Goal: Task Accomplishment & Management: Manage account settings

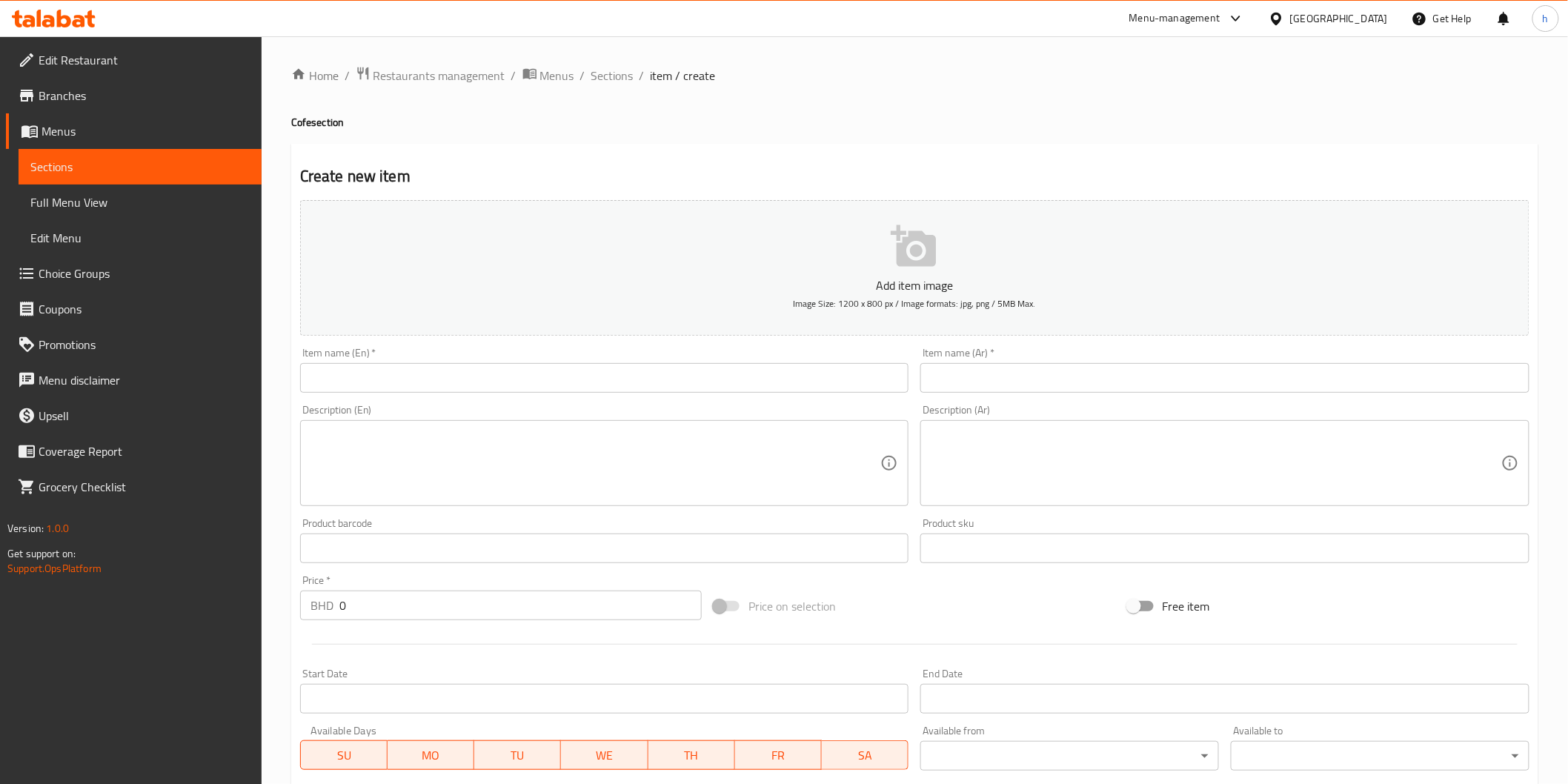
click at [80, 21] on icon at bounding box center [78, 21] width 13 height 13
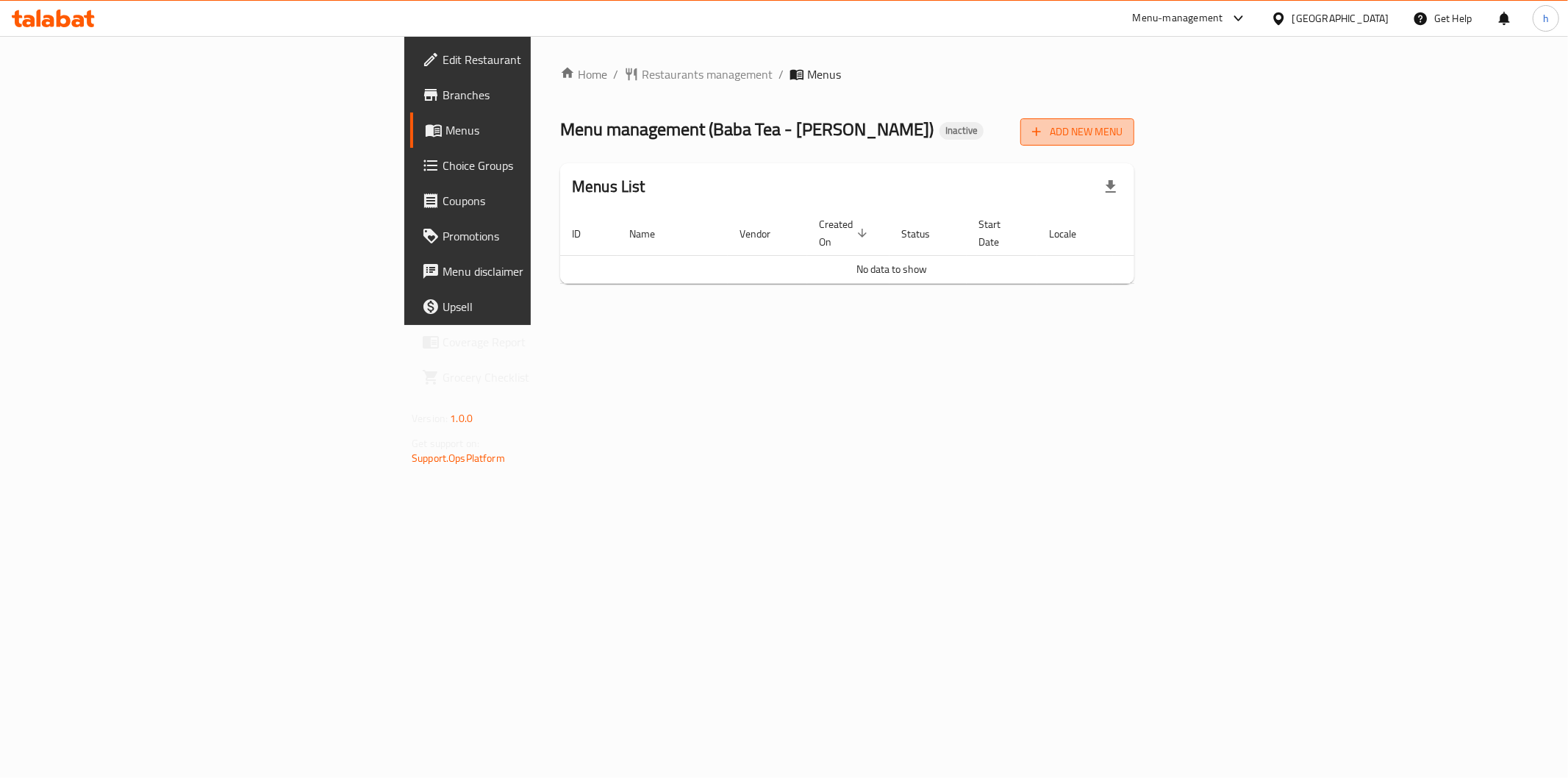
click at [1122, 124] on span "Add New Menu" at bounding box center [1077, 132] width 90 height 18
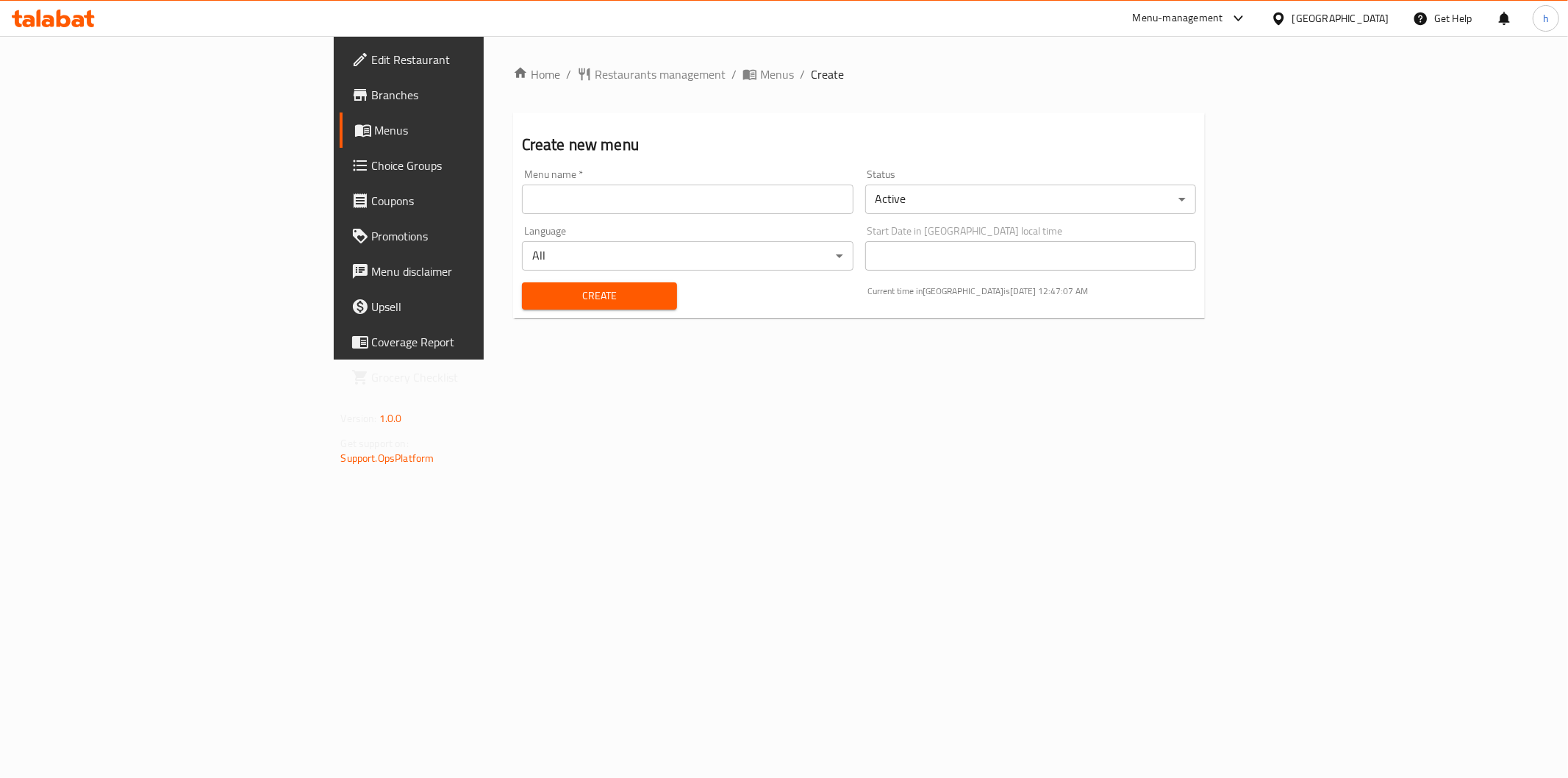
click at [730, 216] on div "Menu name   * Menu name *" at bounding box center [687, 192] width 343 height 57
click at [730, 209] on input "text" at bounding box center [687, 199] width 331 height 29
type input "28/9"
click at [559, 290] on span "Create" at bounding box center [600, 296] width 132 height 18
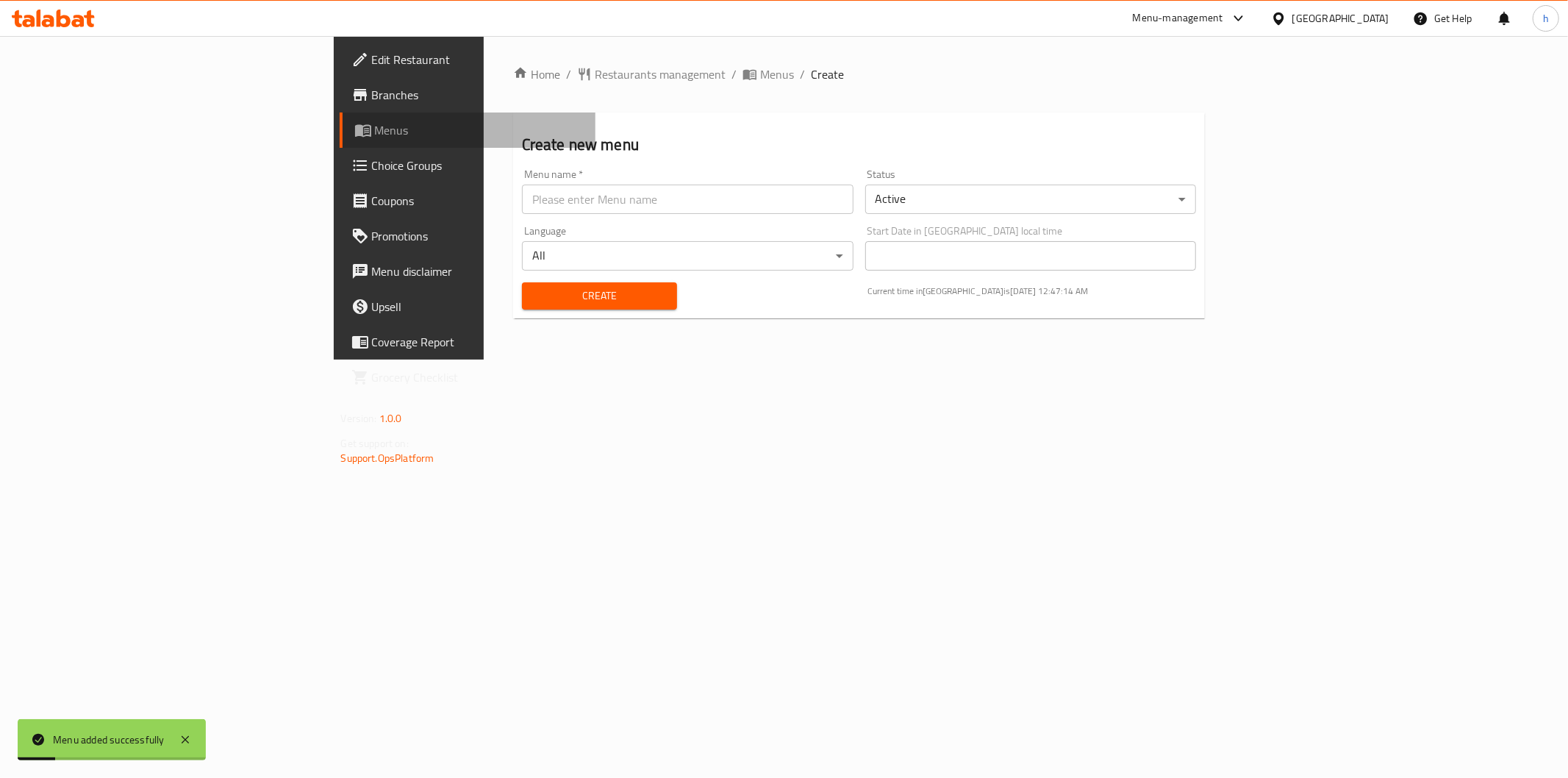
click at [375, 131] on span "Menus" at bounding box center [479, 129] width 209 height 18
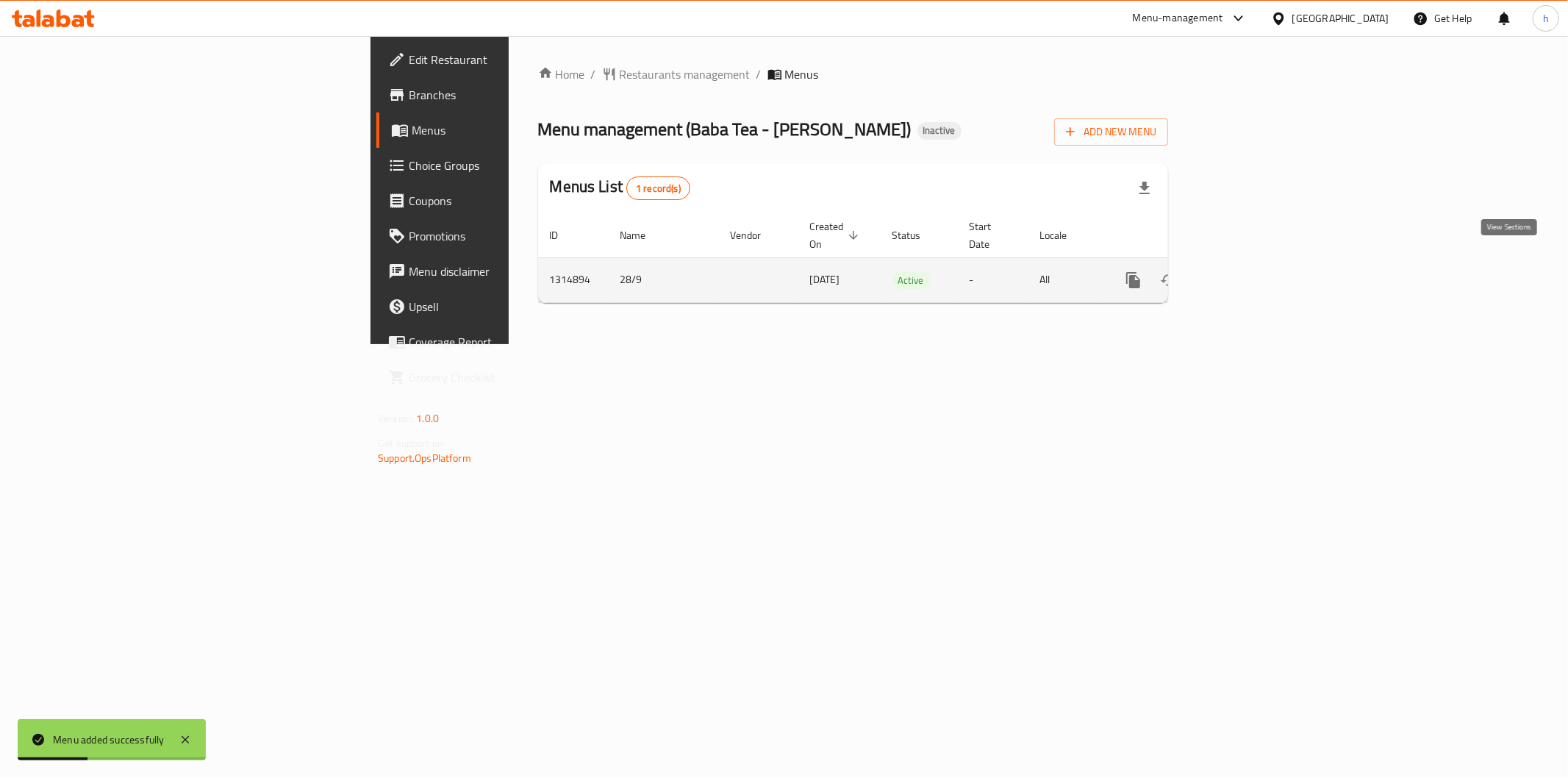
click at [1248, 271] on icon "enhanced table" at bounding box center [1239, 280] width 18 height 18
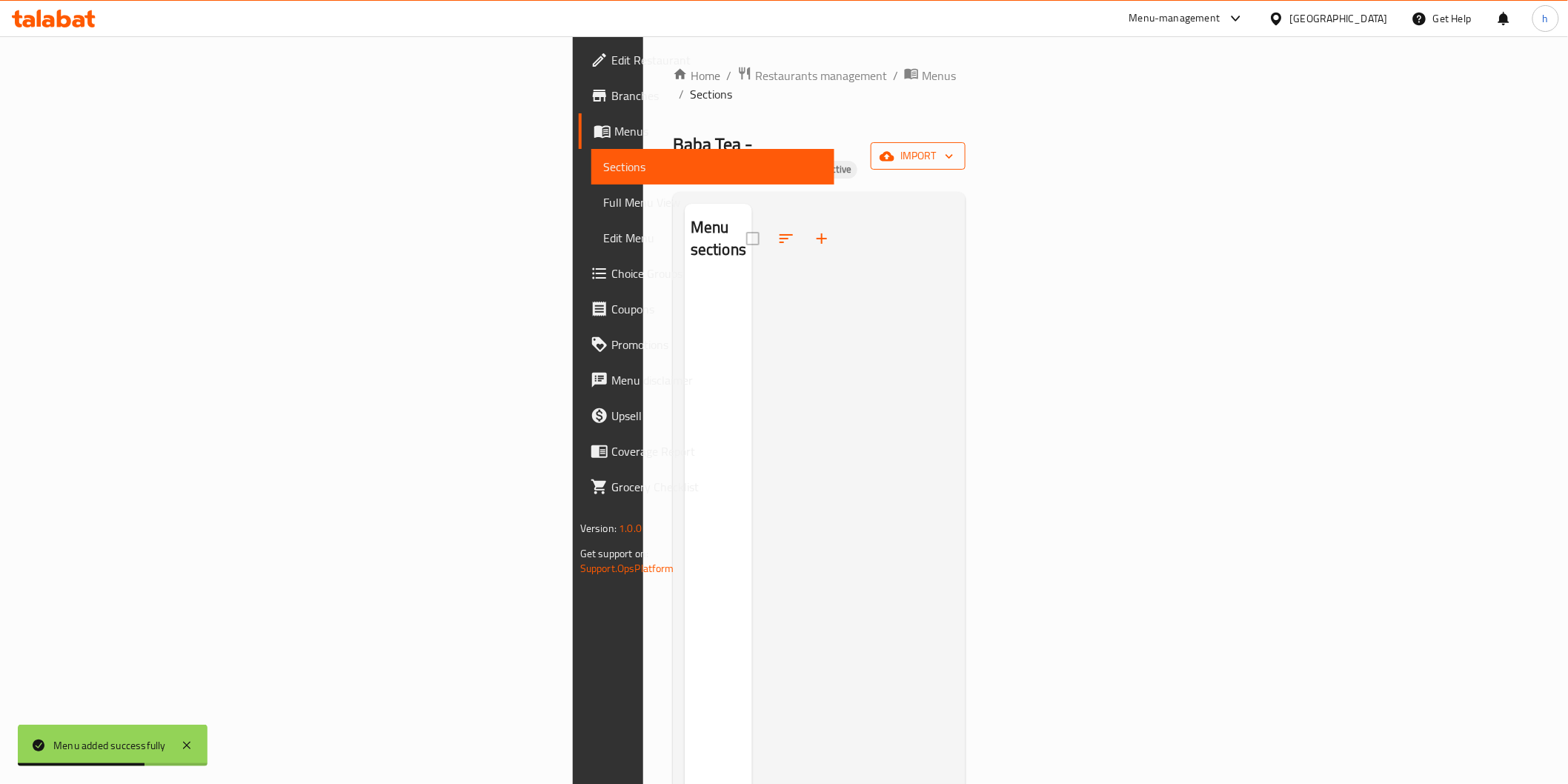
click at [954, 146] on span "import" at bounding box center [918, 156] width 72 height 19
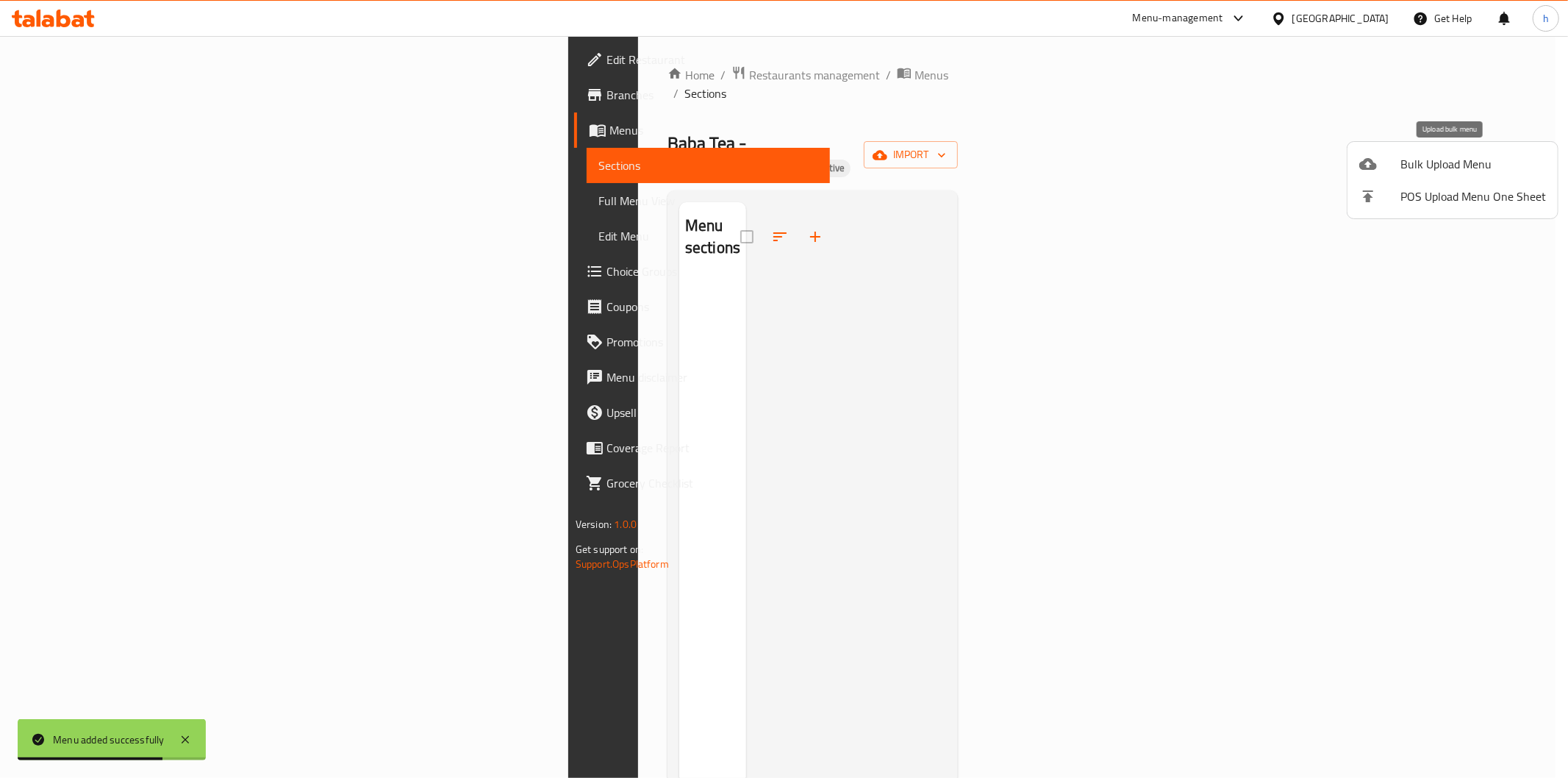
click at [1457, 162] on span "Bulk Upload Menu" at bounding box center [1473, 164] width 145 height 18
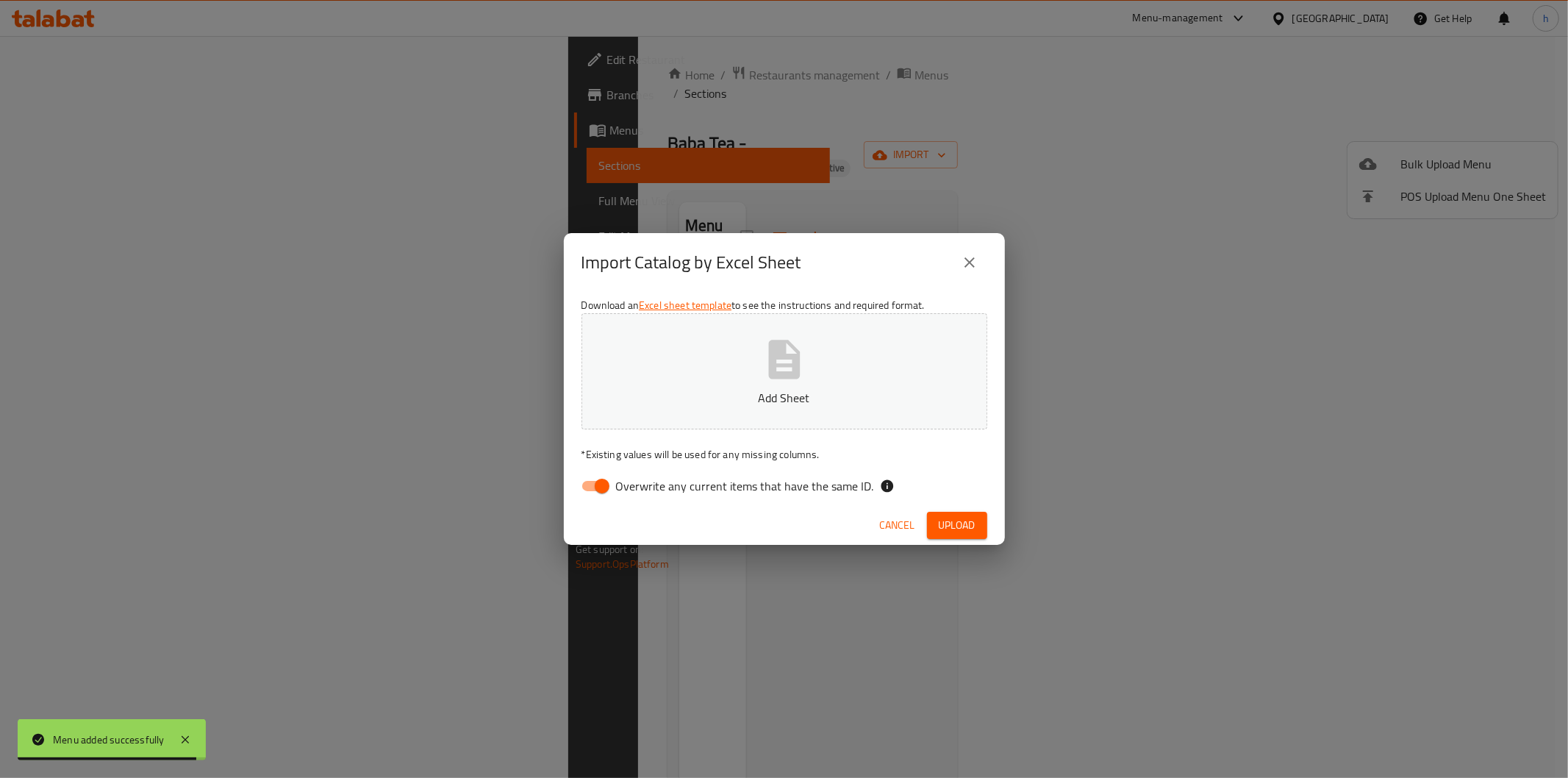
click at [607, 488] on input "Overwrite any current items that have the same ID." at bounding box center [602, 486] width 83 height 28
checkbox input "false"
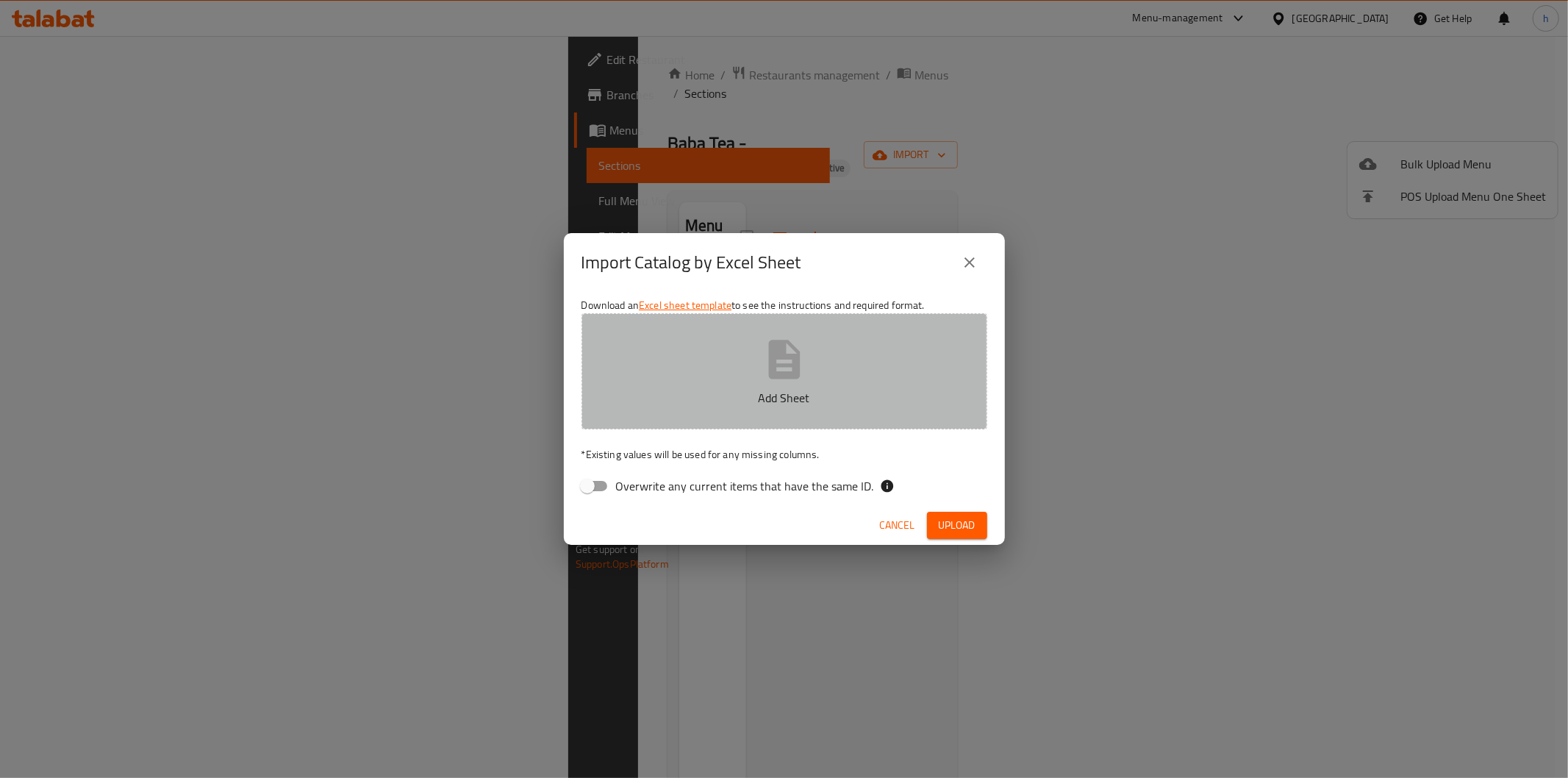
click at [781, 368] on icon "button" at bounding box center [784, 360] width 47 height 47
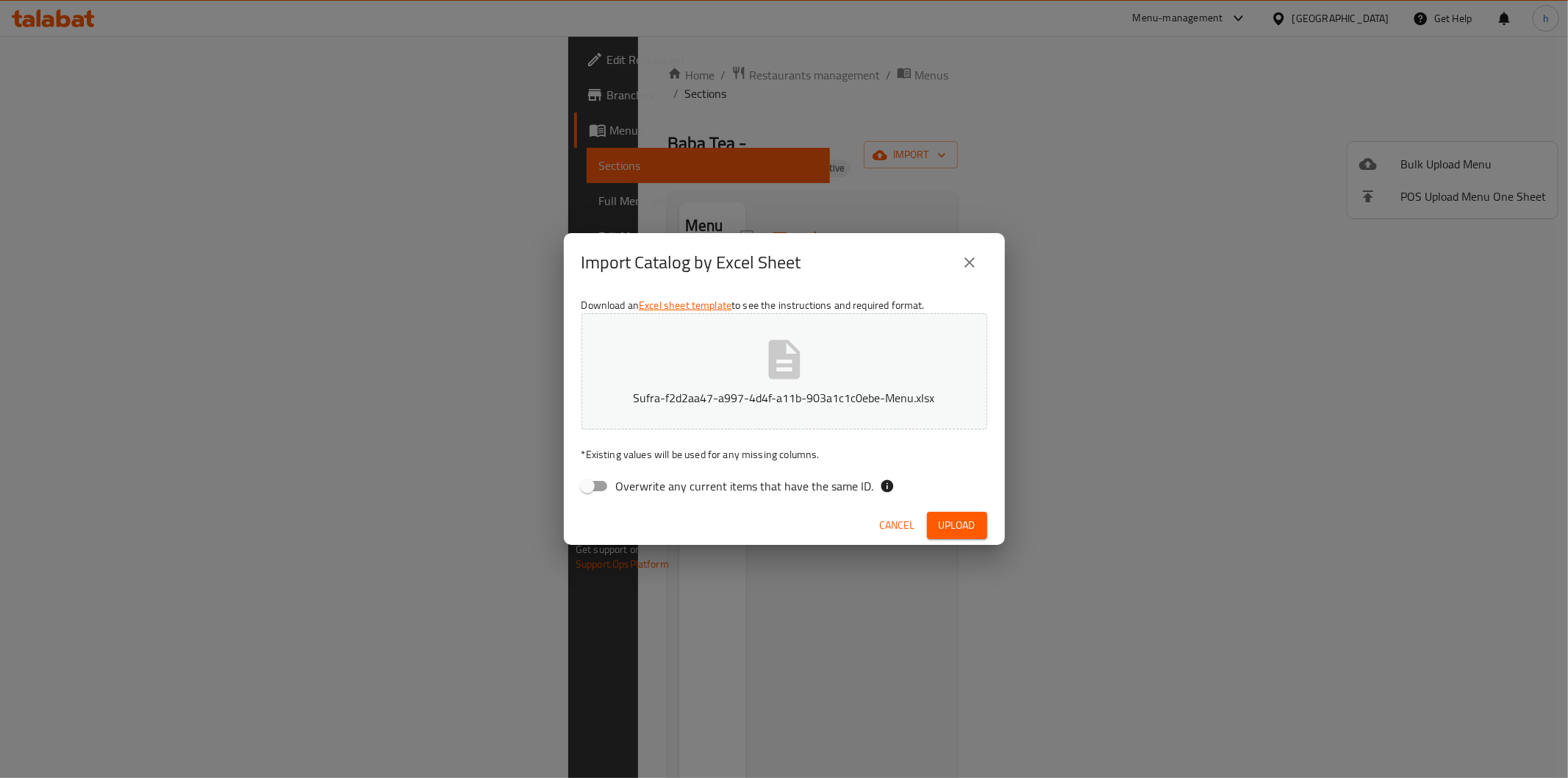
click at [955, 515] on button "Upload" at bounding box center [957, 525] width 60 height 28
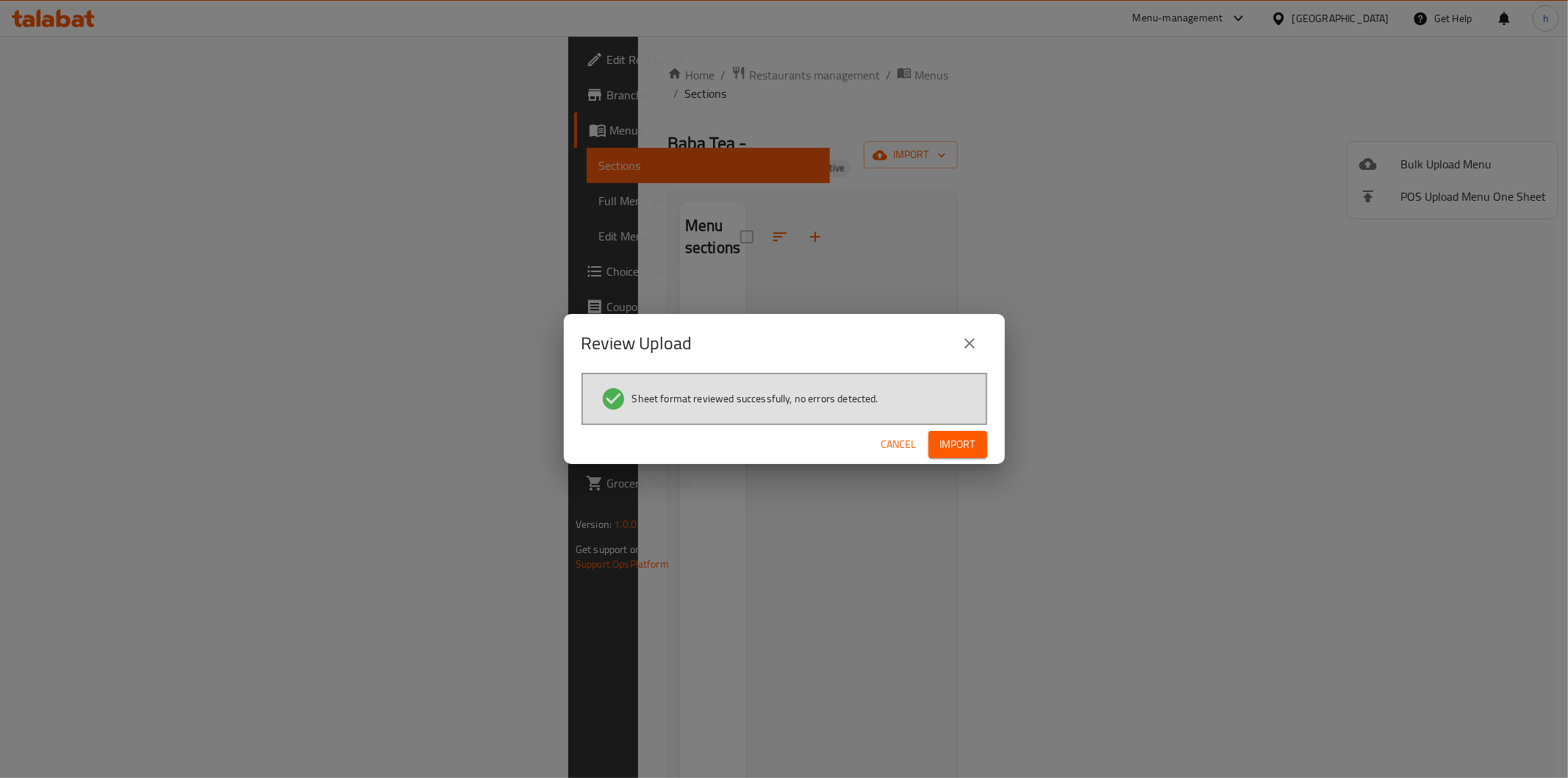
click at [945, 439] on span "Import" at bounding box center [958, 445] width 35 height 18
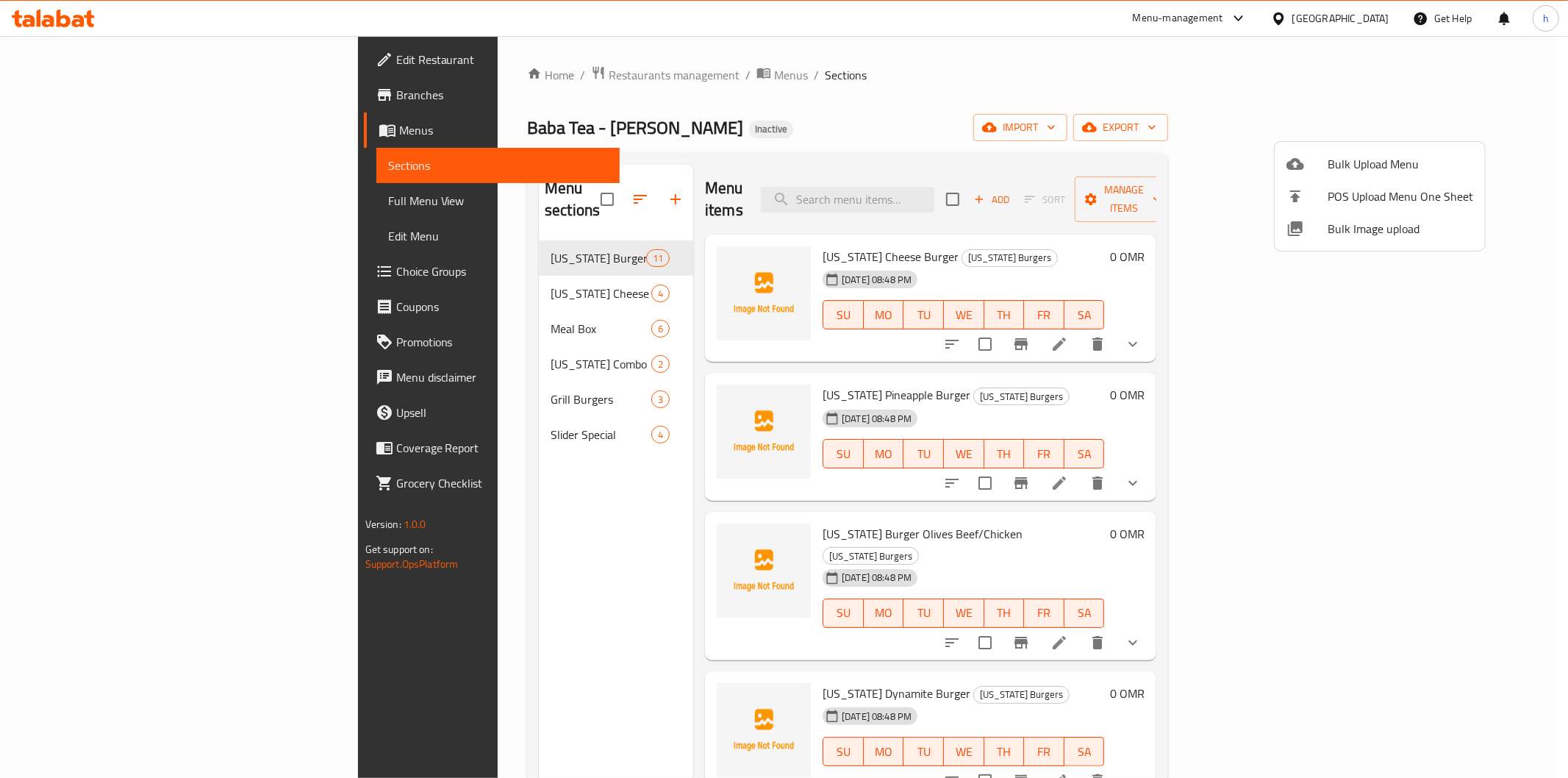
click at [89, 120] on div at bounding box center [784, 389] width 1568 height 778
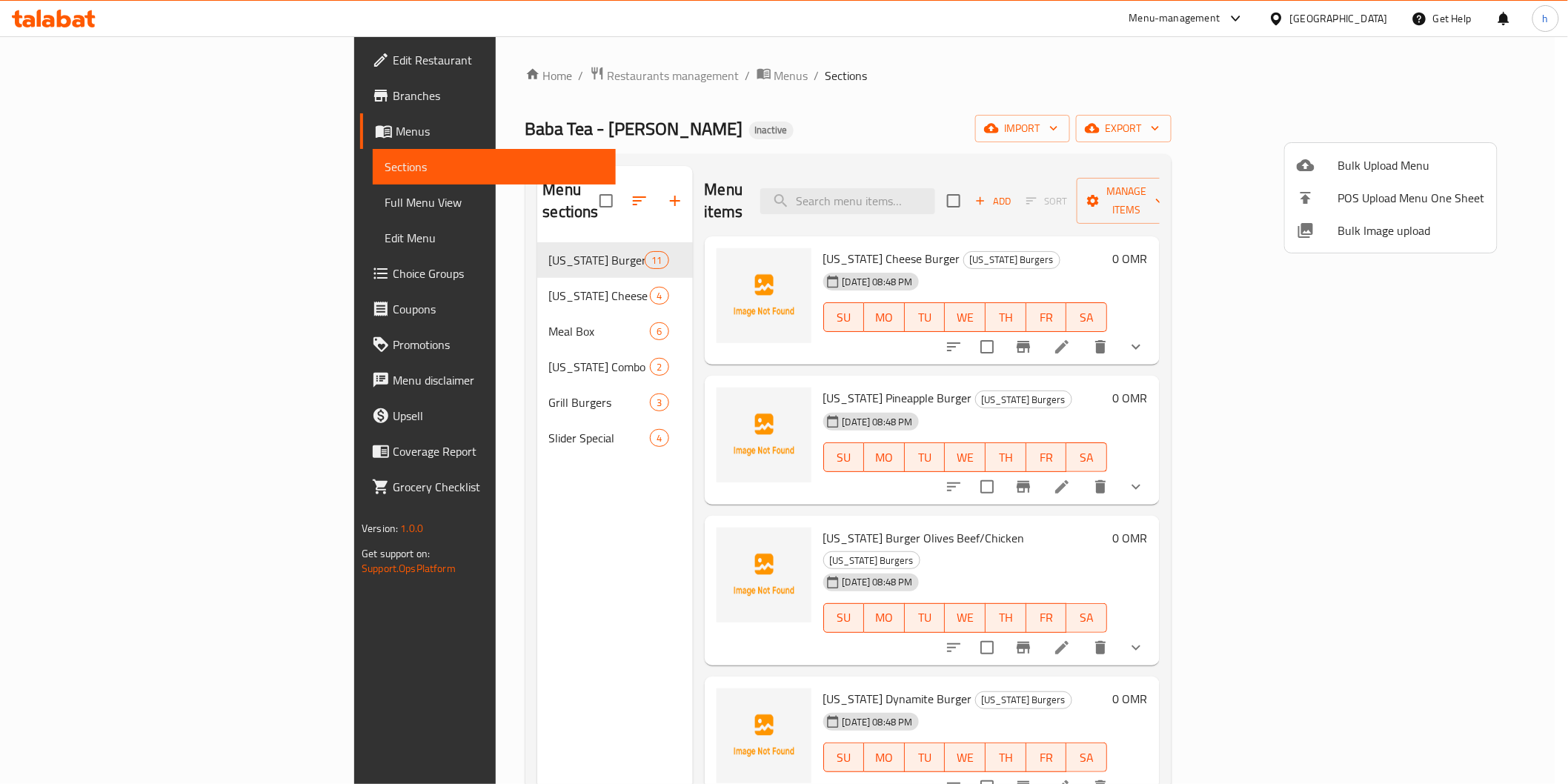
click at [395, 122] on span "Menus" at bounding box center [500, 130] width 209 height 18
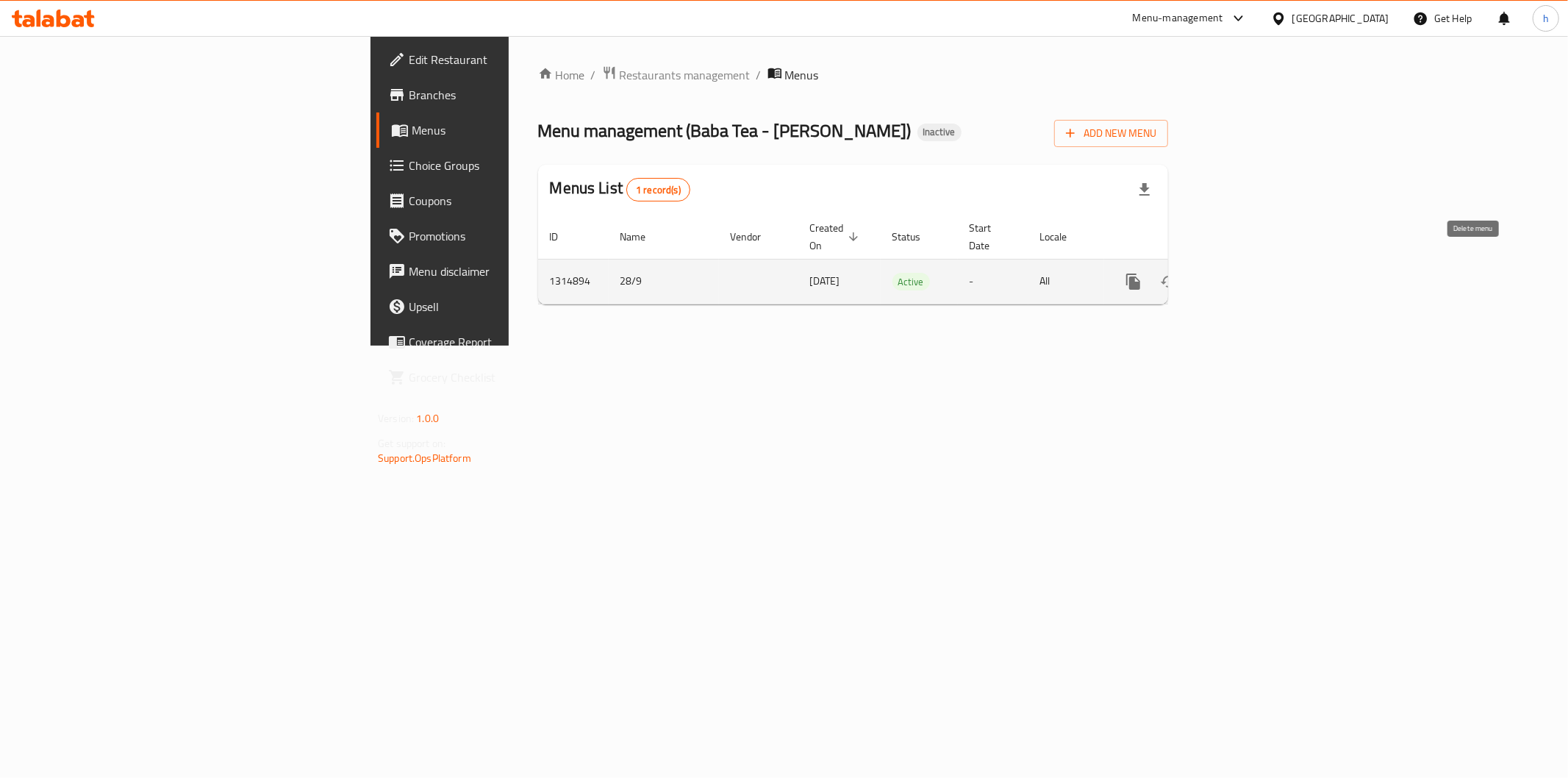
click at [1222, 275] on button "enhanced table" at bounding box center [1204, 281] width 35 height 35
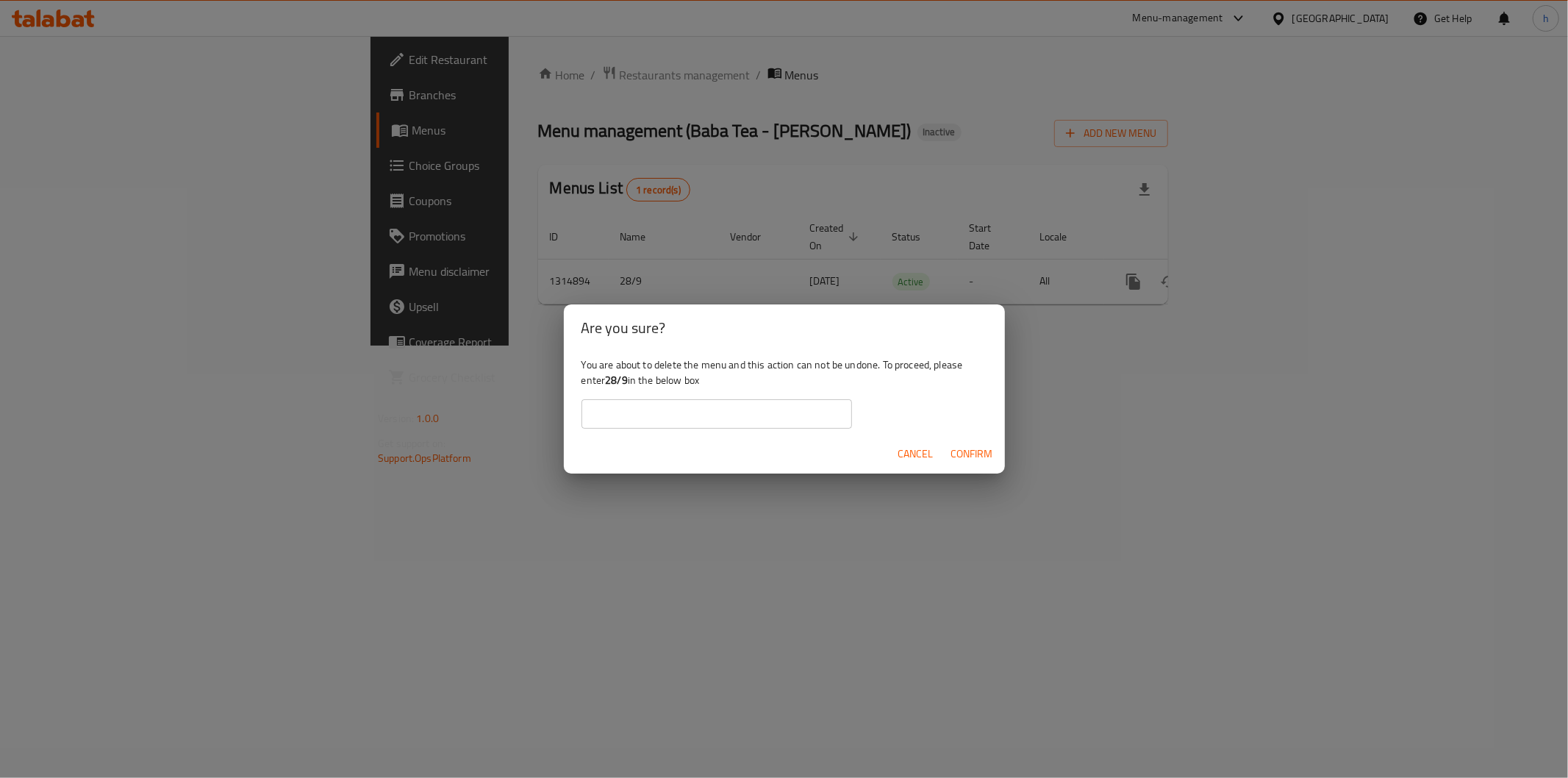
click at [739, 412] on input "text" at bounding box center [717, 413] width 270 height 29
type input "28/9"
click at [972, 453] on span "Confirm" at bounding box center [972, 454] width 42 height 18
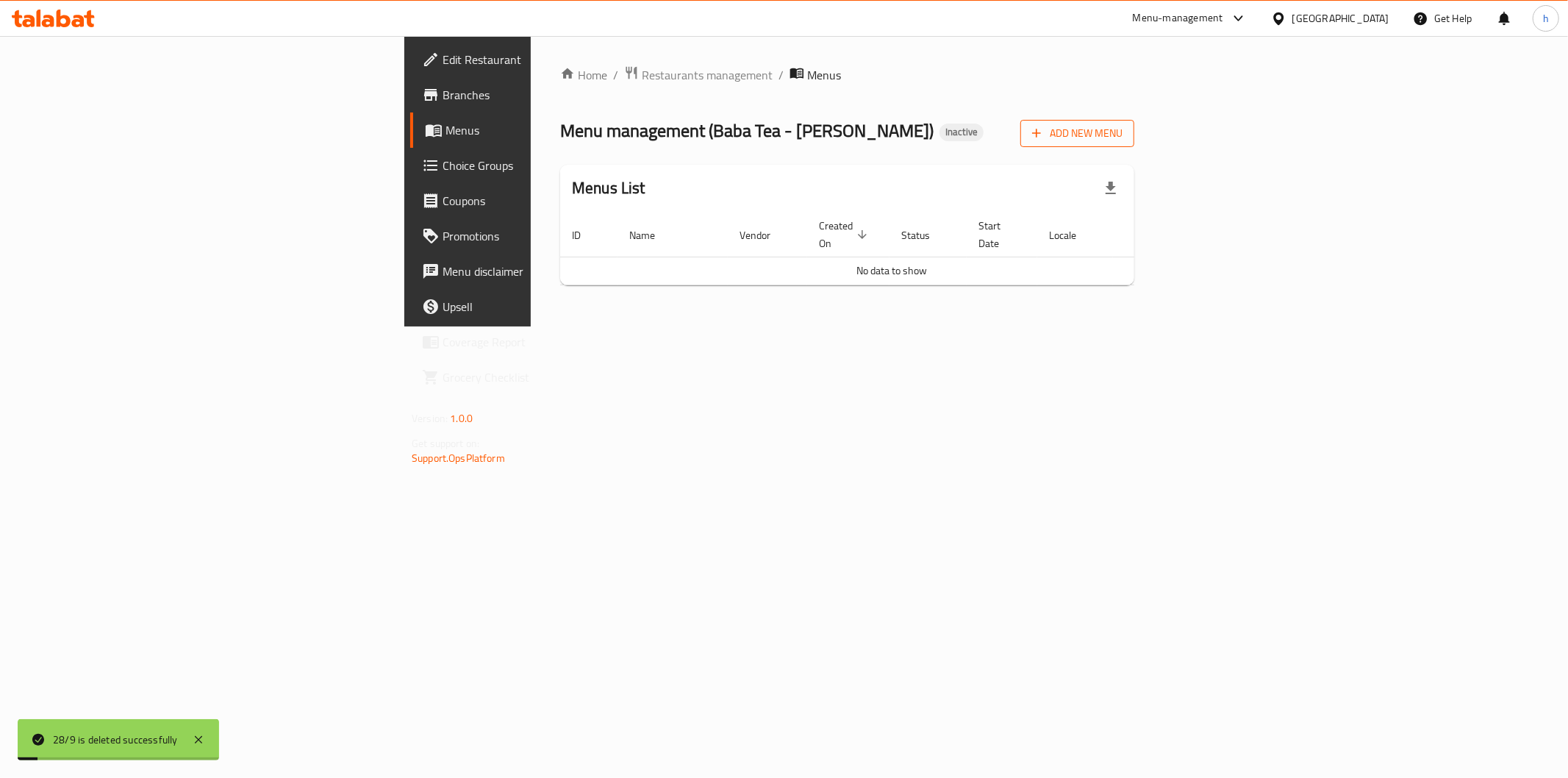
click at [1122, 131] on span "Add New Menu" at bounding box center [1077, 134] width 90 height 18
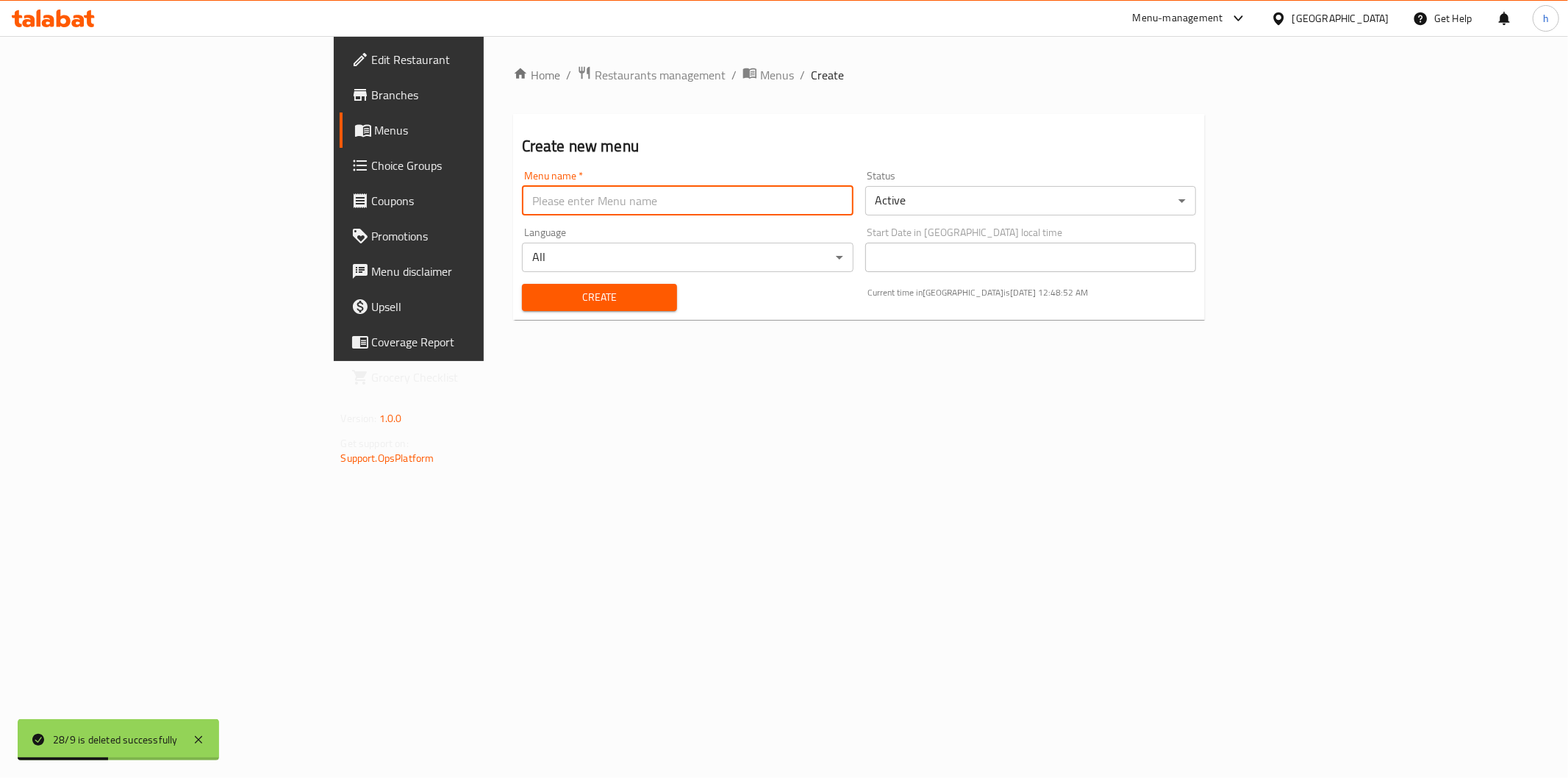
click at [522, 206] on input "text" at bounding box center [687, 200] width 331 height 29
type input "28/9"
click at [534, 291] on span "Create" at bounding box center [600, 297] width 132 height 18
click at [522, 207] on input "text" at bounding box center [687, 200] width 331 height 29
type input "28/9"
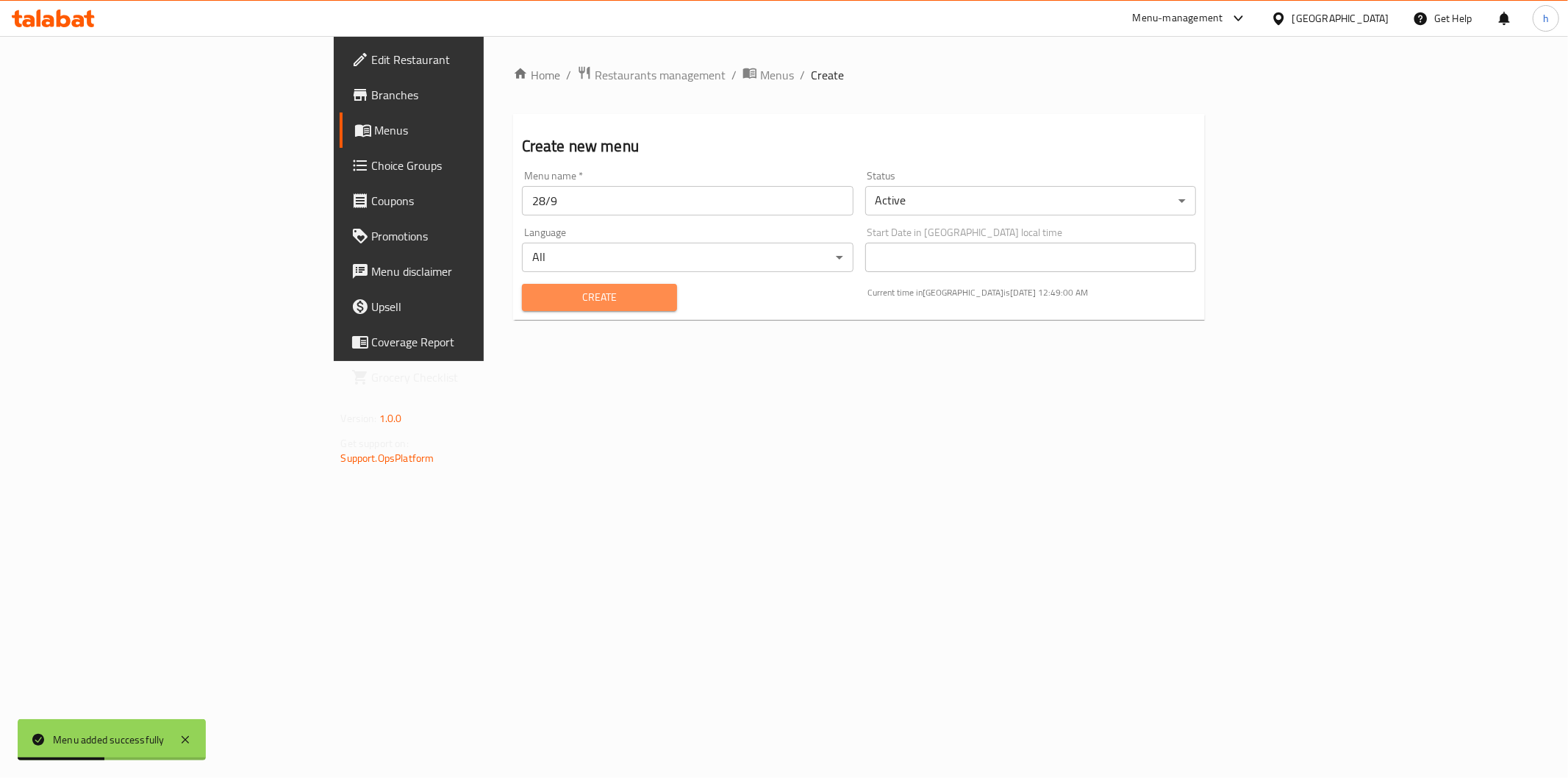
click at [534, 298] on span "Create" at bounding box center [600, 297] width 132 height 18
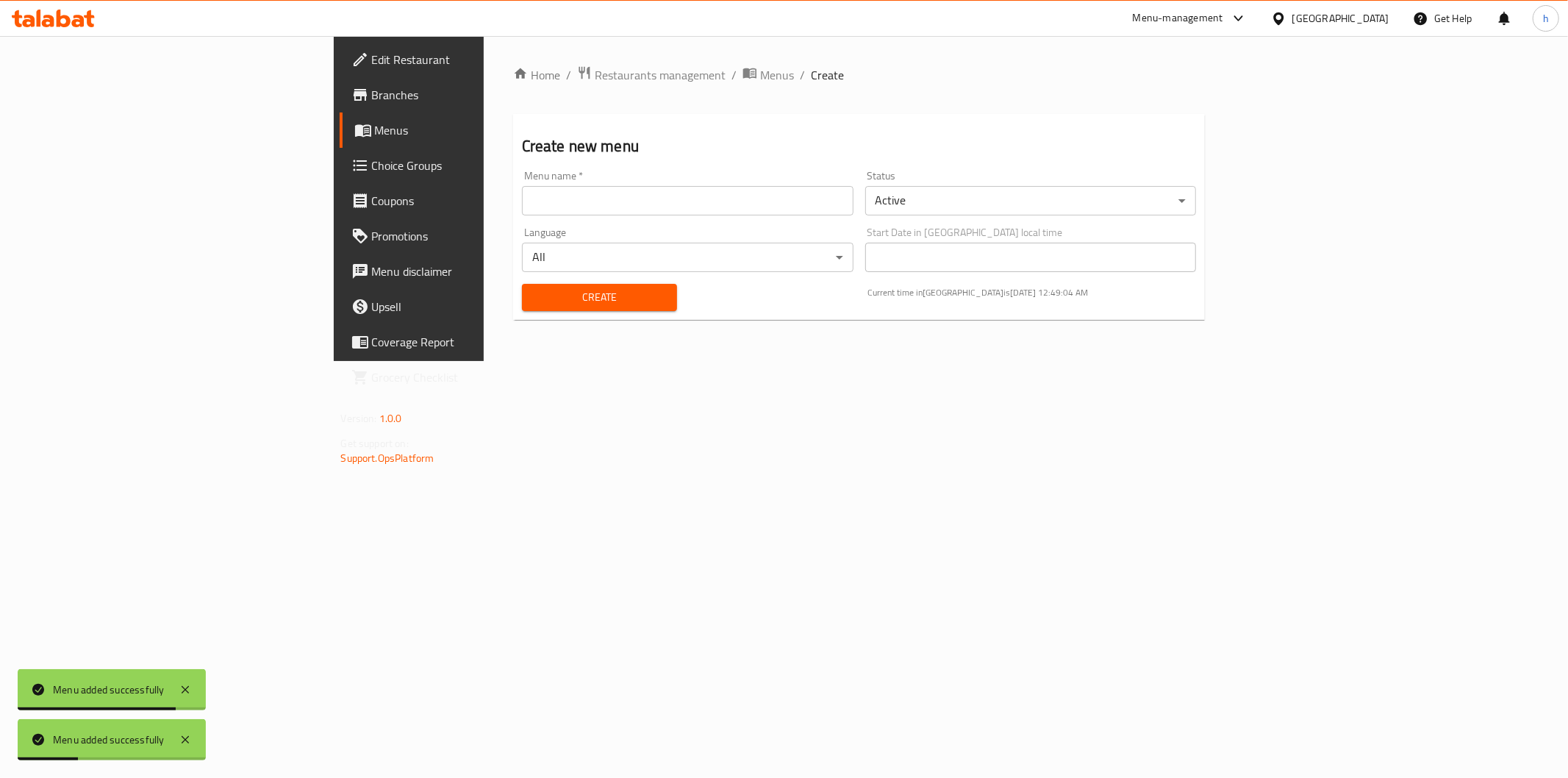
click at [372, 99] on span "Branches" at bounding box center [478, 94] width 212 height 18
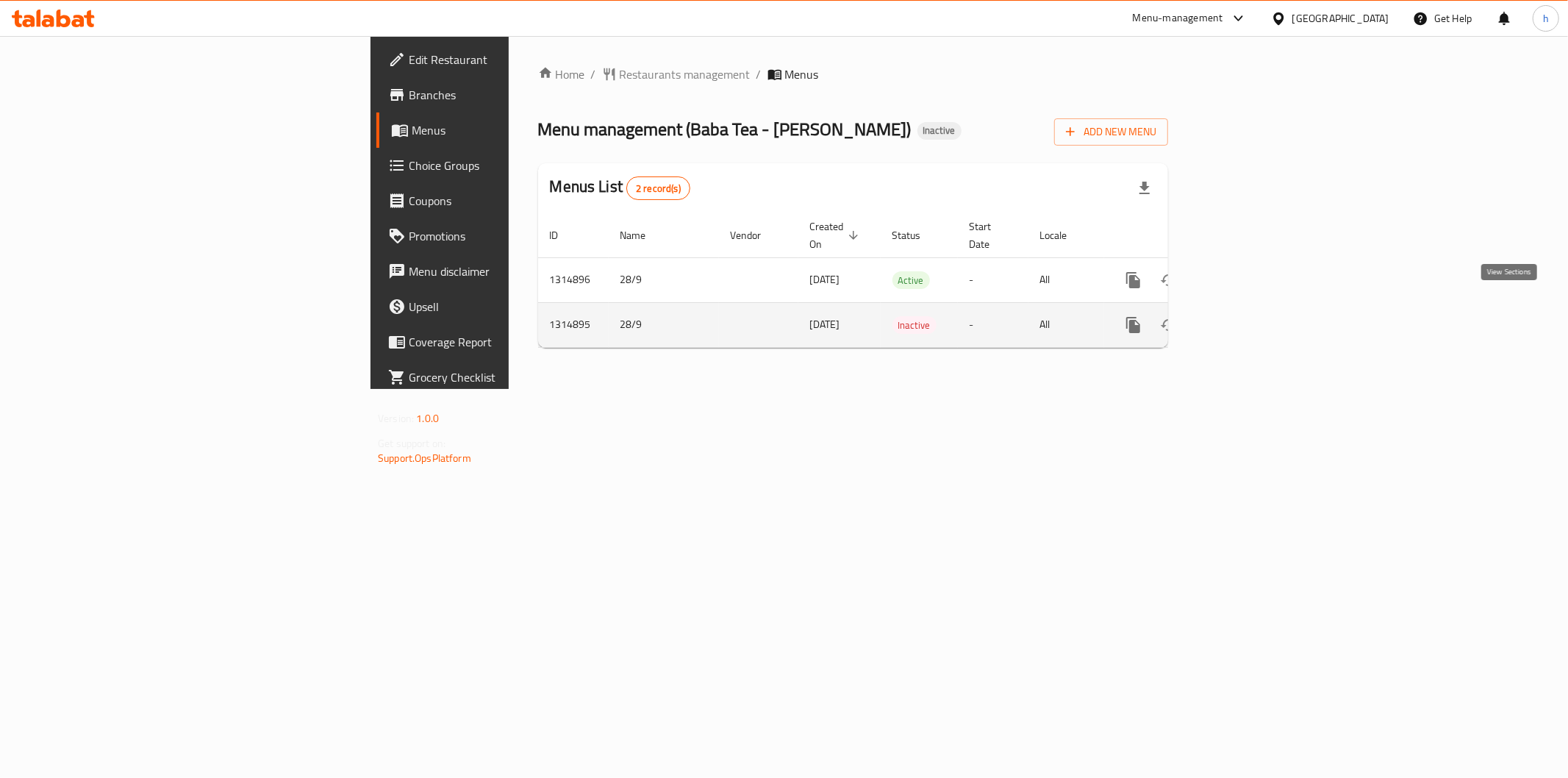
click at [1248, 316] on icon "enhanced table" at bounding box center [1239, 325] width 18 height 18
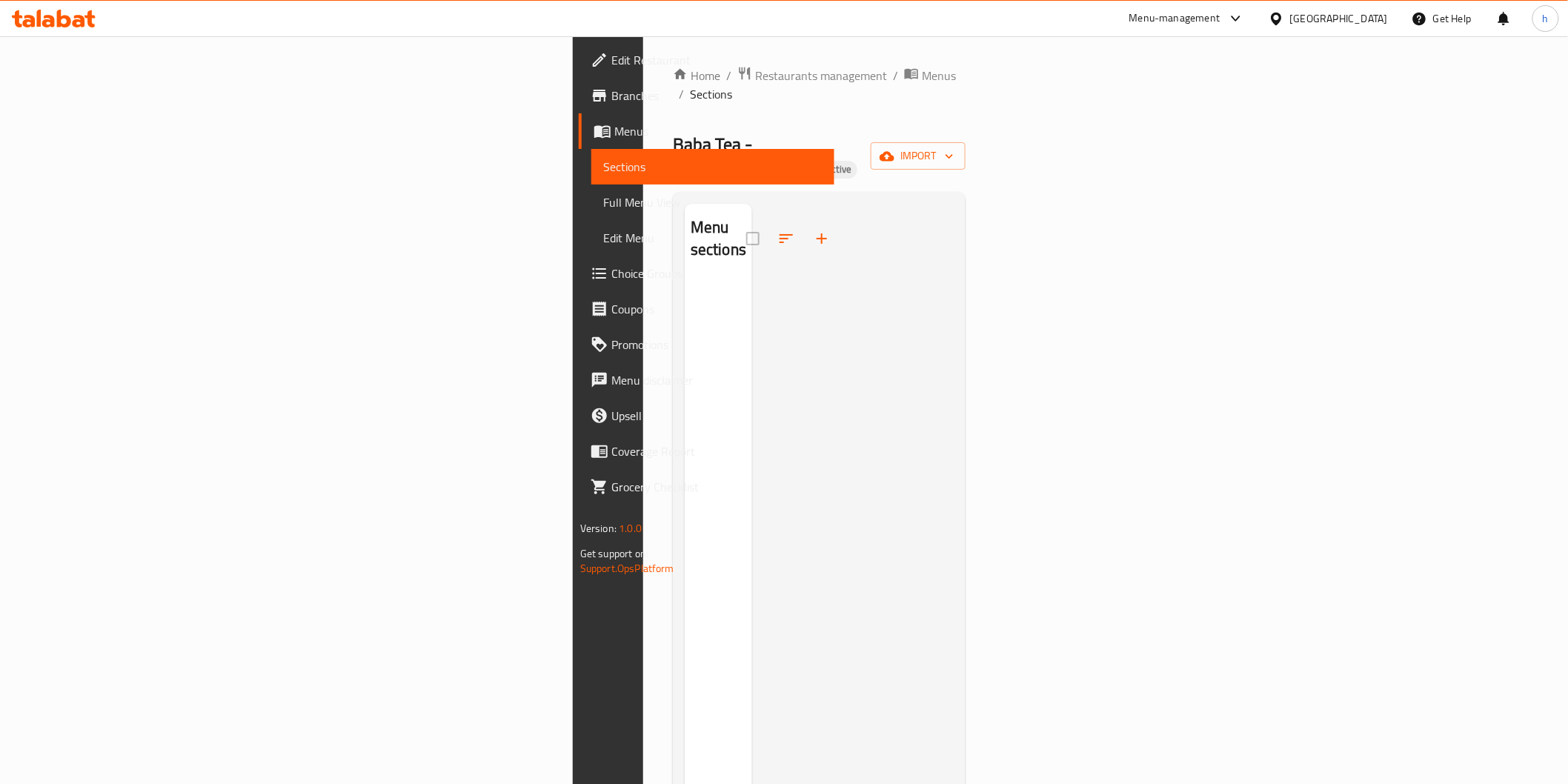
click at [603, 158] on span "Sections" at bounding box center [712, 167] width 220 height 18
click at [614, 130] on span "Menus" at bounding box center [718, 130] width 209 height 18
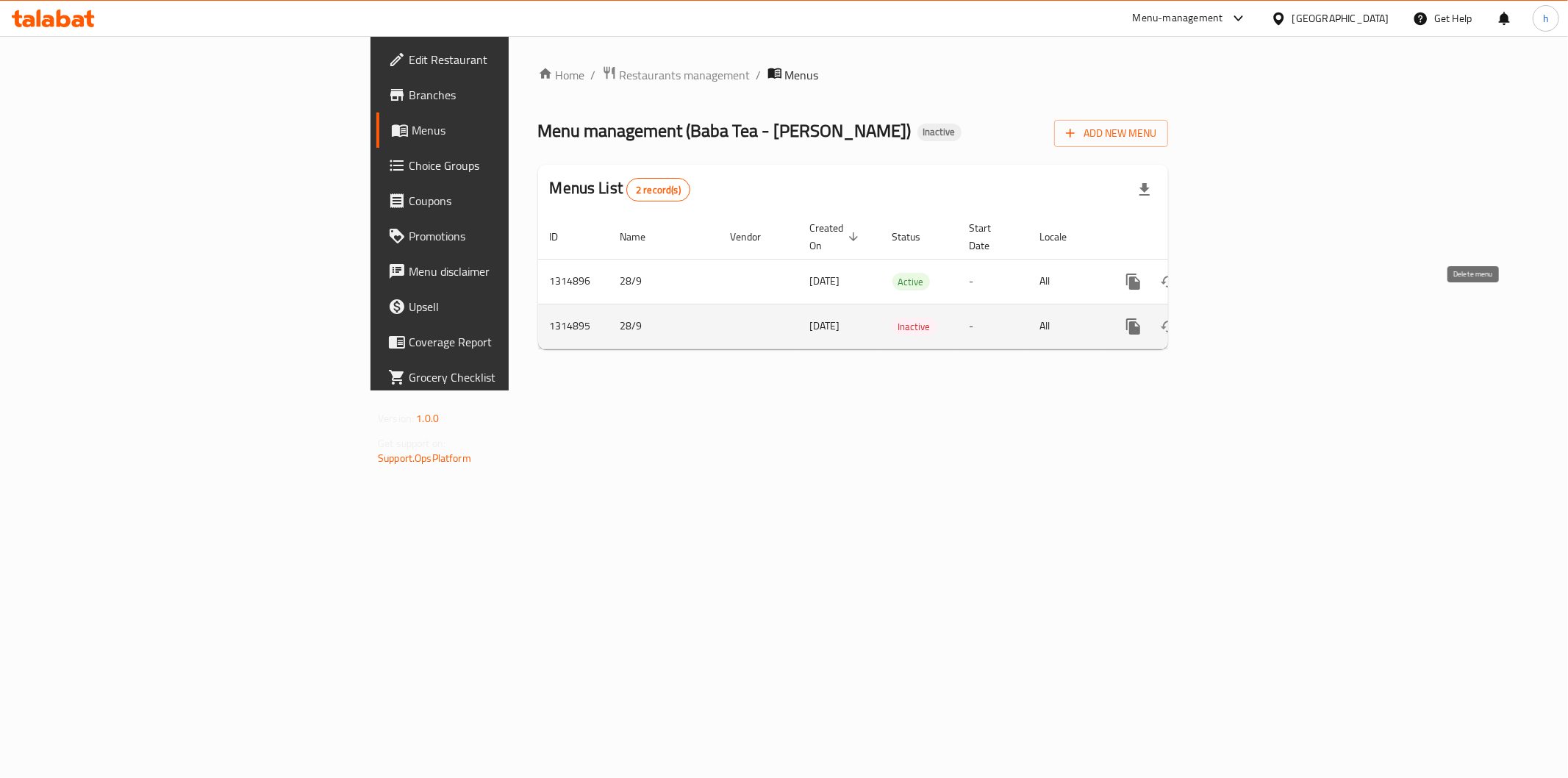
click at [1213, 318] on icon "enhanced table" at bounding box center [1203, 326] width 18 height 18
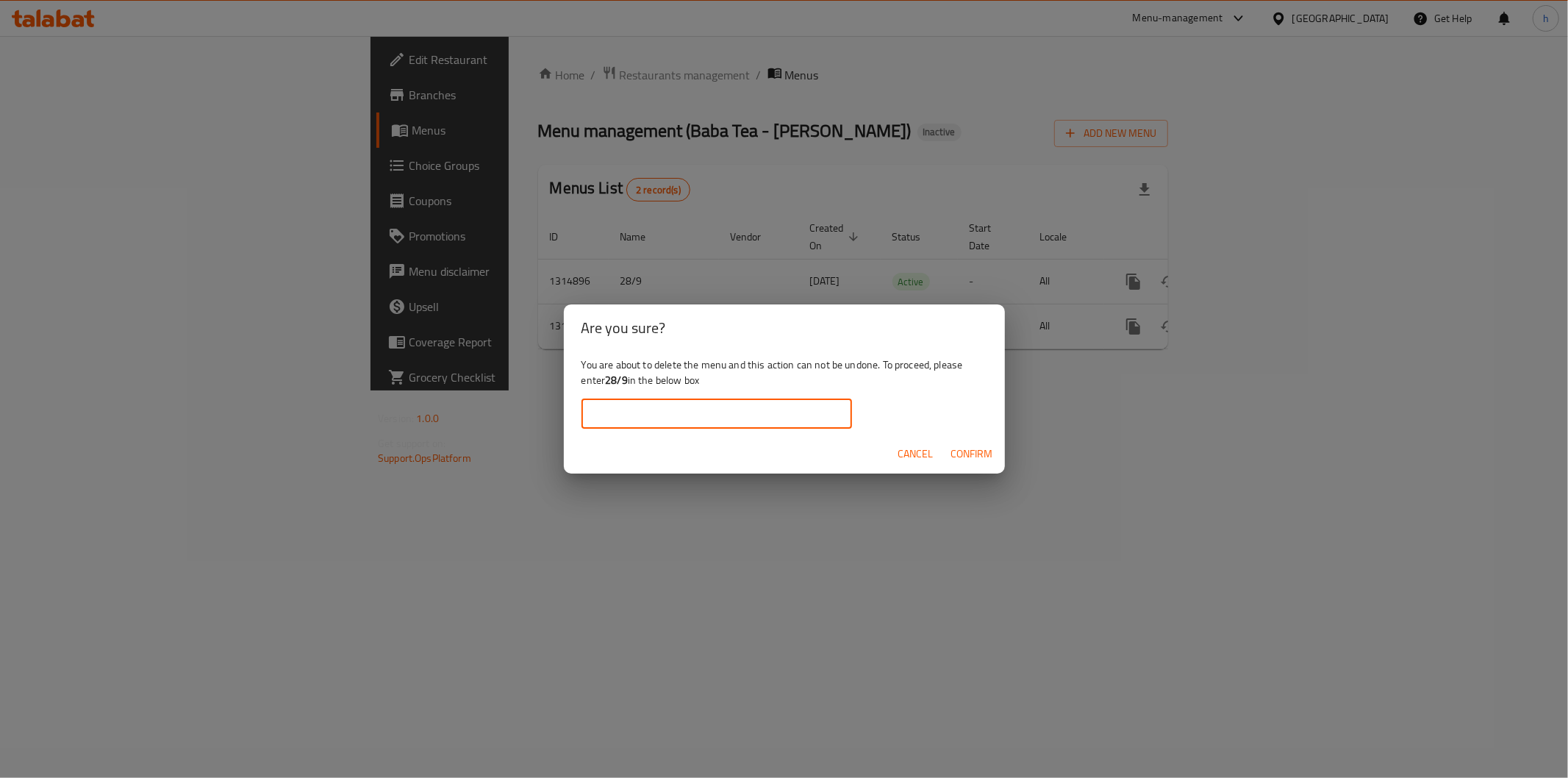
click at [623, 420] on input "text" at bounding box center [717, 413] width 270 height 29
type input "28/9"
click at [1001, 450] on div "Cancel Confirm" at bounding box center [784, 454] width 441 height 39
click at [987, 450] on span "Confirm" at bounding box center [972, 454] width 42 height 18
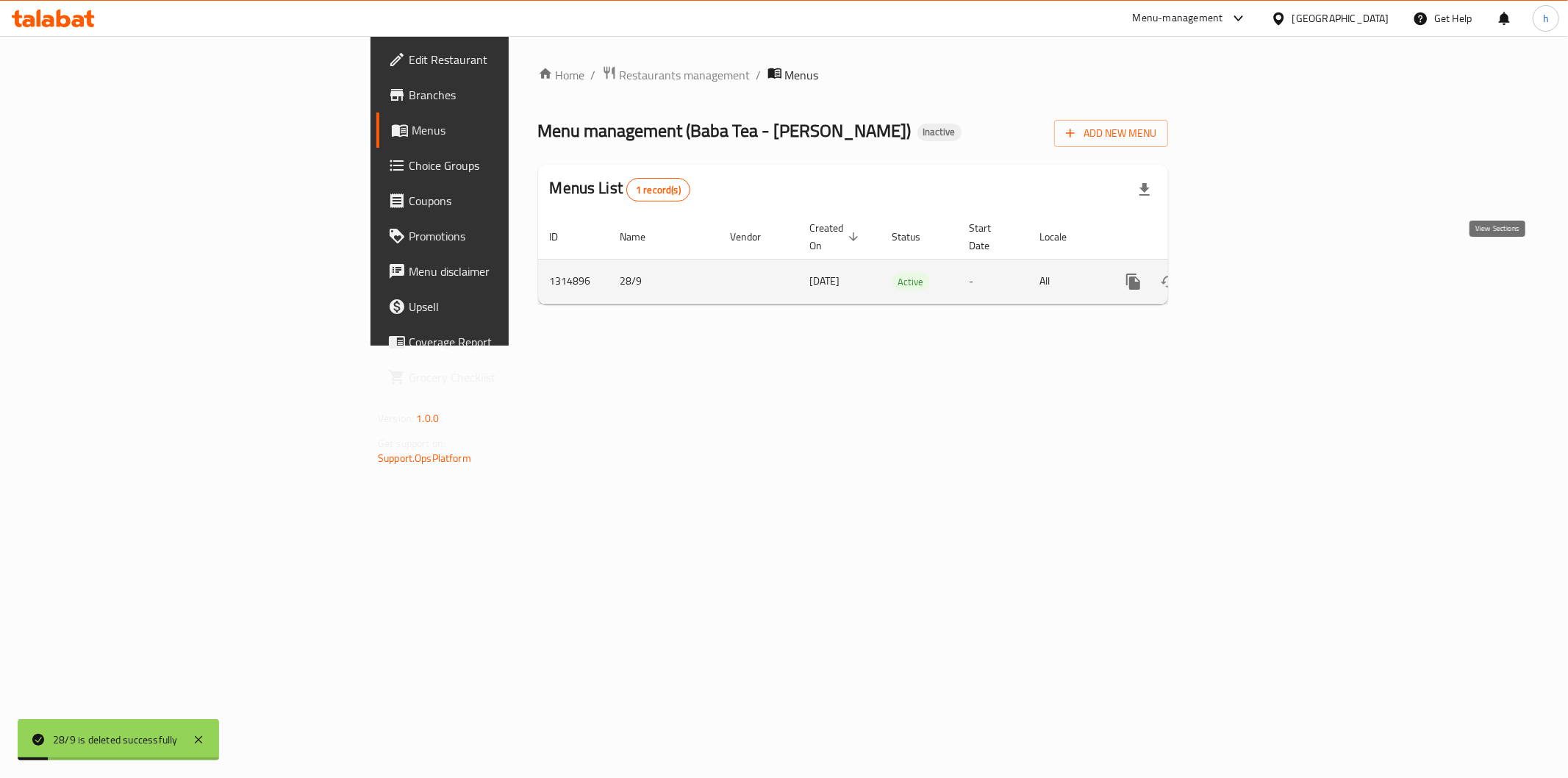
click at [1248, 273] on icon "enhanced table" at bounding box center [1239, 281] width 18 height 18
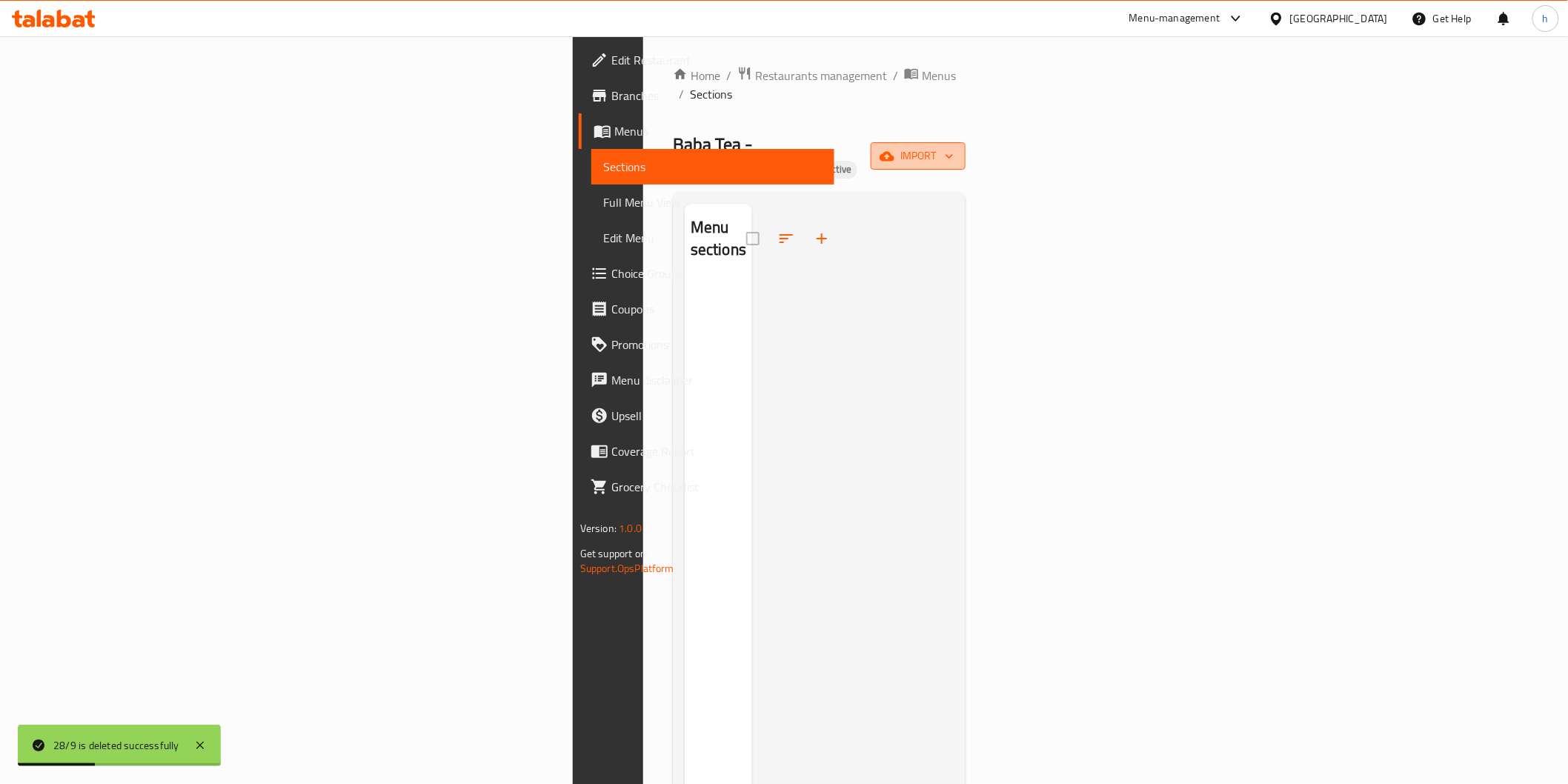
click at [954, 146] on span "import" at bounding box center [918, 156] width 72 height 19
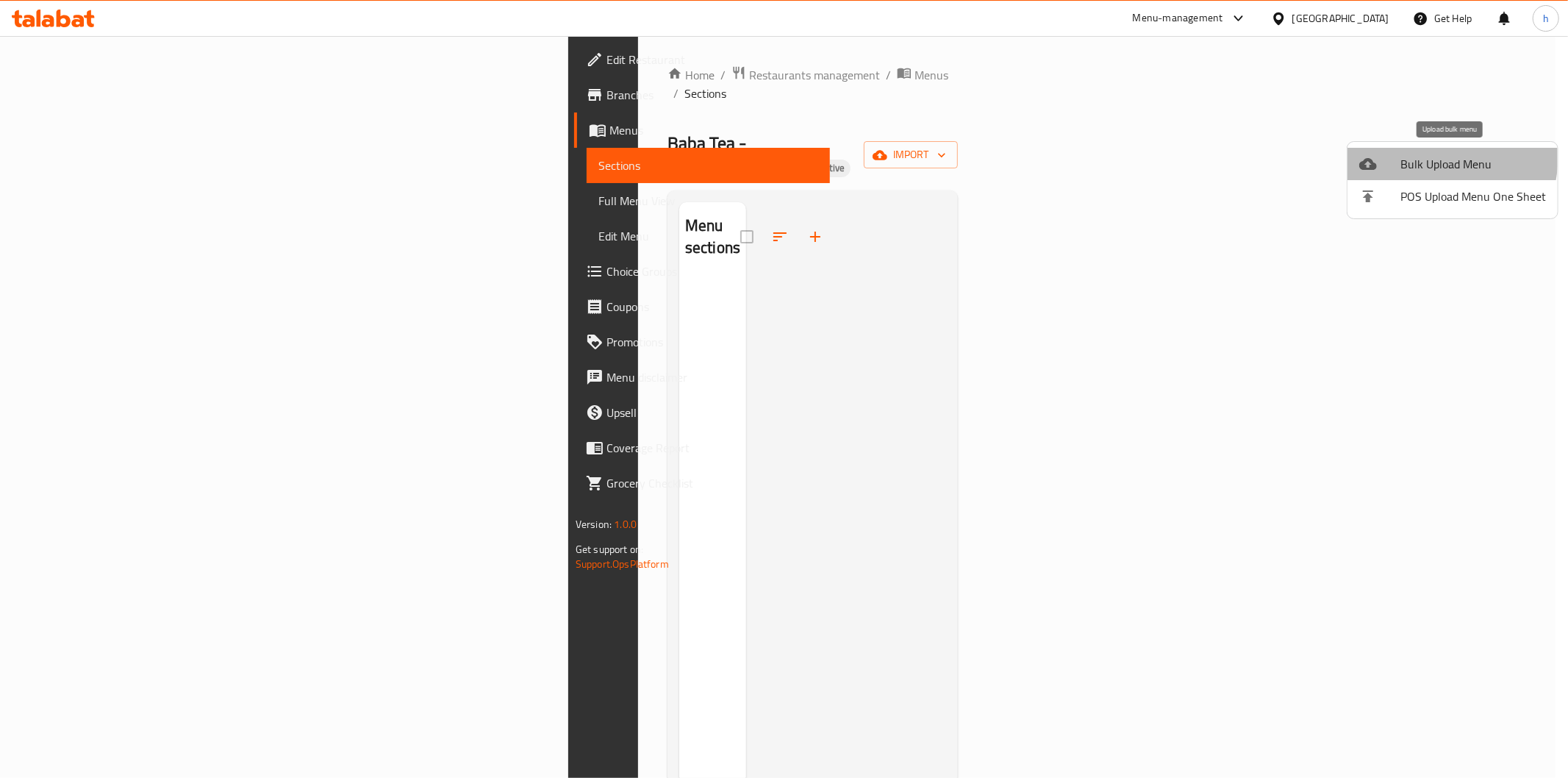
click at [1411, 155] on span "Bulk Upload Menu" at bounding box center [1473, 164] width 145 height 18
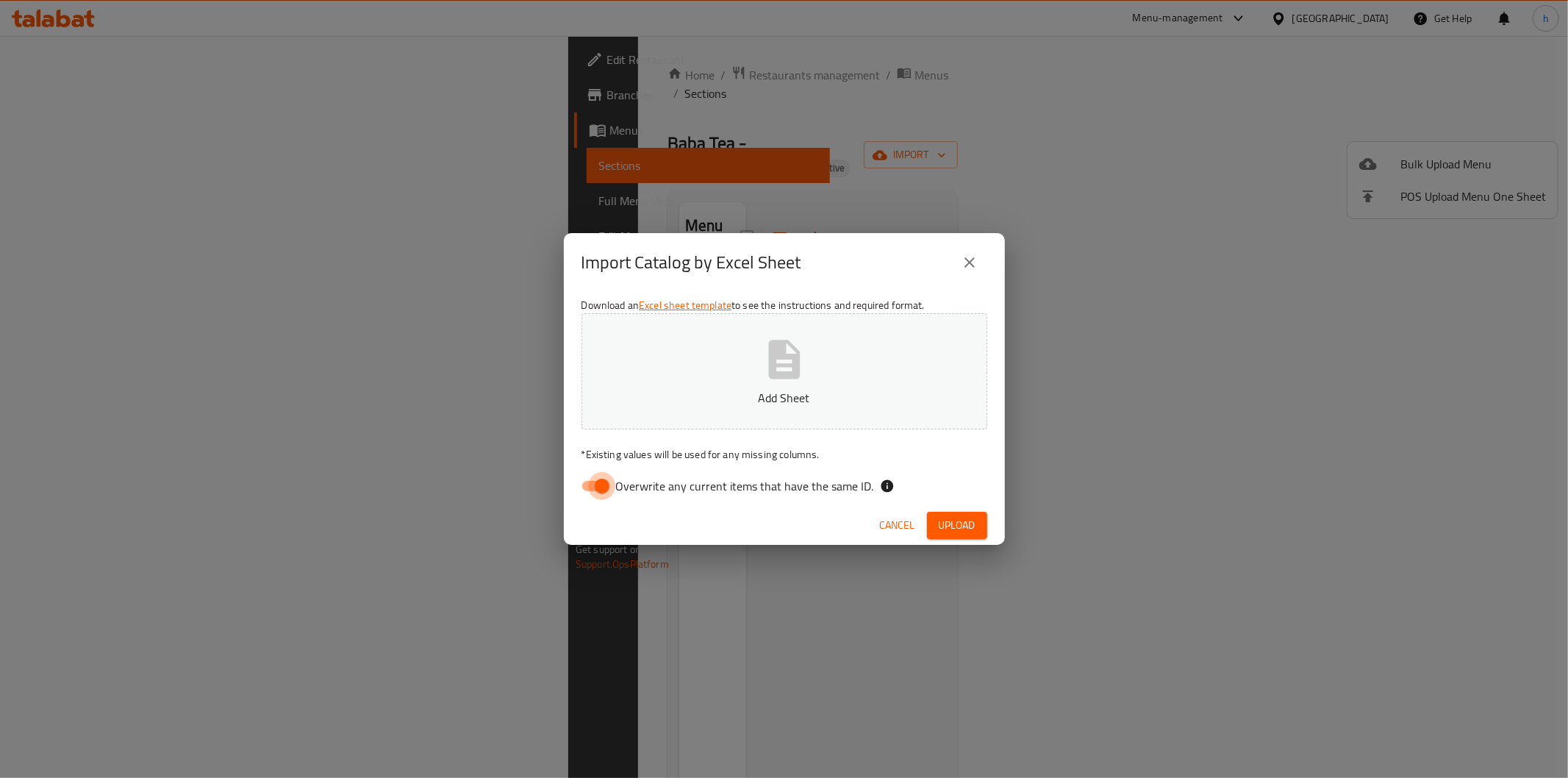
click at [597, 482] on input "Overwrite any current items that have the same ID." at bounding box center [602, 486] width 83 height 28
checkbox input "false"
click at [804, 367] on icon "button" at bounding box center [784, 360] width 47 height 47
click at [957, 518] on span "Upload" at bounding box center [957, 525] width 37 height 18
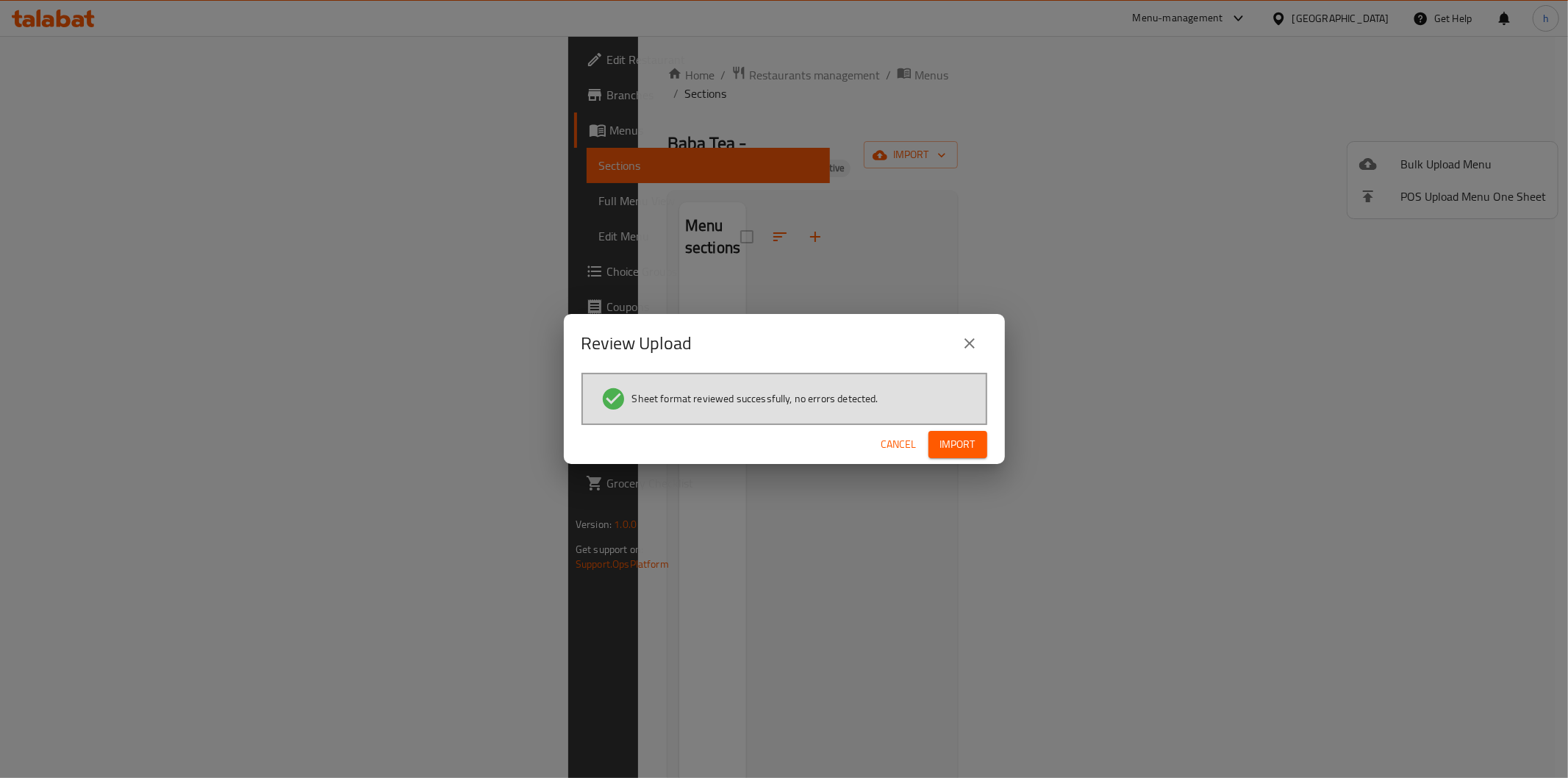
click at [940, 445] on span "Import" at bounding box center [958, 445] width 35 height 18
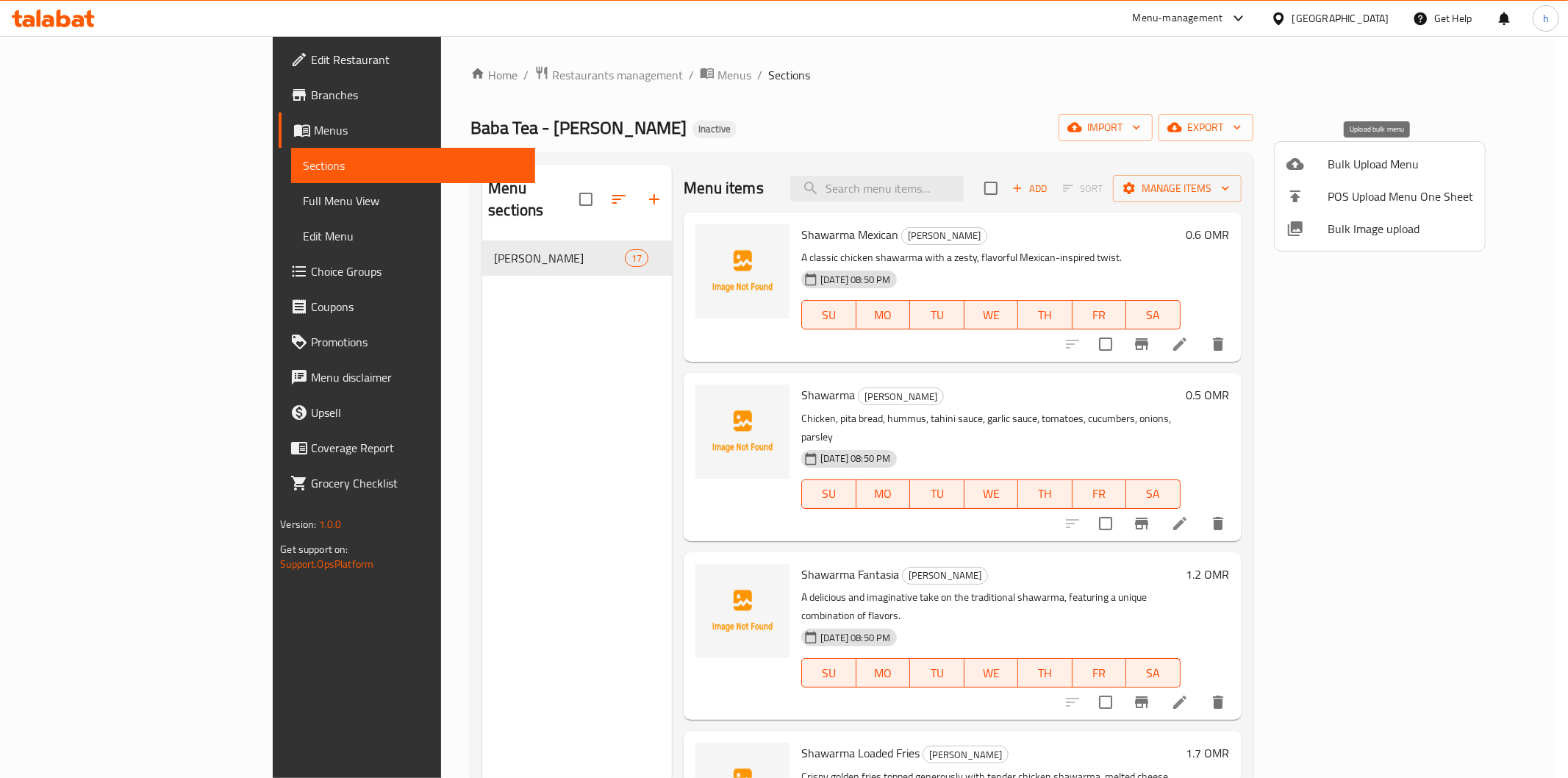
click at [1376, 156] on span "Bulk Upload Menu" at bounding box center [1400, 164] width 145 height 18
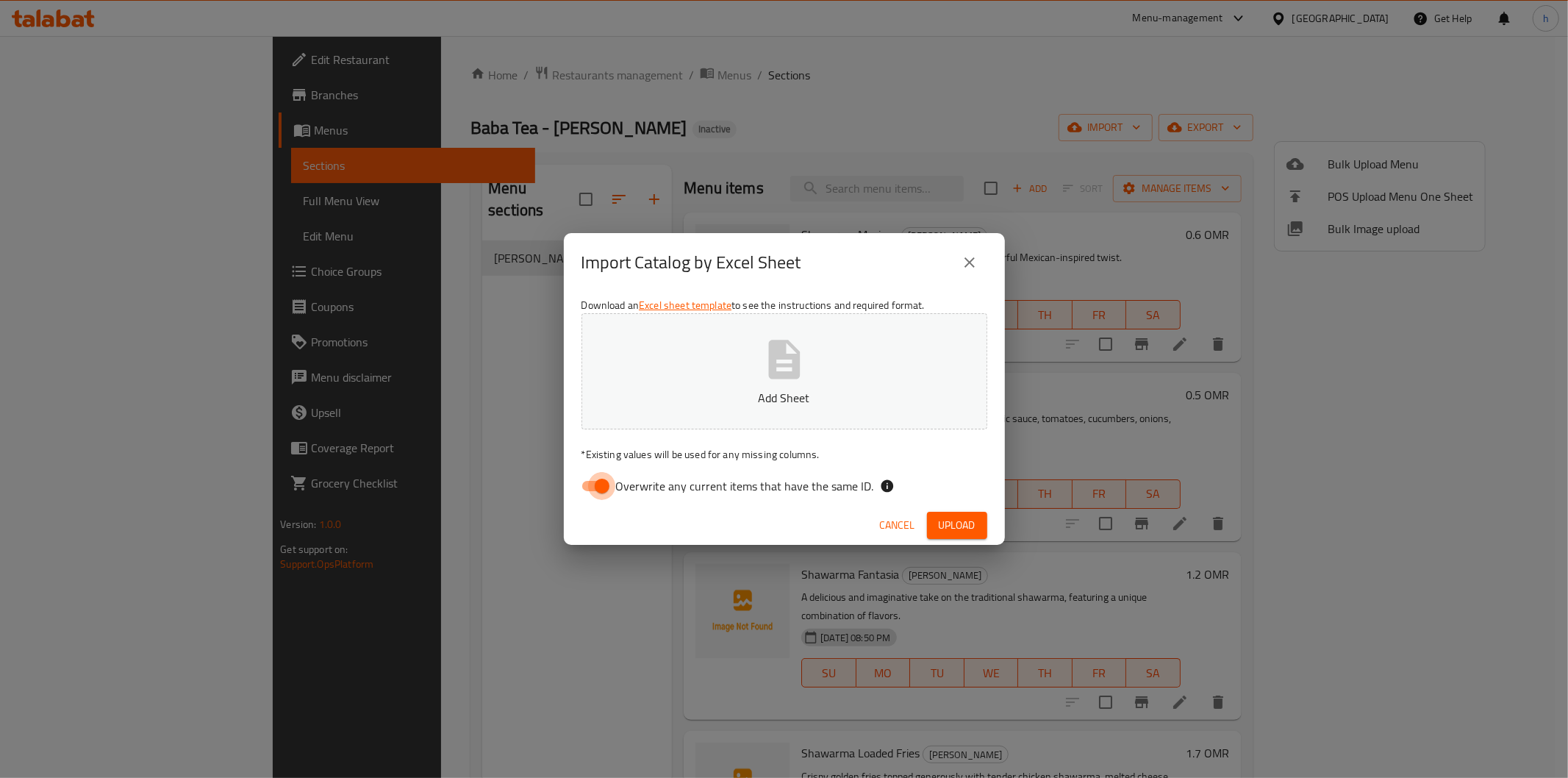
click at [604, 488] on input "Overwrite any current items that have the same ID." at bounding box center [602, 486] width 83 height 28
checkbox input "false"
click at [1111, 82] on div "Import Catalog by Excel Sheet Download an Excel sheet template to see the instr…" at bounding box center [784, 389] width 1568 height 778
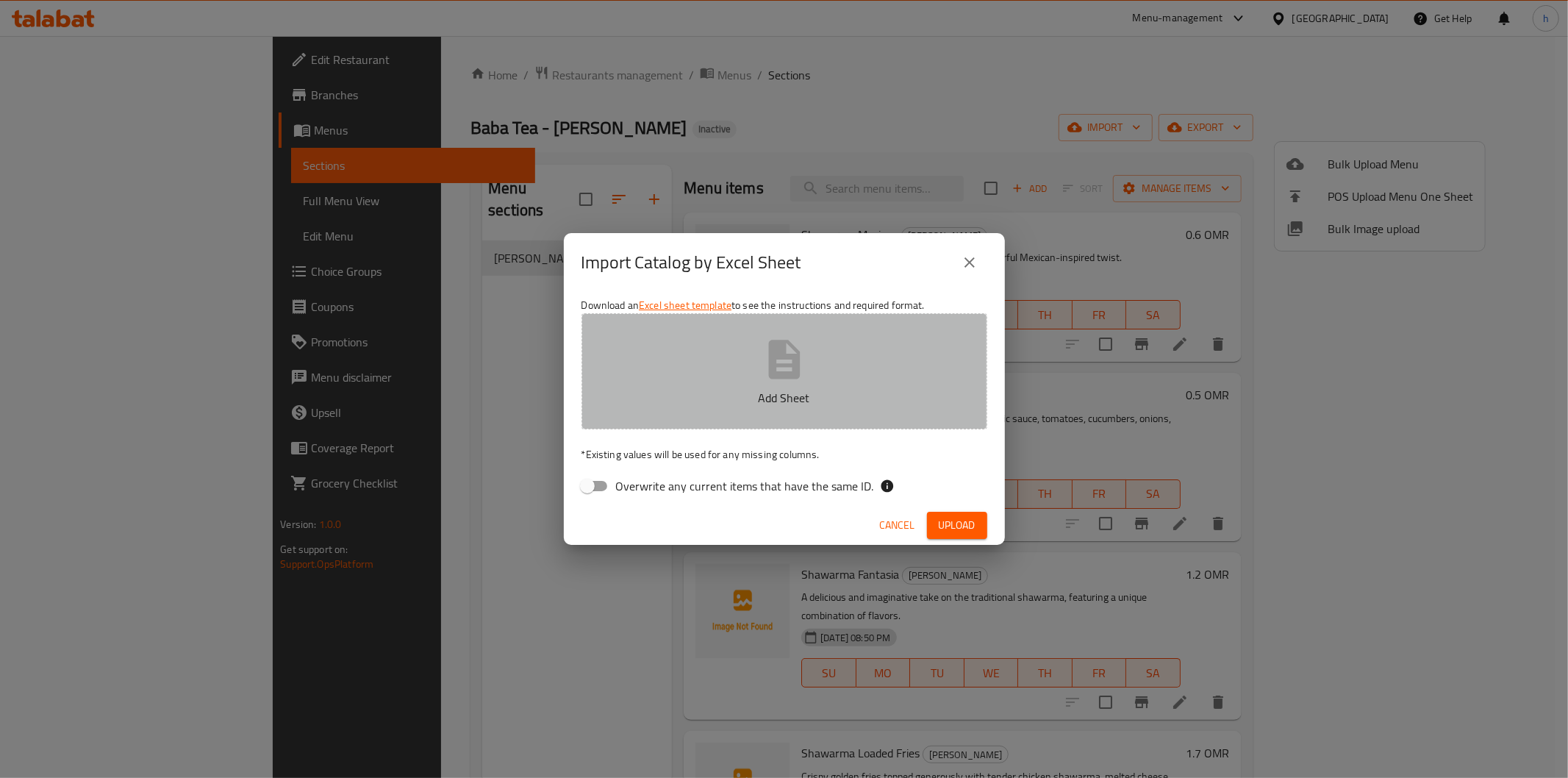
click at [785, 366] on icon "button" at bounding box center [784, 359] width 32 height 39
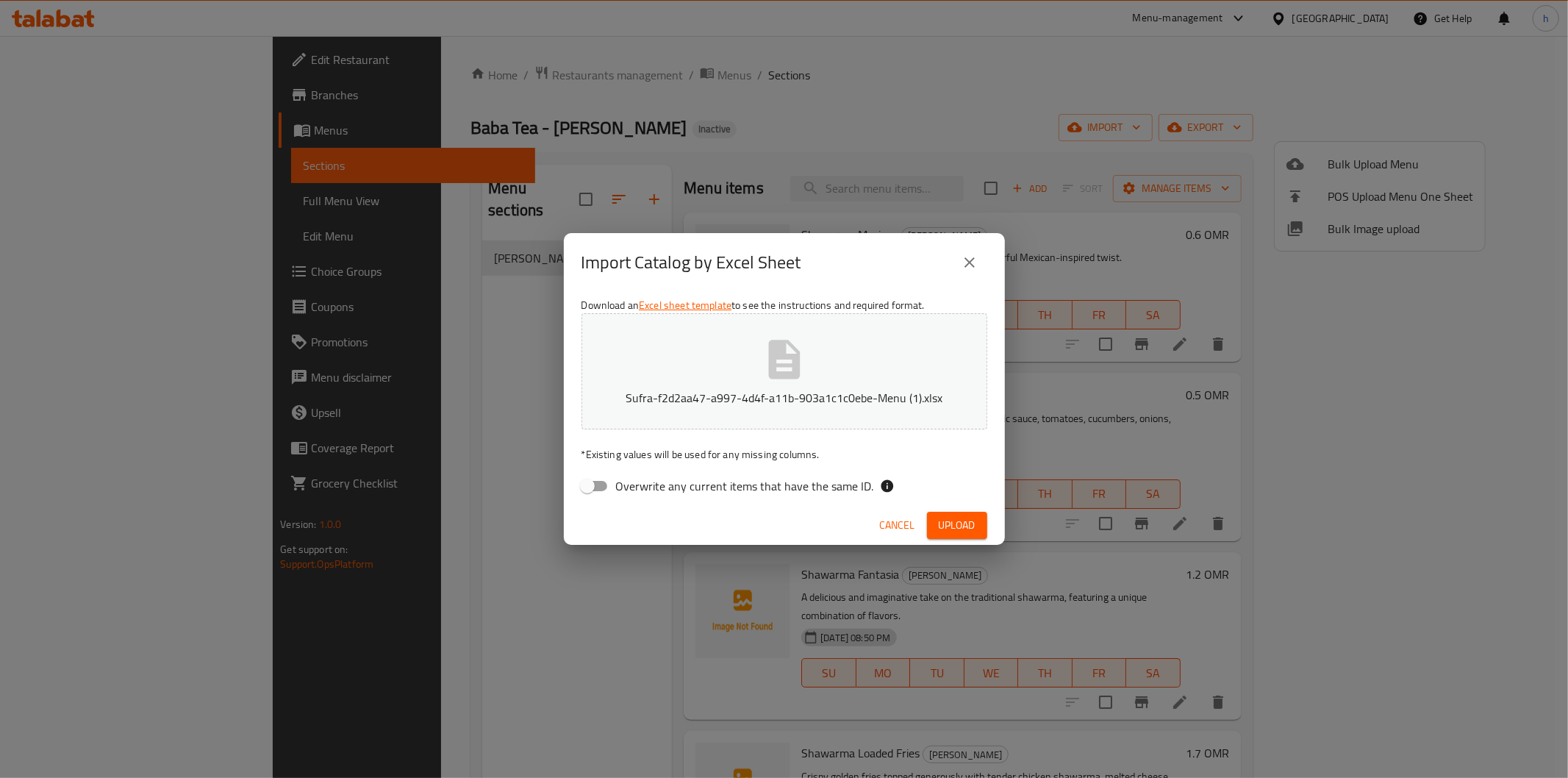
click at [961, 518] on span "Upload" at bounding box center [957, 525] width 37 height 18
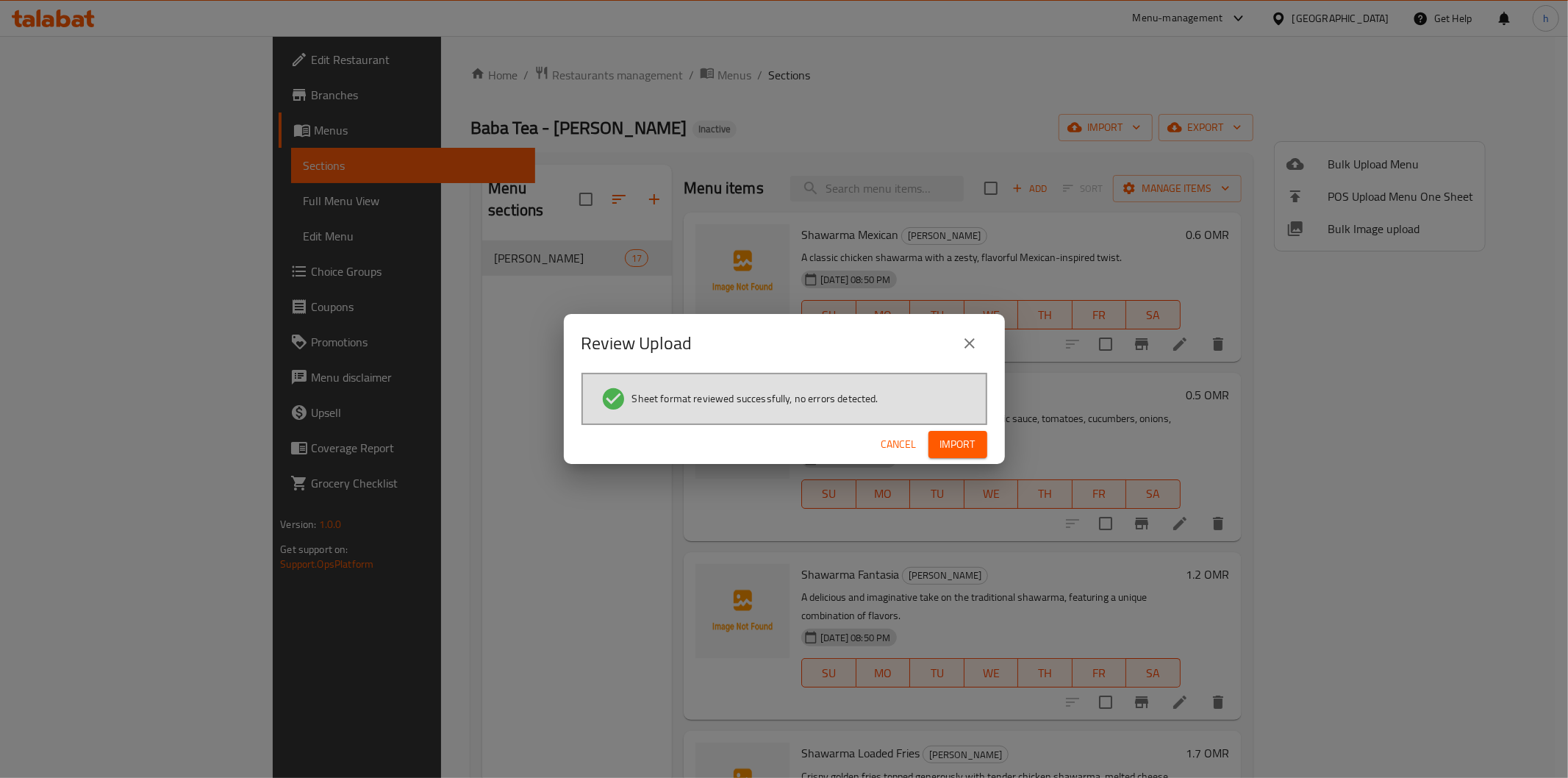
click at [966, 439] on span "Import" at bounding box center [958, 445] width 35 height 18
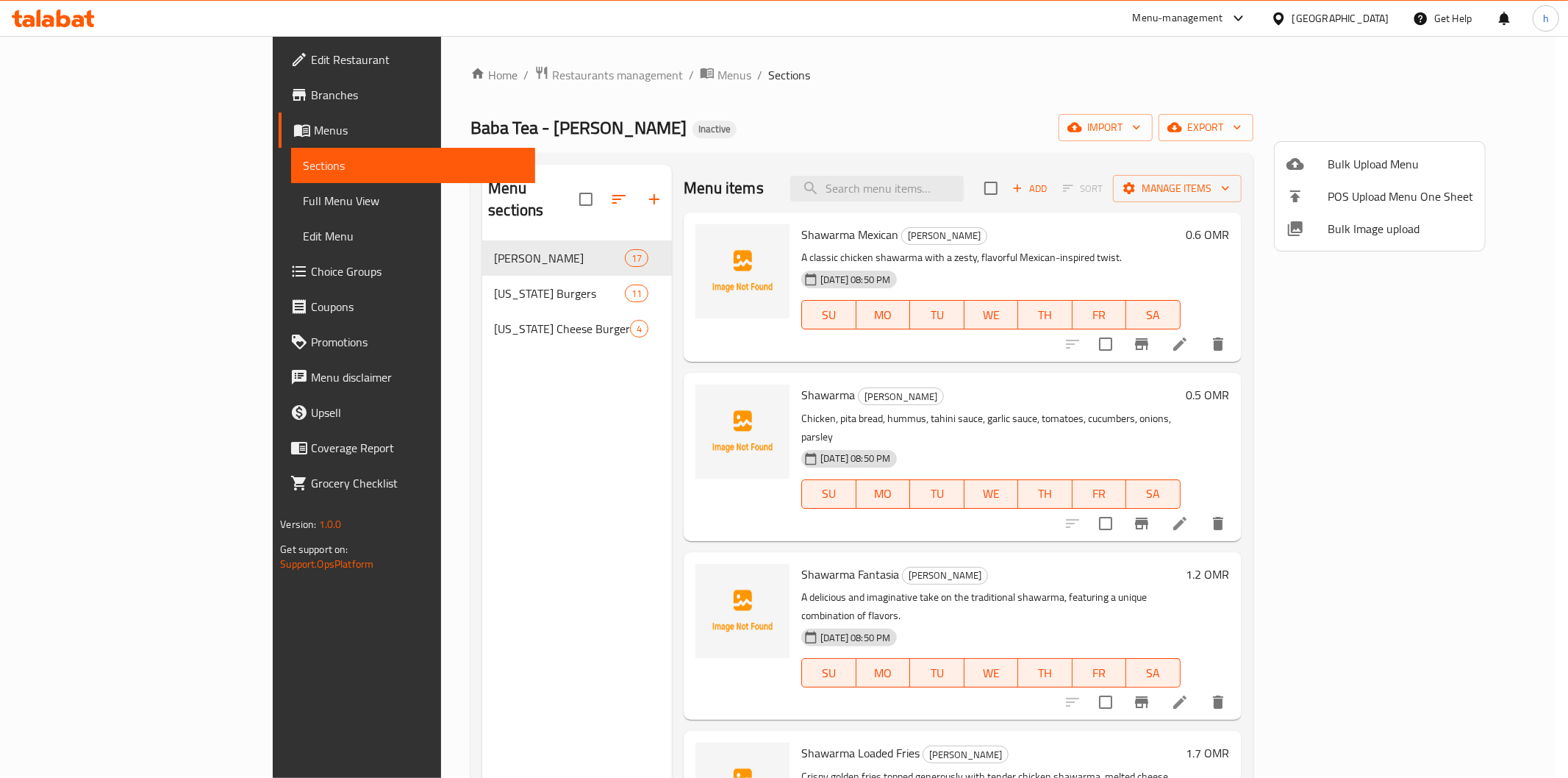
click at [1021, 184] on div at bounding box center [784, 389] width 1568 height 778
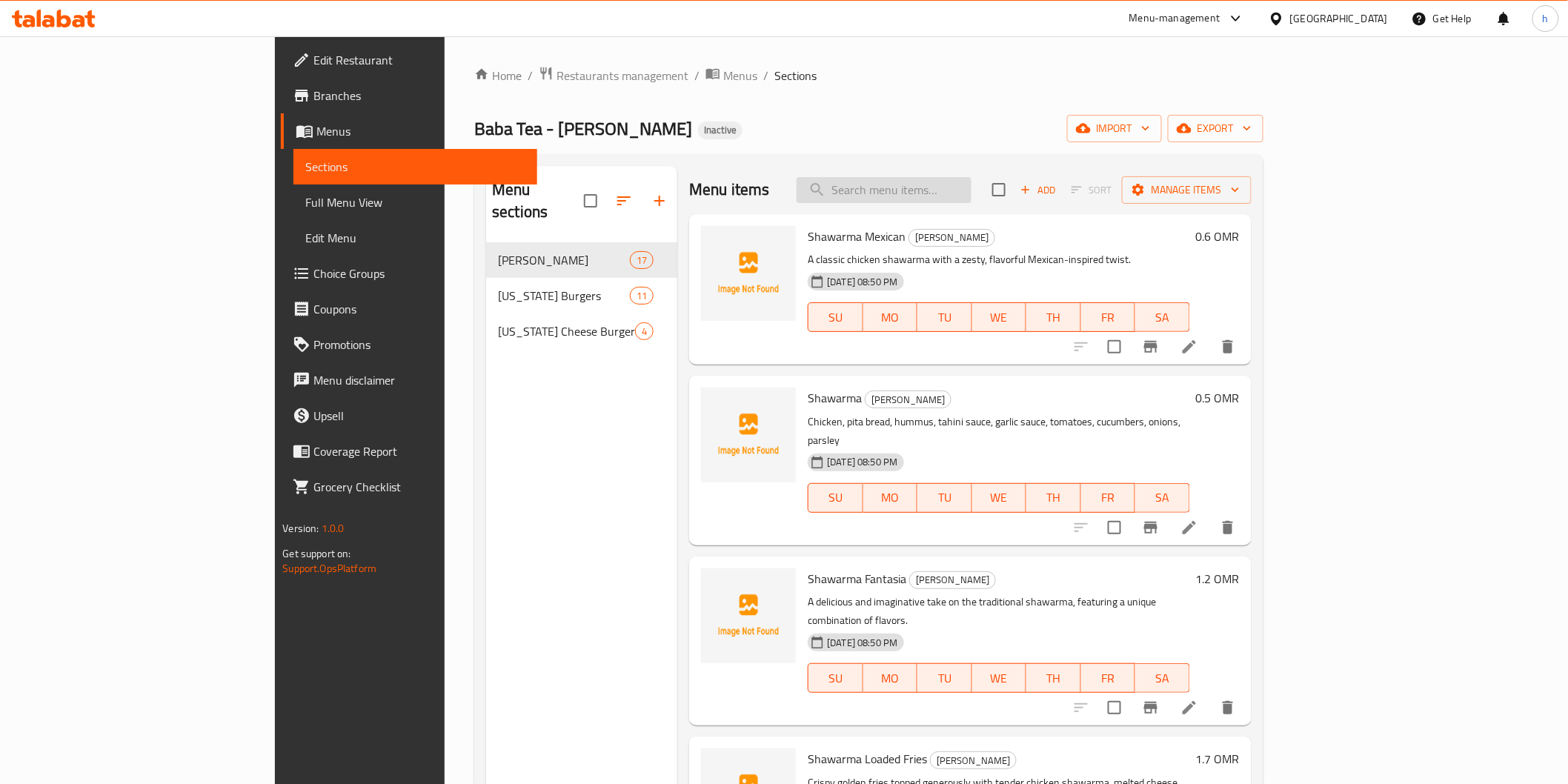
click at [972, 189] on input "search" at bounding box center [884, 190] width 175 height 26
paste input "Plate Shawarma"
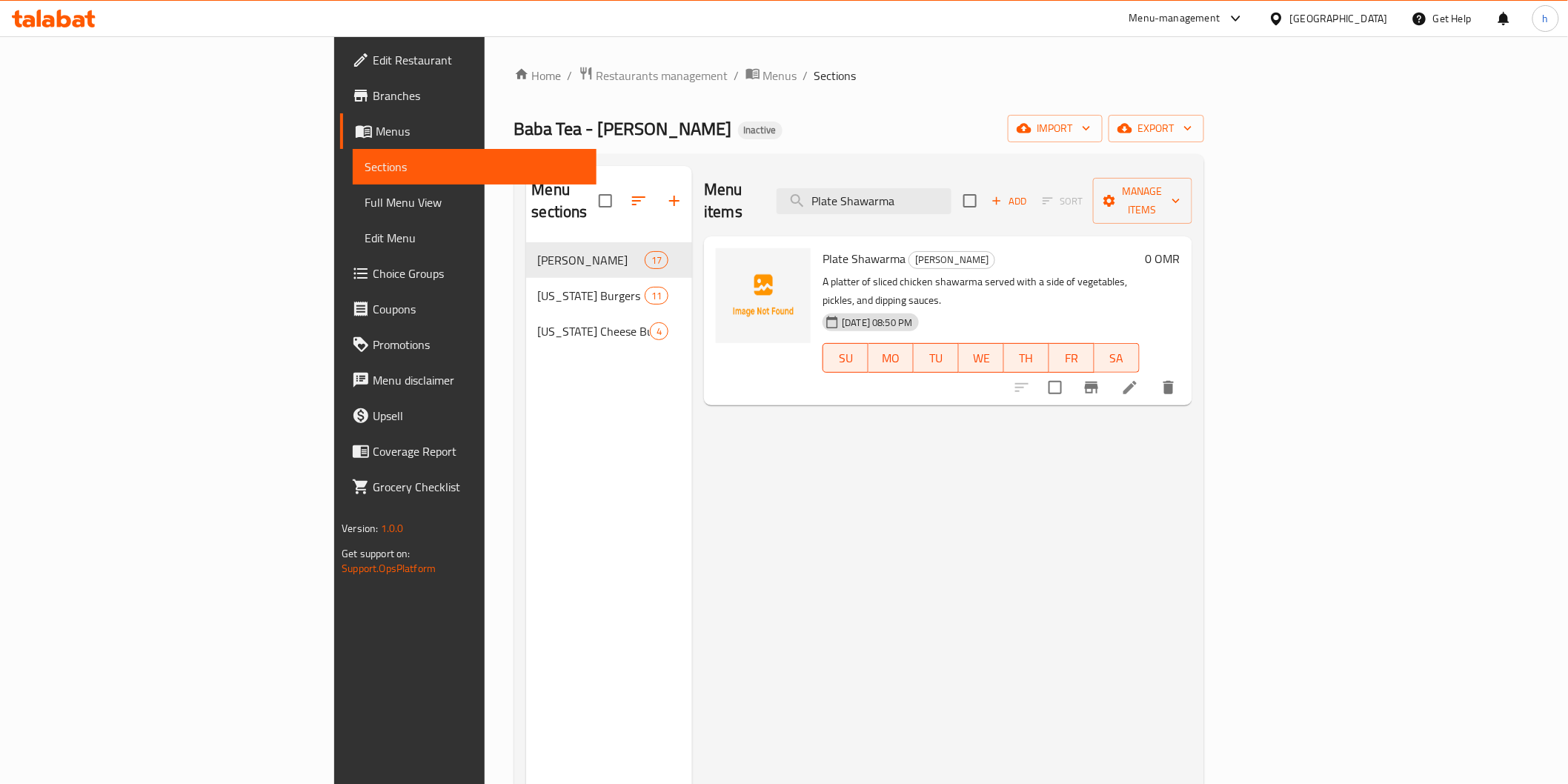
type input "Plate Shawarma"
click at [1139, 379] on icon at bounding box center [1130, 387] width 18 height 18
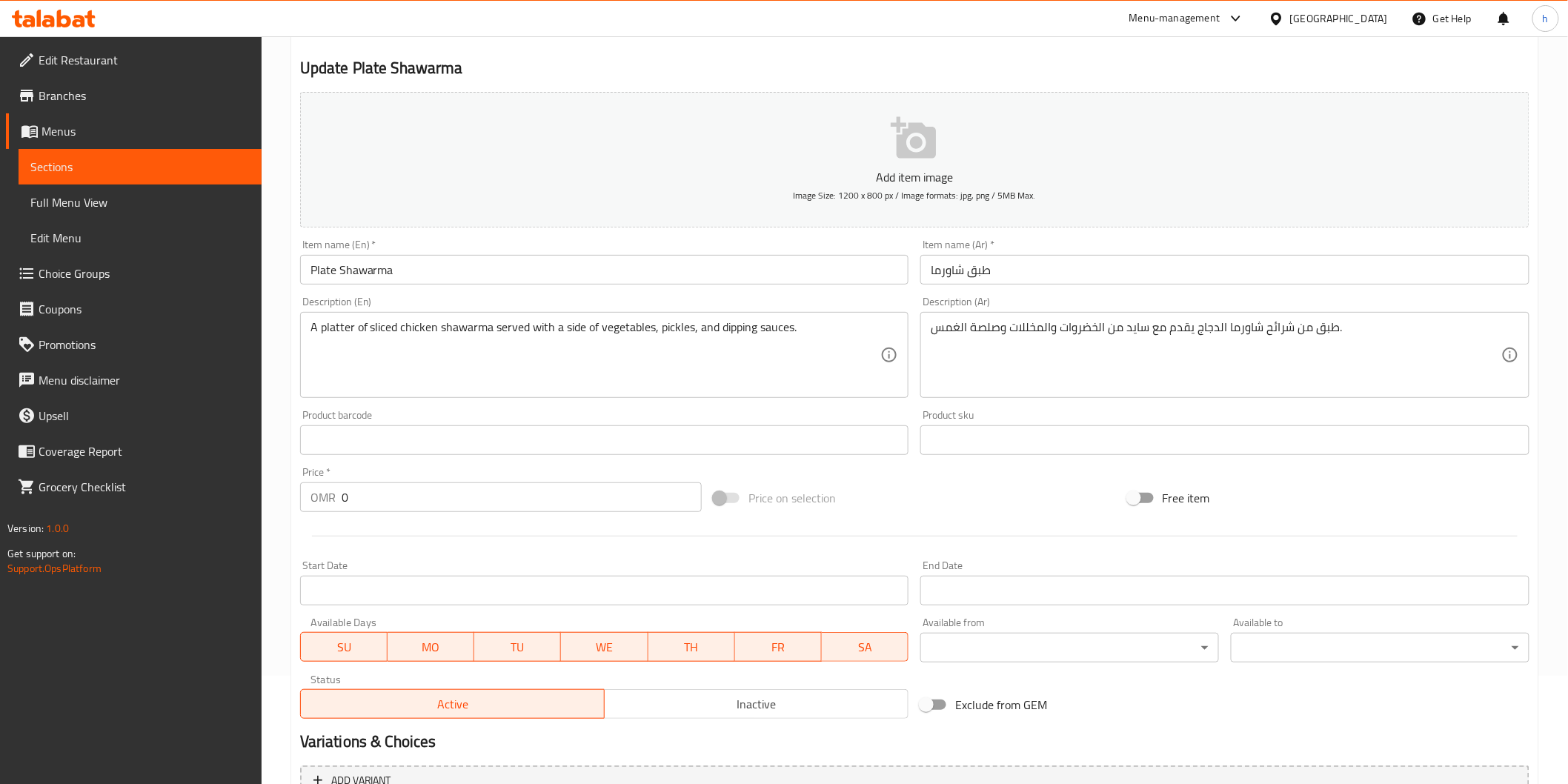
scroll to position [260, 0]
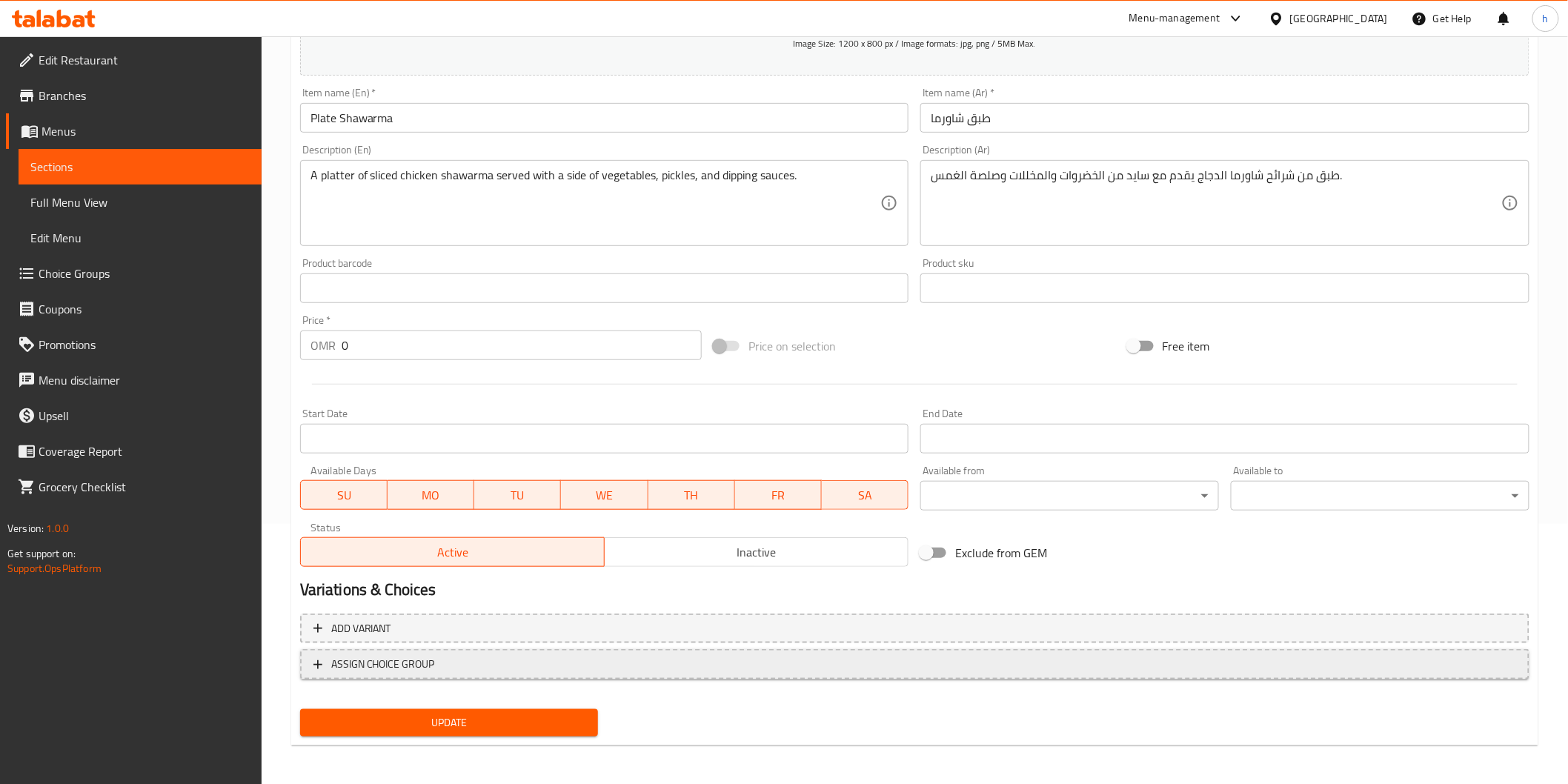
click at [433, 655] on span "ASSIGN CHOICE GROUP" at bounding box center [383, 665] width 103 height 19
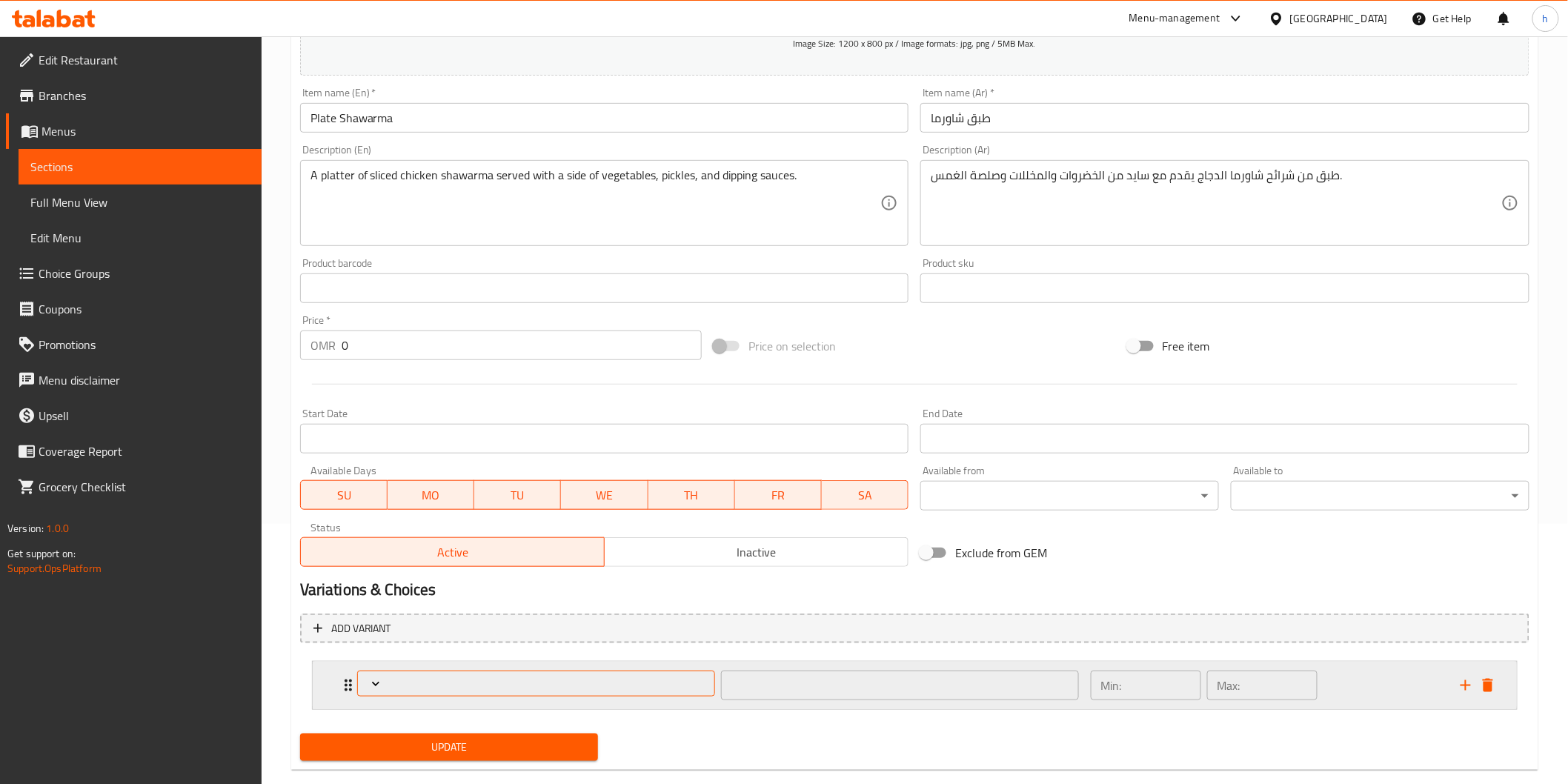
click at [395, 684] on span "Expand" at bounding box center [536, 684] width 347 height 15
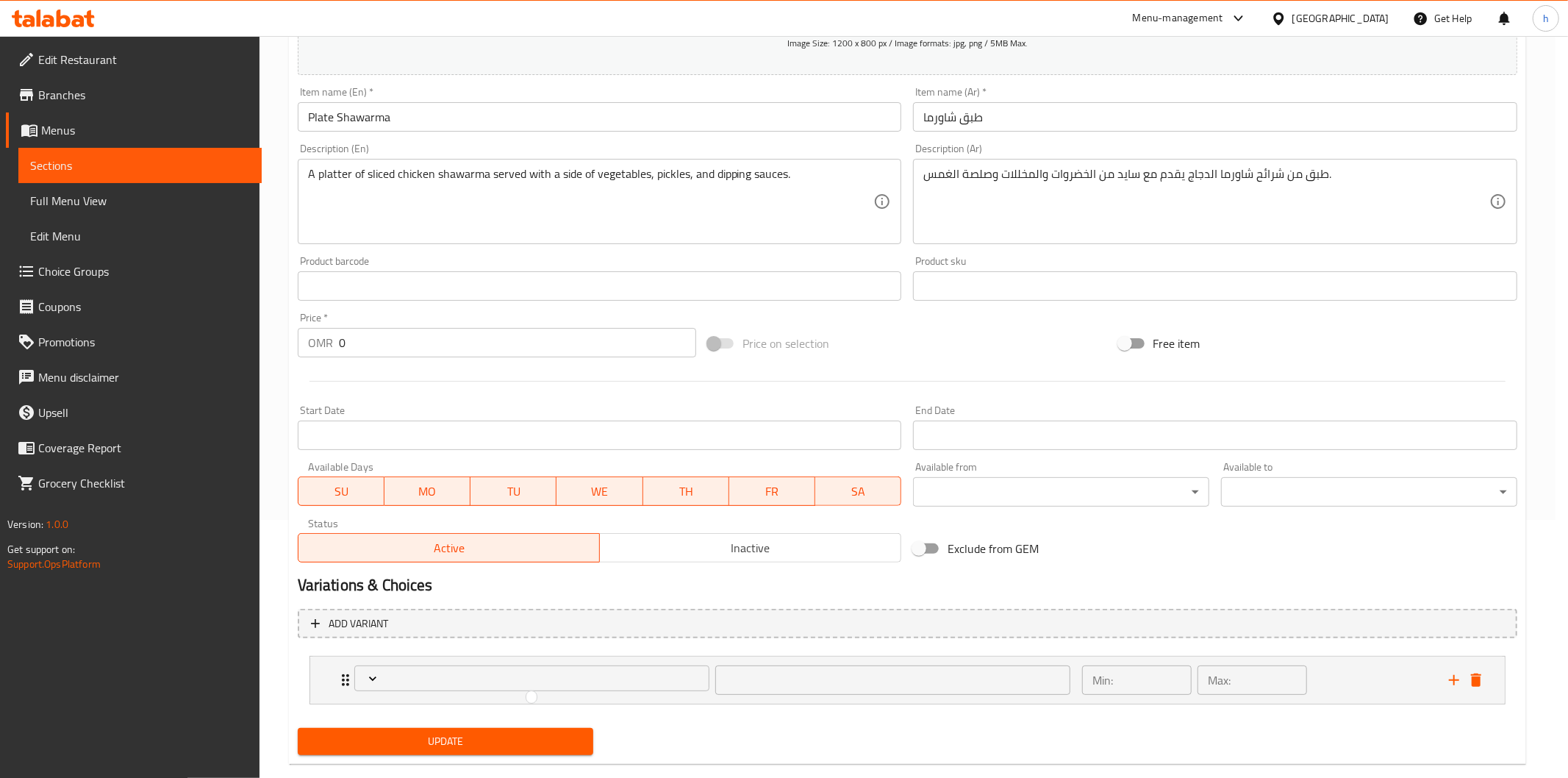
click at [371, 675] on div at bounding box center [784, 389] width 1568 height 778
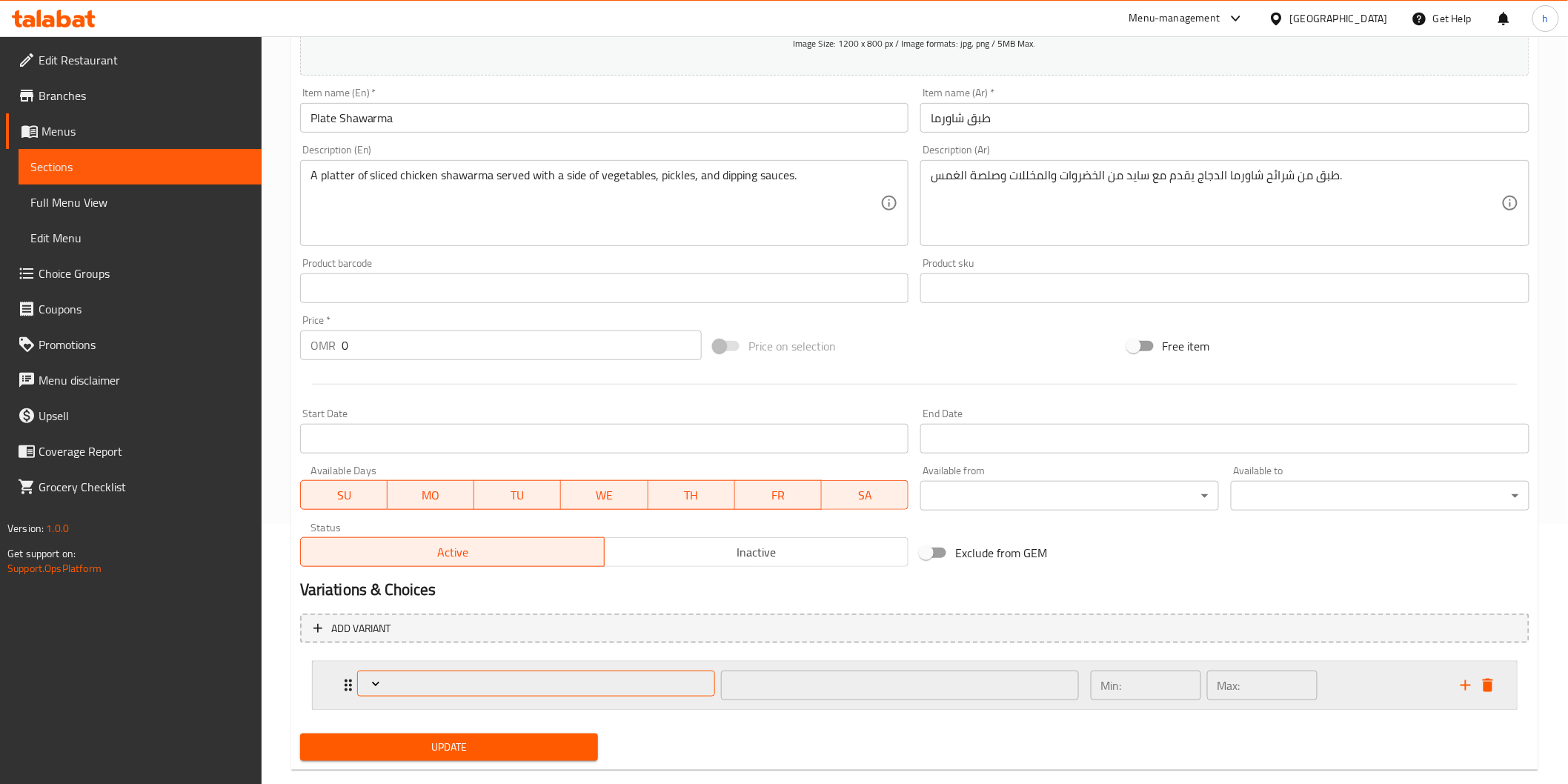
click at [378, 680] on icon "Expand" at bounding box center [376, 684] width 15 height 15
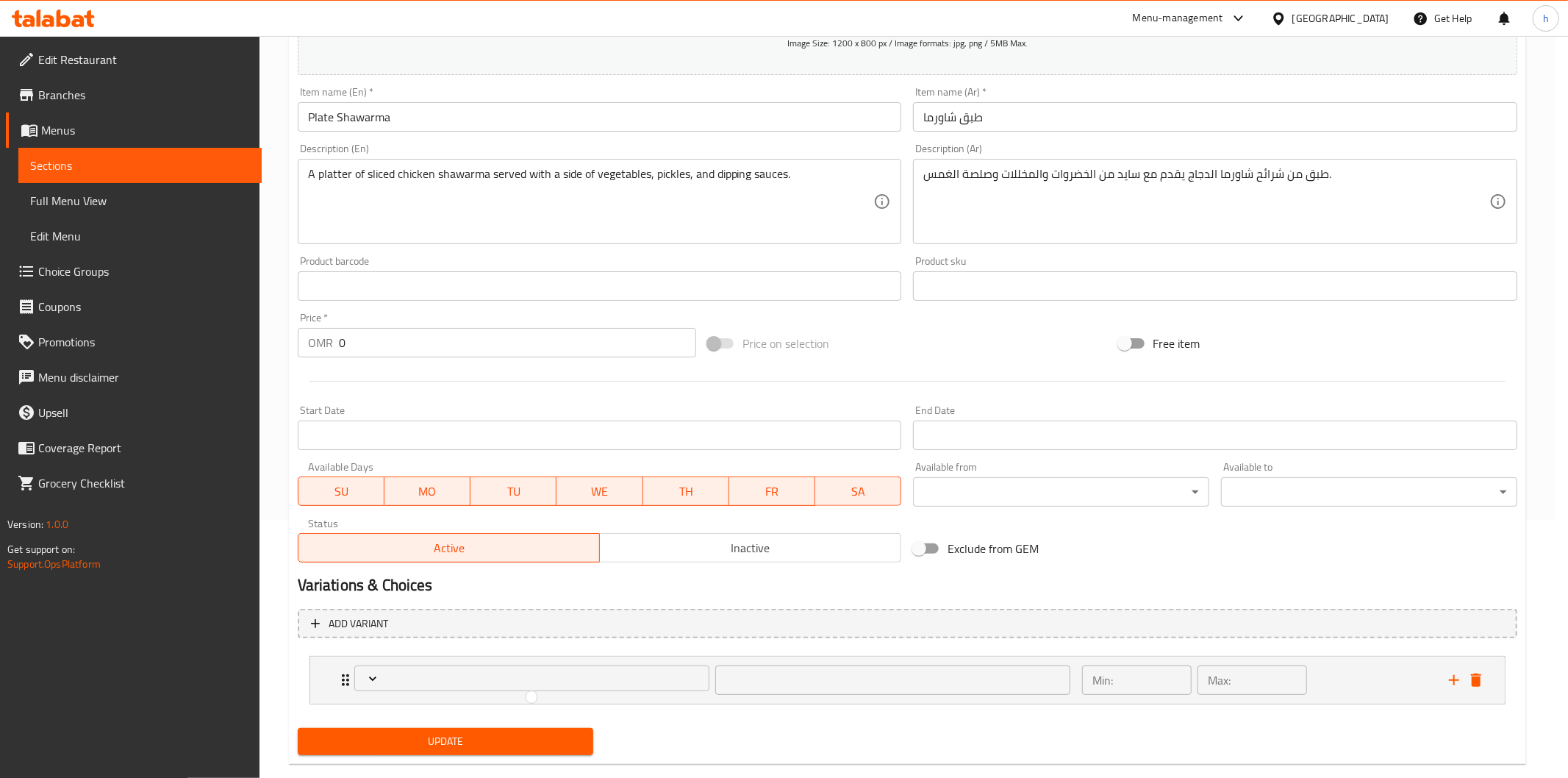
click at [345, 679] on div at bounding box center [784, 389] width 1568 height 778
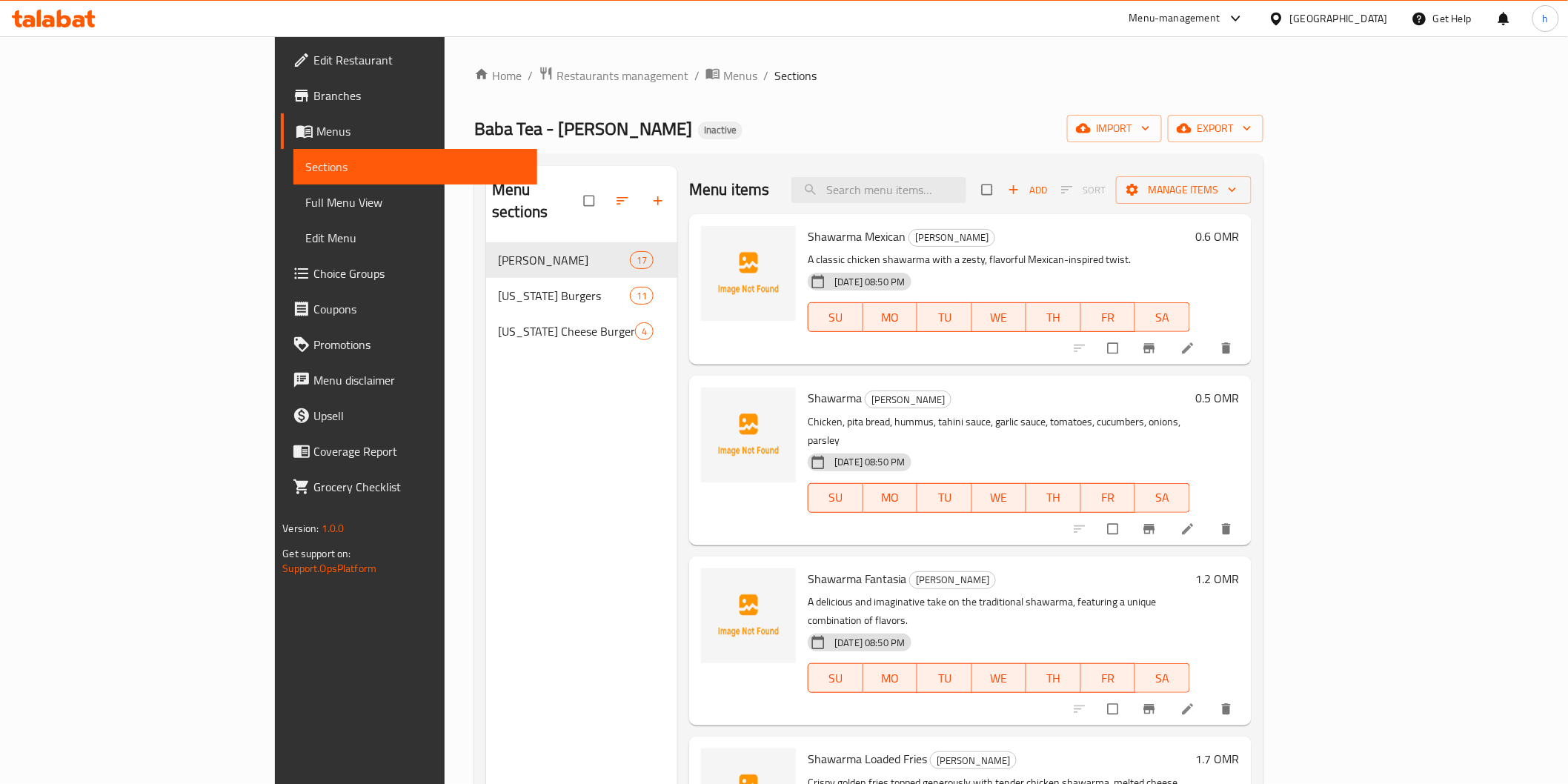
click at [305, 193] on span "Full Menu View" at bounding box center [415, 202] width 220 height 18
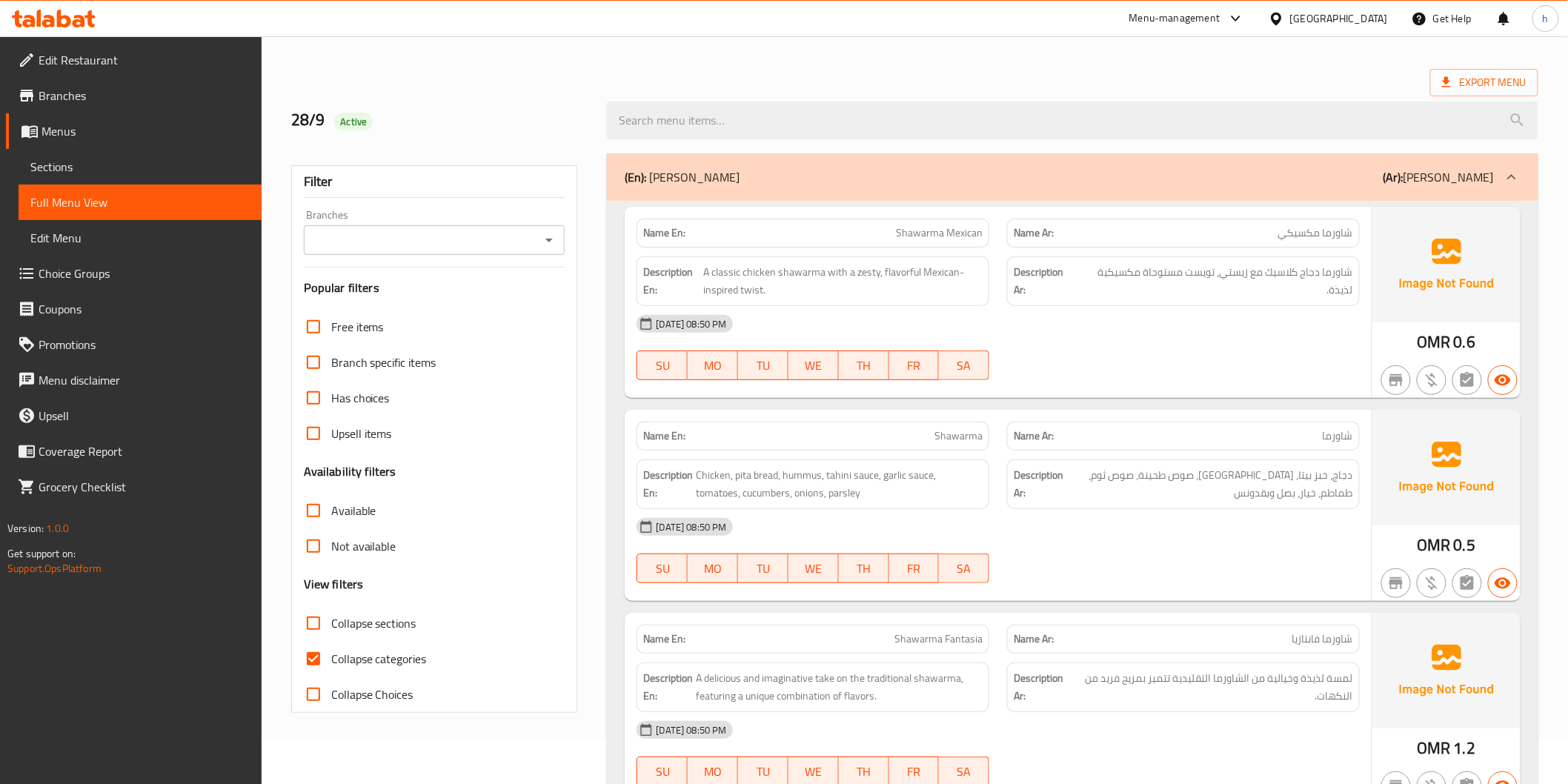
scroll to position [82, 0]
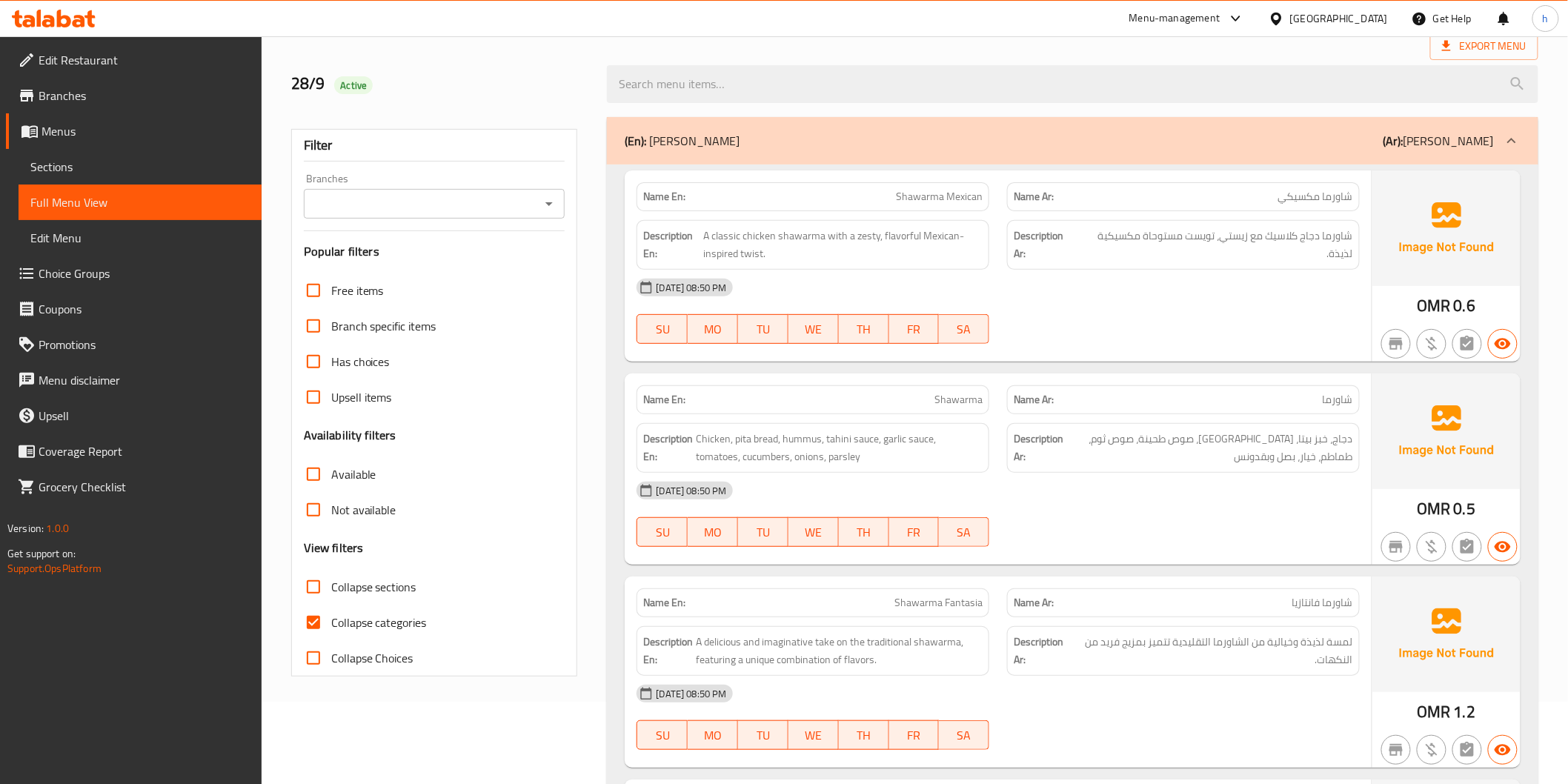
click at [380, 613] on span "Collapse categories" at bounding box center [379, 622] width 96 height 18
click at [331, 613] on input "Collapse categories" at bounding box center [314, 622] width 35 height 35
checkbox input "false"
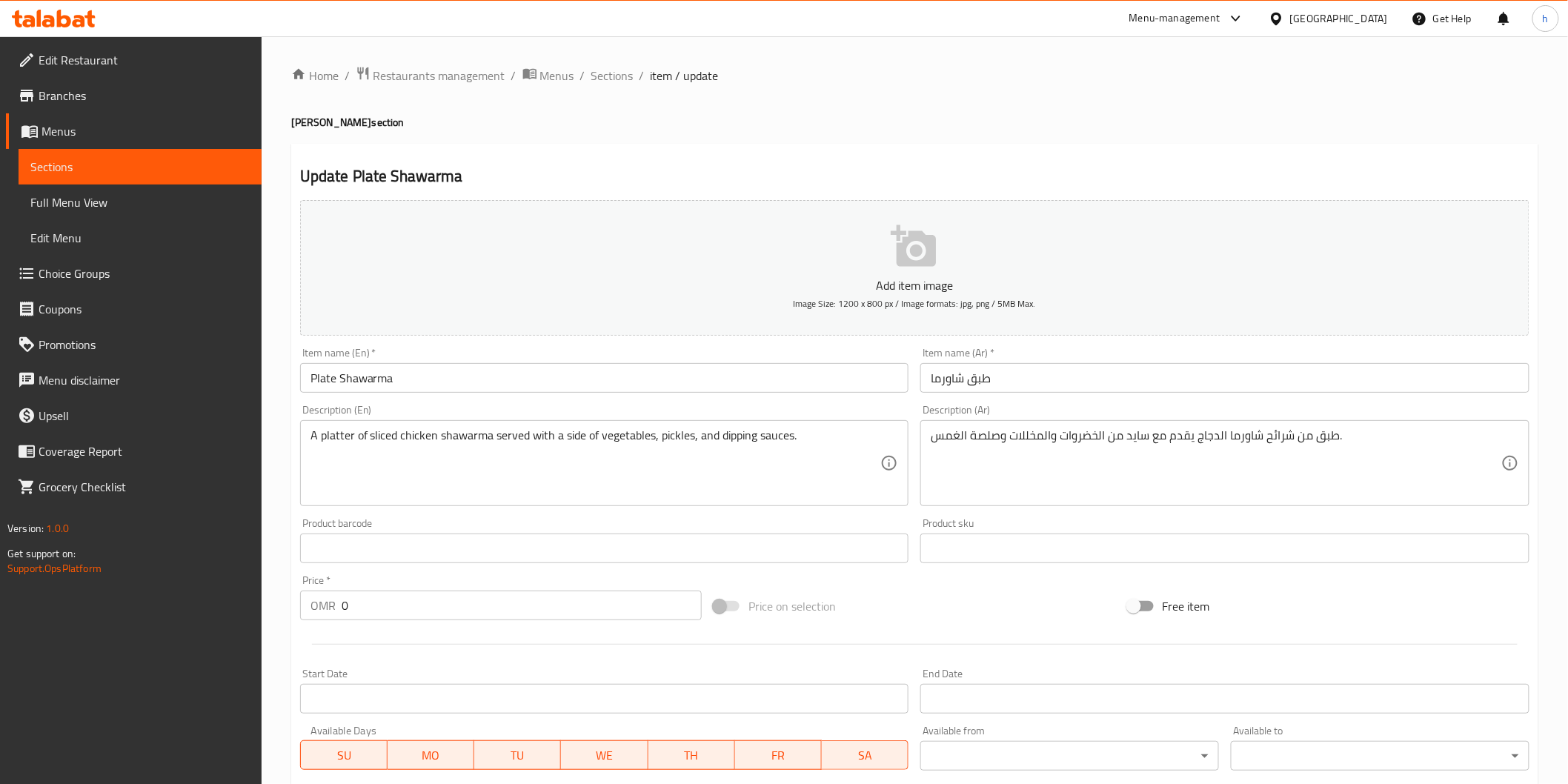
click at [108, 273] on span "Choice Groups" at bounding box center [144, 273] width 211 height 18
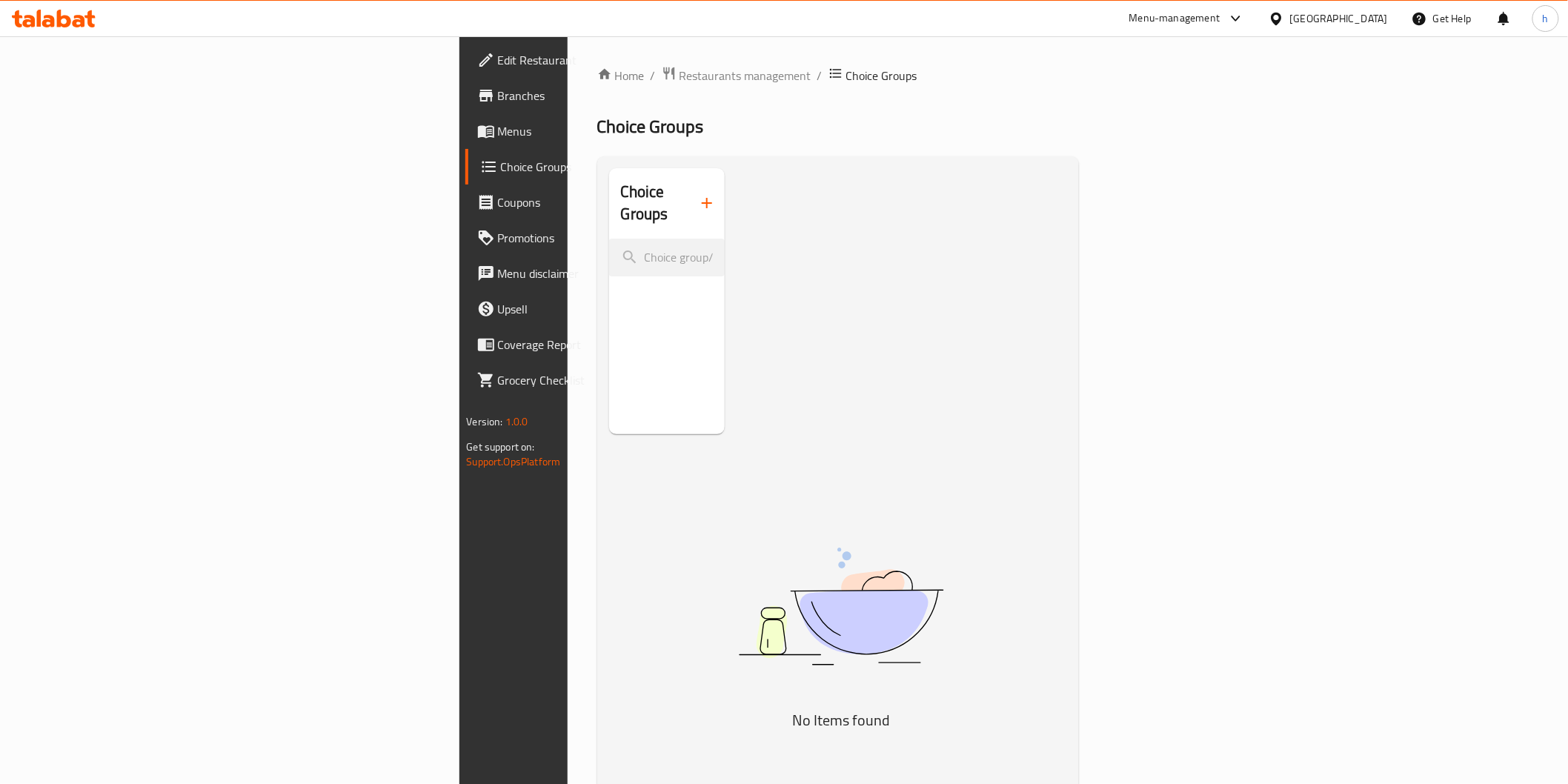
click at [698, 194] on icon "button" at bounding box center [707, 203] width 18 height 18
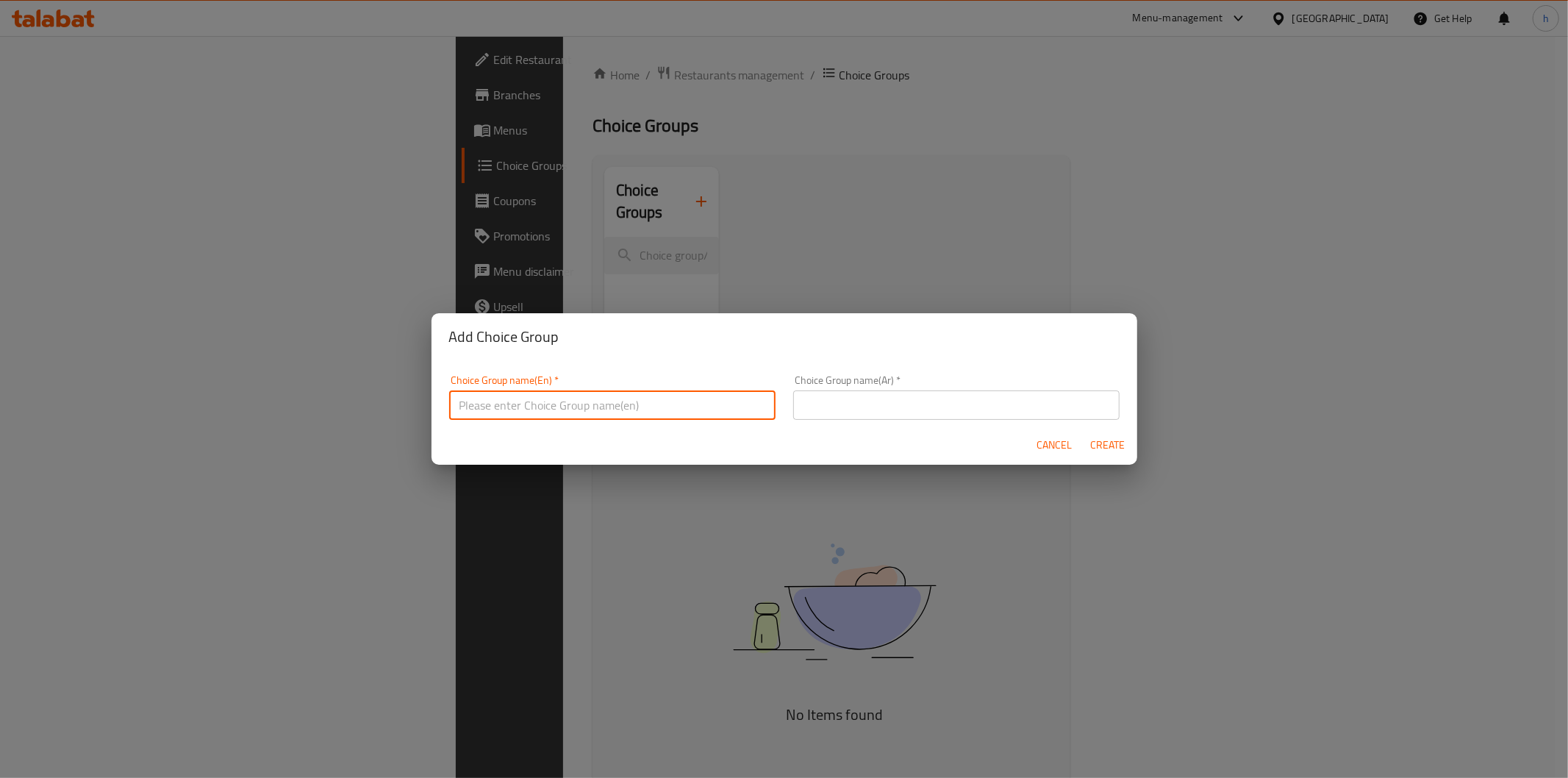
click at [600, 403] on input "text" at bounding box center [612, 405] width 326 height 29
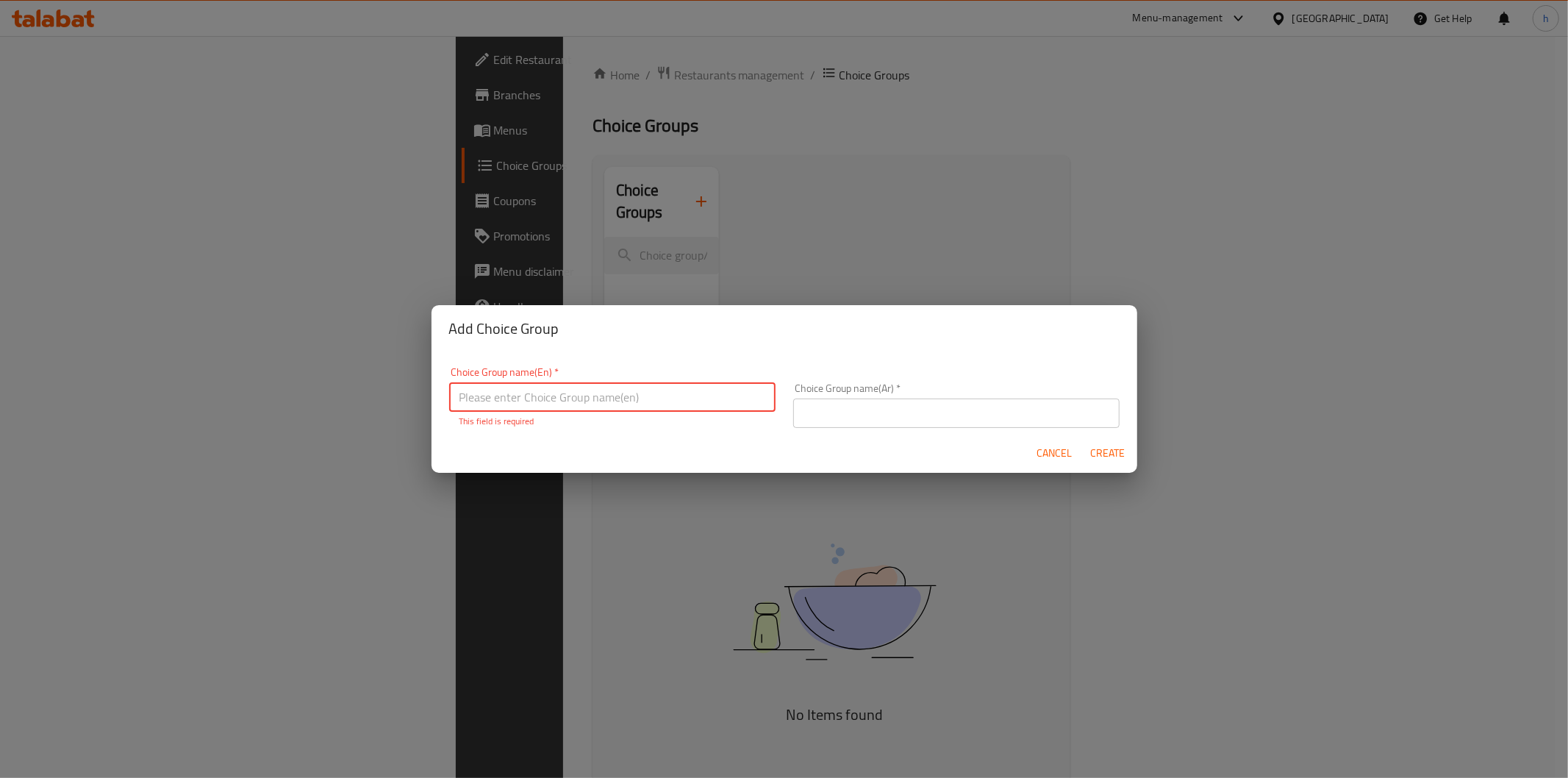
click at [681, 386] on input "text" at bounding box center [612, 397] width 326 height 29
paste input "Your Choice Of Size:"
type input "Your Choice Of Size:"
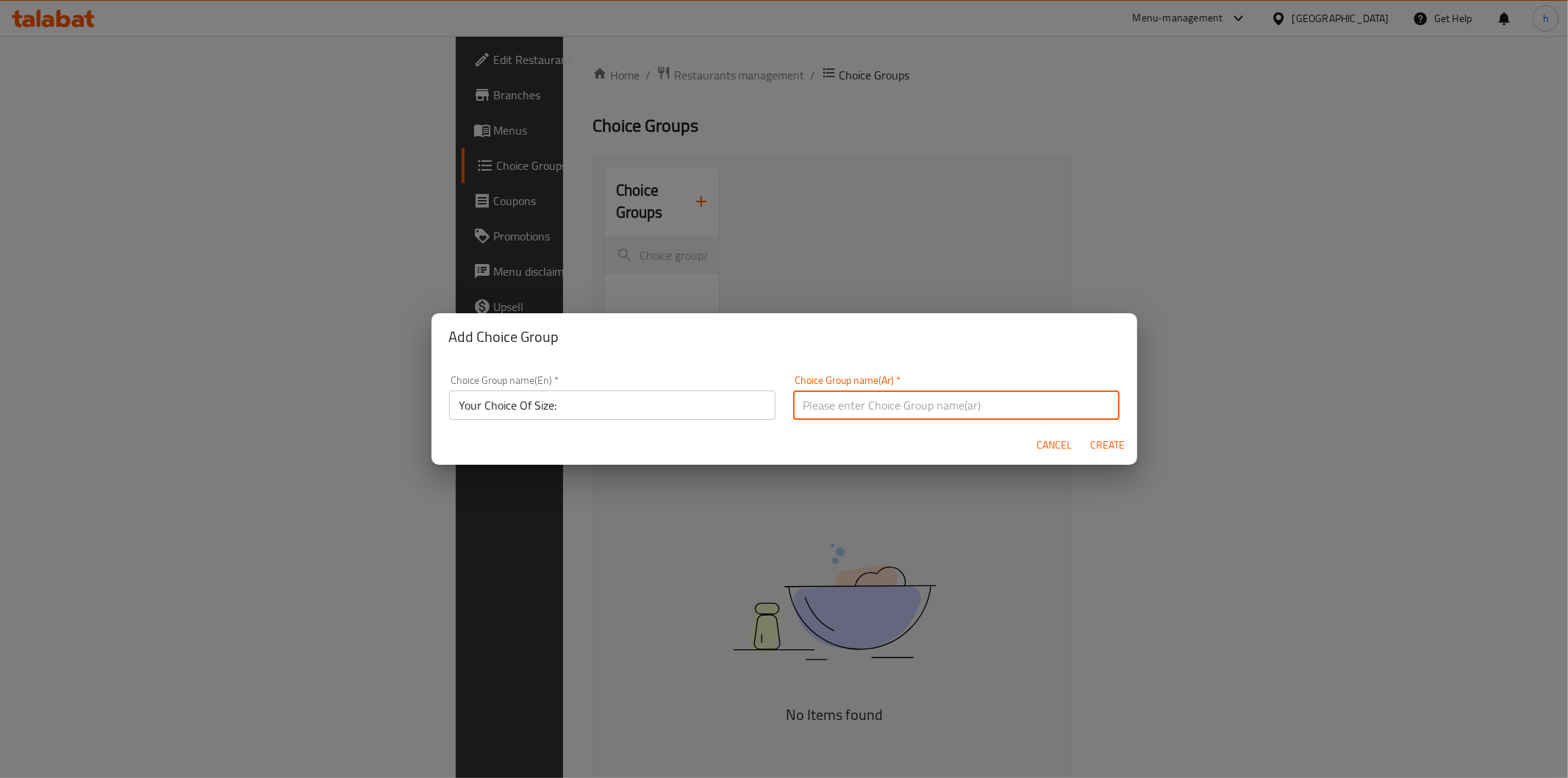
click at [906, 405] on input "text" at bounding box center [956, 405] width 326 height 29
paste input "إختيارك من الحجم:"
type input "إختيارك من الحجم:"
click at [1097, 447] on span "Create" at bounding box center [1107, 445] width 35 height 18
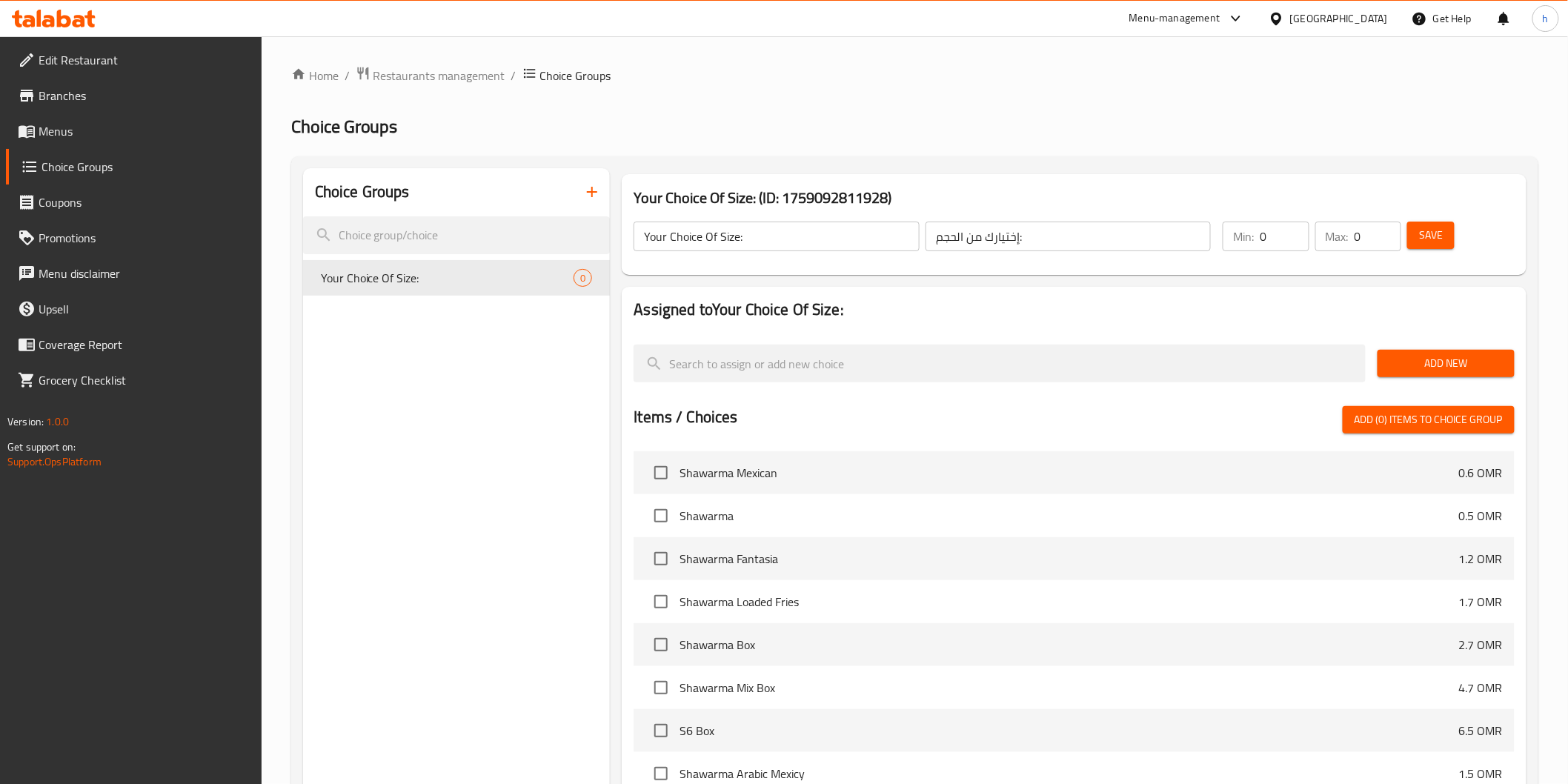
click at [1410, 362] on span "Add New" at bounding box center [1446, 363] width 114 height 19
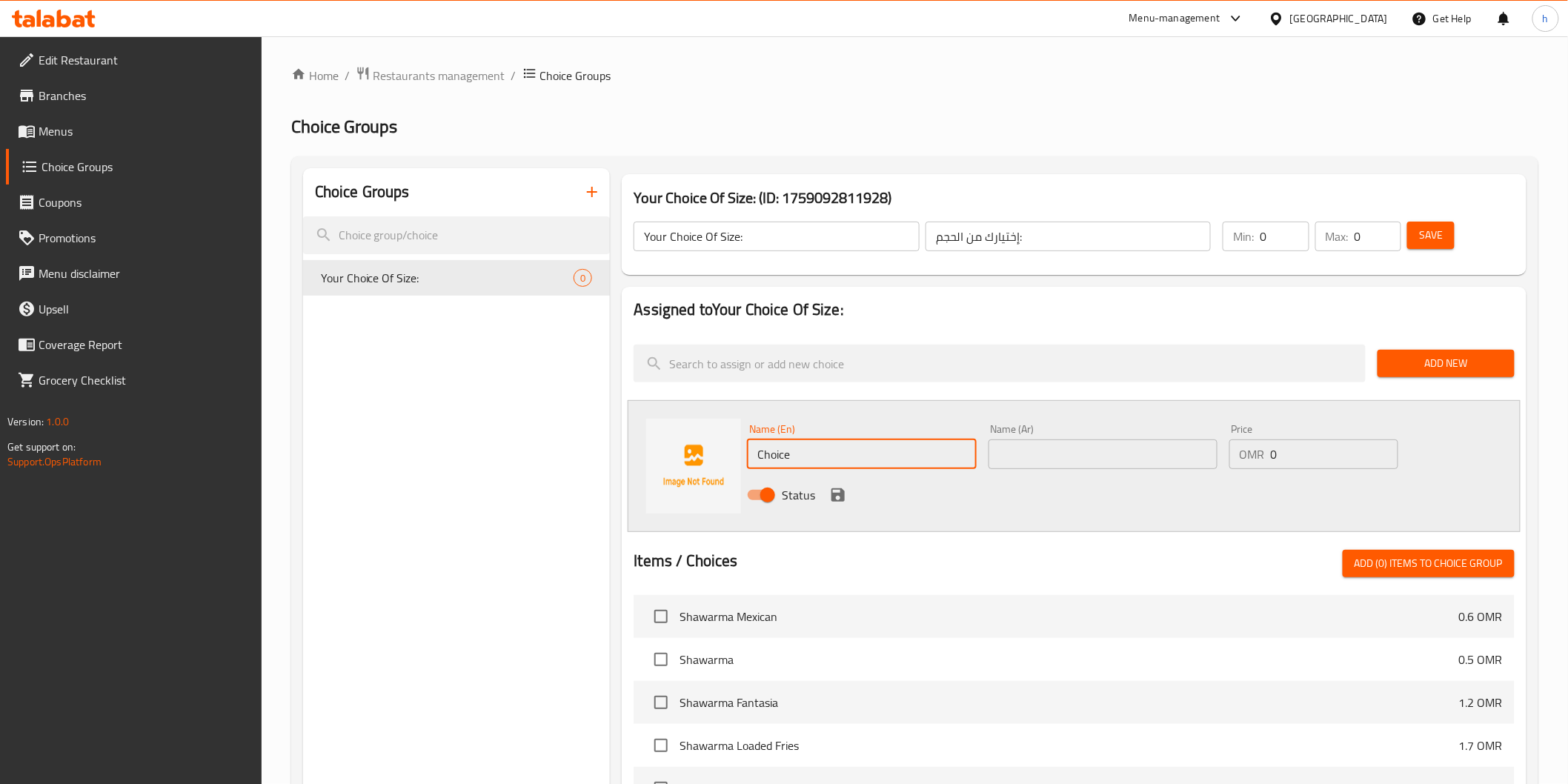
drag, startPoint x: 754, startPoint y: 451, endPoint x: 739, endPoint y: 451, distance: 15.0
click at [739, 451] on div "Name (En) Choice Name (En) Name (Ar) Name (Ar) Price OMR 0 Price Status" at bounding box center [1073, 466] width 893 height 132
type input "س"
click at [1272, 241] on input "0" at bounding box center [1285, 236] width 49 height 29
click at [1290, 246] on input "0" at bounding box center [1285, 236] width 49 height 29
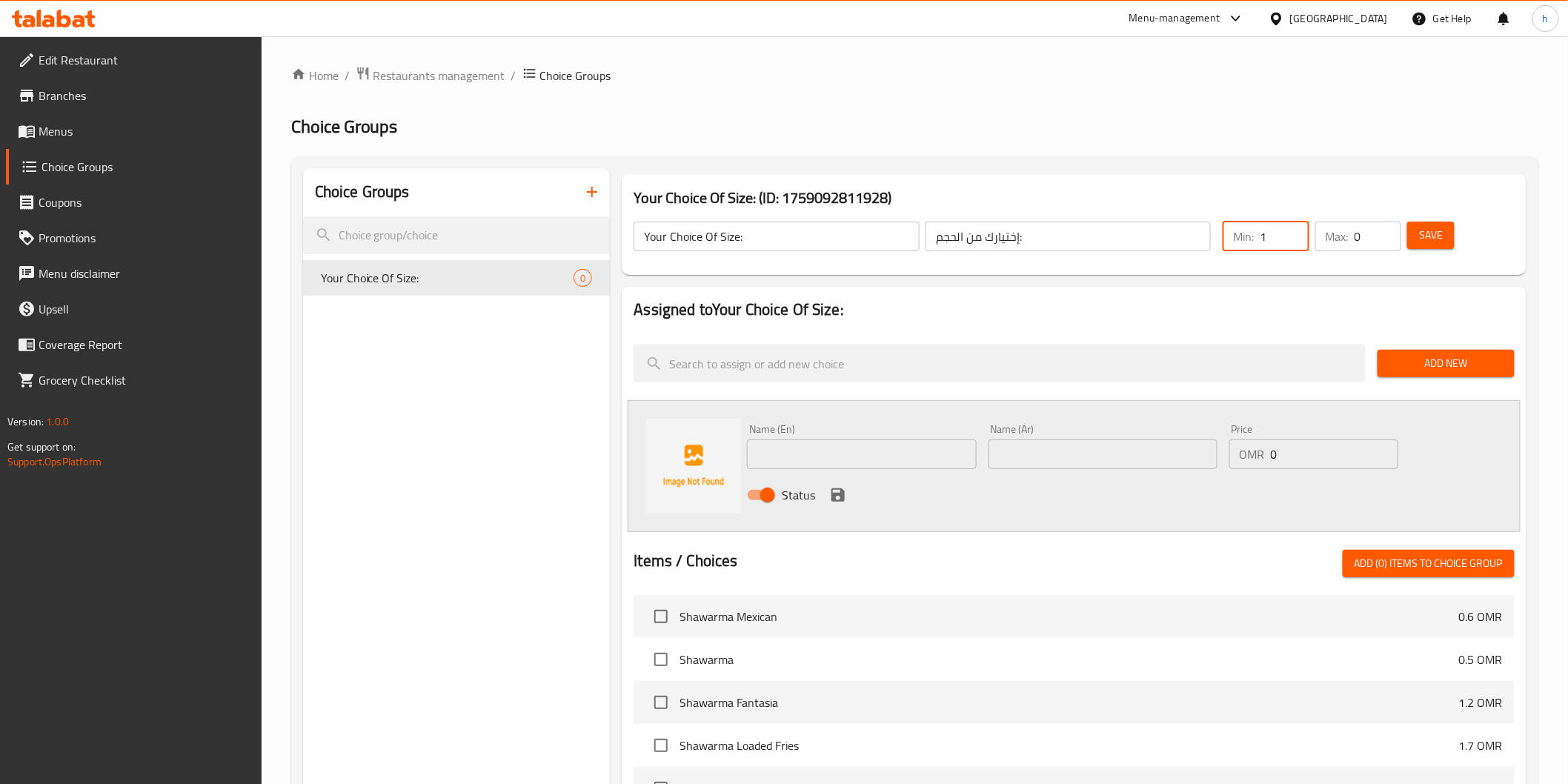
type input "1"
click at [1360, 235] on input "0" at bounding box center [1378, 236] width 47 height 29
type input "1"
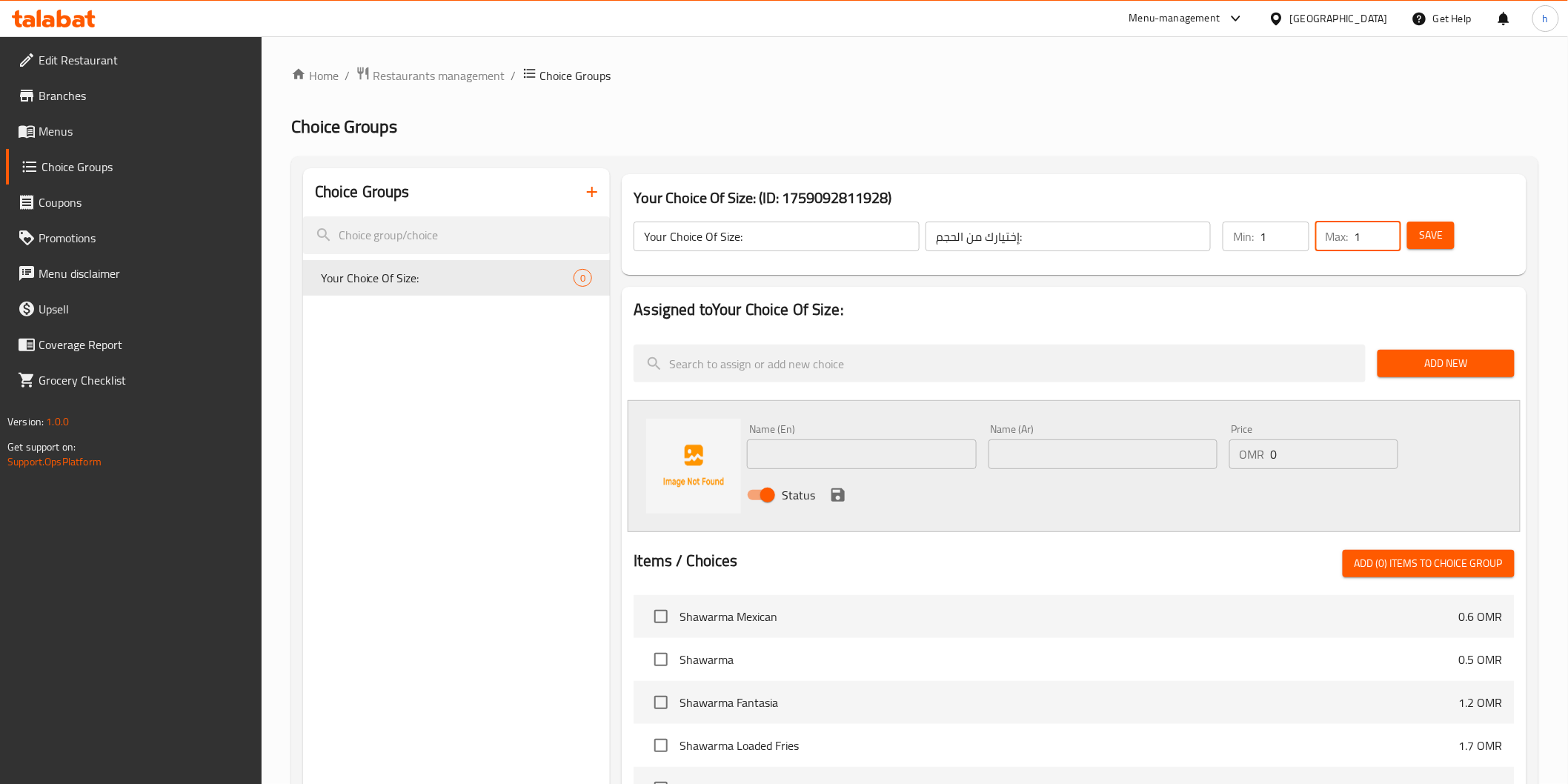
click at [894, 452] on input "text" at bounding box center [861, 453] width 229 height 29
click at [783, 458] on input "text" at bounding box center [861, 453] width 229 height 29
paste input "Small"
type input "Small"
click at [1025, 445] on input "text" at bounding box center [1103, 453] width 229 height 29
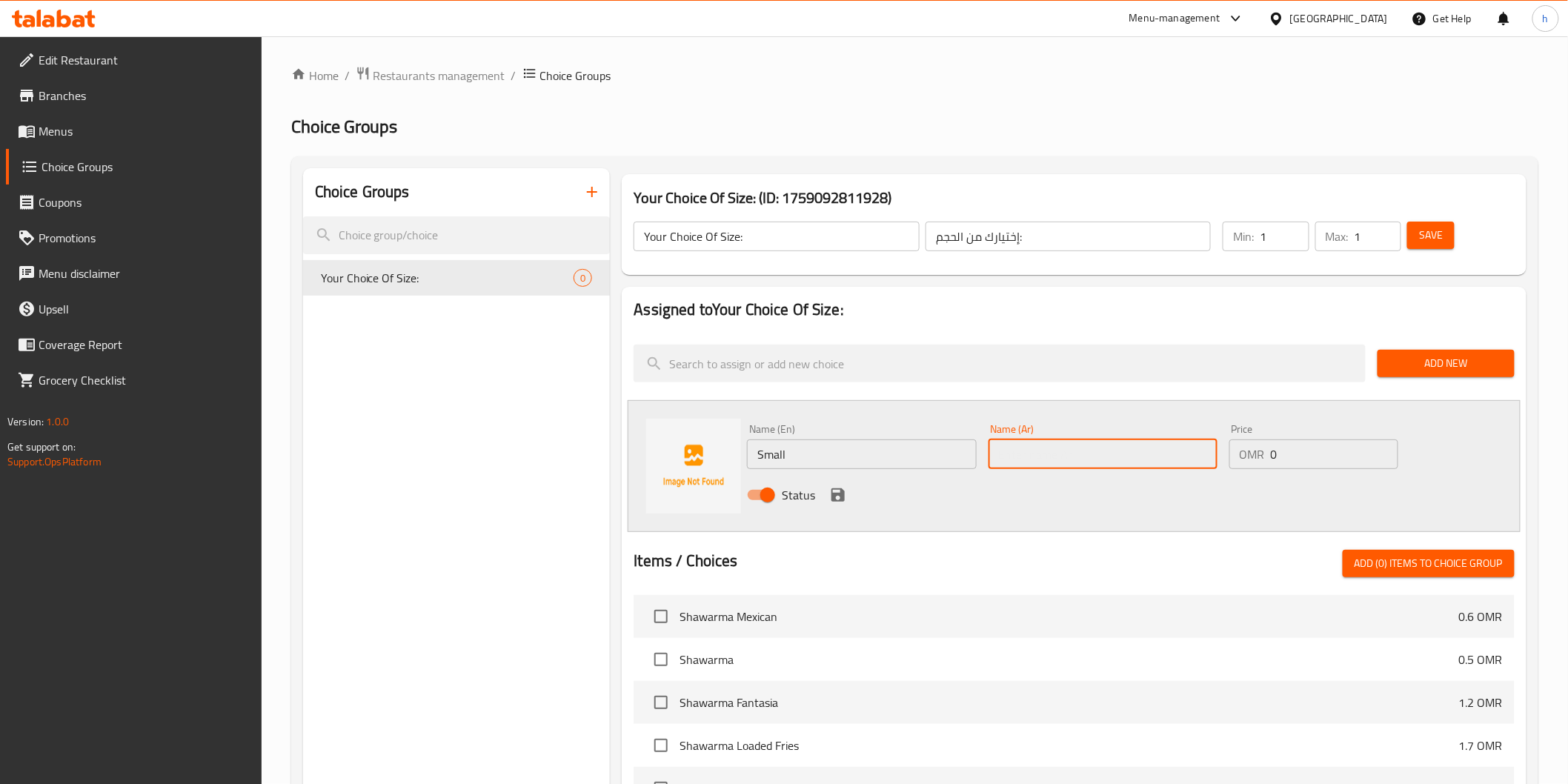
paste input "صغير"
type input "صغير"
drag, startPoint x: 1280, startPoint y: 455, endPoint x: 1236, endPoint y: 454, distance: 44.0
click at [1236, 454] on div "OMR 0 Price" at bounding box center [1314, 453] width 169 height 29
paste input "1.7"
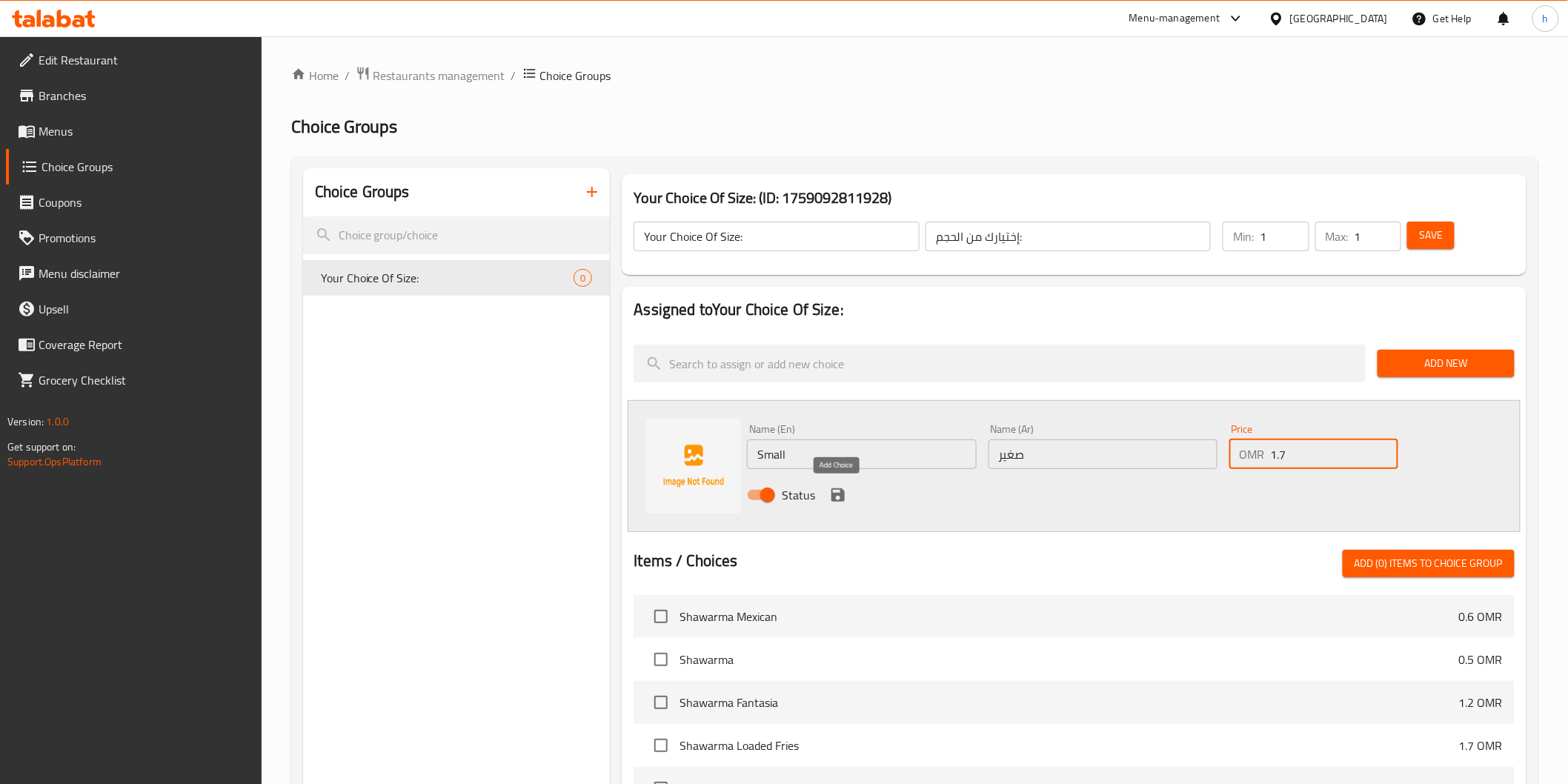
type input "1.7"
click at [838, 496] on icon "save" at bounding box center [838, 495] width 18 height 18
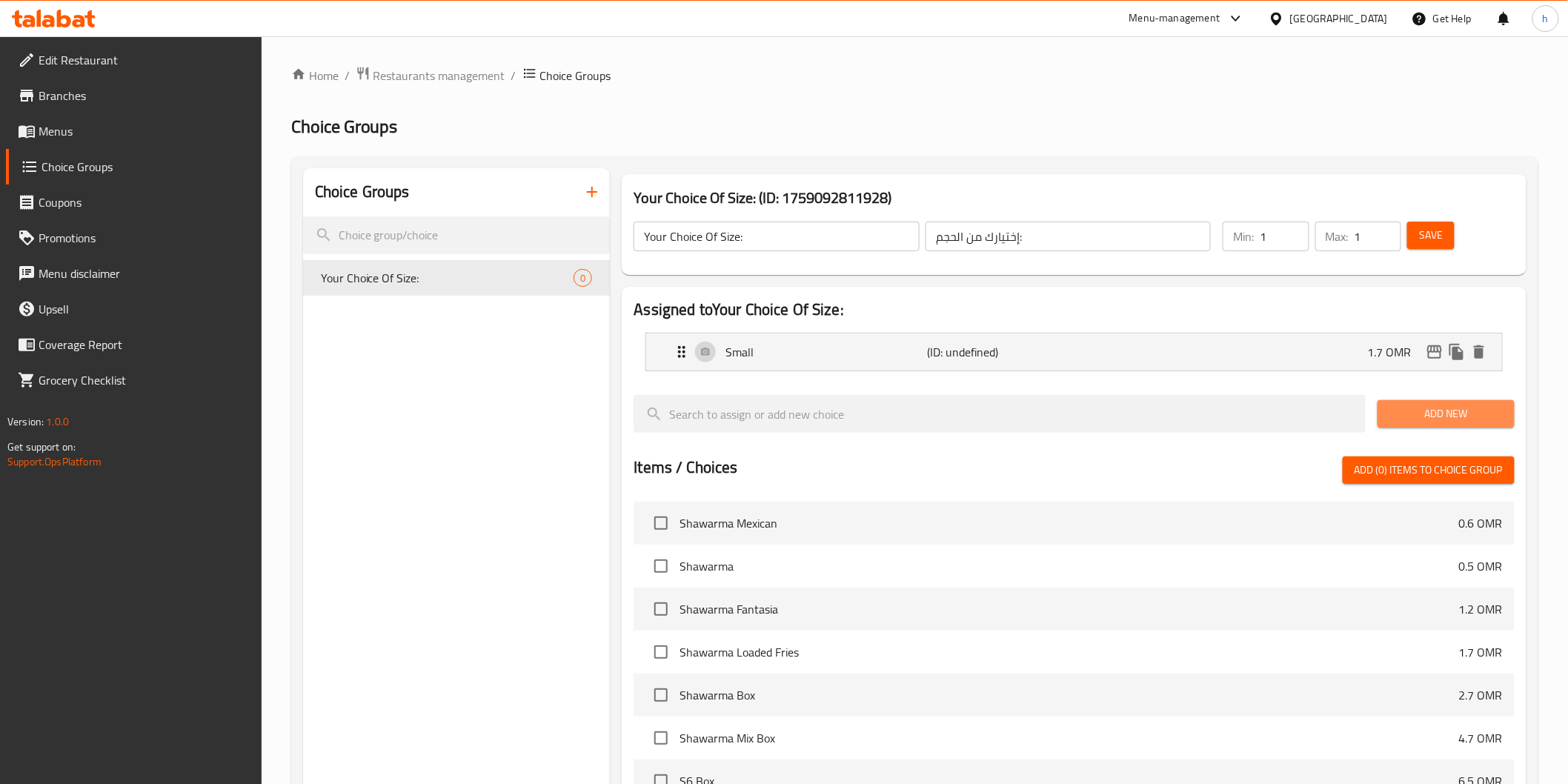
click at [1431, 415] on span "Add New" at bounding box center [1446, 414] width 114 height 19
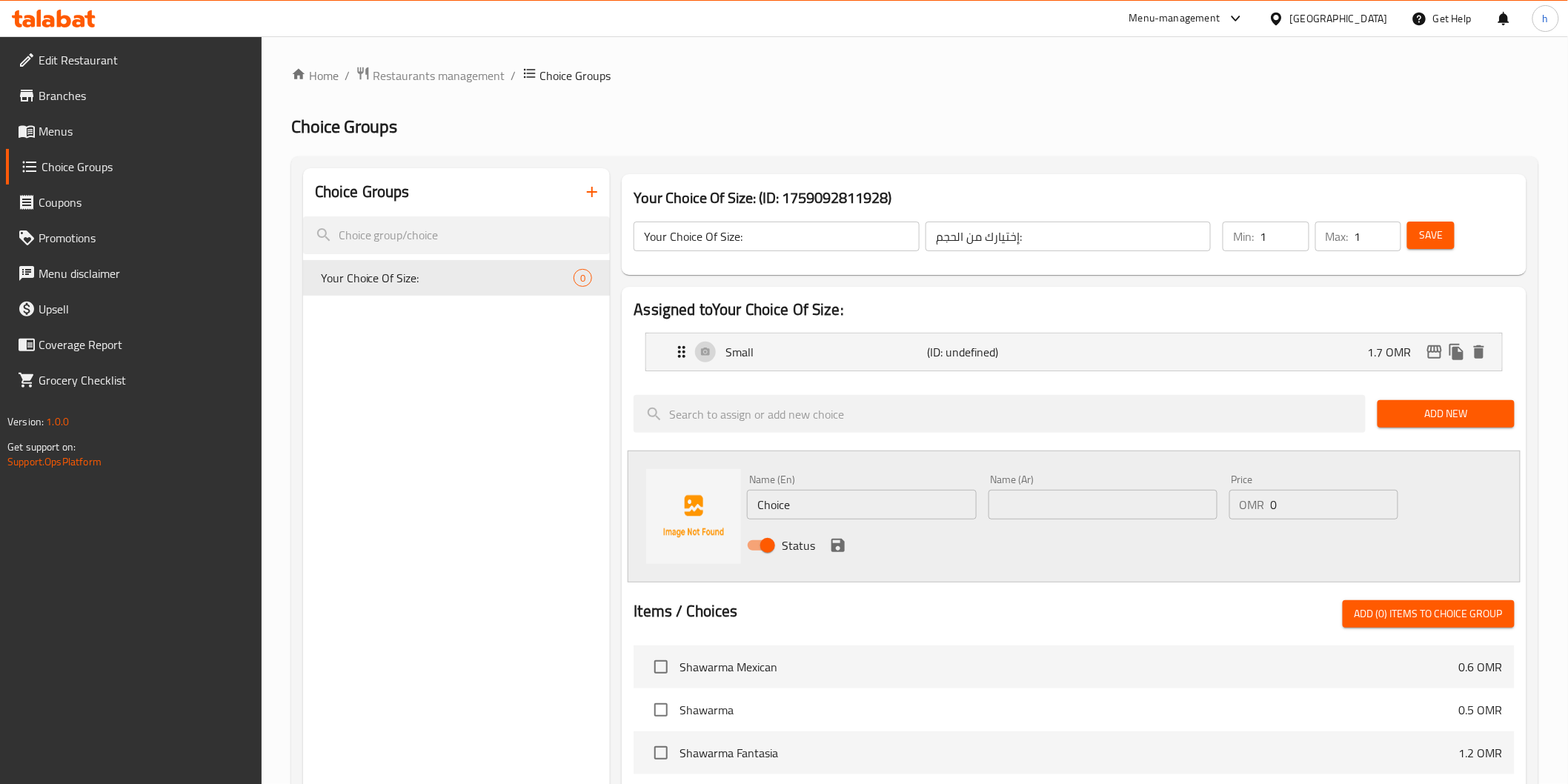
click at [781, 501] on input "Choice" at bounding box center [861, 504] width 229 height 29
paste input "Medium"
type input "Medium"
click at [1012, 507] on input "text" at bounding box center [1103, 504] width 229 height 29
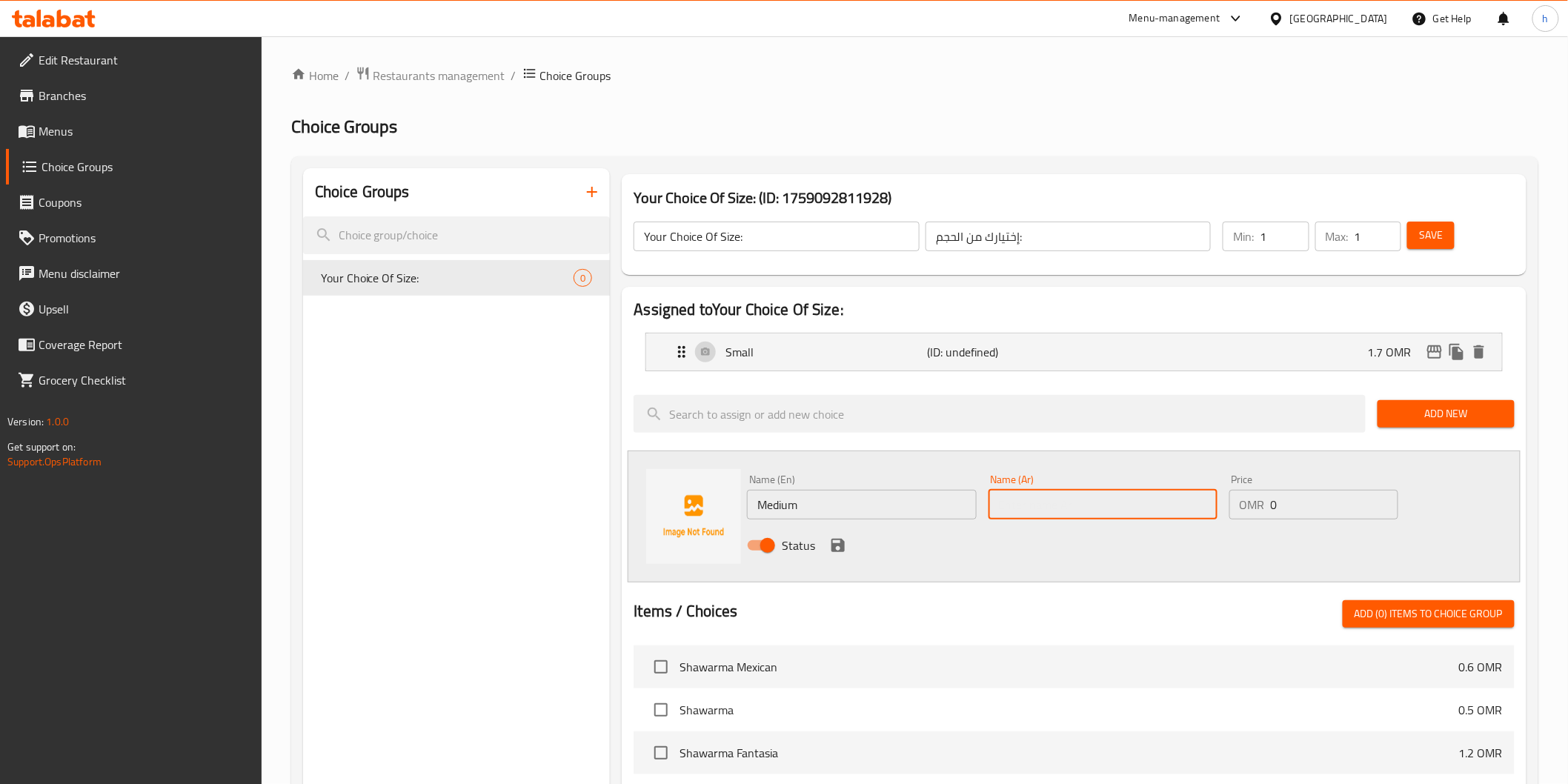
paste input "وسط"
type input "وسط"
click at [1275, 508] on input "0" at bounding box center [1335, 504] width 128 height 29
click at [1272, 507] on input "0" at bounding box center [1335, 504] width 128 height 29
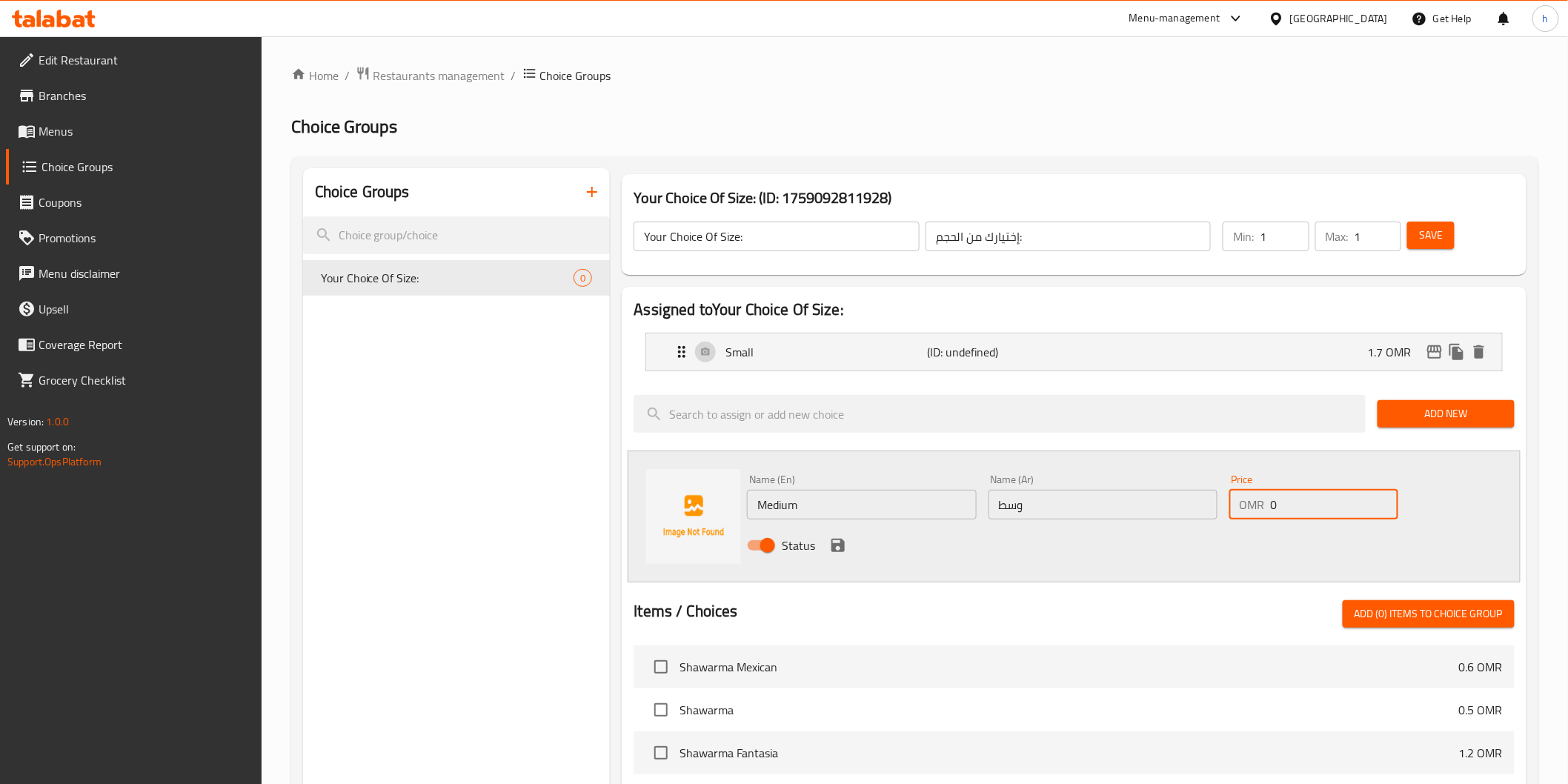
click at [1272, 507] on input "0" at bounding box center [1335, 504] width 128 height 29
paste input "2.2"
type input "2.2"
click at [839, 547] on icon "save" at bounding box center [838, 545] width 18 height 18
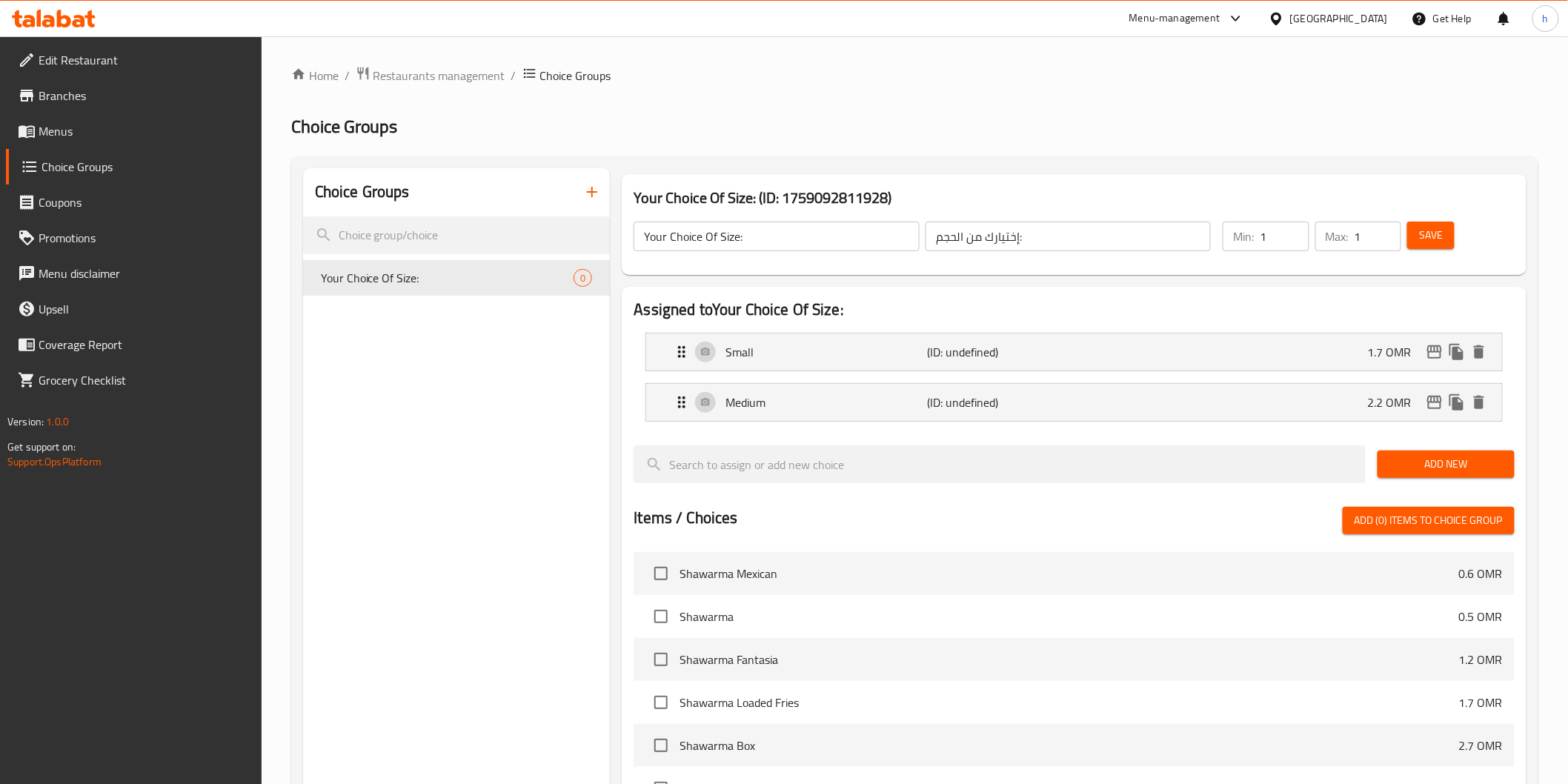
drag, startPoint x: 1479, startPoint y: 460, endPoint x: 1462, endPoint y: 460, distance: 17.0
click at [1478, 460] on span "Add New" at bounding box center [1446, 464] width 114 height 19
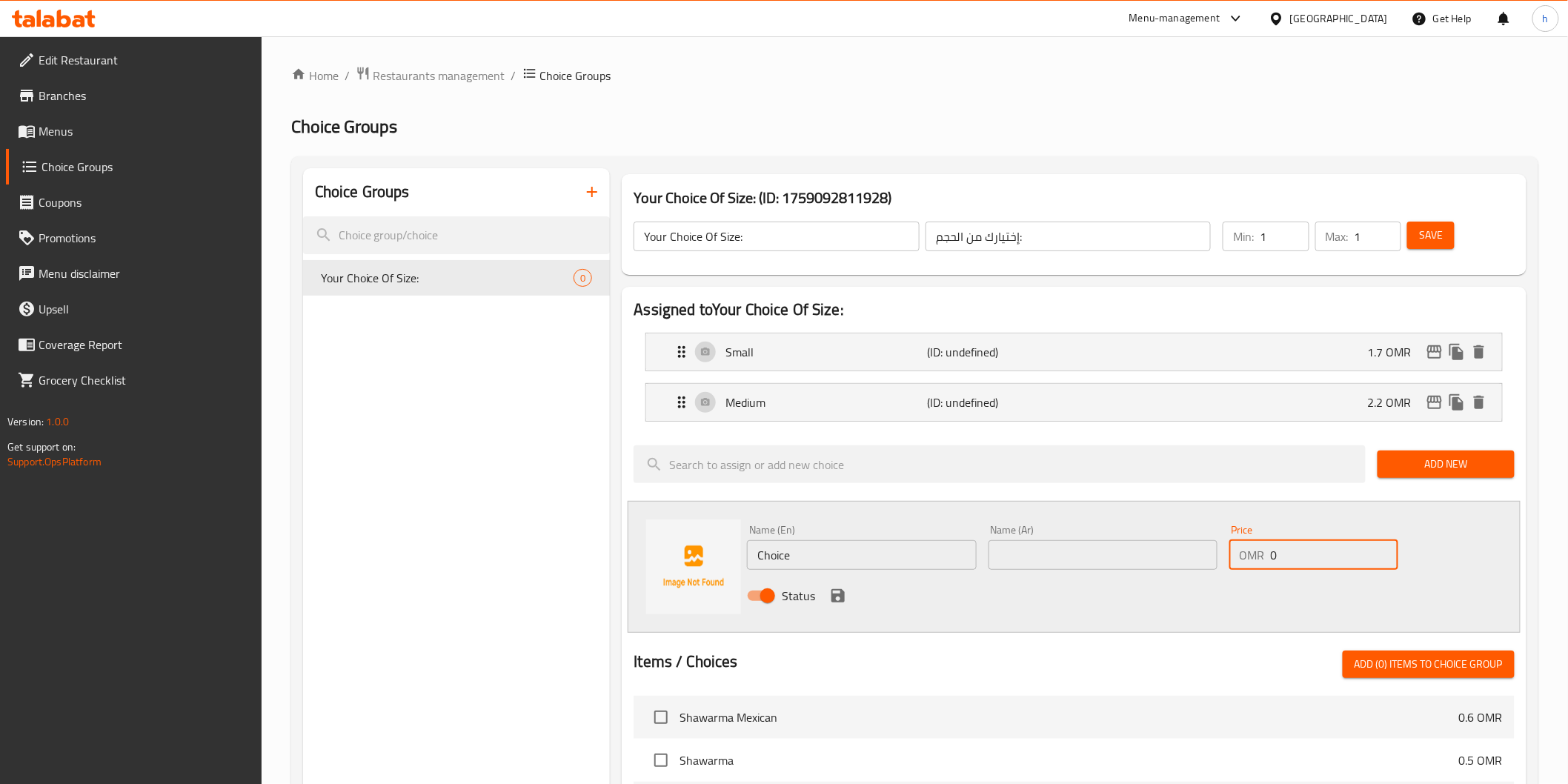
drag, startPoint x: 1273, startPoint y: 559, endPoint x: 1249, endPoint y: 575, distance: 28.8
click at [1260, 562] on div "OMR 0 Price" at bounding box center [1314, 554] width 169 height 29
paste input "3.2"
type input "3.2"
click at [781, 557] on input "Choice" at bounding box center [861, 554] width 229 height 29
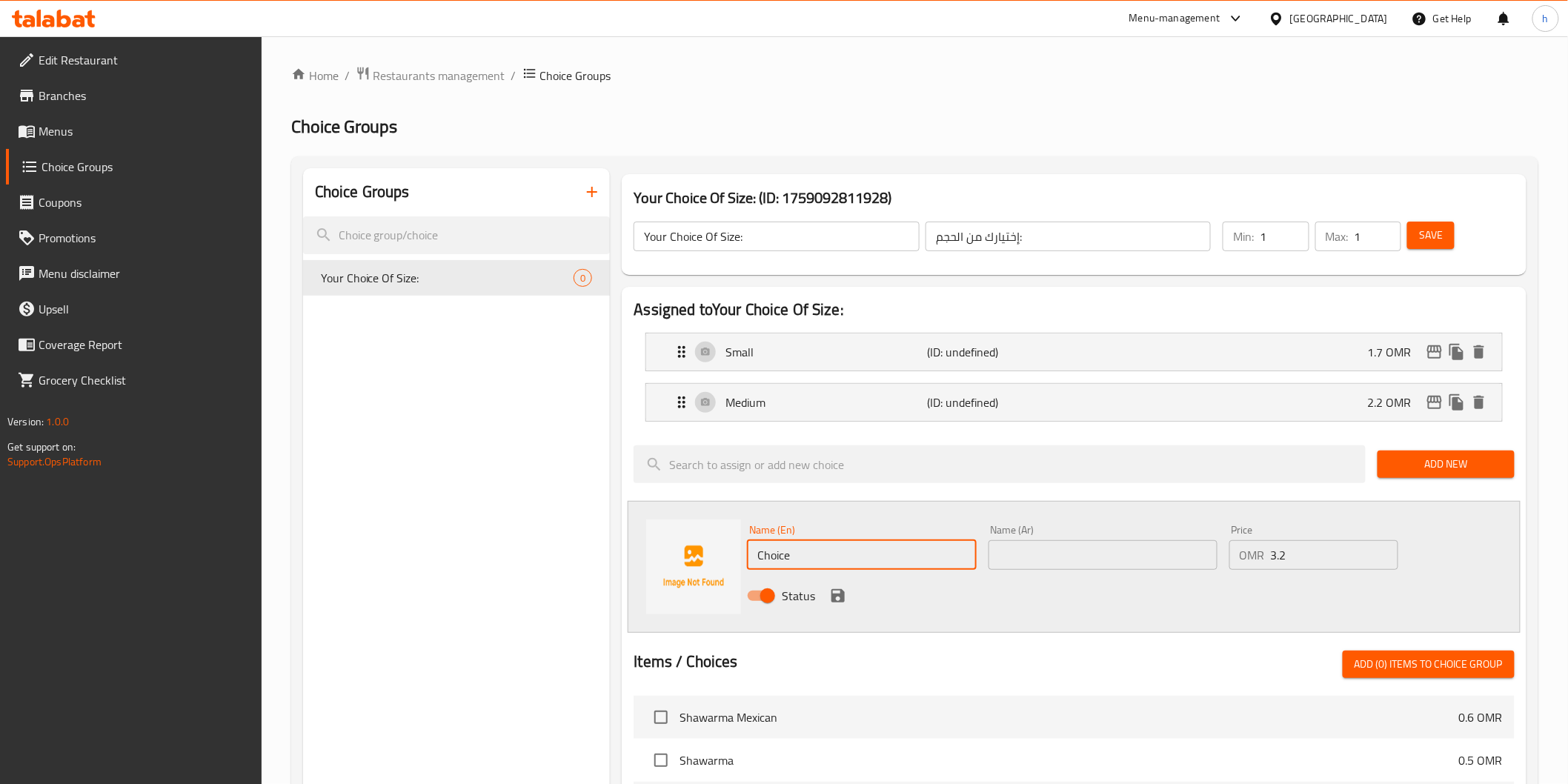
click at [781, 557] on input "Choice" at bounding box center [861, 554] width 229 height 29
paste input "Larg"
type input "Large"
click at [1028, 561] on input "text" at bounding box center [1103, 554] width 229 height 29
paste input "كبير"
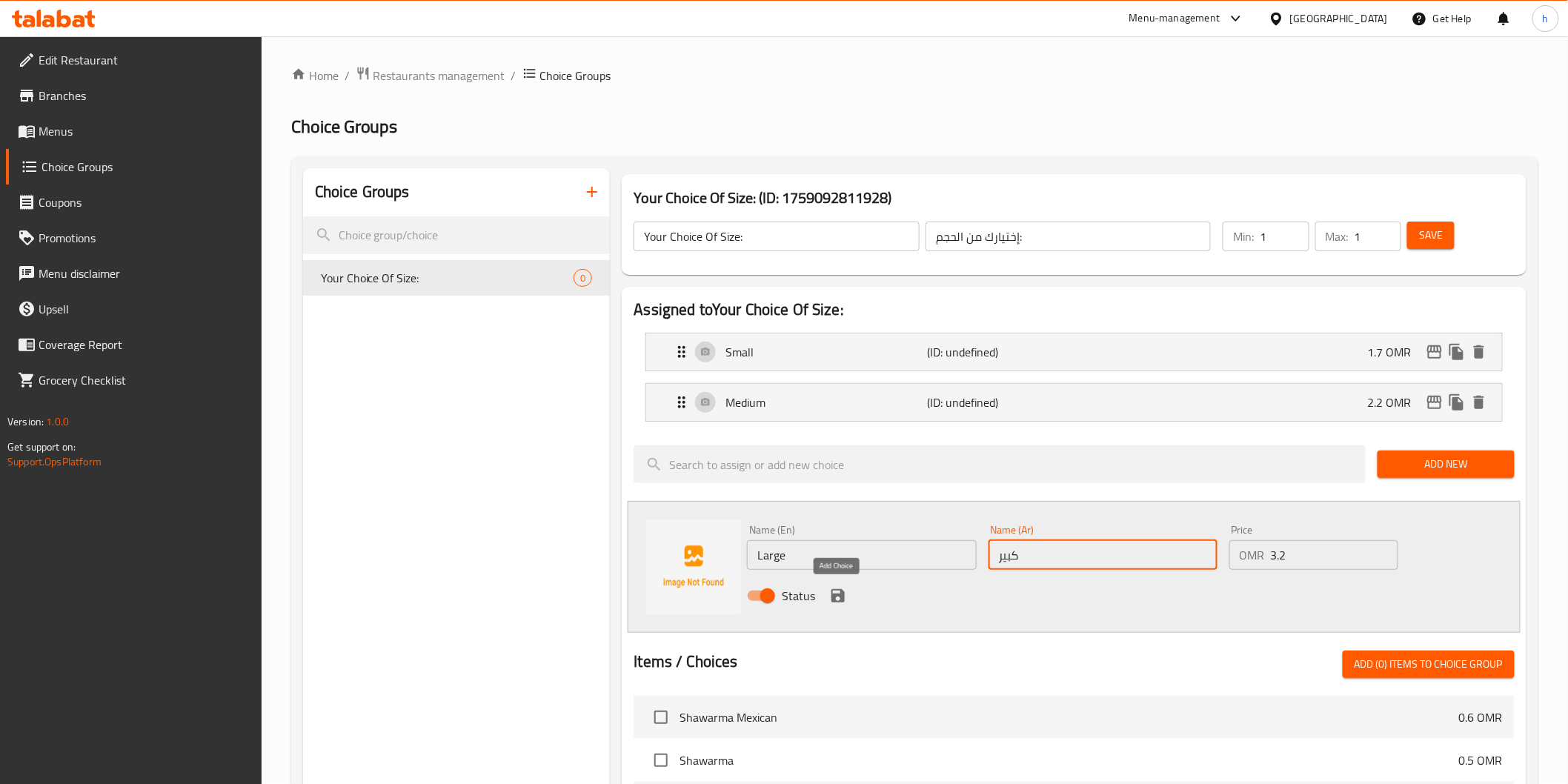
type input "كبير"
click at [844, 601] on icon "save" at bounding box center [838, 596] width 13 height 13
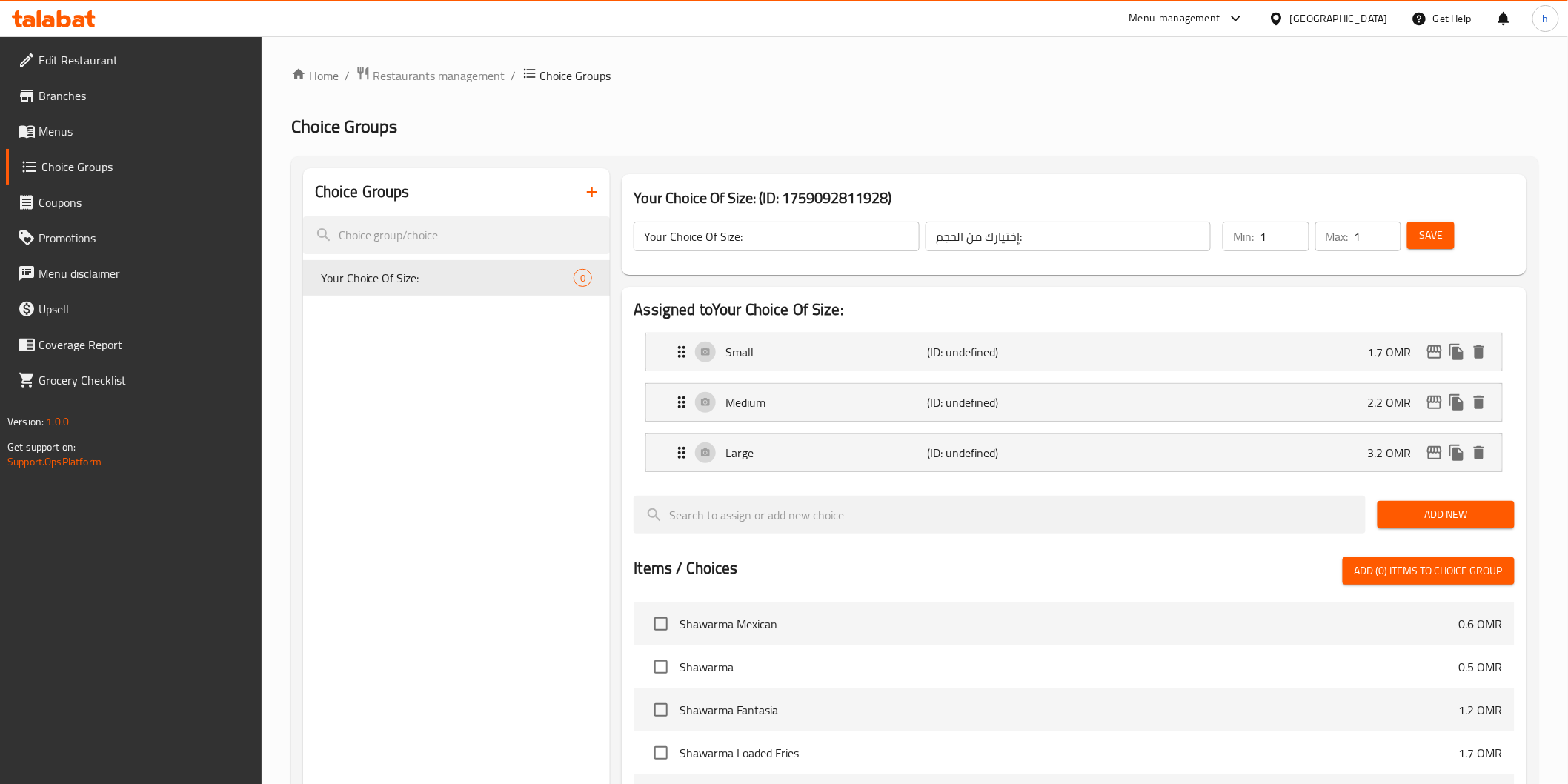
click at [1442, 241] on span "Save" at bounding box center [1431, 236] width 24 height 19
click at [601, 188] on button "button" at bounding box center [592, 192] width 35 height 35
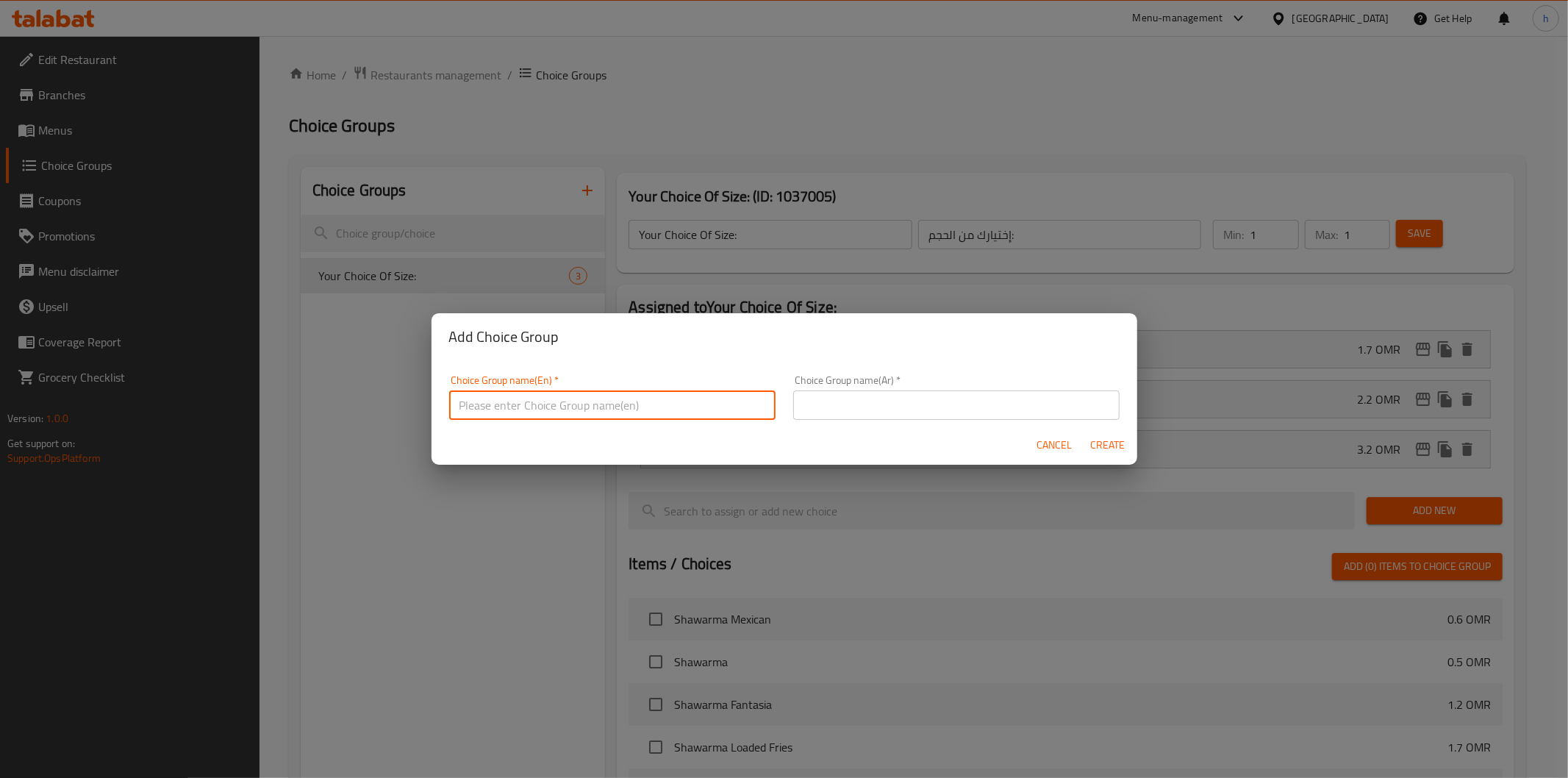
click at [533, 412] on input "text" at bounding box center [612, 405] width 326 height 29
type input "your choice of sizes1:"
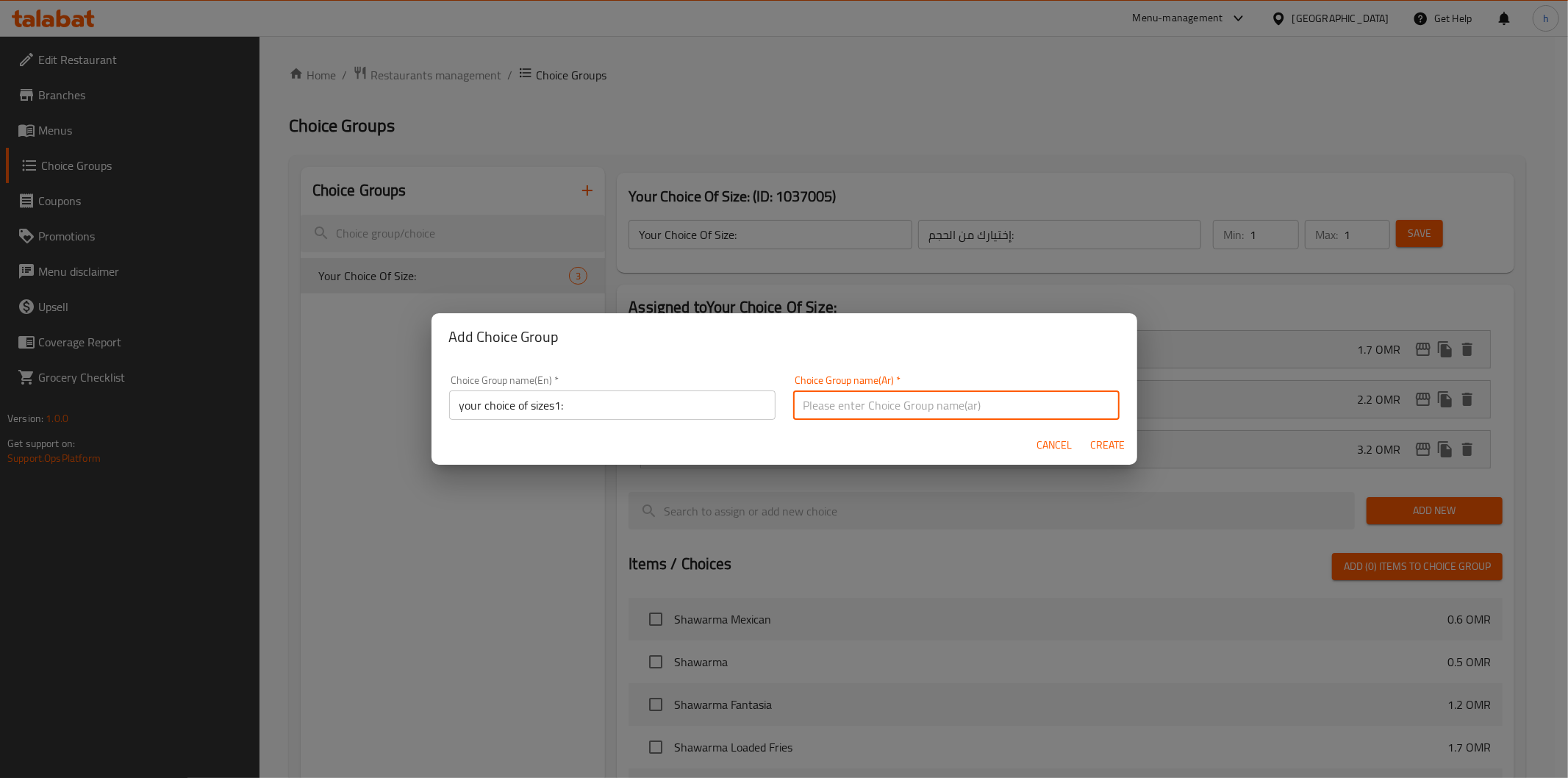
click at [831, 408] on input "text" at bounding box center [956, 405] width 326 height 29
paste input "إختيارك من الحجم:"
click at [796, 410] on input "إختيارك من الحجم:" at bounding box center [956, 405] width 326 height 29
click at [920, 414] on input "1إختيارك من الحجم:" at bounding box center [956, 405] width 326 height 29
click at [796, 408] on input "1إختيارك من الحجم" at bounding box center [956, 405] width 326 height 29
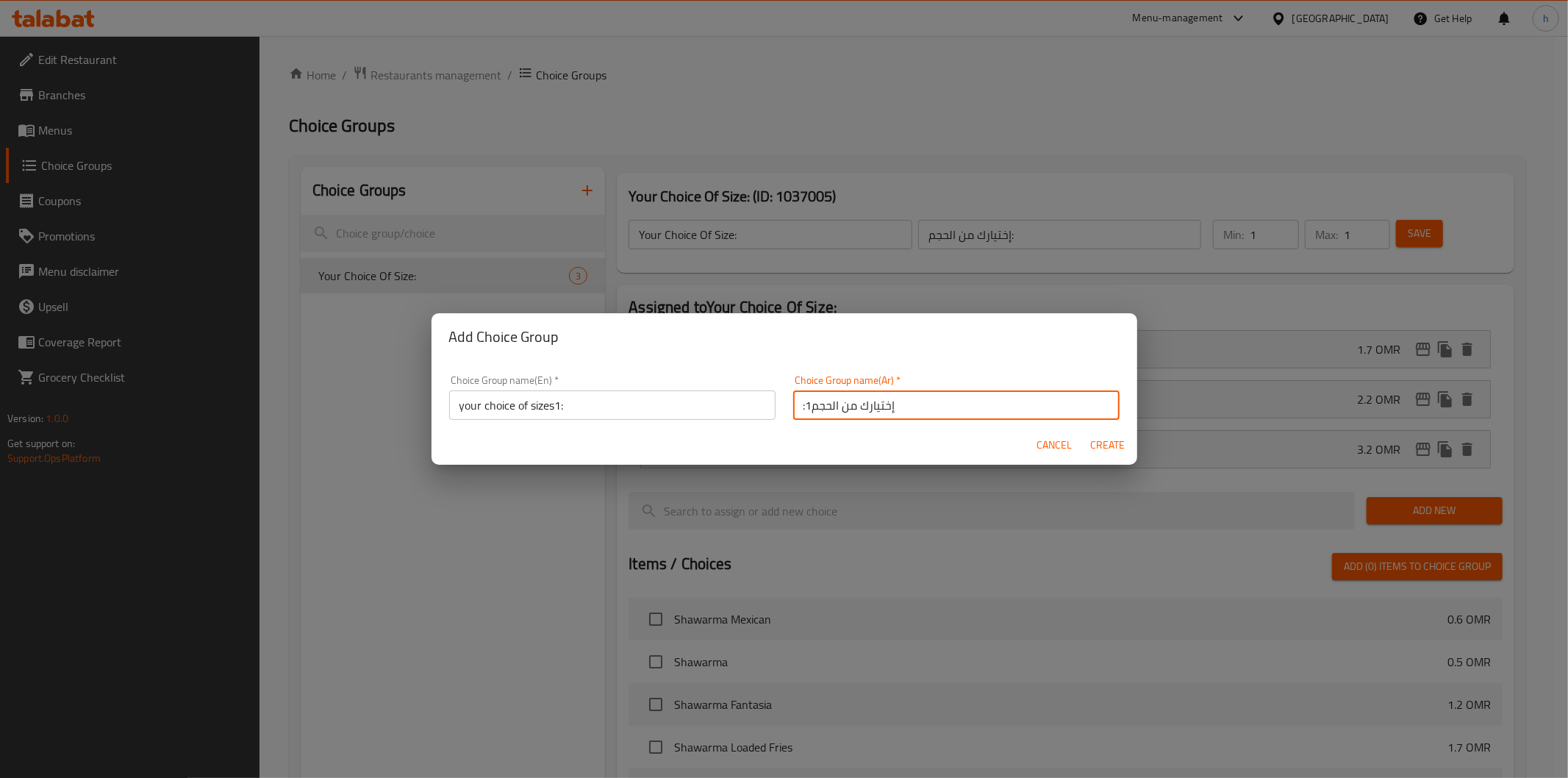
type input ":1إختيارك من الحجم"
click at [1102, 447] on span "Create" at bounding box center [1107, 445] width 35 height 18
type input "your choice of sizes1:"
type input ":1إختيارك من الحجم"
type input "0"
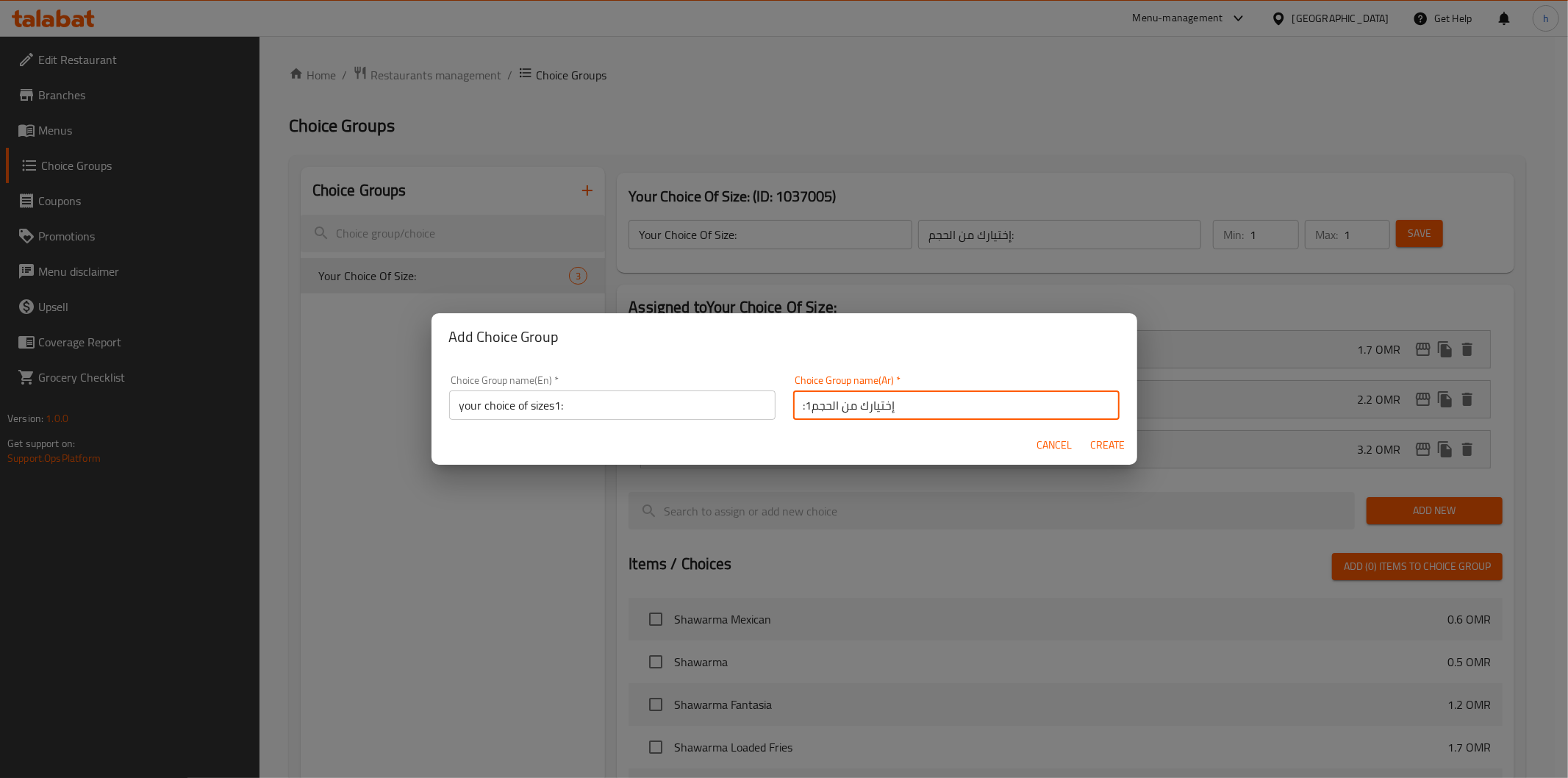
type input "0"
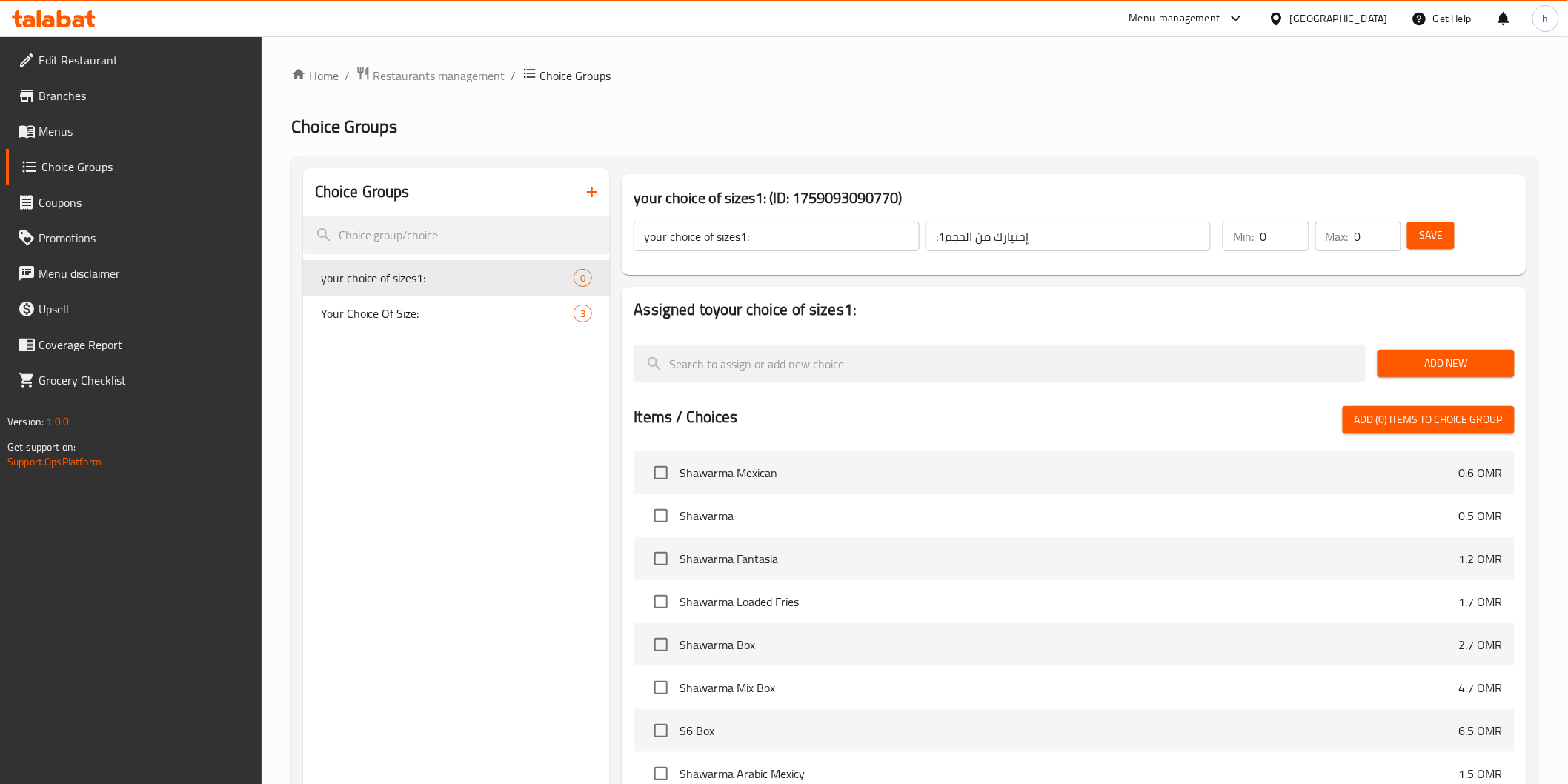
click at [1424, 358] on span "Add New" at bounding box center [1446, 363] width 114 height 19
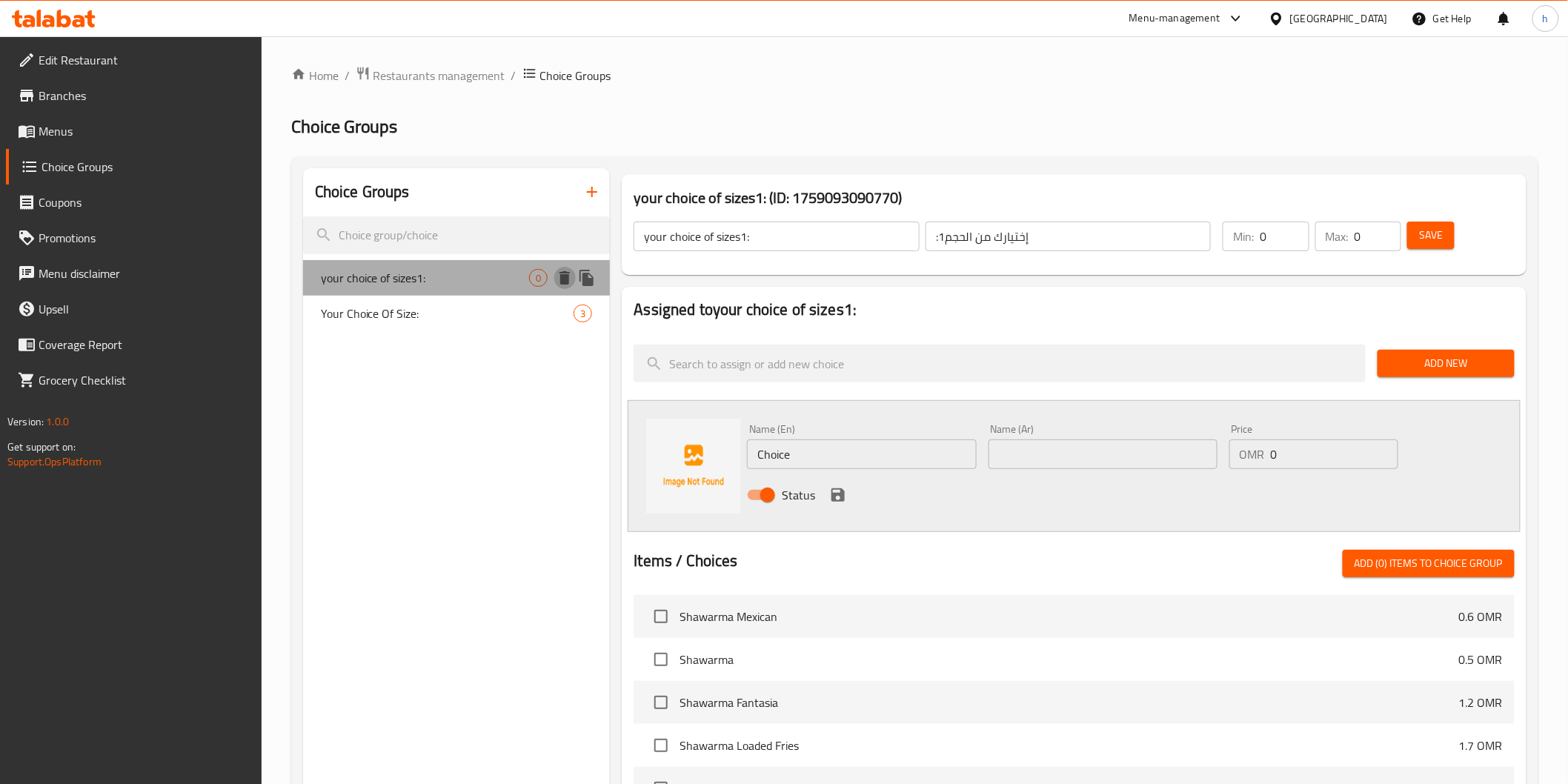
click at [568, 277] on icon "delete" at bounding box center [564, 278] width 10 height 13
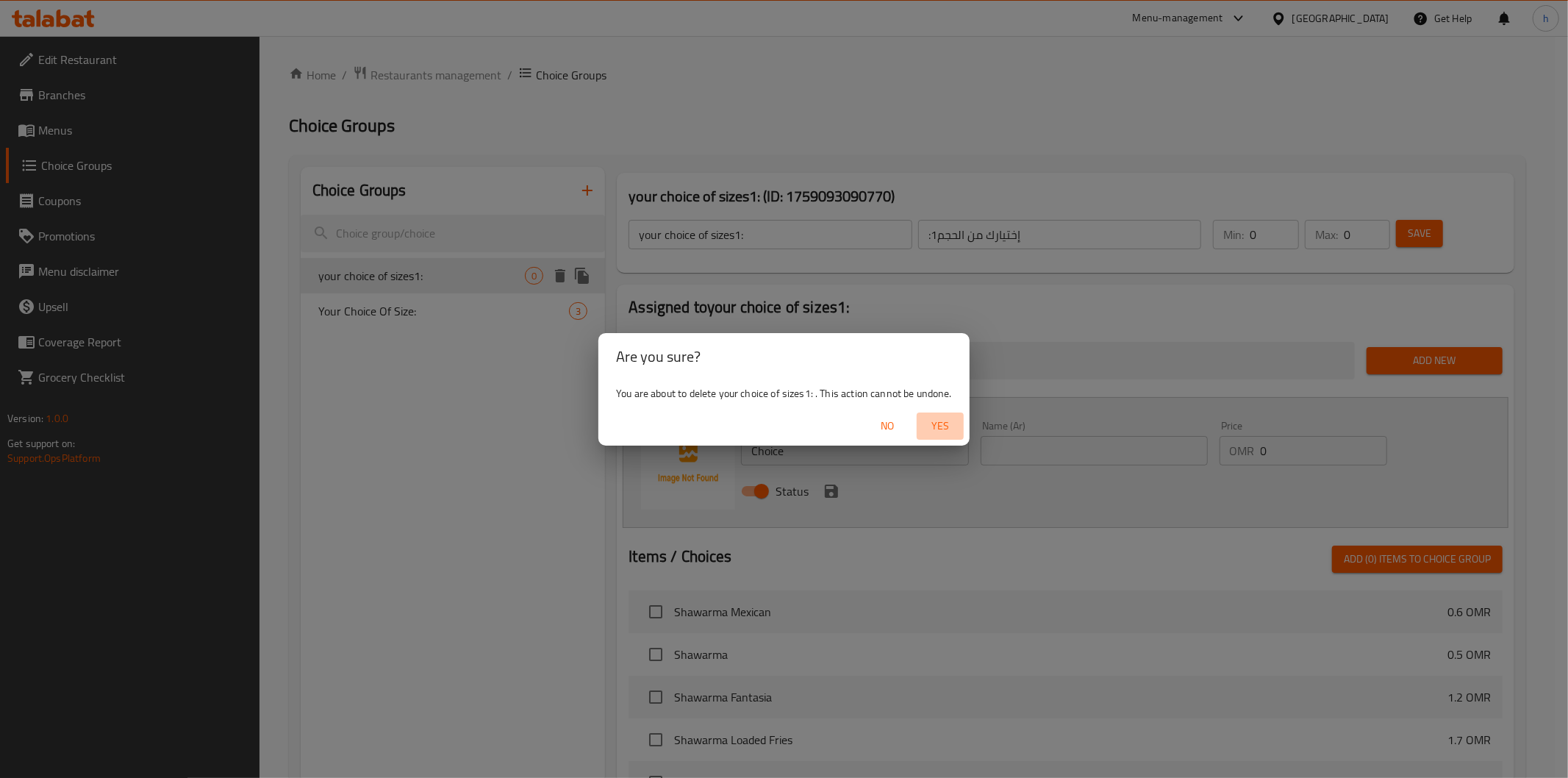
click at [942, 425] on span "Yes" at bounding box center [940, 427] width 35 height 18
type input "Your Choice Of Size:"
type input "إختيارك من الحجم:"
type input "1"
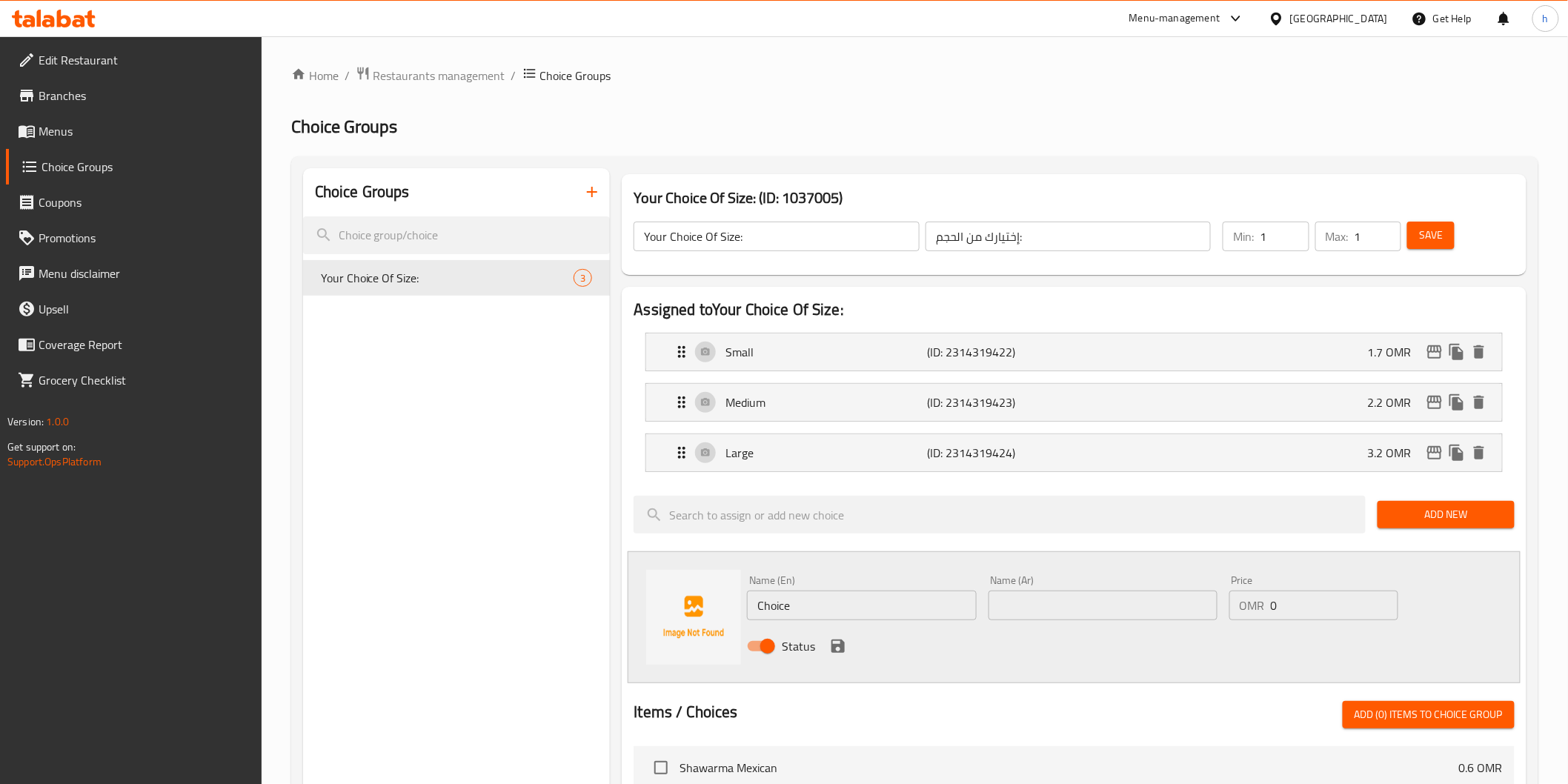
click at [599, 191] on icon "button" at bounding box center [591, 192] width 18 height 18
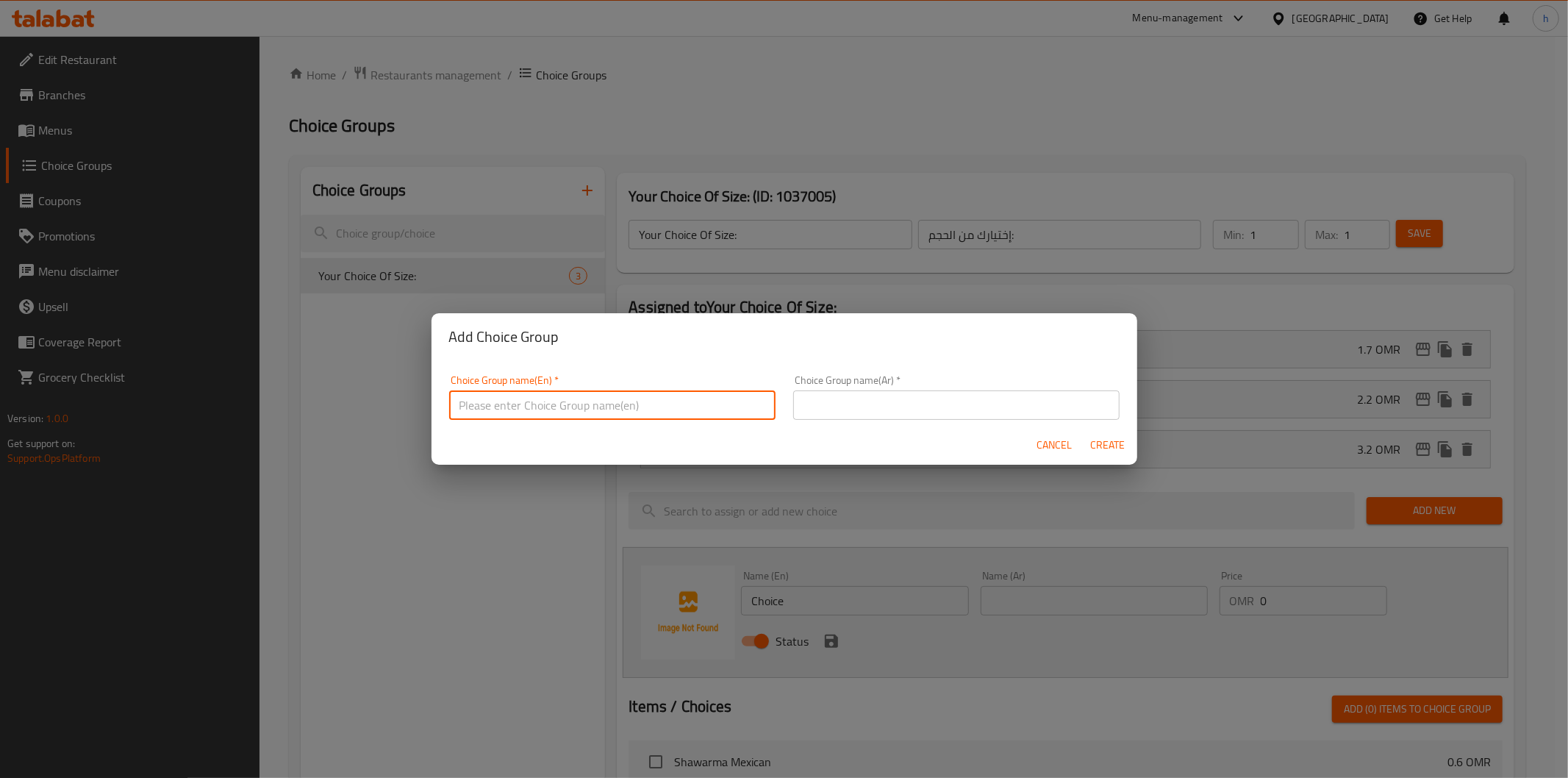
click at [516, 405] on input "text" at bounding box center [612, 405] width 326 height 29
click at [608, 408] on input "text" at bounding box center [612, 405] width 326 height 29
click at [487, 410] on input "YOUR choice of protien:" at bounding box center [612, 405] width 326 height 29
click at [557, 402] on input "YOUR choice of protien:" at bounding box center [612, 405] width 326 height 29
type input "YOUR choice of protein:"
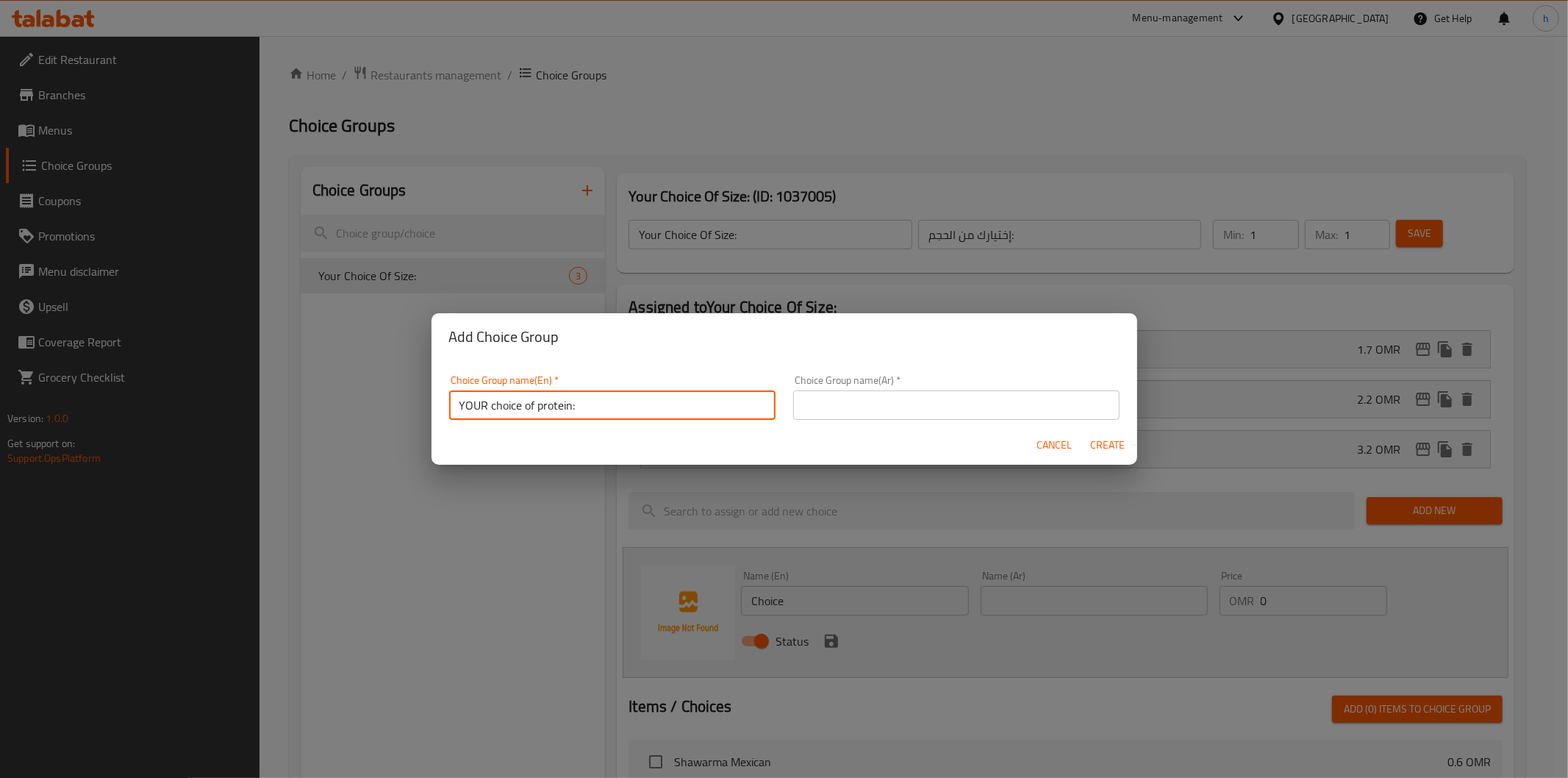
click at [817, 395] on input "text" at bounding box center [956, 405] width 326 height 29
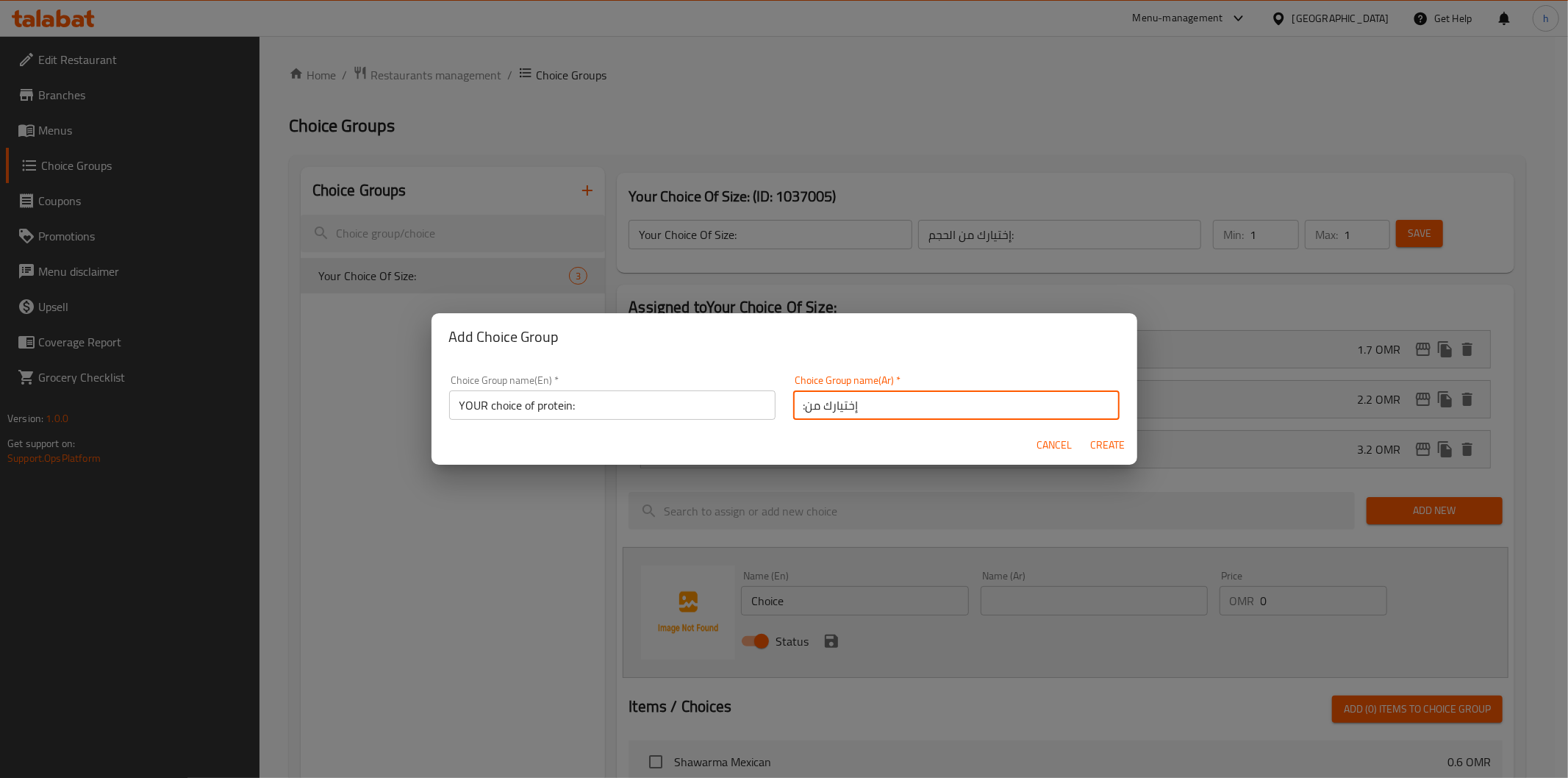
click at [801, 407] on input ":إختيارك من" at bounding box center [956, 405] width 326 height 29
click at [868, 410] on input ": إختيارك من" at bounding box center [956, 405] width 326 height 29
type input ": إختيارك من البروتين"
click at [1119, 444] on span "Create" at bounding box center [1107, 445] width 35 height 18
type input "YOUR choice of protein:"
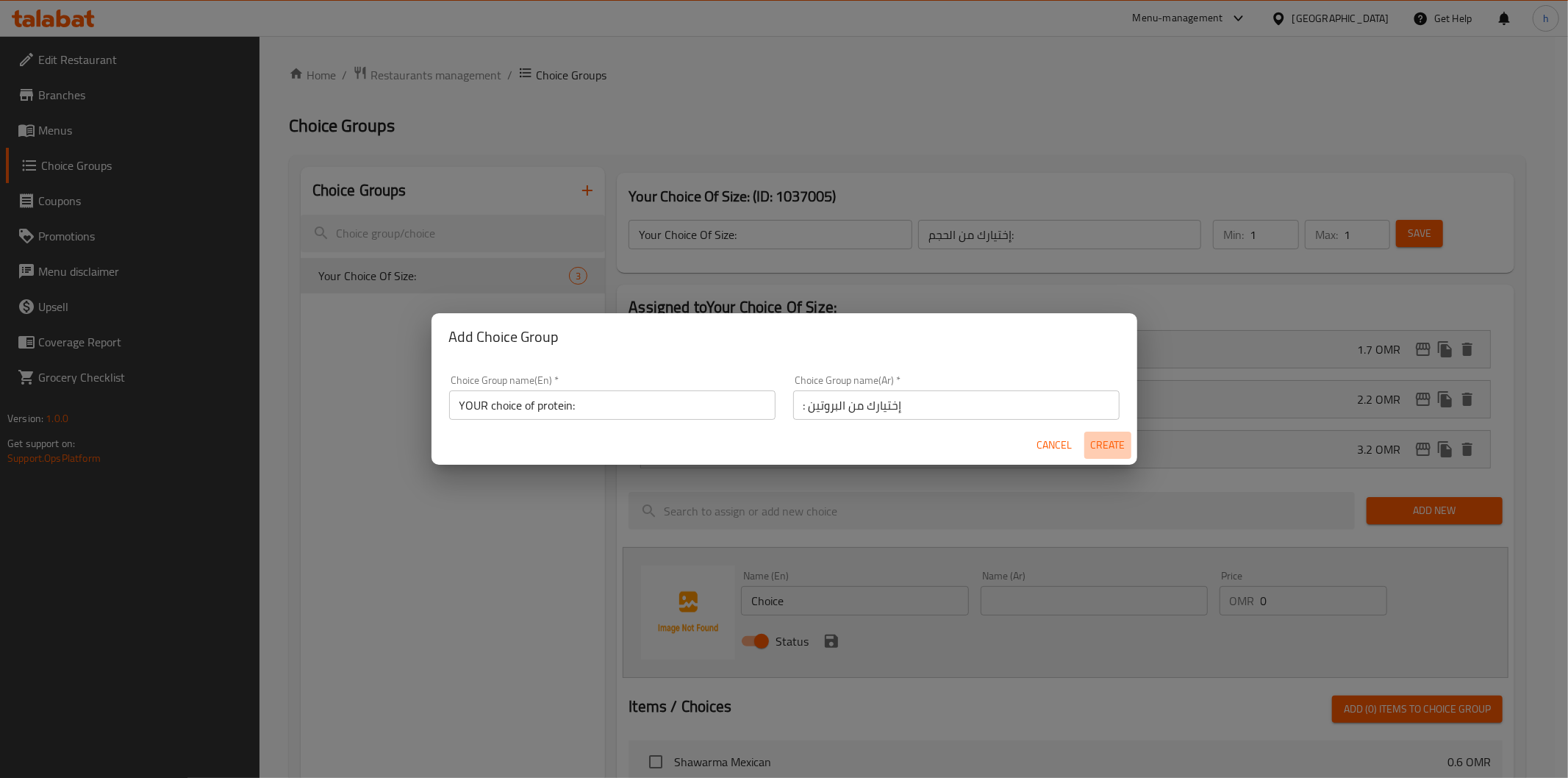
type input ": إختيارك من البروتين"
type input "0"
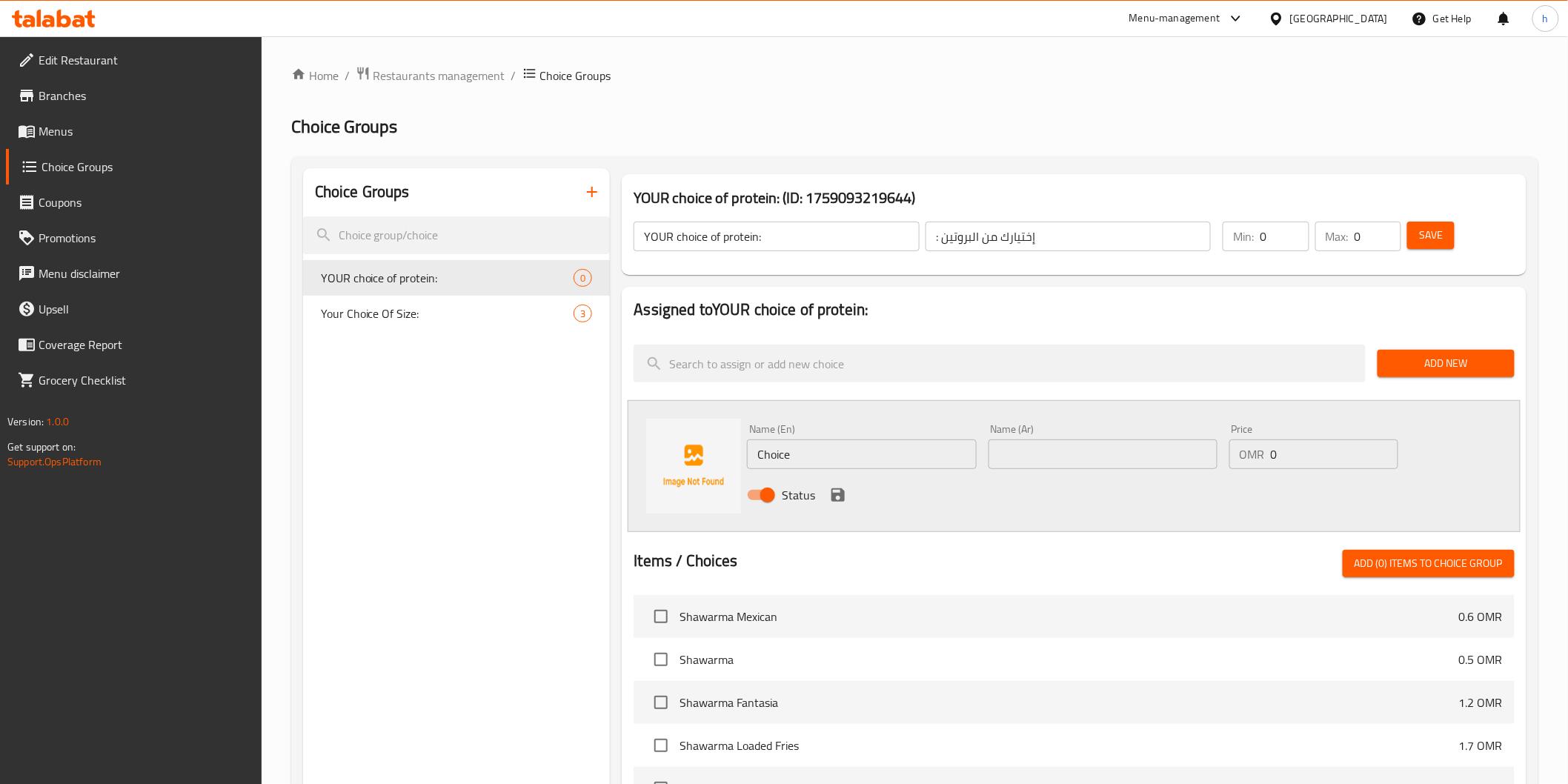
click at [1421, 358] on span "Add New" at bounding box center [1446, 363] width 114 height 19
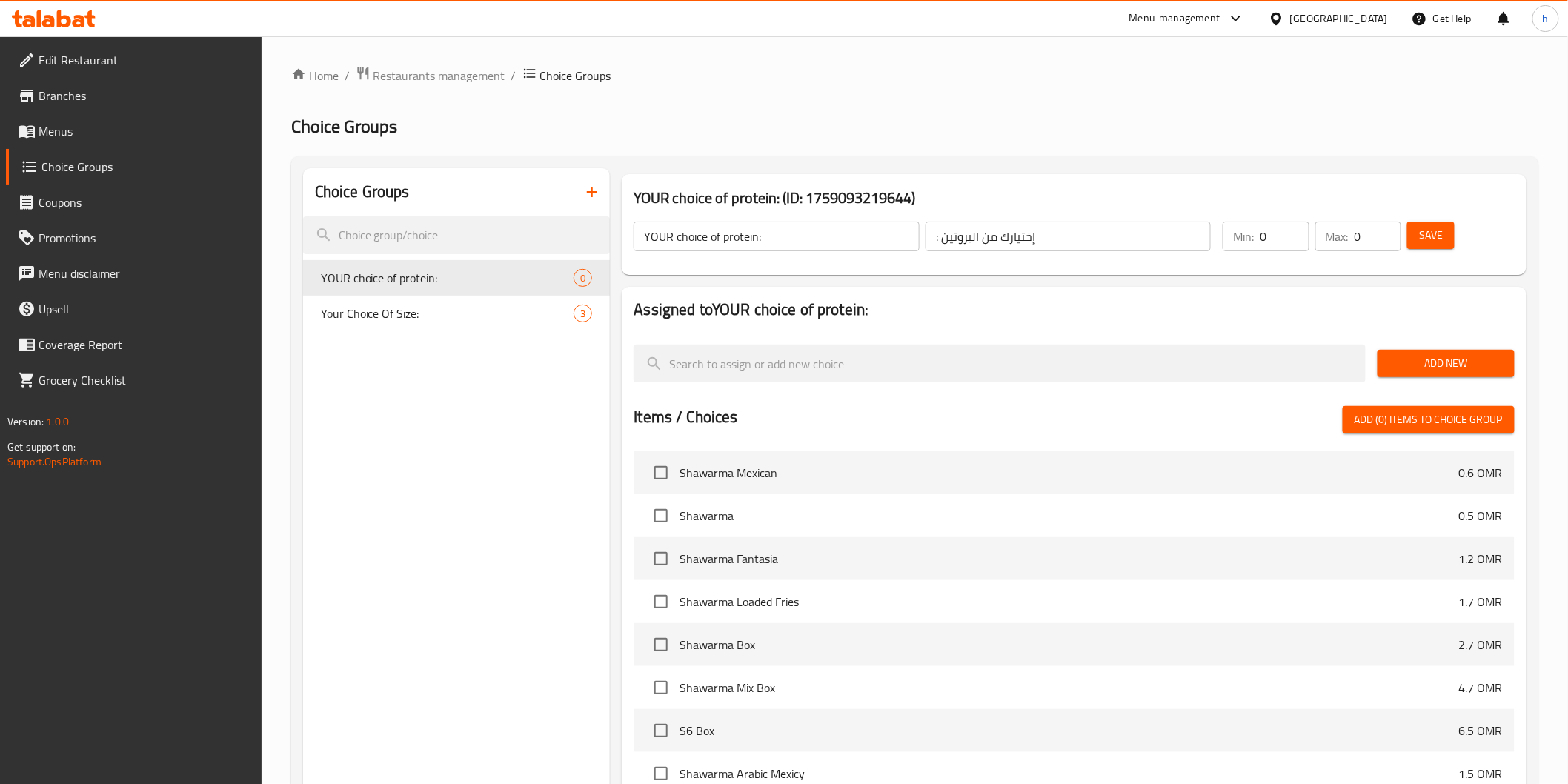
click at [1448, 358] on span "Add New" at bounding box center [1446, 363] width 114 height 19
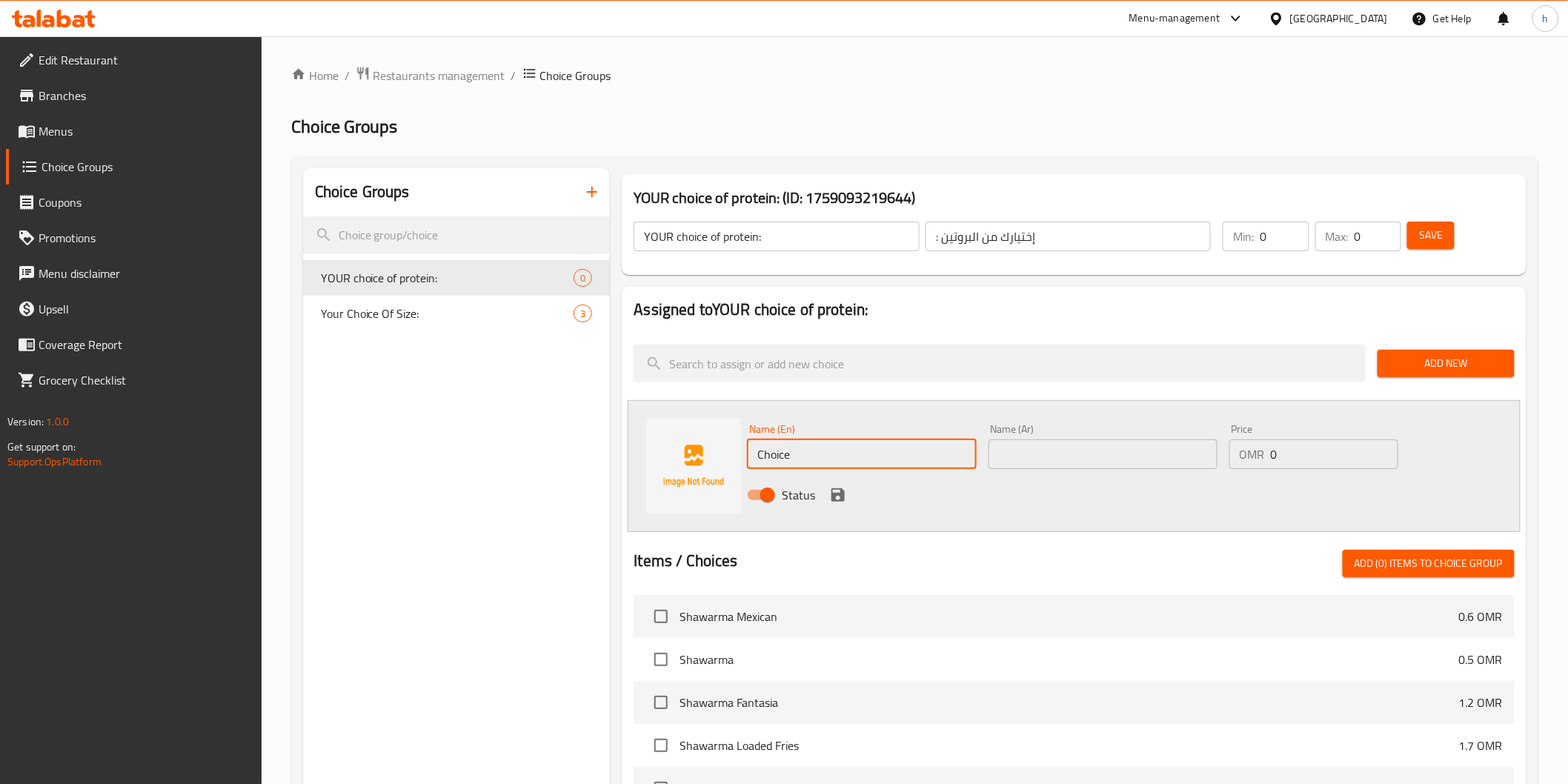
drag, startPoint x: 869, startPoint y: 457, endPoint x: 756, endPoint y: 454, distance: 113.0
click at [756, 454] on input "Choice" at bounding box center [861, 453] width 229 height 29
type input "ل"
type input "Beef"
click at [1056, 452] on input "text" at bounding box center [1103, 453] width 229 height 29
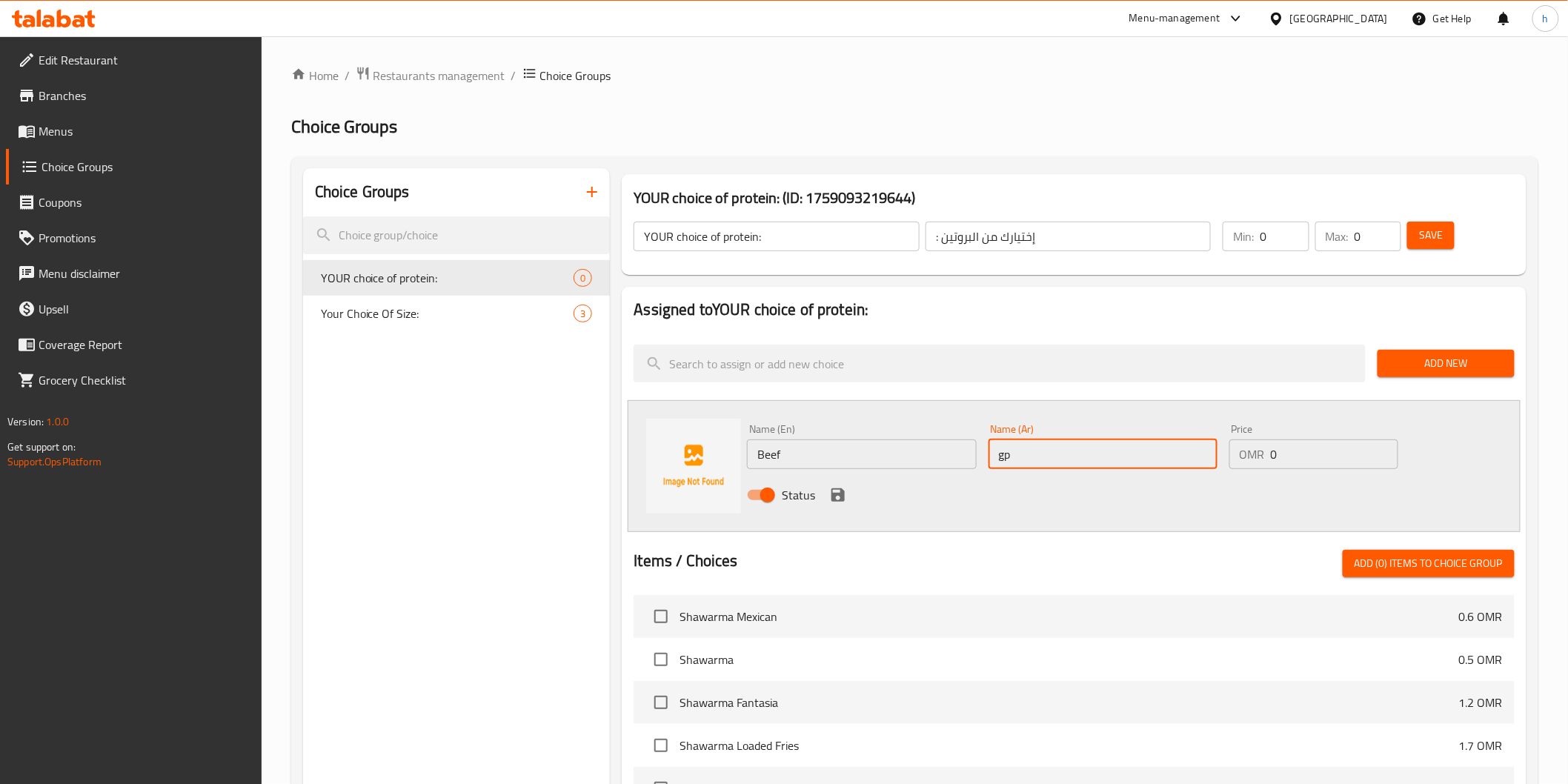
type input "g"
type input "ب"
type input "لحم بقري"
drag, startPoint x: 1287, startPoint y: 461, endPoint x: 1261, endPoint y: 465, distance: 26.3
click at [1261, 465] on div "OMR 0 Price" at bounding box center [1314, 453] width 169 height 29
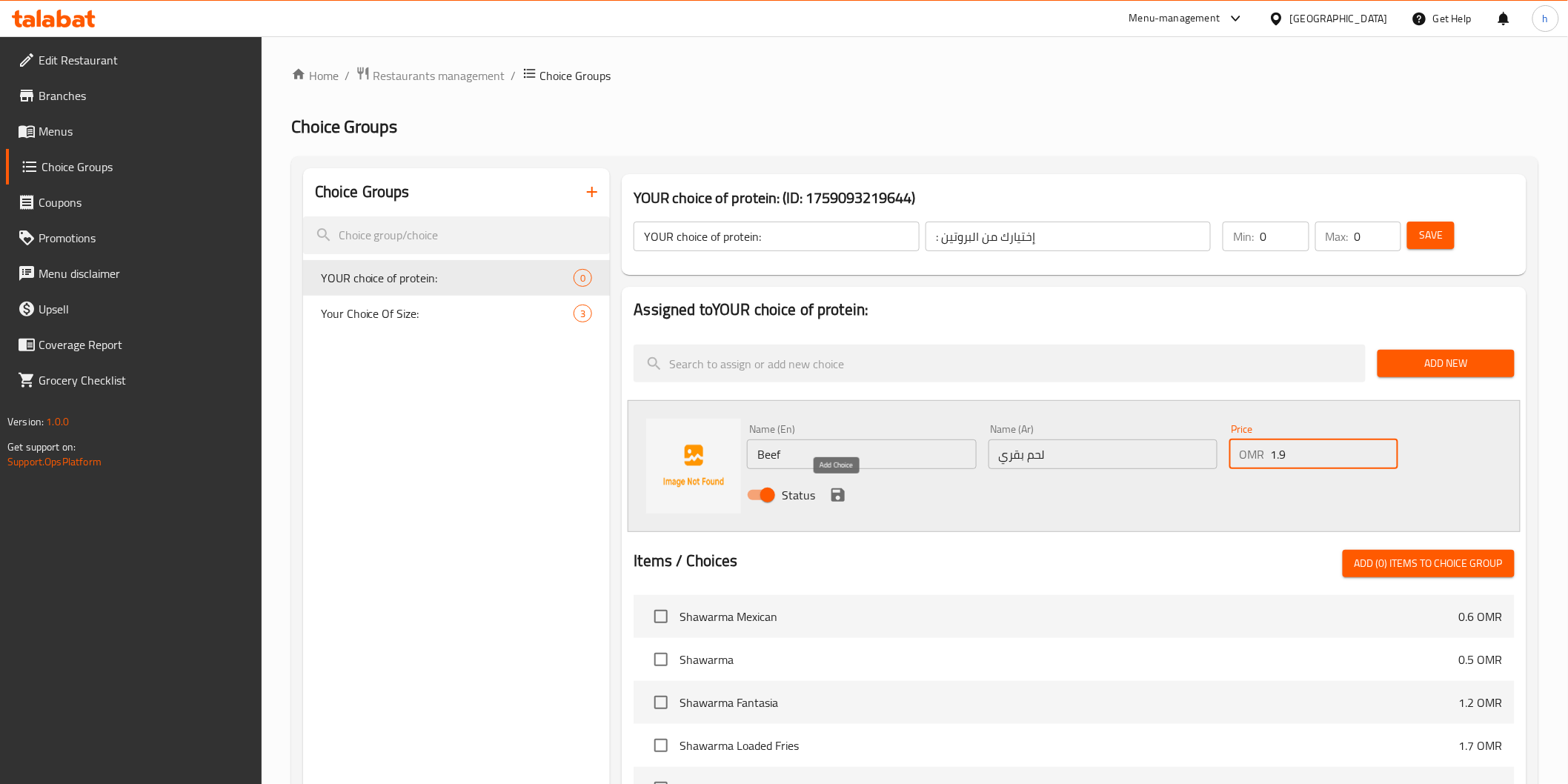
type input "1.9"
click at [838, 500] on icon "save" at bounding box center [838, 495] width 18 height 18
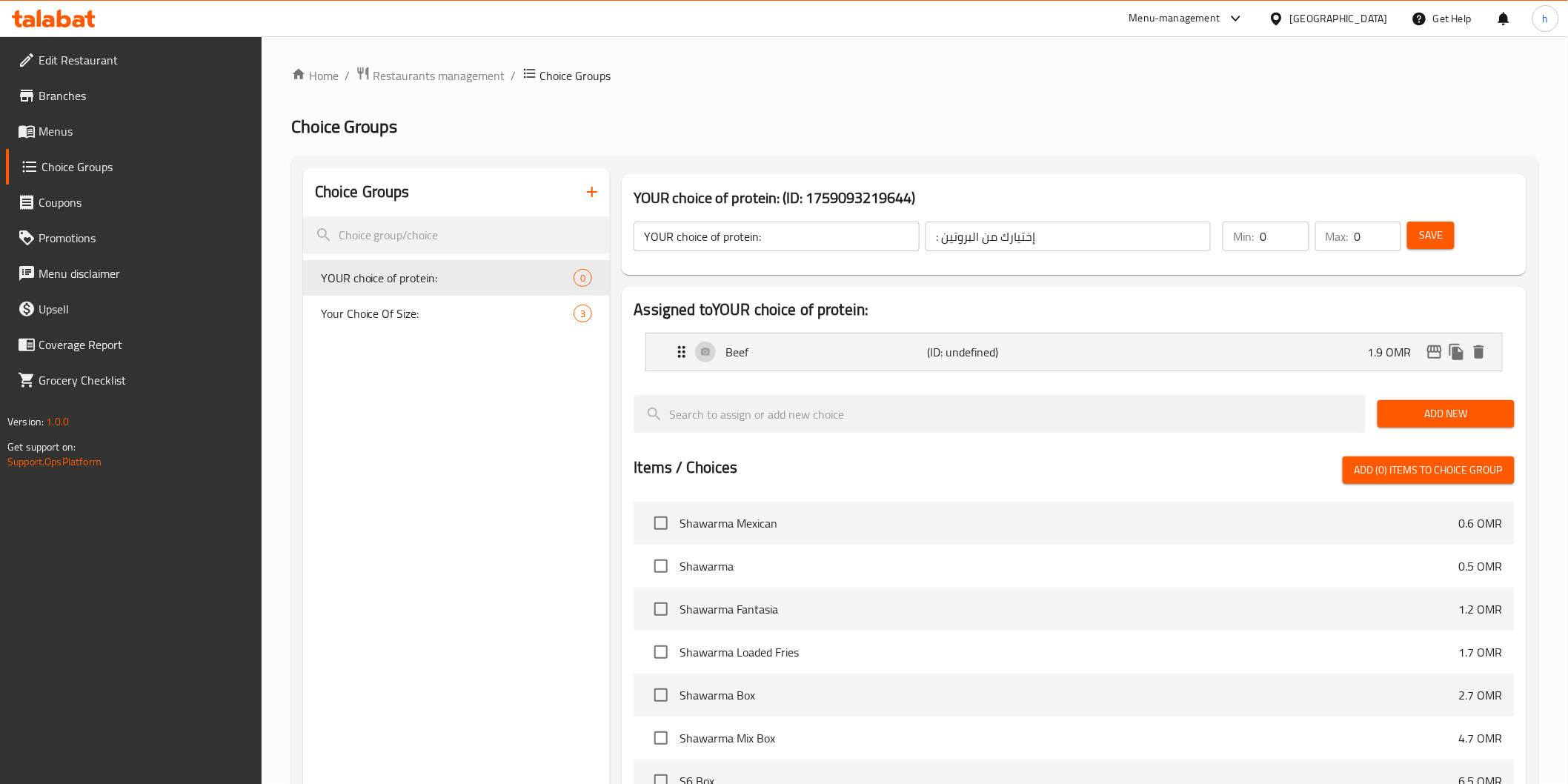
click at [1470, 421] on span "Add New" at bounding box center [1446, 414] width 114 height 19
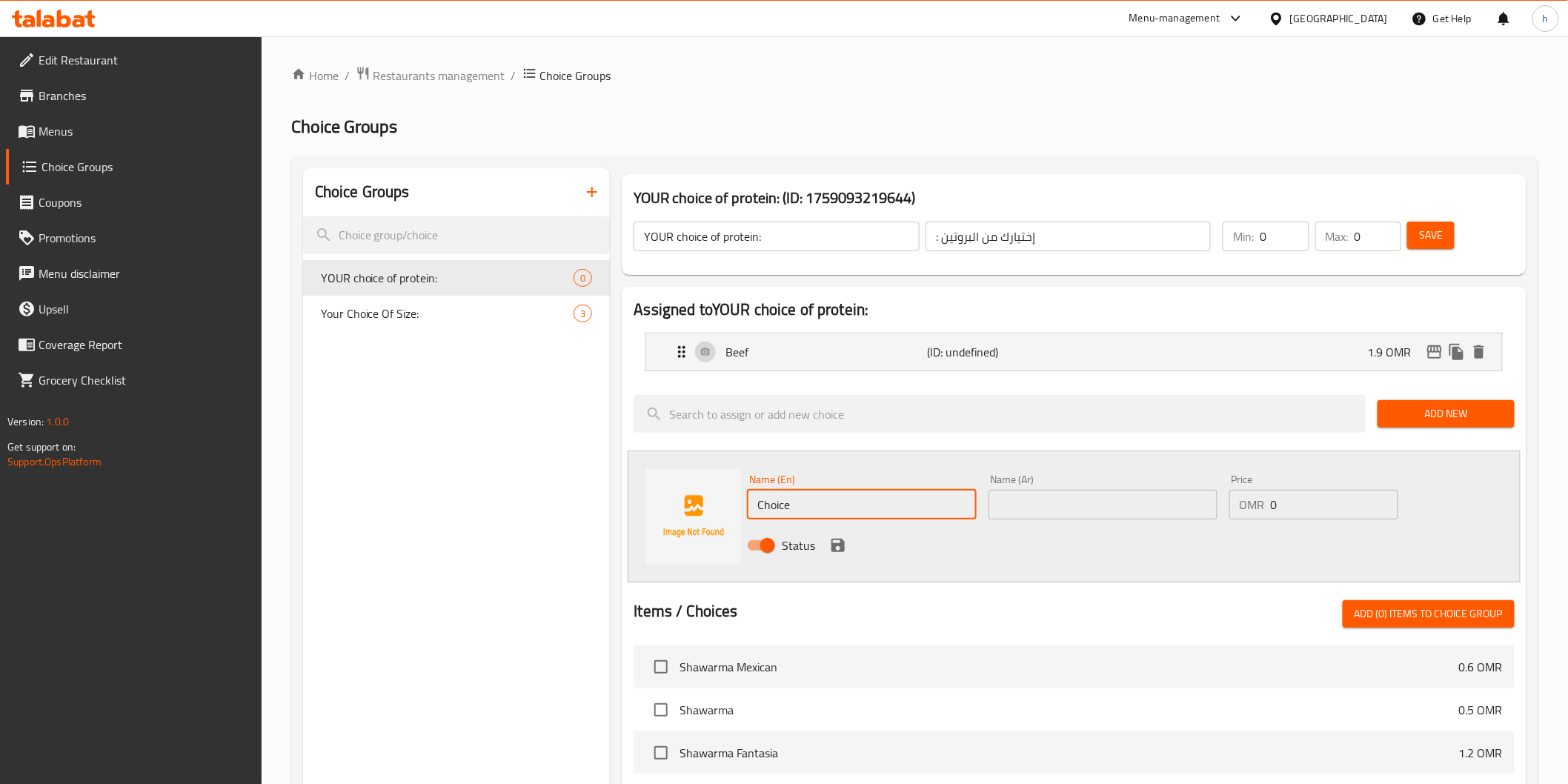
drag, startPoint x: 853, startPoint y: 507, endPoint x: 744, endPoint y: 520, distance: 109.8
click at [744, 520] on div "Name (En) Choice Name (En)" at bounding box center [861, 497] width 241 height 57
type input "ؤ"
type input "chicken"
click at [1028, 512] on input "text" at bounding box center [1103, 504] width 229 height 29
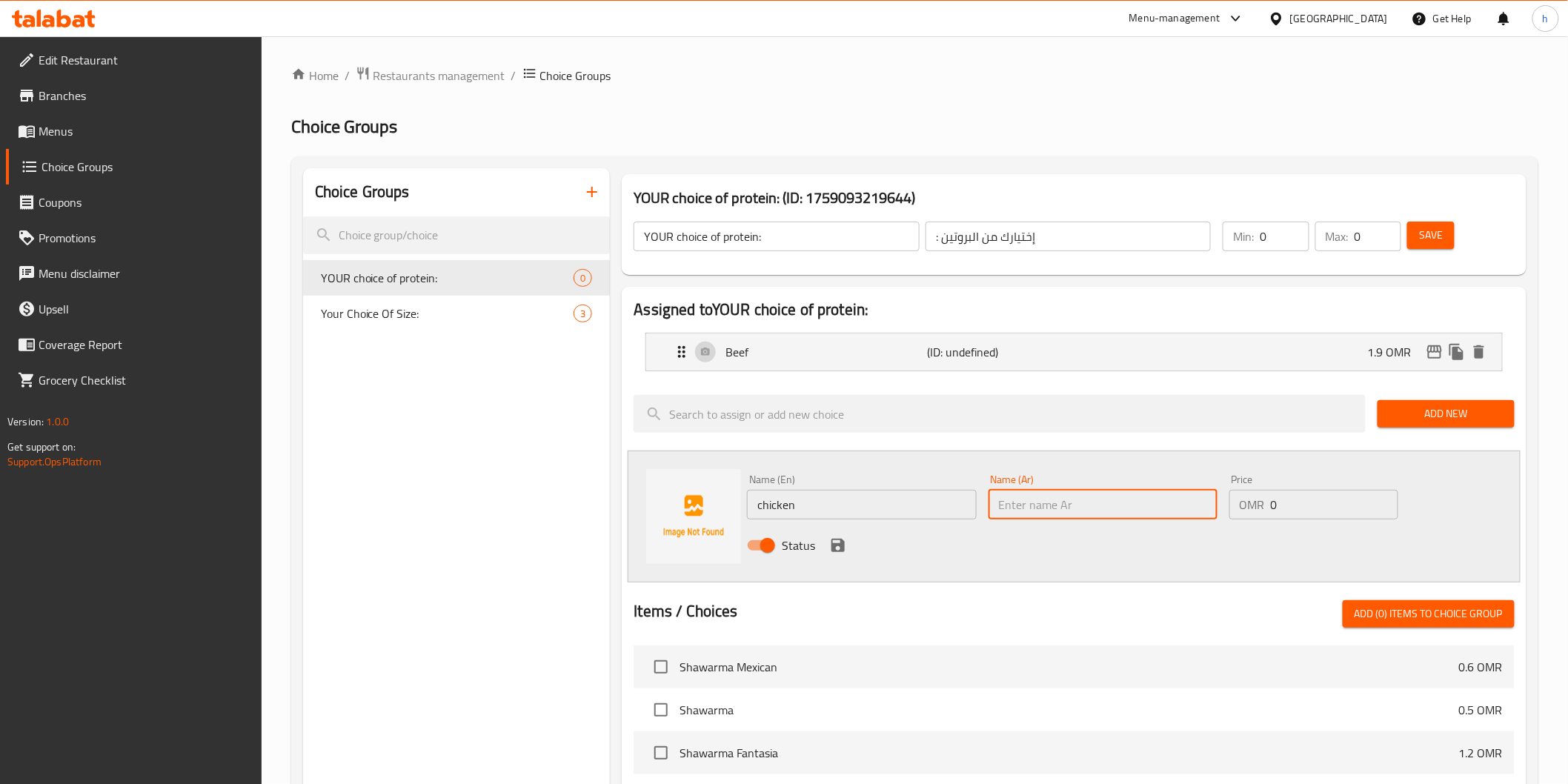
type input "]"
type input "دجاج"
drag, startPoint x: 1287, startPoint y: 506, endPoint x: 1262, endPoint y: 506, distance: 25.0
click at [1267, 506] on div "OMR 0 Price" at bounding box center [1314, 504] width 169 height 29
type input "2.4"
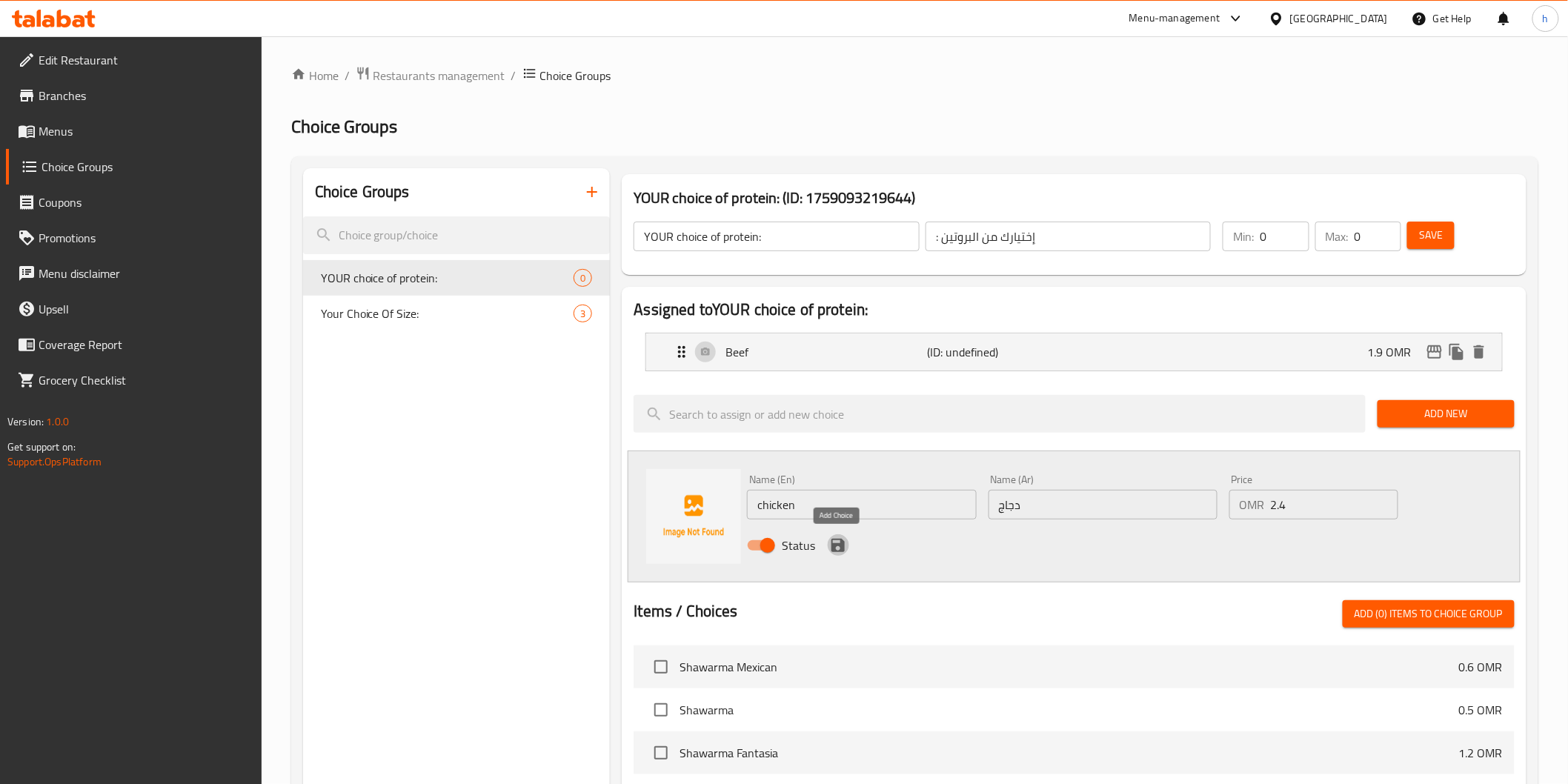
click at [840, 549] on icon "save" at bounding box center [838, 545] width 13 height 13
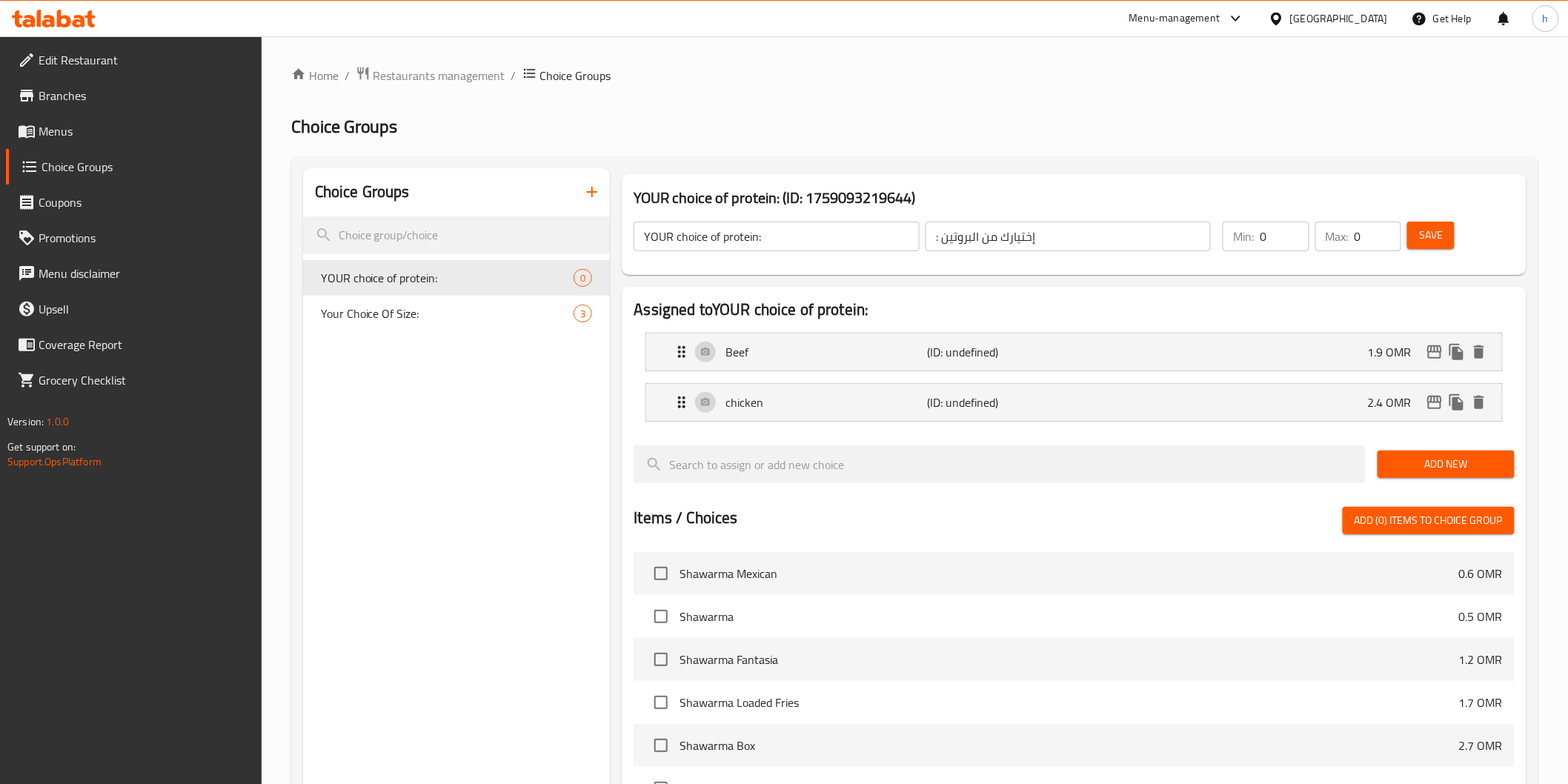
click at [1431, 241] on span "Save" at bounding box center [1431, 236] width 24 height 19
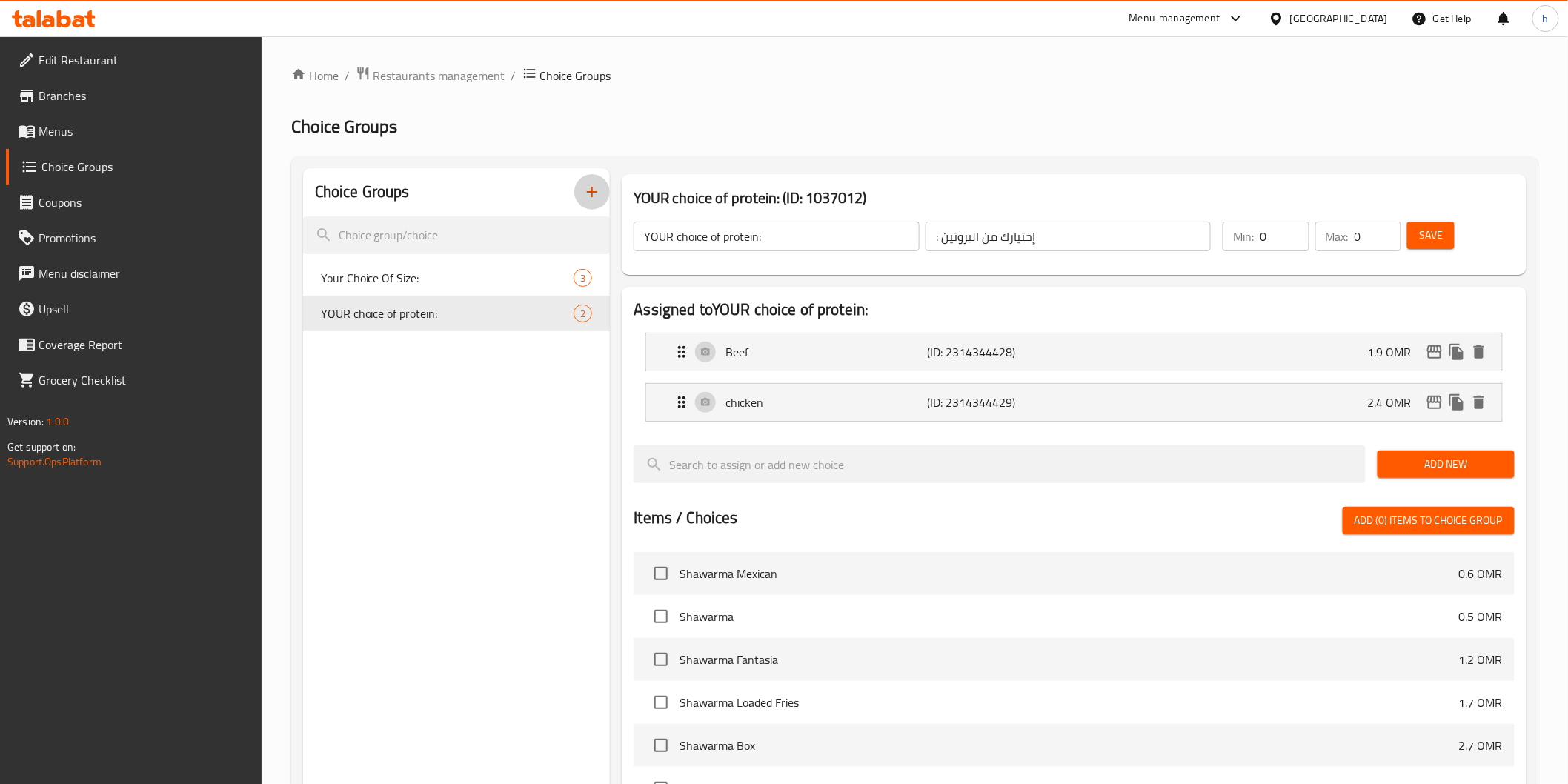
click at [601, 194] on icon "button" at bounding box center [591, 192] width 18 height 18
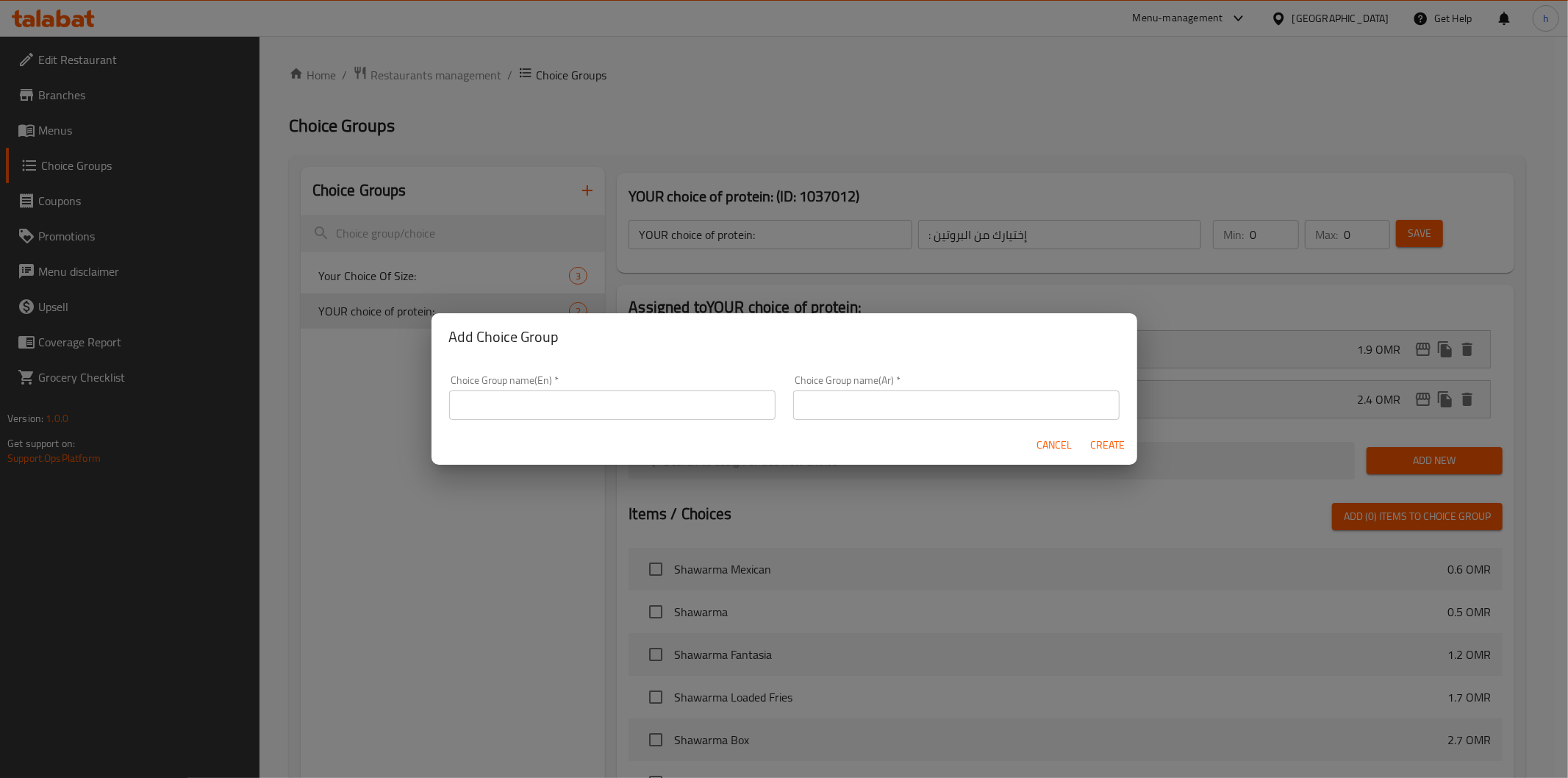
click at [590, 412] on input "text" at bounding box center [612, 405] width 326 height 29
type input "غ"
click at [527, 410] on input "your choice of:" at bounding box center [612, 405] width 326 height 29
type input "your choice of protien:"
click at [930, 416] on input "text" at bounding box center [956, 405] width 326 height 29
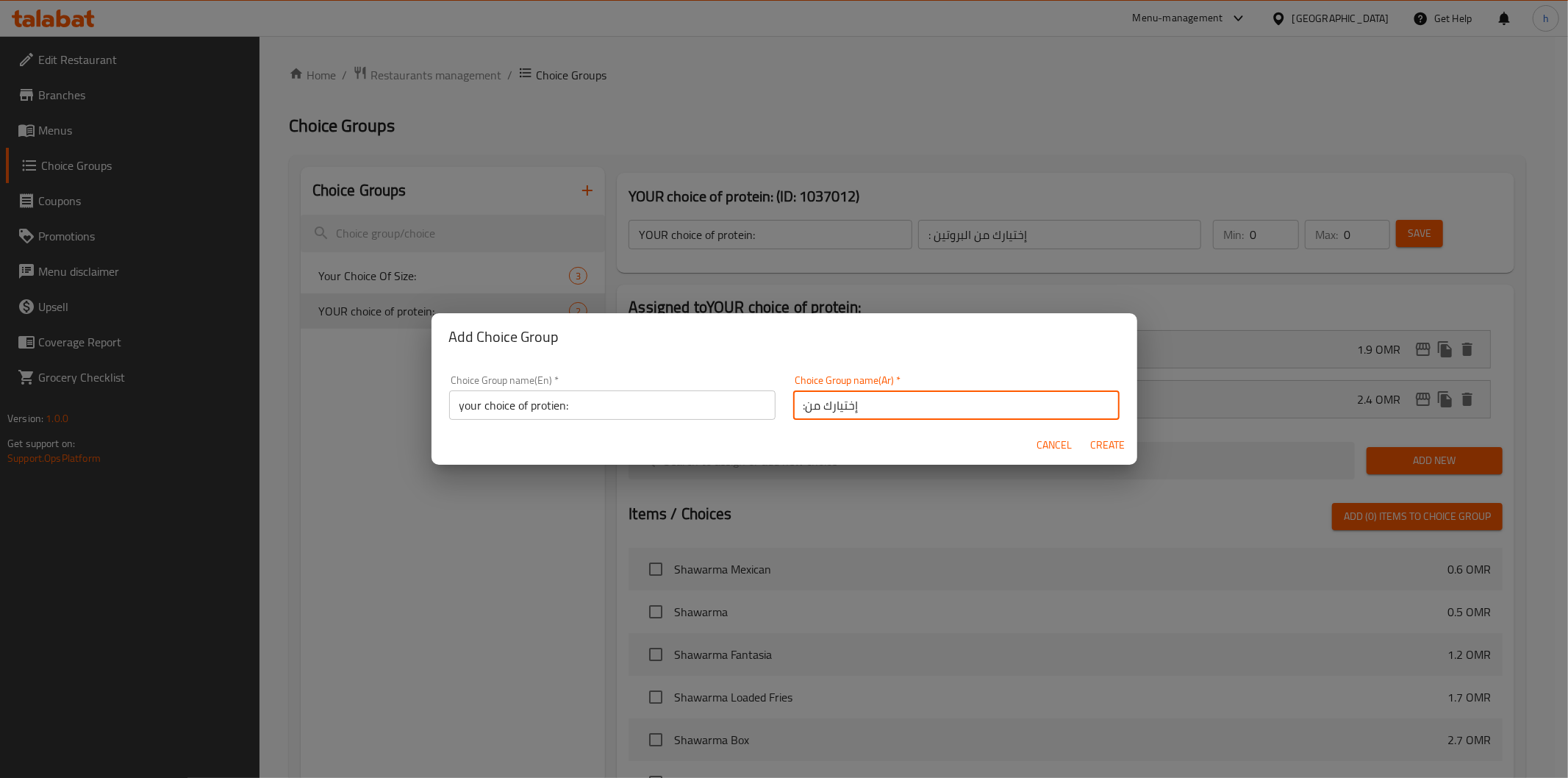
click at [864, 407] on input ":إختيارك من" at bounding box center [956, 405] width 326 height 29
type input ":إختيارك من البروتين"
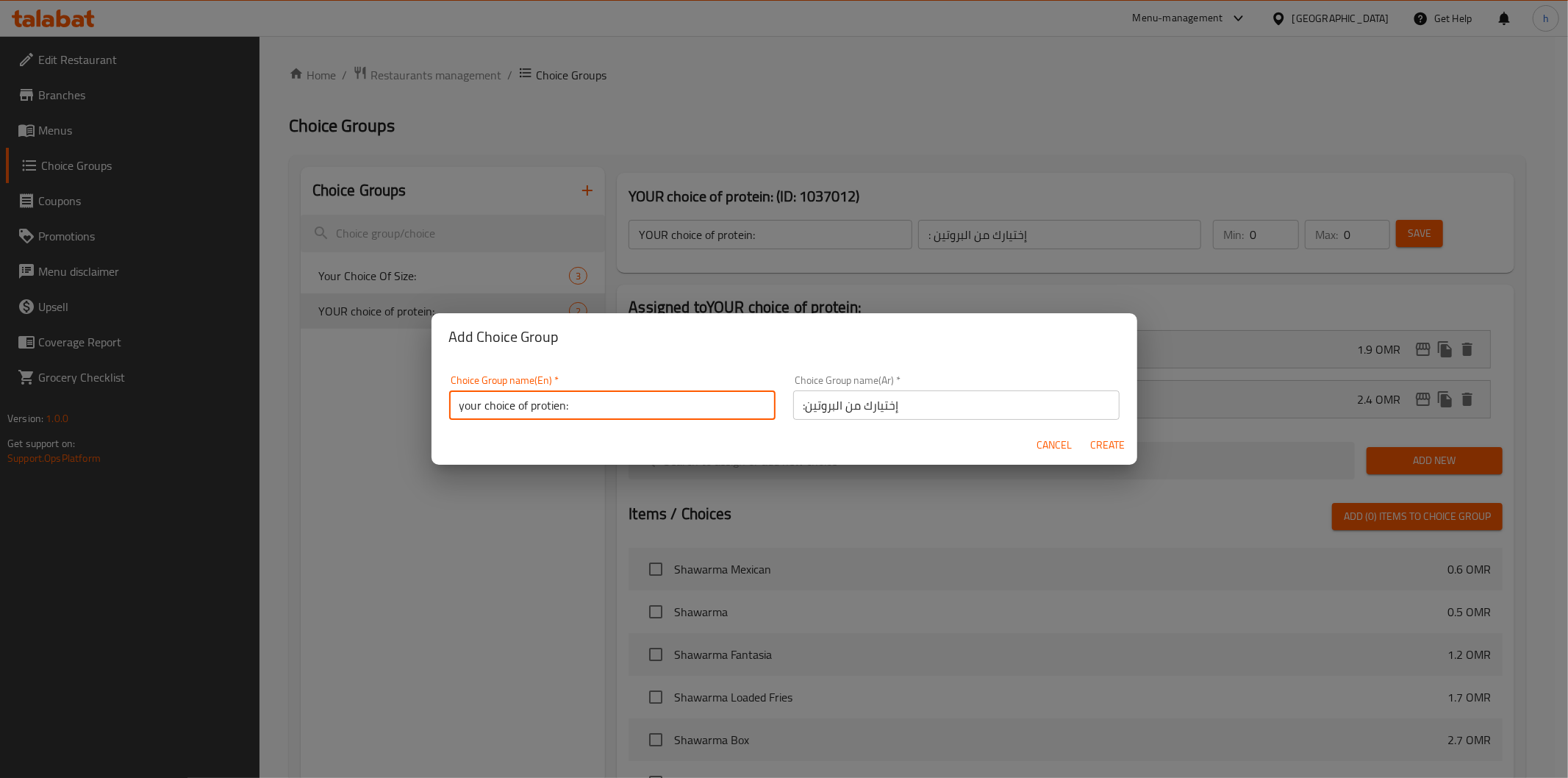
click at [564, 410] on input "your choice of protien:" at bounding box center [612, 405] width 326 height 29
type input "your choice of protien1:"
click at [799, 408] on input ":إختيارك من البروتين" at bounding box center [956, 405] width 326 height 29
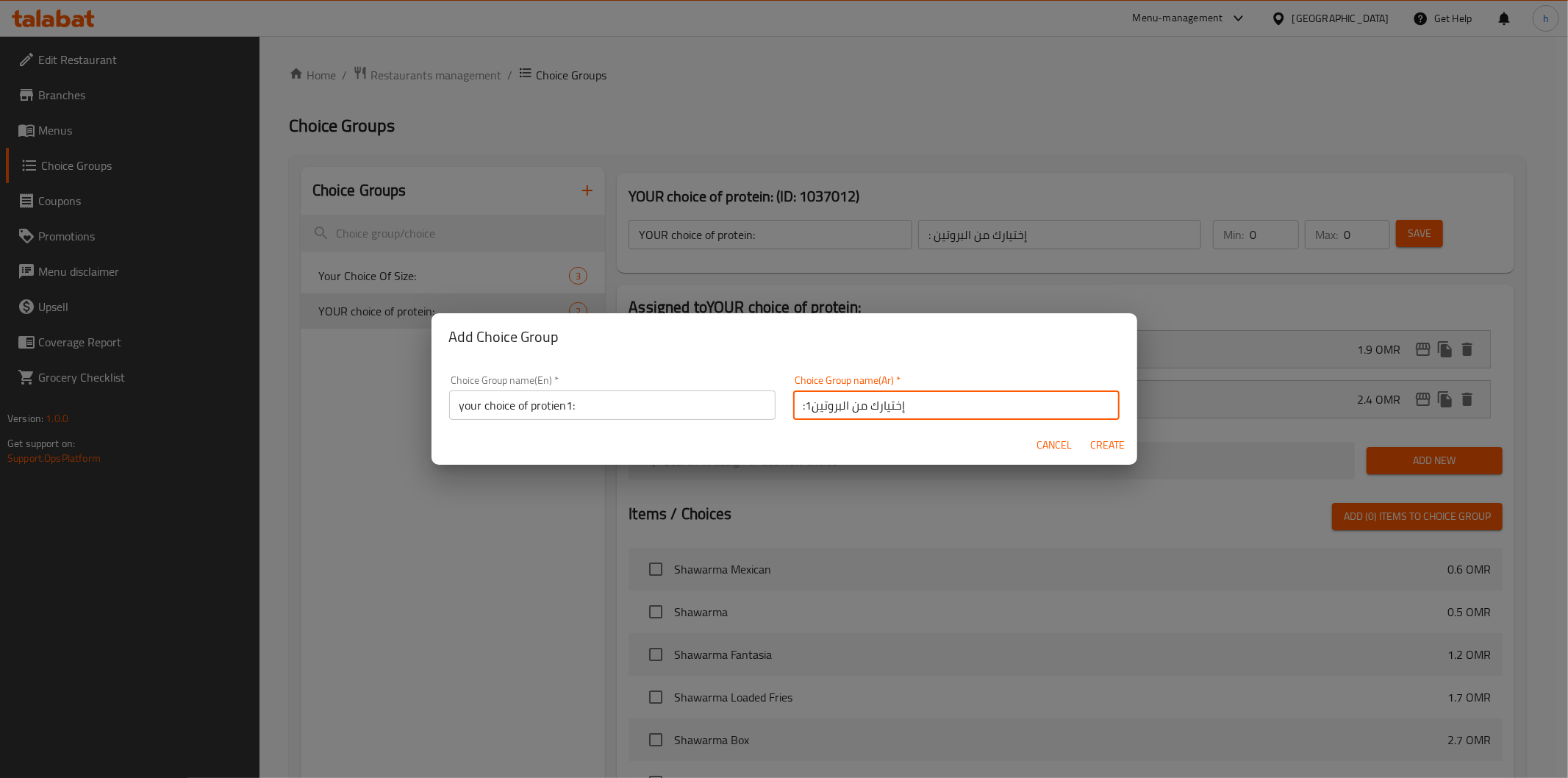
type input ":1إختيارك من البروتين"
click at [1105, 448] on span "Create" at bounding box center [1107, 445] width 35 height 18
type input "your choice of protien1:"
type input ":1إختيارك من البروتين"
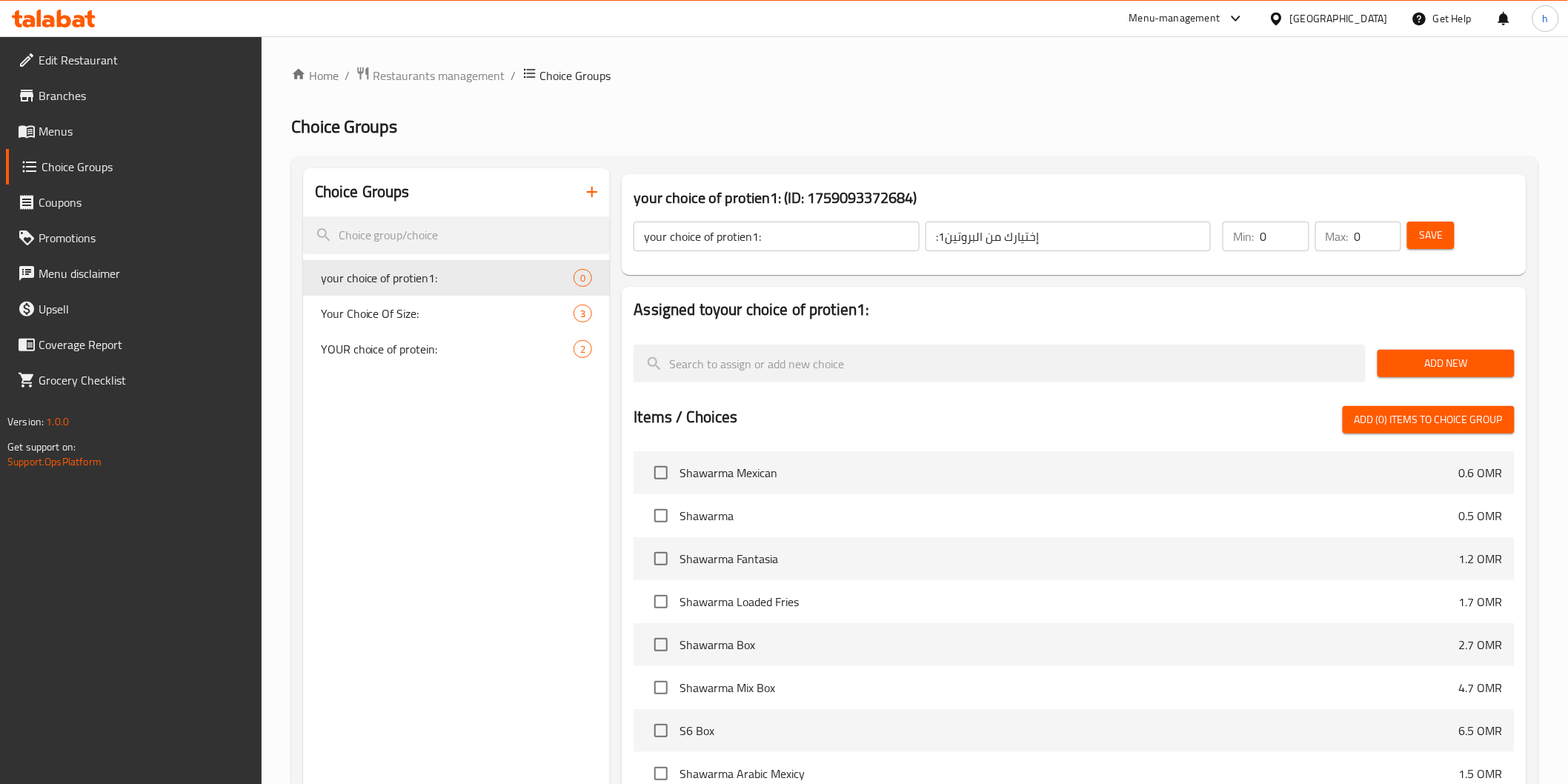
click at [1404, 365] on span "Add New" at bounding box center [1446, 363] width 114 height 19
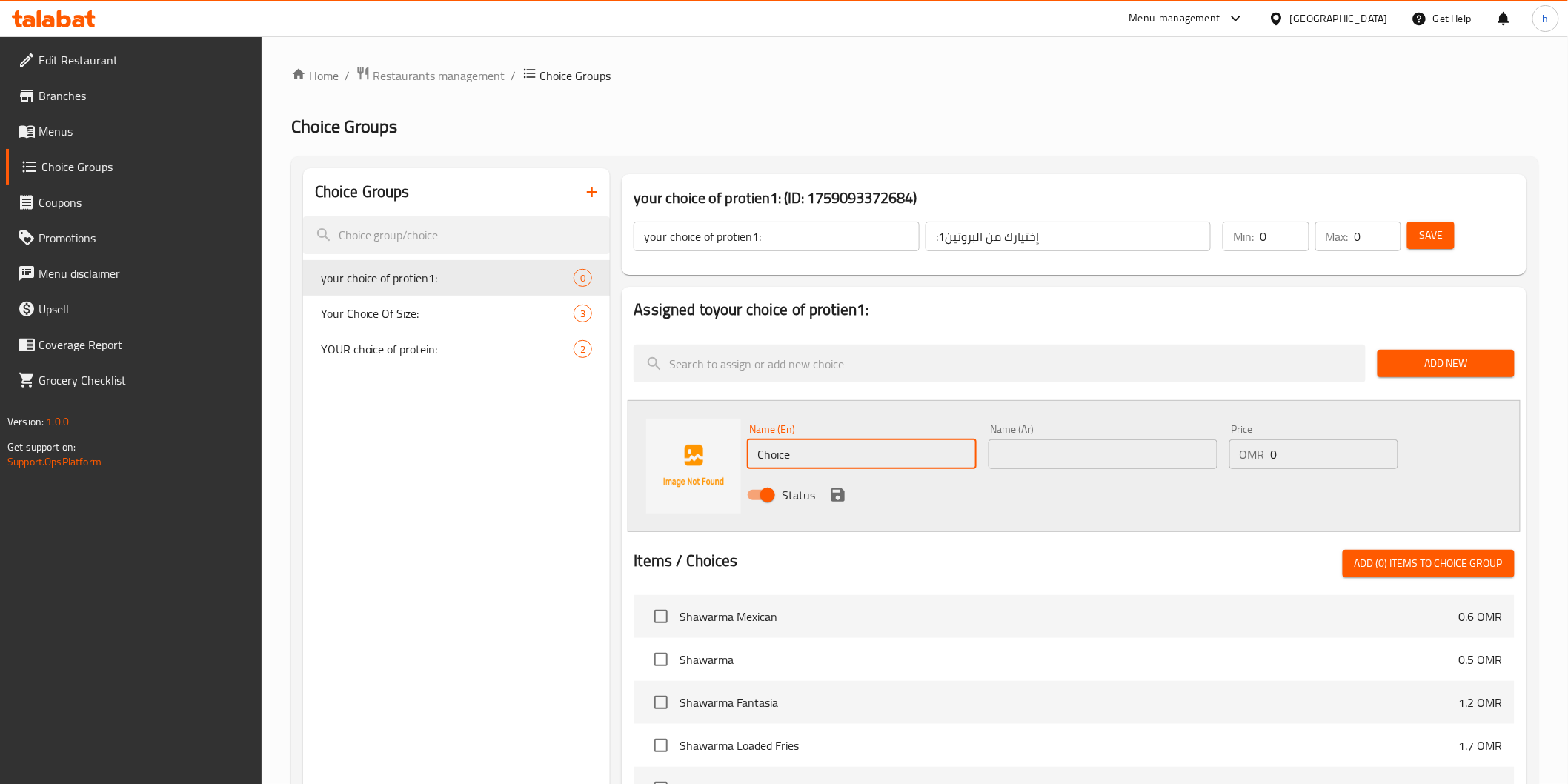
drag, startPoint x: 882, startPoint y: 457, endPoint x: 745, endPoint y: 457, distance: 137.0
click at [745, 457] on div "Name (En) Choice Name (En)" at bounding box center [861, 447] width 241 height 57
click at [422, 278] on span "your choice of protien1:" at bounding box center [425, 278] width 209 height 18
click at [426, 346] on span "YOUR choice of protein:" at bounding box center [425, 348] width 209 height 18
type input "YOUR choice of protein:"
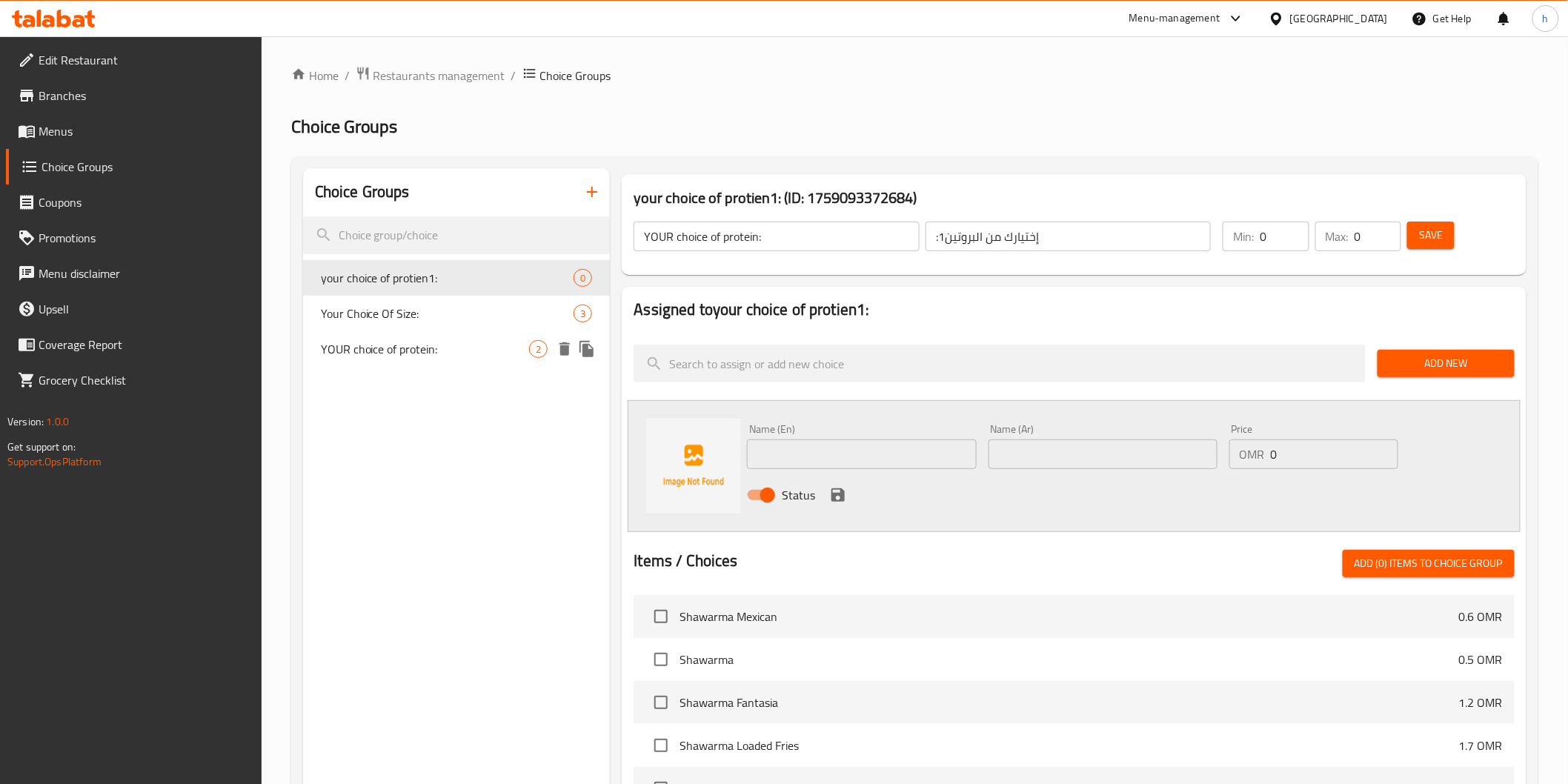
type input ": إختيارك من البروتين"
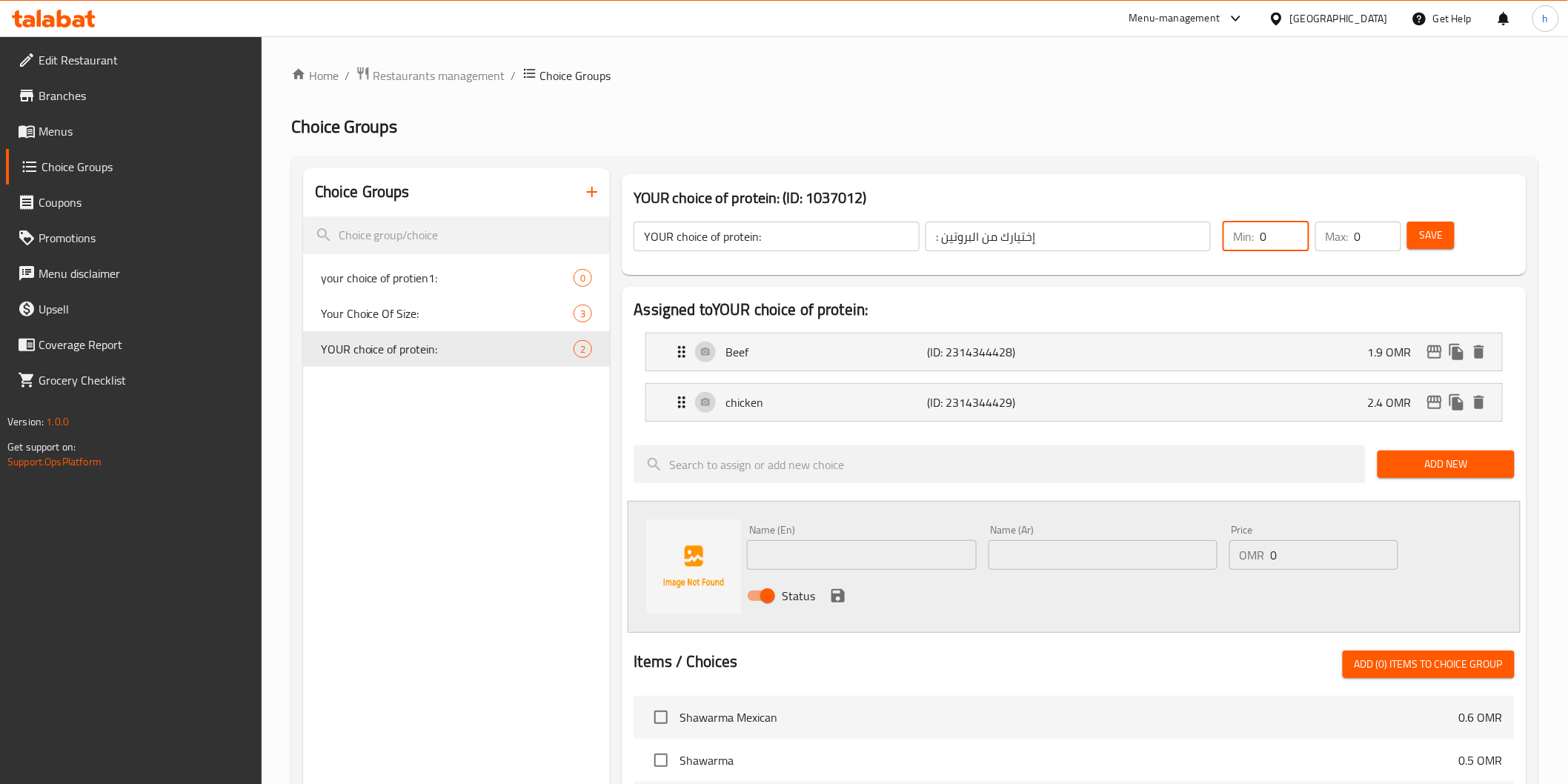
click at [1274, 240] on input "0" at bounding box center [1285, 236] width 49 height 29
type input "1"
click at [1365, 232] on input "0" at bounding box center [1378, 236] width 47 height 29
type input "1"
click at [1428, 237] on span "Save" at bounding box center [1431, 236] width 24 height 19
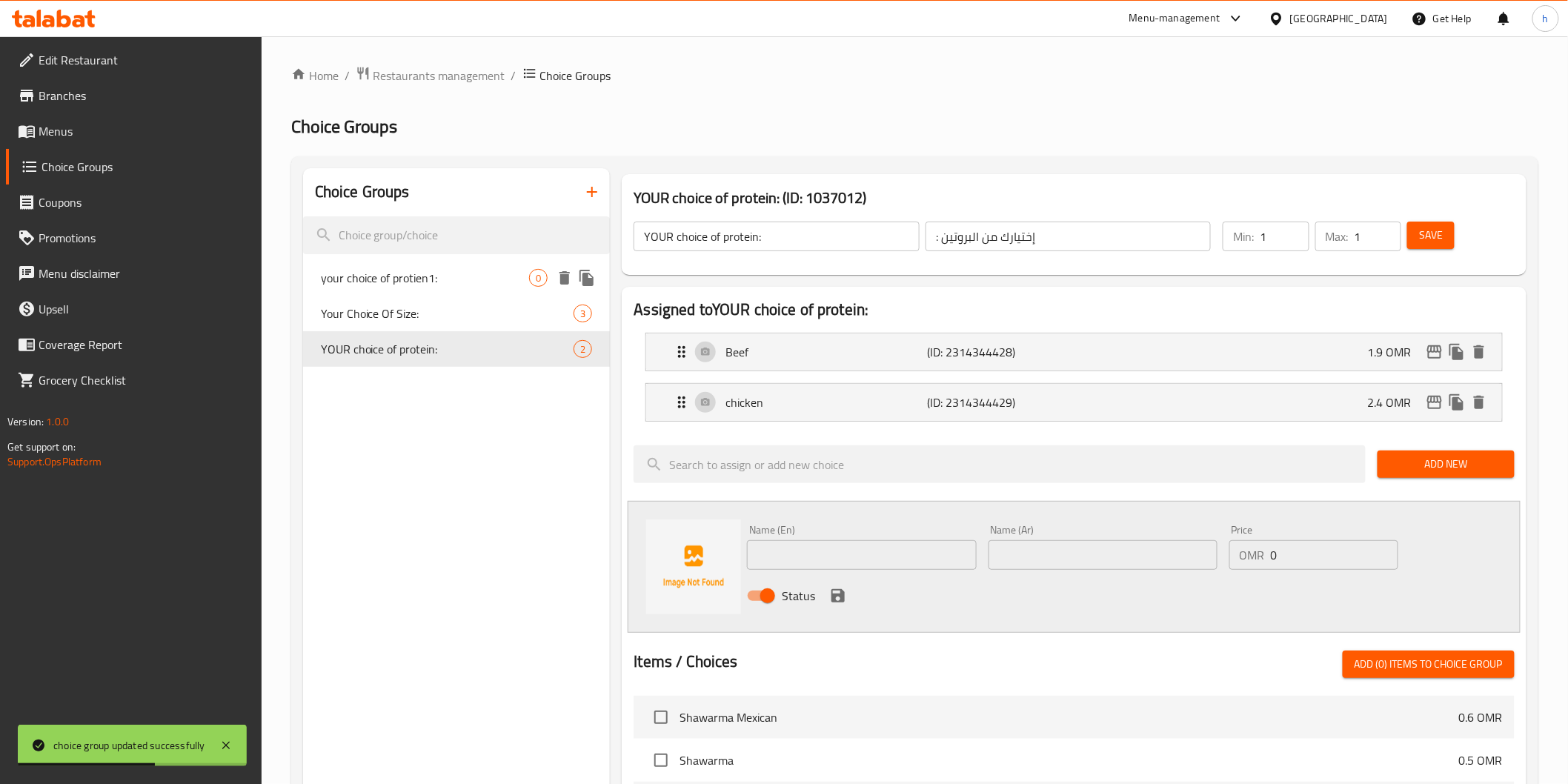
click at [483, 277] on span "your choice of protien1:" at bounding box center [425, 278] width 209 height 18
type input "your choice of protien1:"
type input ":1إختيارك من البروتين"
type input "0"
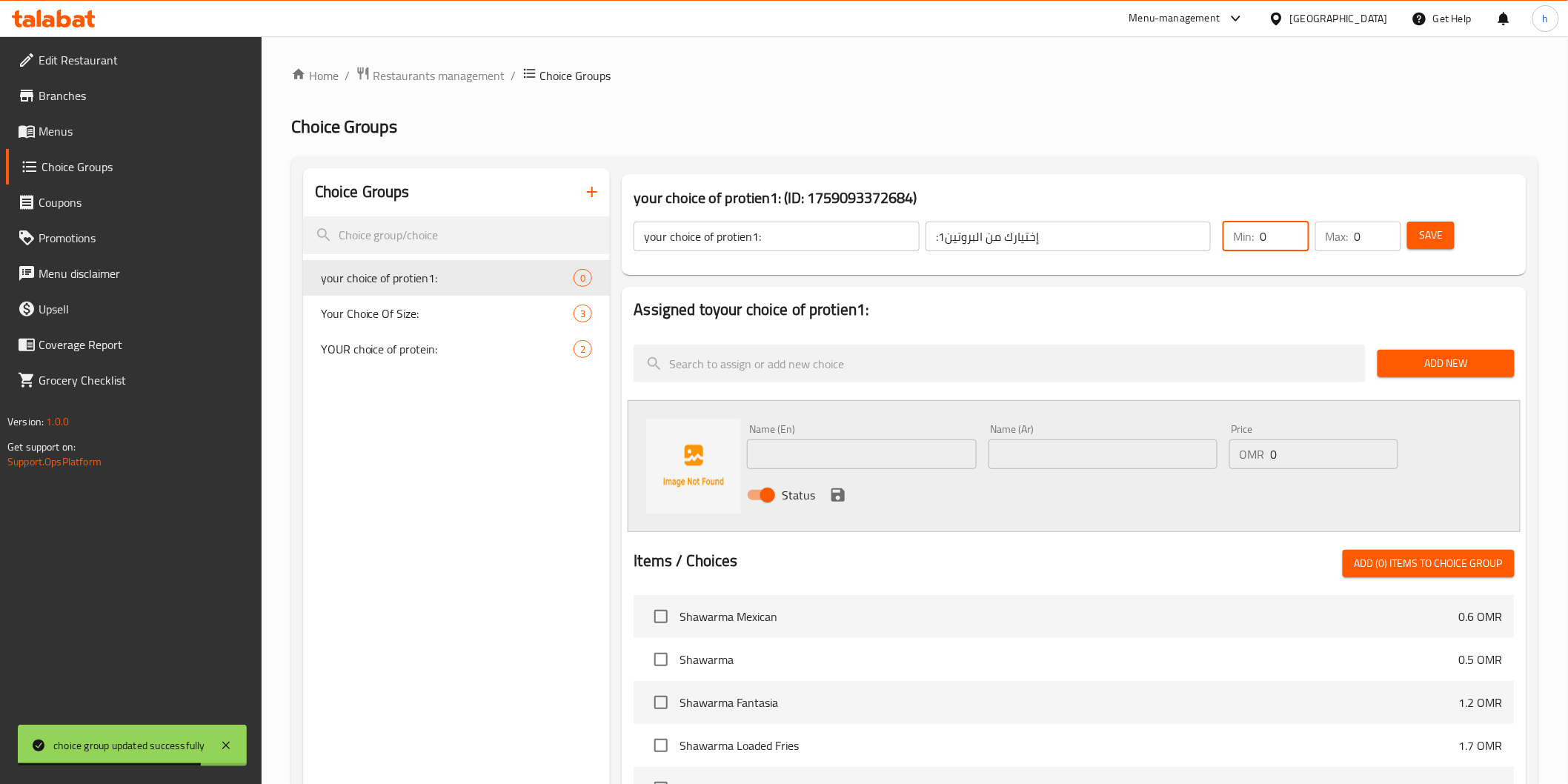
click at [1290, 246] on input "0" at bounding box center [1285, 236] width 49 height 29
type input "1"
click at [1359, 233] on input "0" at bounding box center [1378, 236] width 47 height 29
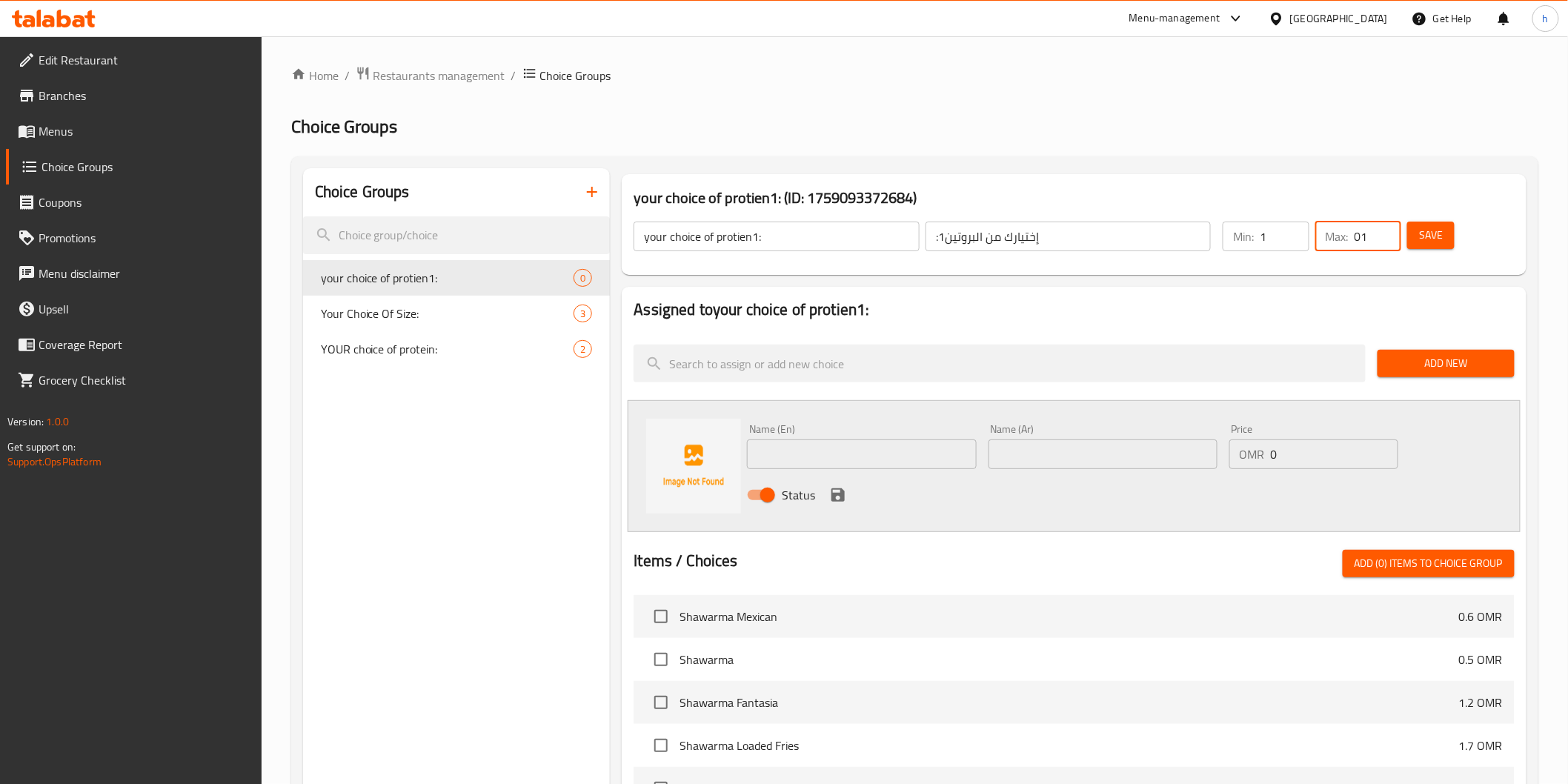
click at [1361, 236] on input "01" at bounding box center [1378, 236] width 47 height 29
type input "1"
click at [1424, 358] on span "Add New" at bounding box center [1446, 363] width 114 height 19
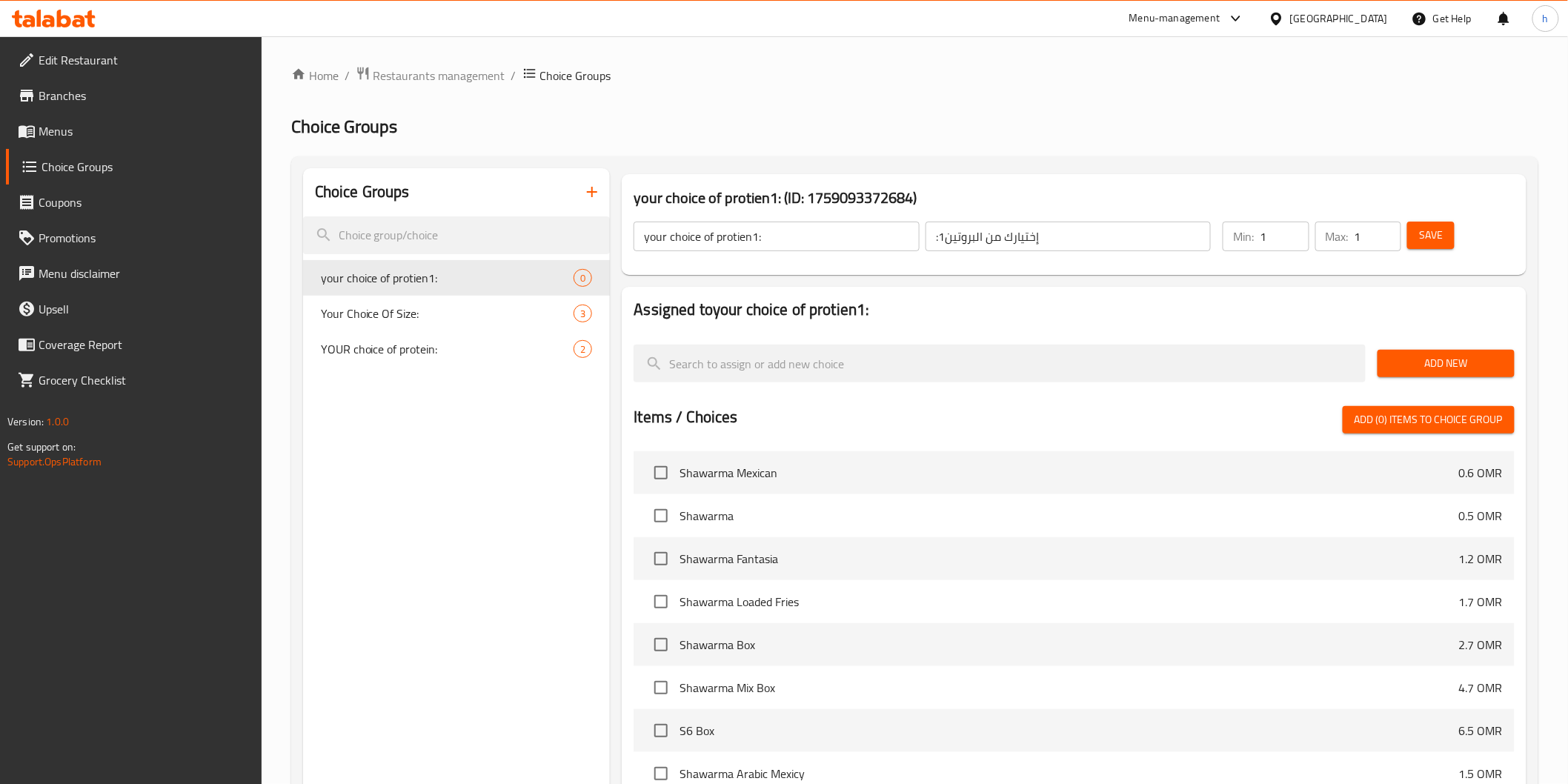
click at [1431, 361] on span "Add New" at bounding box center [1446, 363] width 114 height 19
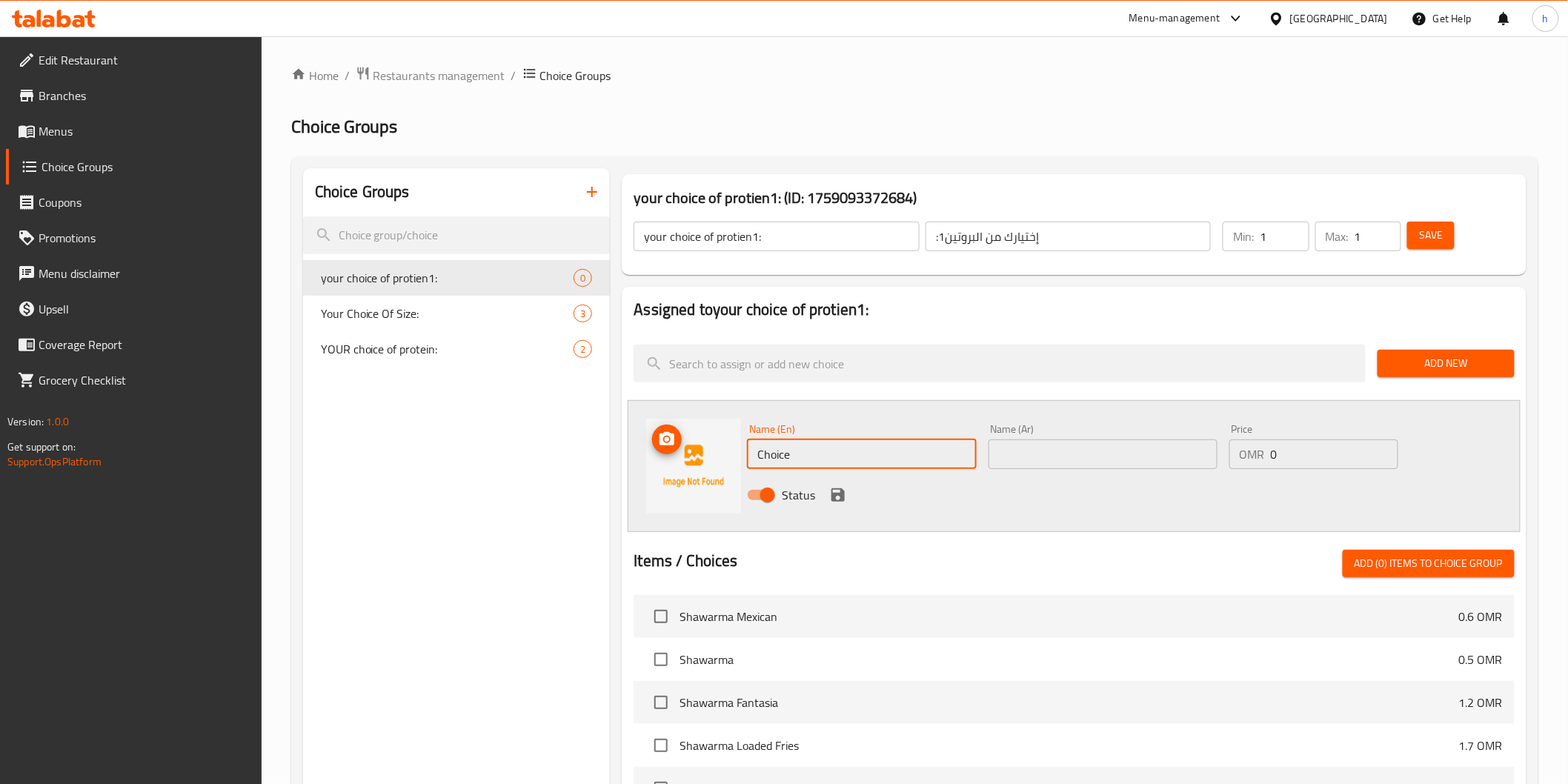
drag, startPoint x: 821, startPoint y: 452, endPoint x: 693, endPoint y: 452, distance: 128.0
click at [693, 452] on div "Name (En) Choice Name (En) Name (Ar) Name (Ar) Price OMR 0 Price Status" at bounding box center [1073, 466] width 893 height 132
type input "ل"
type input "b"
type input "Beef"
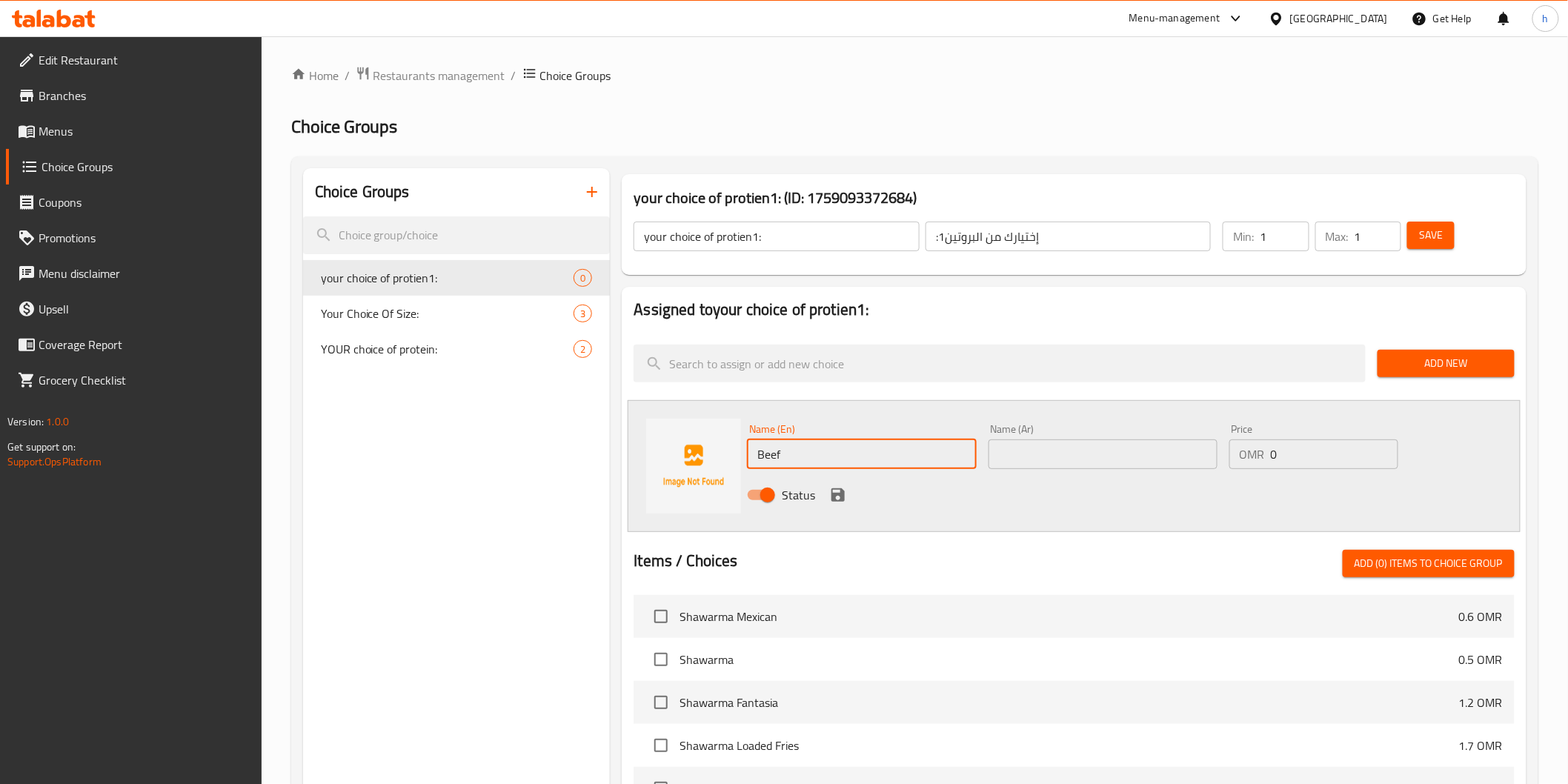
click at [1025, 458] on input "text" at bounding box center [1103, 453] width 229 height 29
type input "لحم بقري"
click at [1288, 453] on input "0" at bounding box center [1335, 453] width 128 height 29
click at [1287, 453] on input "0" at bounding box center [1335, 453] width 128 height 29
click at [1274, 451] on input "0" at bounding box center [1335, 453] width 128 height 29
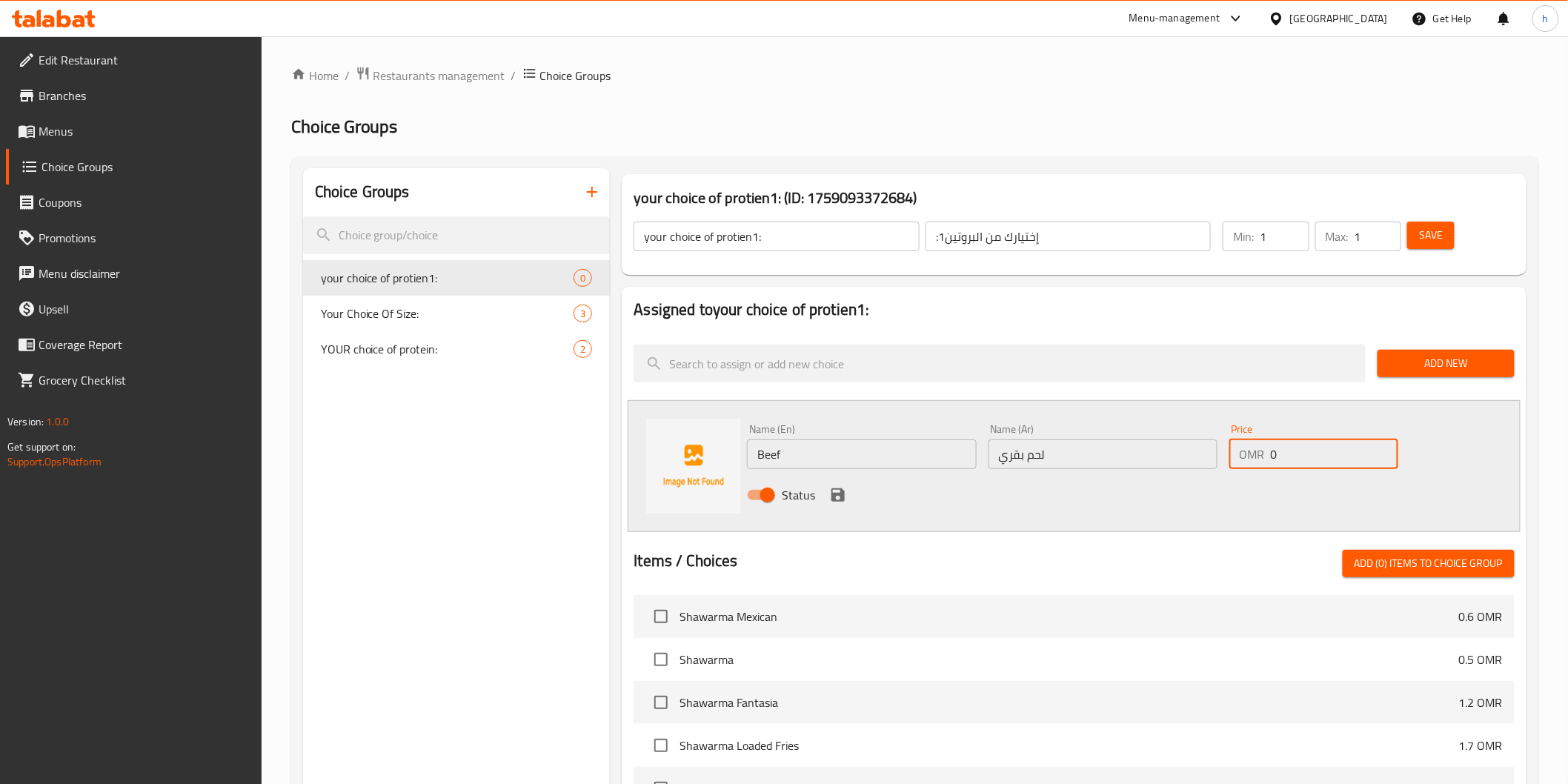
click at [1274, 451] on input "0" at bounding box center [1335, 453] width 128 height 29
drag, startPoint x: 1279, startPoint y: 450, endPoint x: 1251, endPoint y: 454, distance: 28.3
click at [1251, 454] on div "OMR 0 Price" at bounding box center [1314, 453] width 169 height 29
type input "2"
click at [841, 495] on icon "save" at bounding box center [838, 495] width 13 height 13
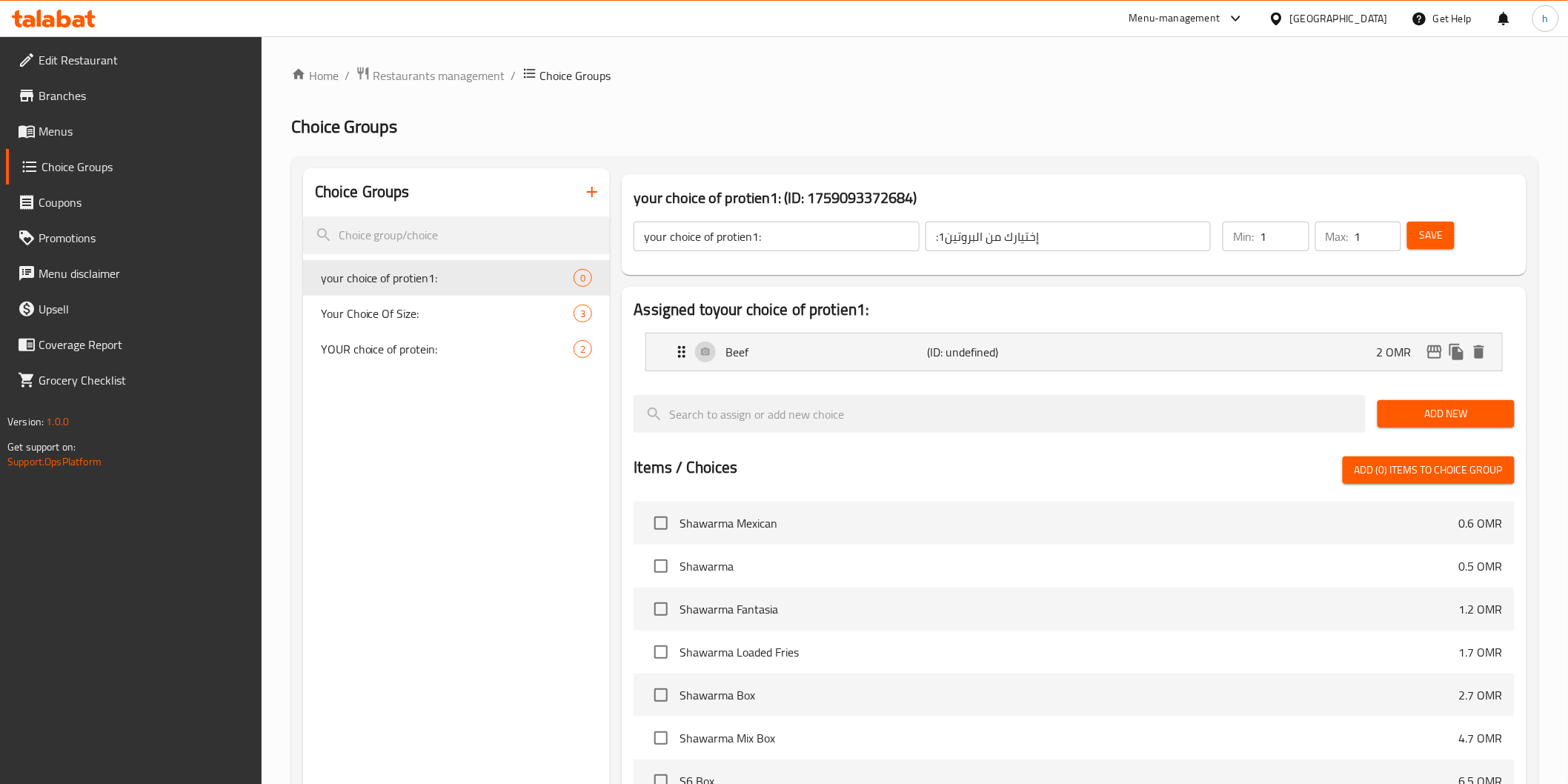
drag, startPoint x: 1461, startPoint y: 419, endPoint x: 1395, endPoint y: 438, distance: 68.7
click at [1456, 419] on span "Add New" at bounding box center [1446, 414] width 114 height 19
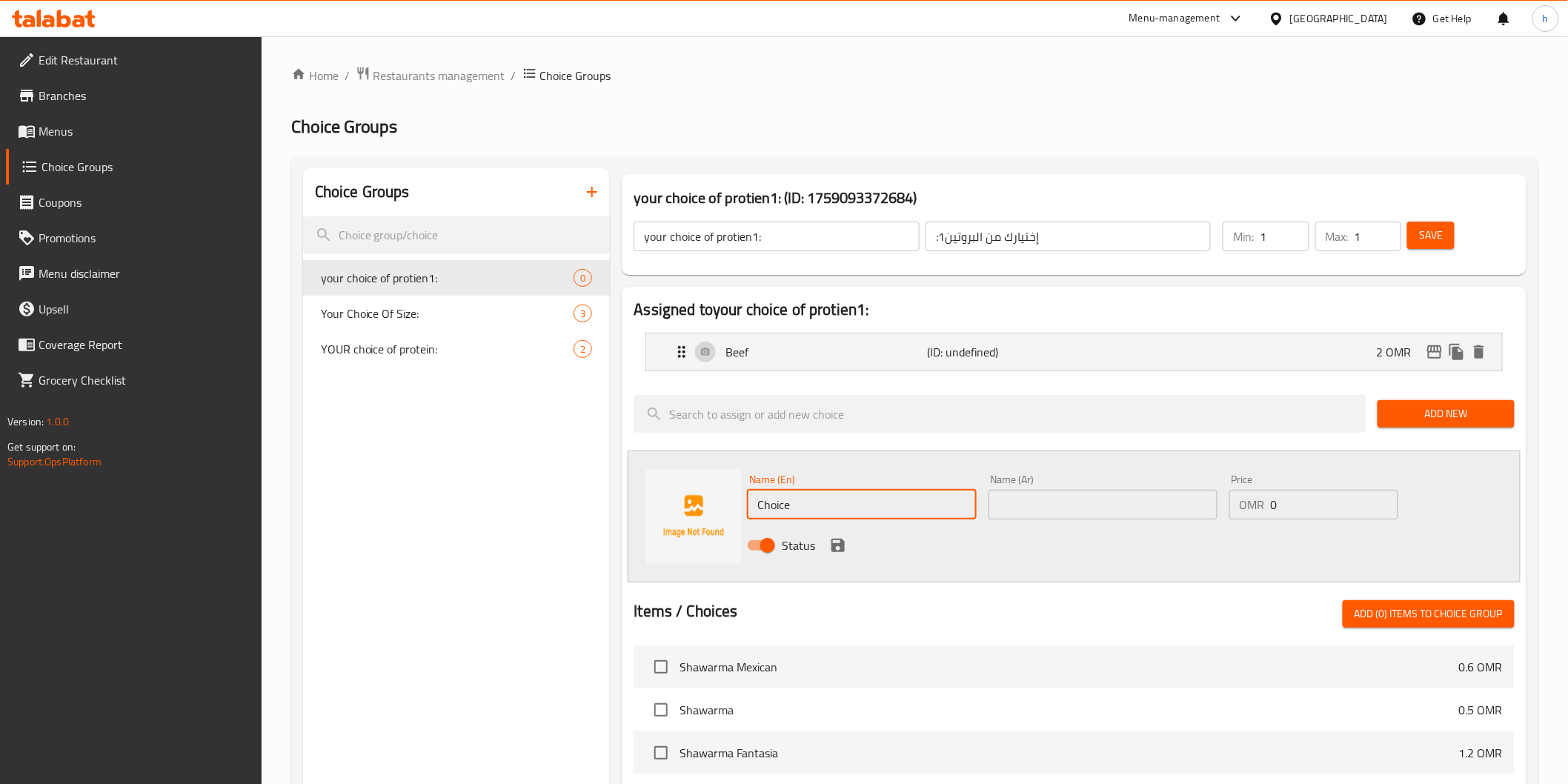
drag, startPoint x: 806, startPoint y: 504, endPoint x: 731, endPoint y: 508, distance: 75.1
click at [735, 508] on div "Name (En) Choice Name (En) Name (Ar) Name (Ar) Price OMR 0 Price Status" at bounding box center [1073, 516] width 893 height 132
click at [595, 194] on icon "button" at bounding box center [591, 192] width 18 height 18
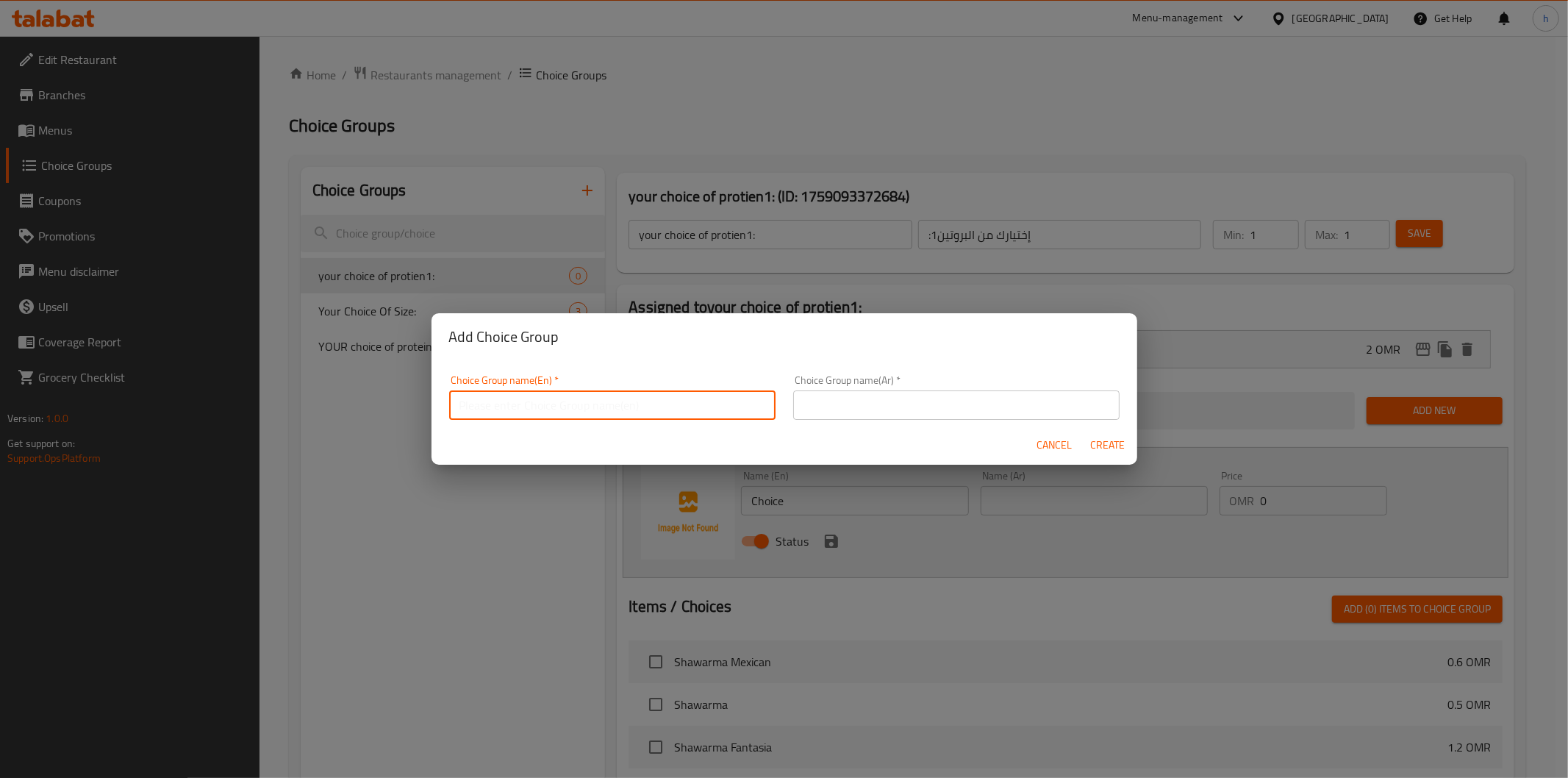
drag, startPoint x: 675, startPoint y: 393, endPoint x: 674, endPoint y: 403, distance: 10.0
click at [675, 395] on input "text" at bounding box center [612, 405] width 326 height 29
click at [527, 409] on input "your choice of:" at bounding box center [612, 405] width 326 height 29
type input "your choice of sizes 2:"
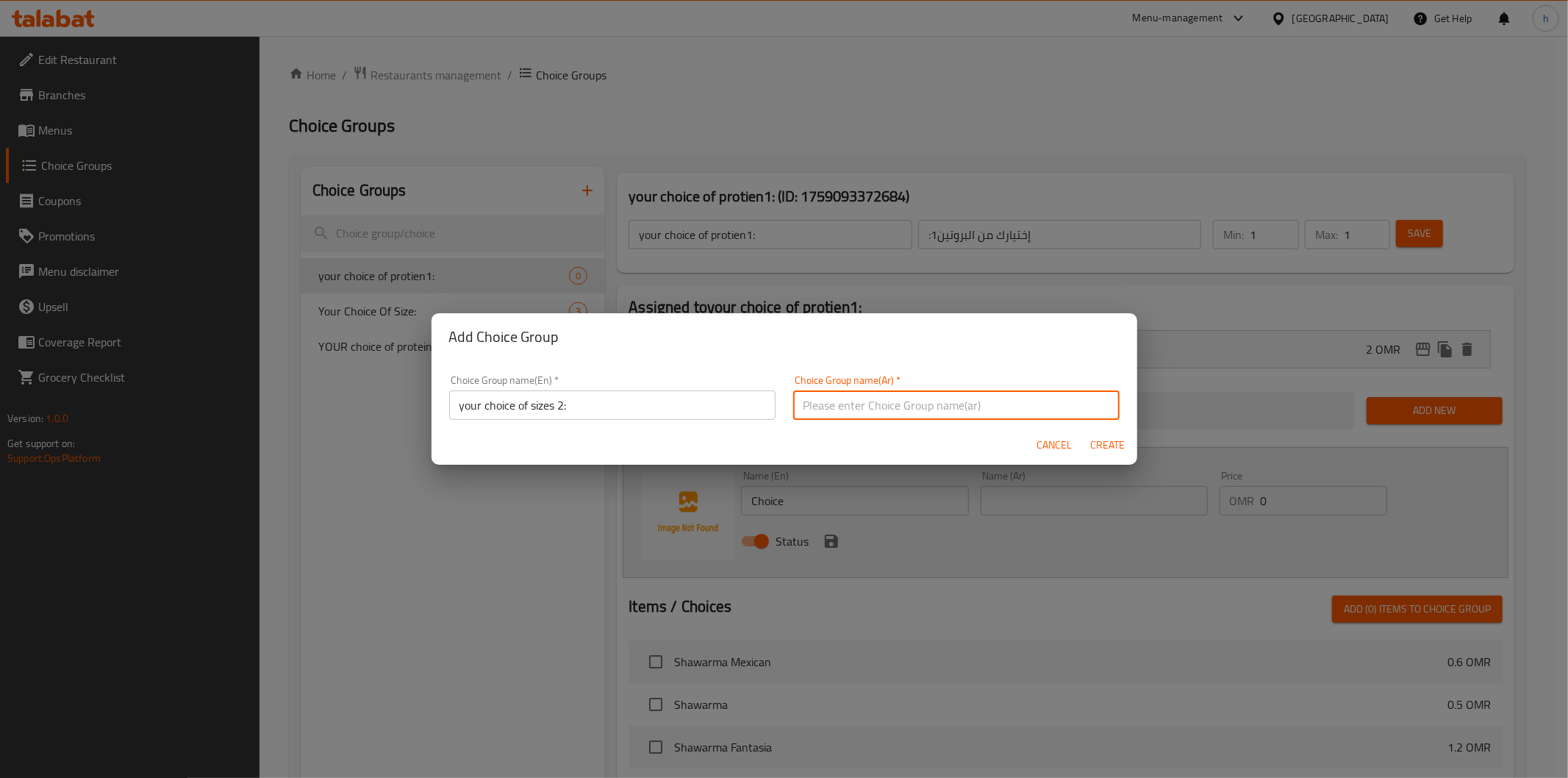
click at [799, 392] on input "text" at bounding box center [956, 405] width 326 height 29
click at [892, 410] on input "إختيارك من الحجم:" at bounding box center [956, 405] width 326 height 29
type input "إختيارك من الحجم 2:"
click at [1105, 438] on span "Create" at bounding box center [1107, 445] width 35 height 18
type input "your choice of sizes 2:"
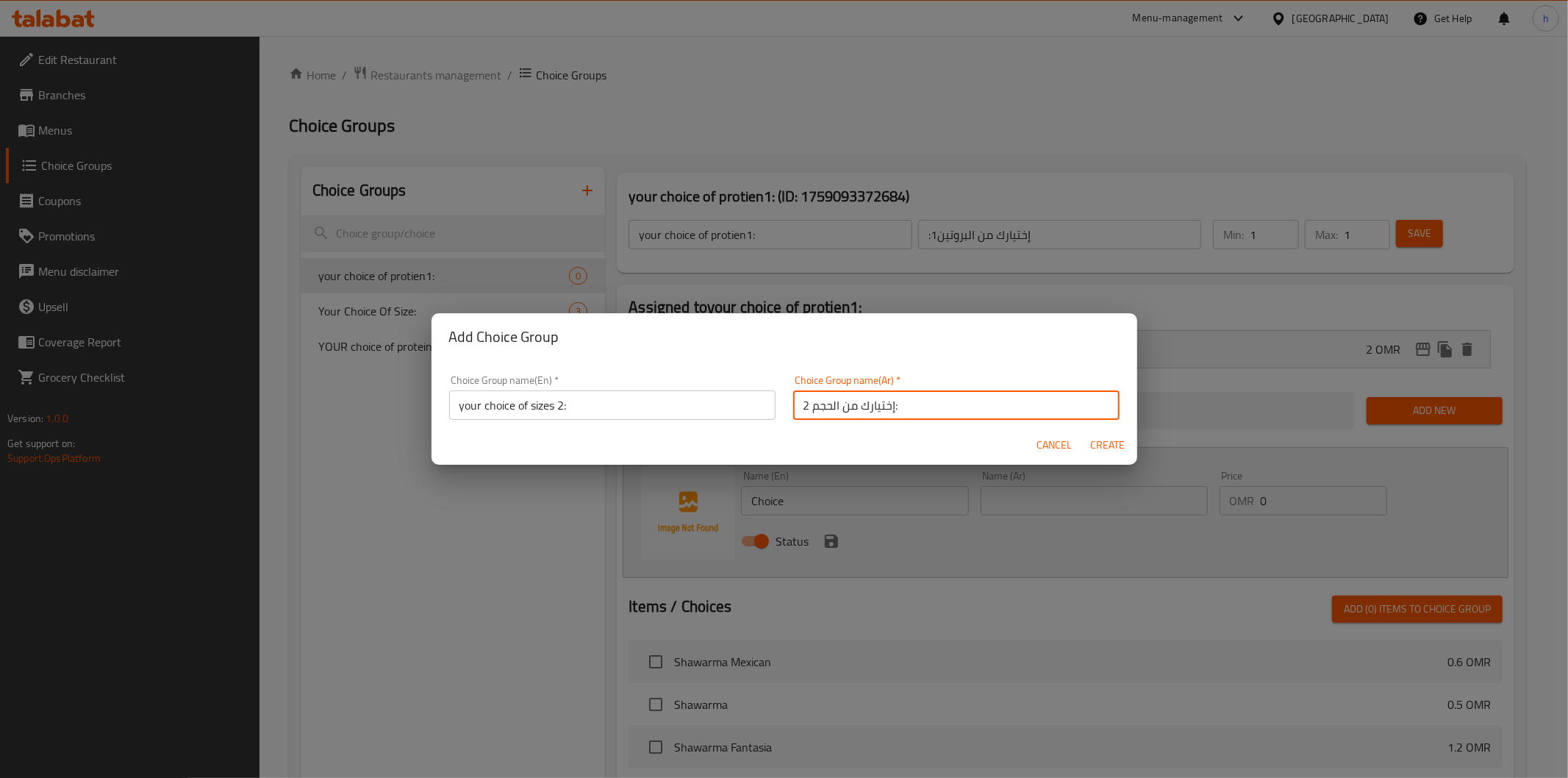
type input "إختيارك من الحجم 2:"
type input "0"
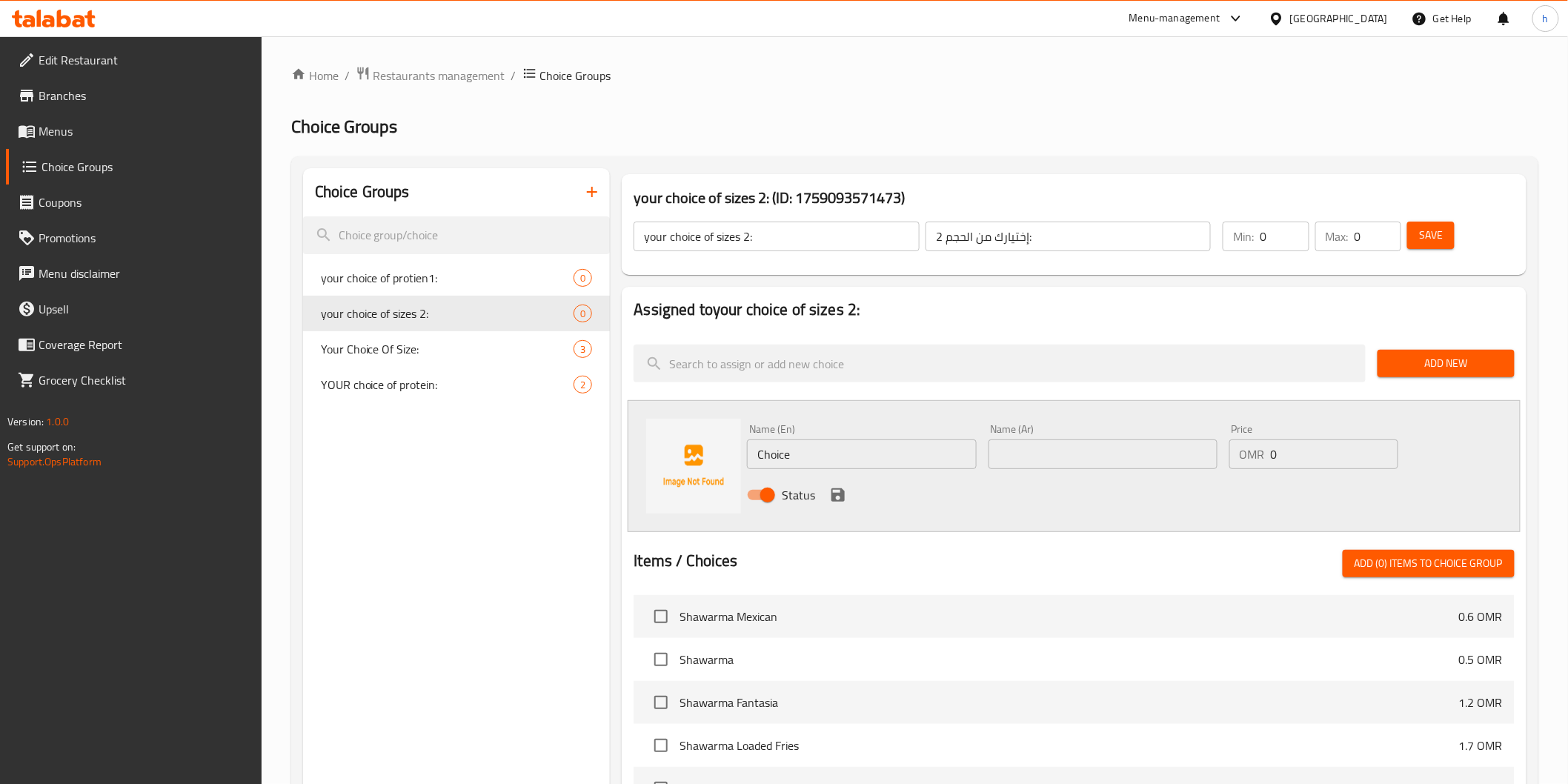
click at [1116, 251] on input "إختيارك من الحجم 2:" at bounding box center [1067, 236] width 285 height 29
click at [929, 238] on input "إختيارك من الحجم 2" at bounding box center [1067, 236] width 285 height 29
click at [1041, 237] on input "إختيارك من الحجم 2" at bounding box center [1067, 236] width 285 height 29
type input "إختيارك من الحجم 2:"
drag, startPoint x: 1367, startPoint y: 234, endPoint x: 1356, endPoint y: 236, distance: 11.2
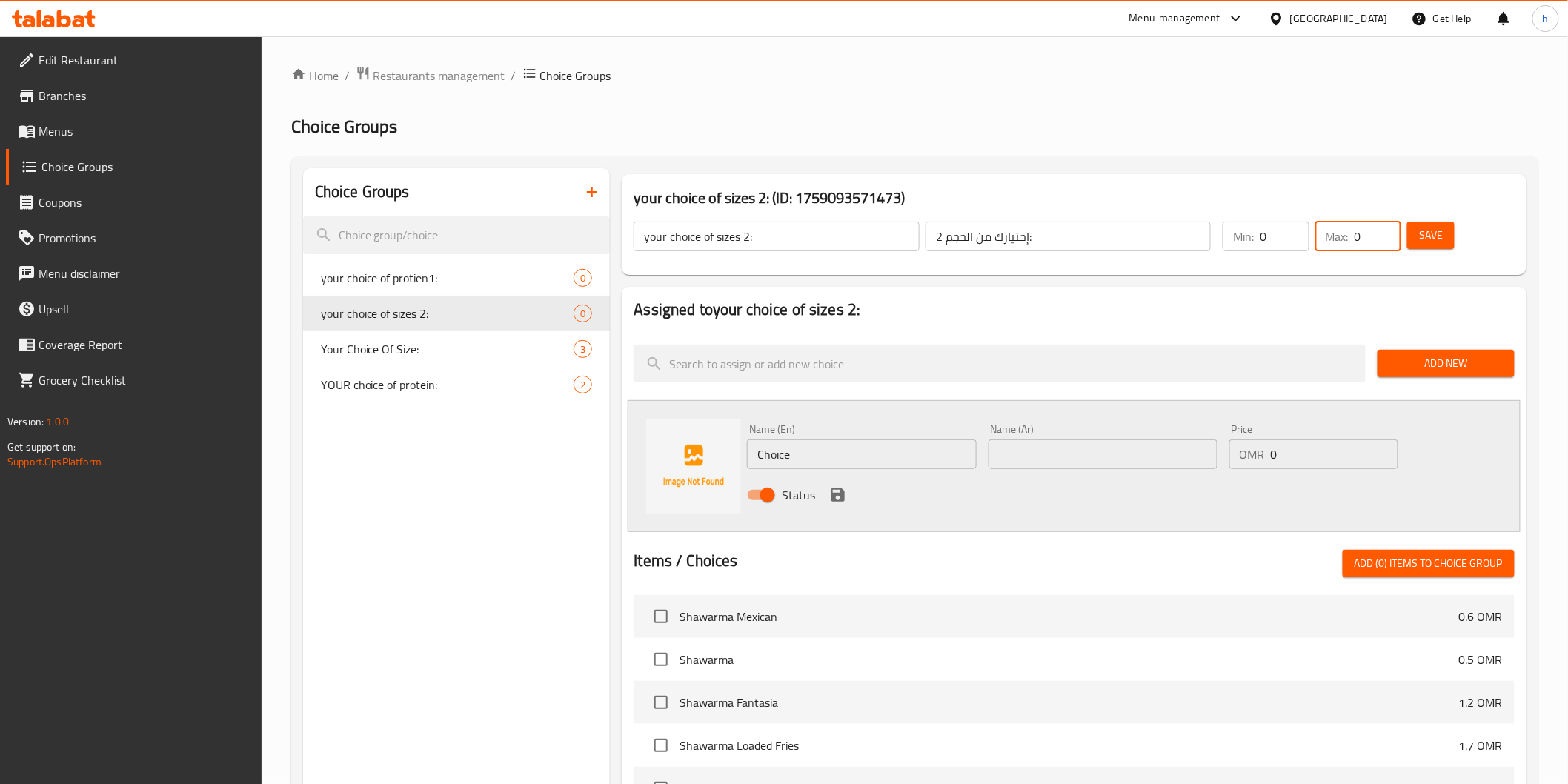
click at [1356, 236] on input "0" at bounding box center [1378, 236] width 47 height 29
type input "1"
drag, startPoint x: 1267, startPoint y: 239, endPoint x: 1232, endPoint y: 241, distance: 35.1
click at [1232, 241] on div "Min: 0 ​" at bounding box center [1266, 236] width 86 height 29
type input "1"
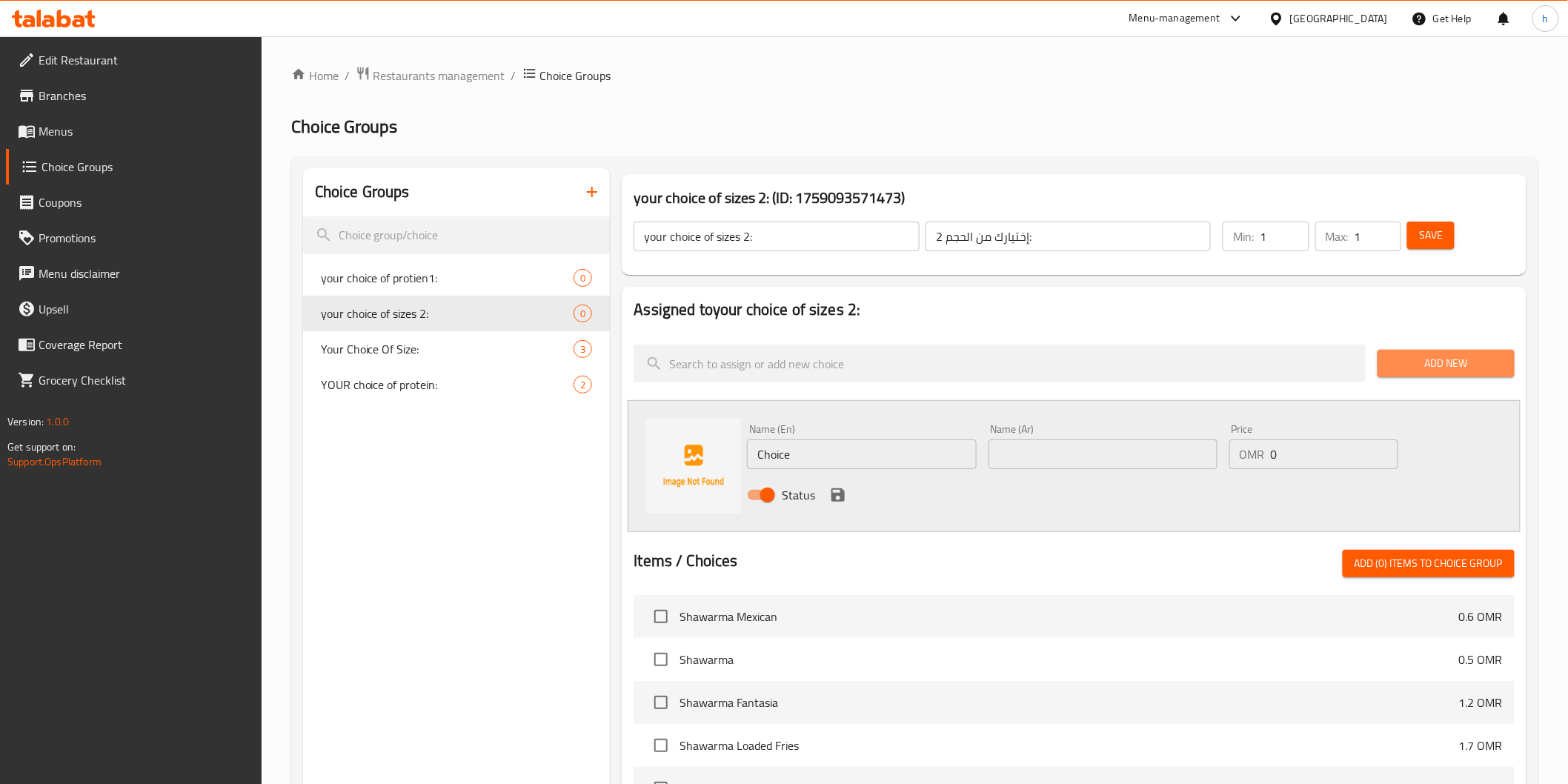
click at [1441, 363] on span "Add New" at bounding box center [1446, 363] width 114 height 19
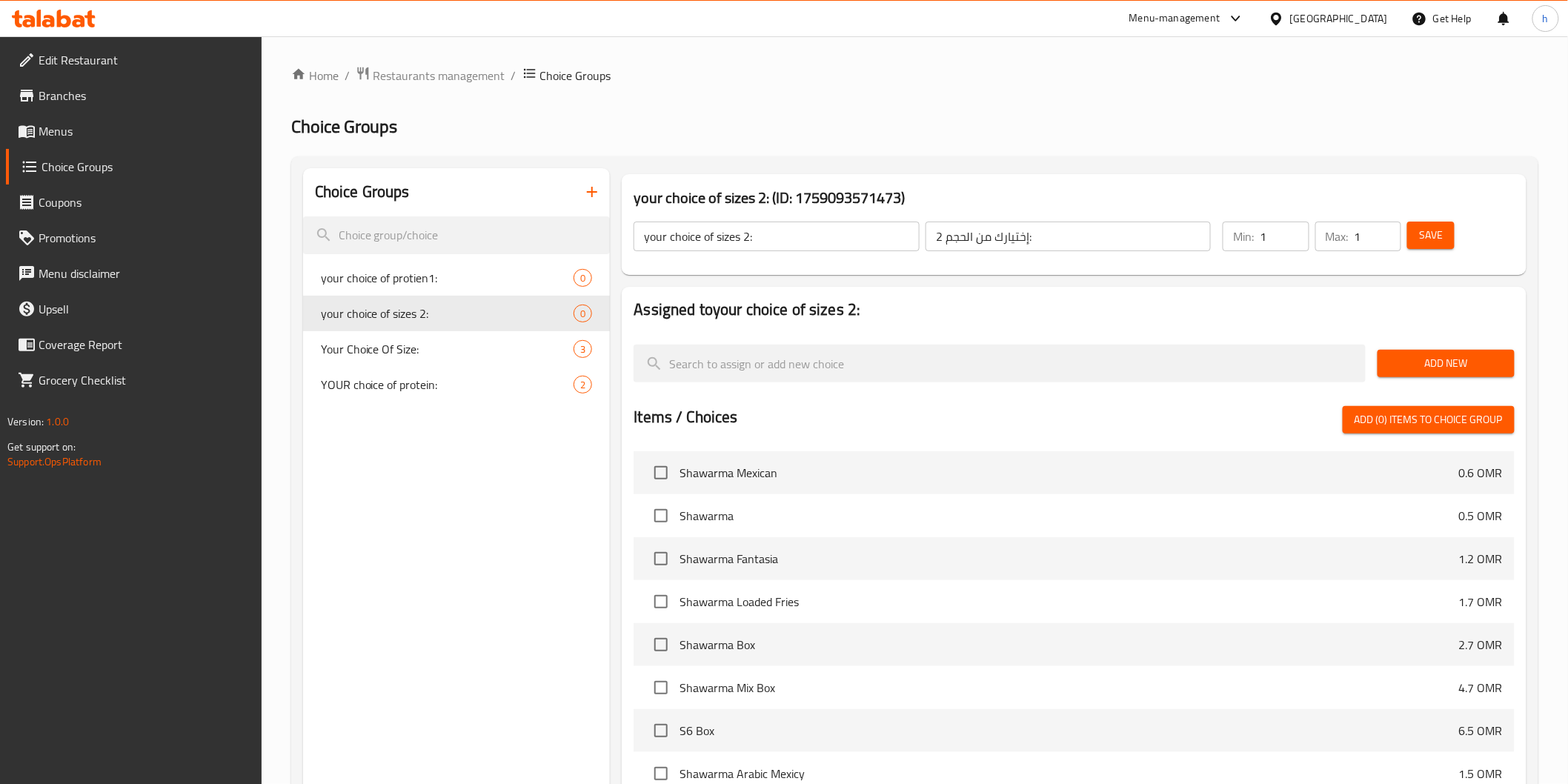
click at [1461, 369] on span "Add New" at bounding box center [1446, 363] width 114 height 19
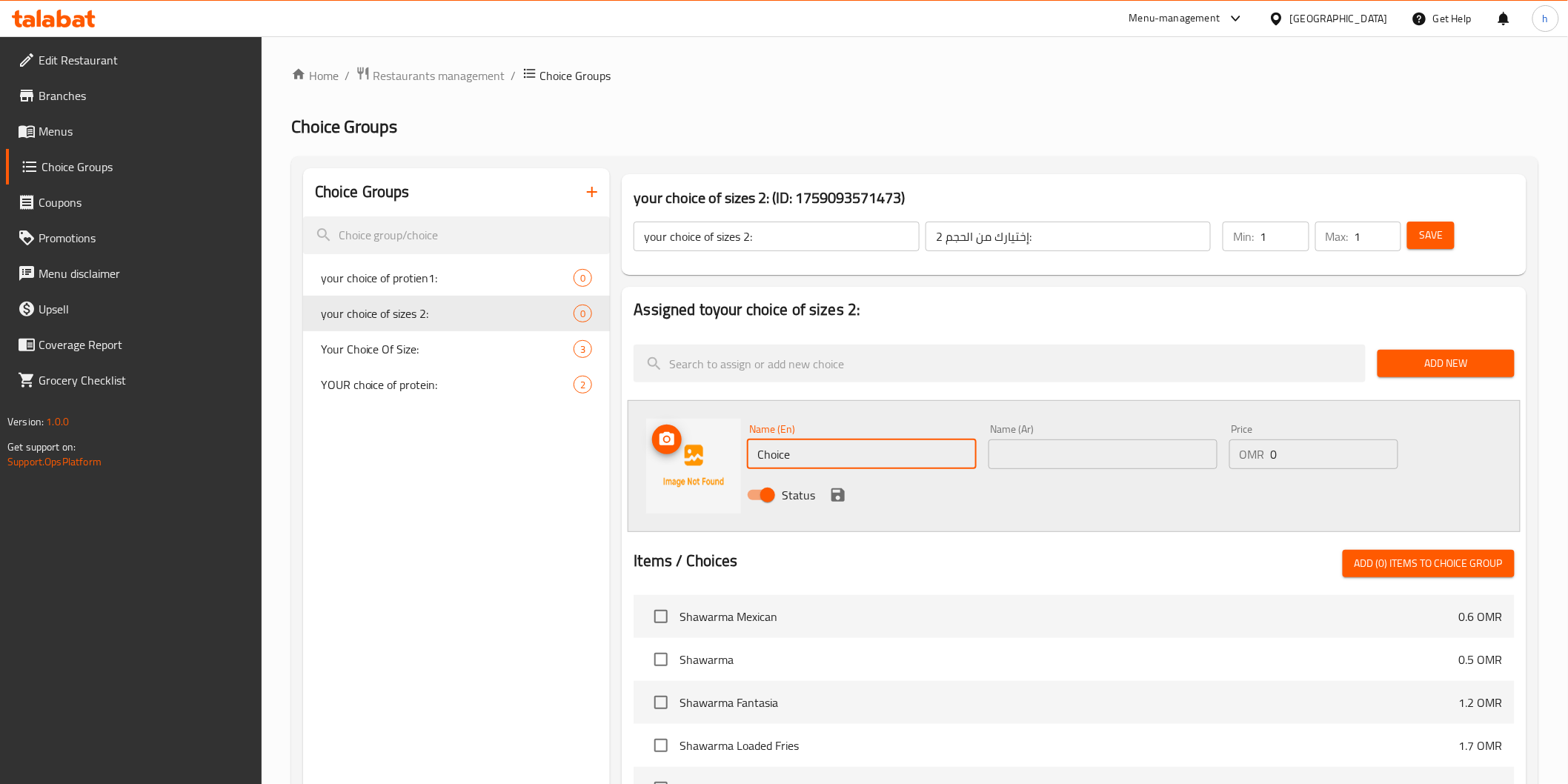
drag, startPoint x: 816, startPoint y: 447, endPoint x: 738, endPoint y: 453, distance: 78.2
click at [739, 453] on div "Name (En) Choice Name (En) Name (Ar) Name (Ar) Price OMR 0 Price Status" at bounding box center [1073, 466] width 893 height 132
type input "Medium"
click at [1079, 459] on input "text" at bounding box center [1103, 453] width 229 height 29
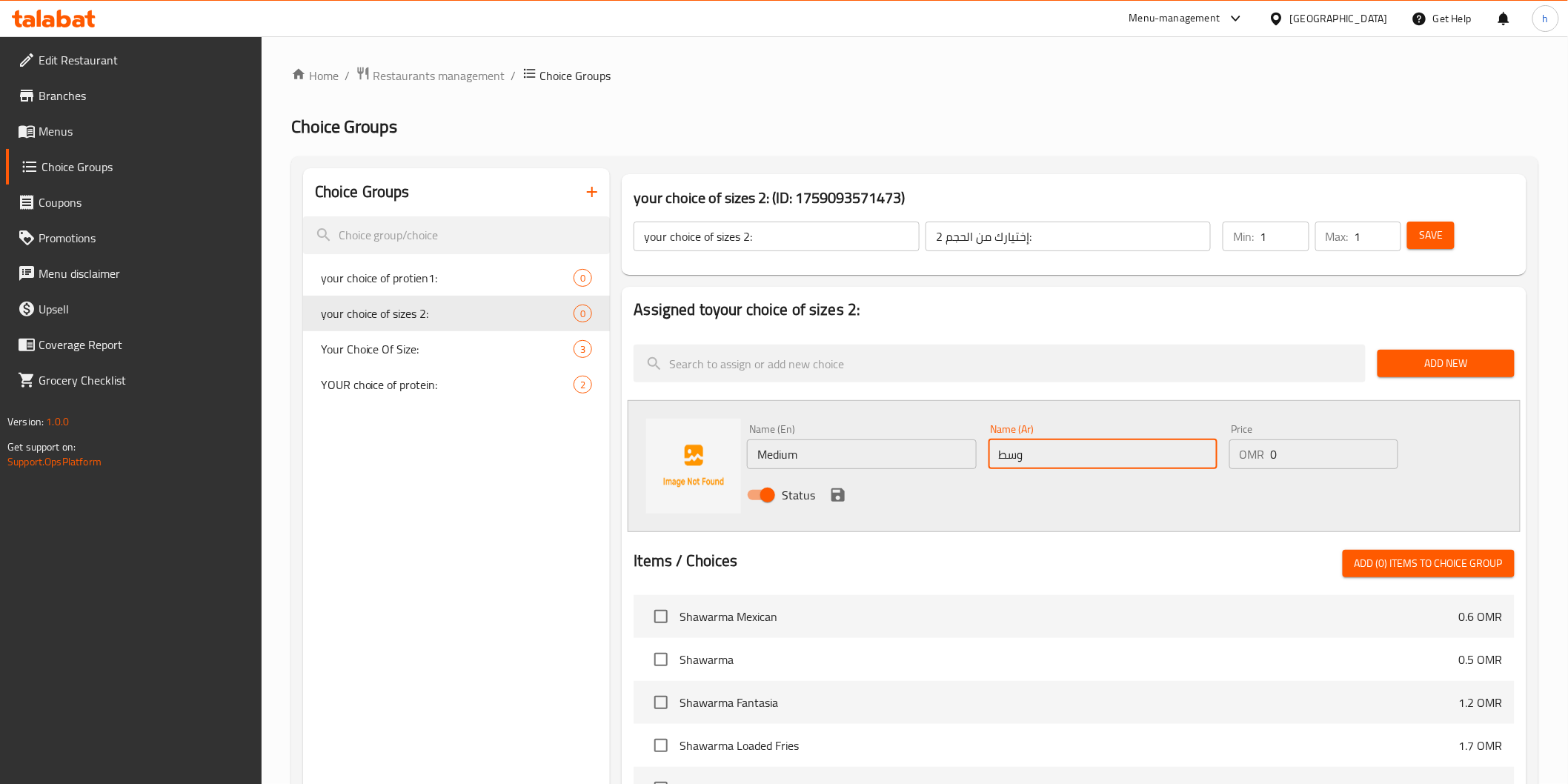
type input "وسط"
drag, startPoint x: 1288, startPoint y: 454, endPoint x: 1255, endPoint y: 464, distance: 34.5
click at [1255, 464] on div "OMR 0 Price" at bounding box center [1314, 453] width 169 height 29
type input "2"
click at [843, 498] on icon "save" at bounding box center [838, 495] width 13 height 13
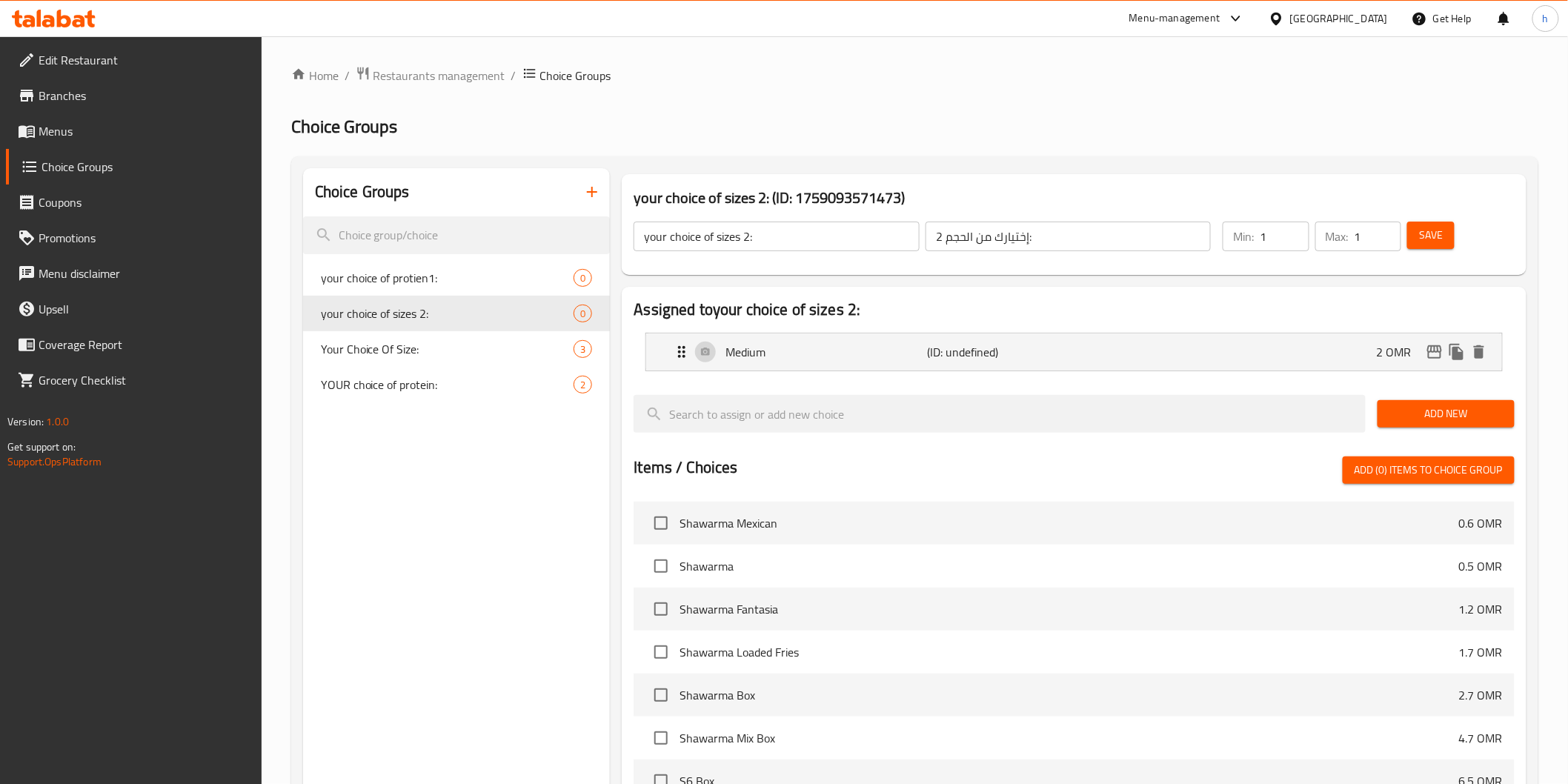
click at [1425, 410] on span "Add New" at bounding box center [1446, 414] width 114 height 19
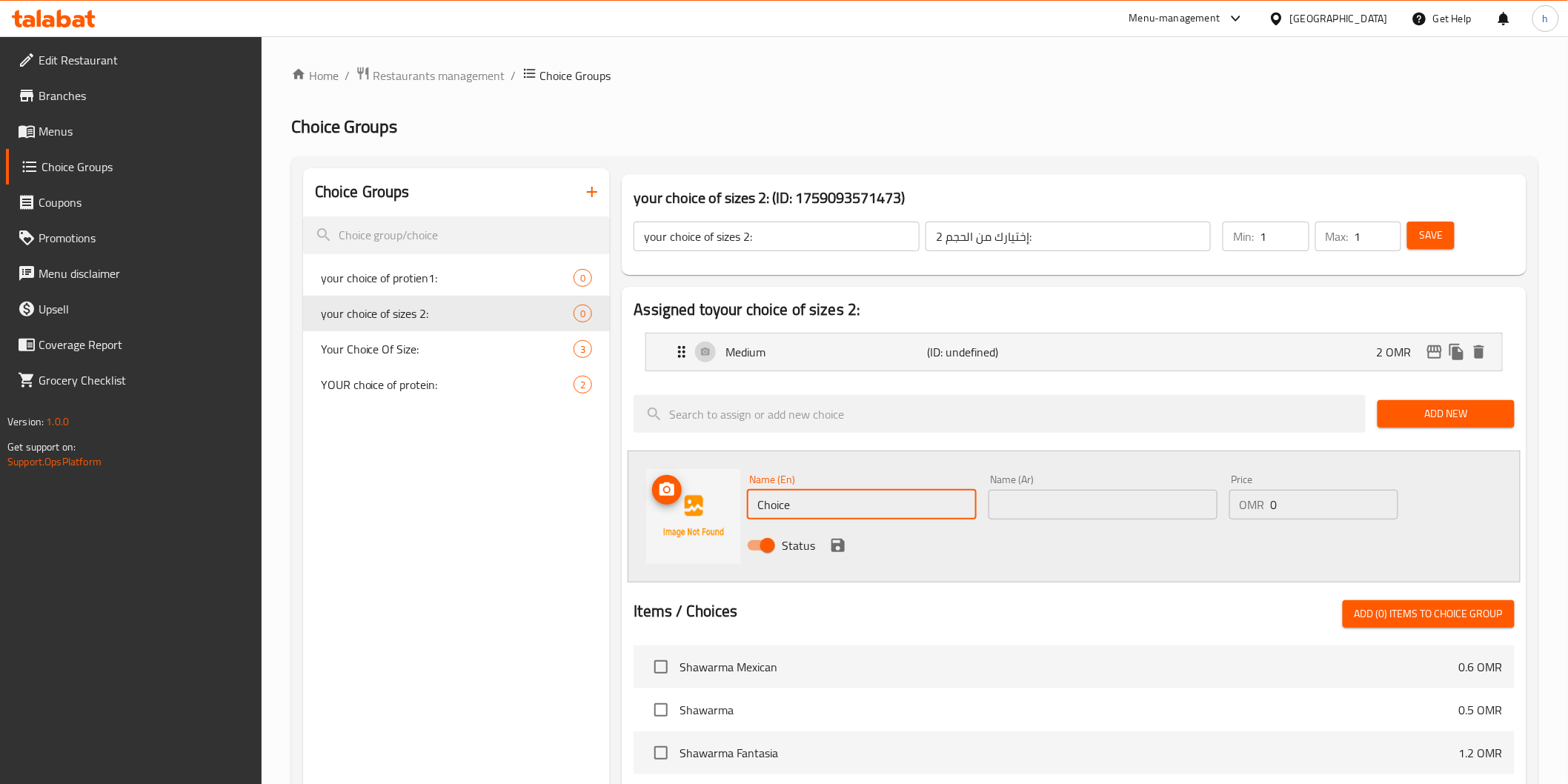
drag, startPoint x: 723, startPoint y: 512, endPoint x: 707, endPoint y: 512, distance: 16.0
click at [709, 512] on div "Name (En) Choice Name (En) Name (Ar) Name (Ar) Price OMR 0 Price Status" at bounding box center [1073, 516] width 893 height 132
type input "Large"
click at [1034, 514] on input "text" at bounding box center [1103, 504] width 229 height 29
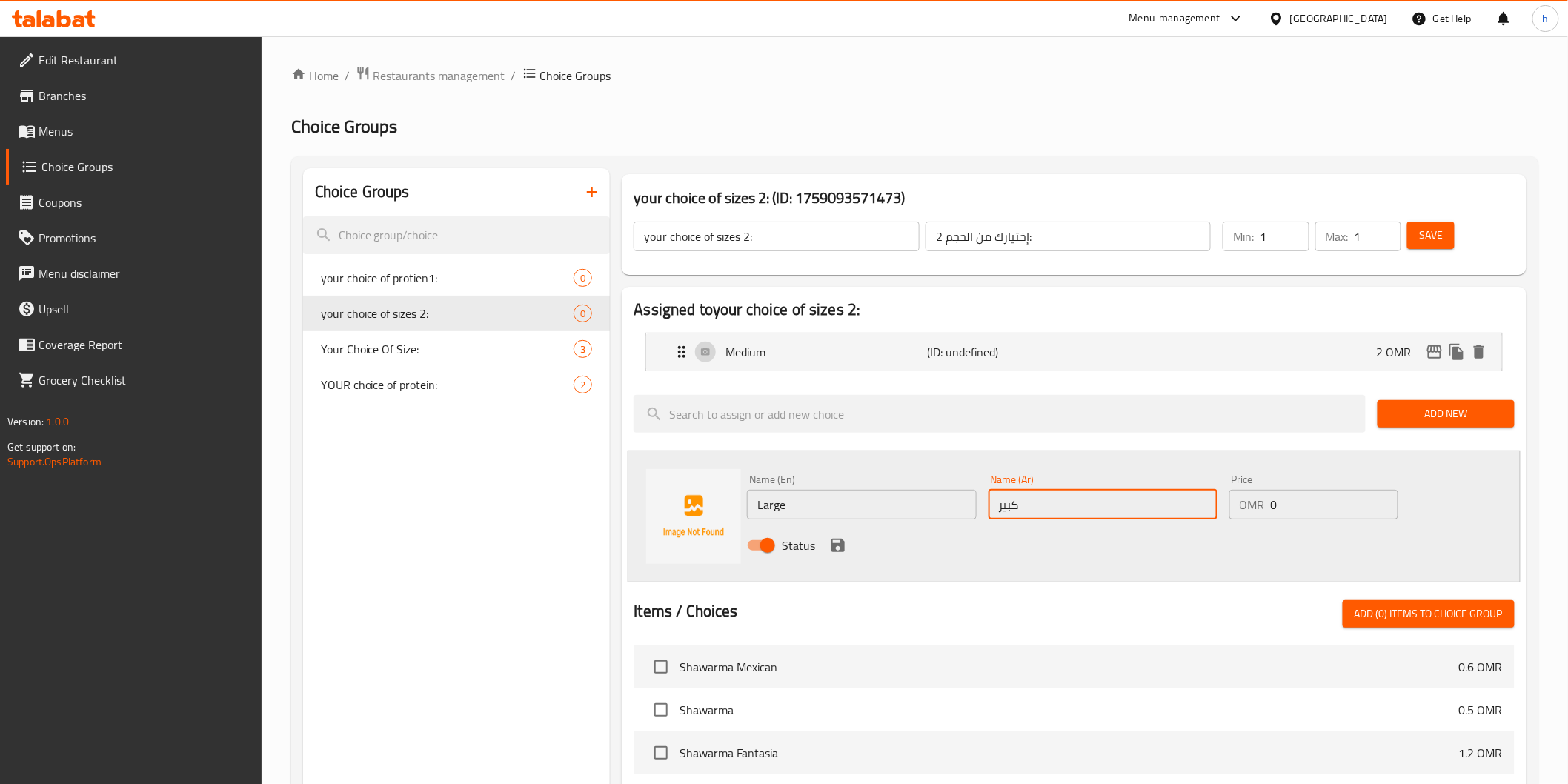
type input "كبير"
drag, startPoint x: 1306, startPoint y: 513, endPoint x: 1235, endPoint y: 513, distance: 71.0
click at [1237, 513] on div "OMR 0 Price" at bounding box center [1314, 504] width 169 height 29
type input "2.5"
click at [839, 542] on icon "save" at bounding box center [838, 545] width 18 height 18
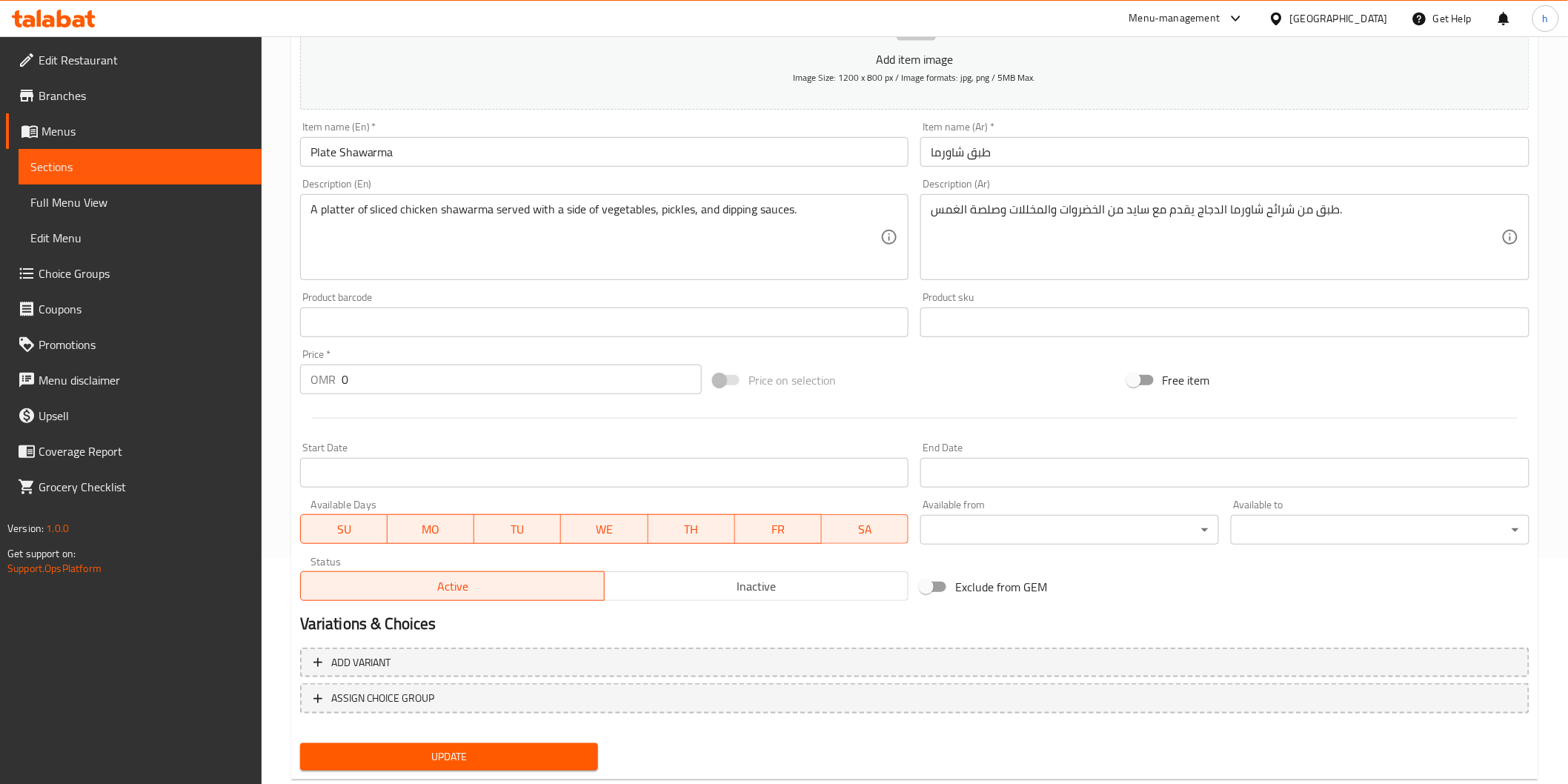
scroll to position [260, 0]
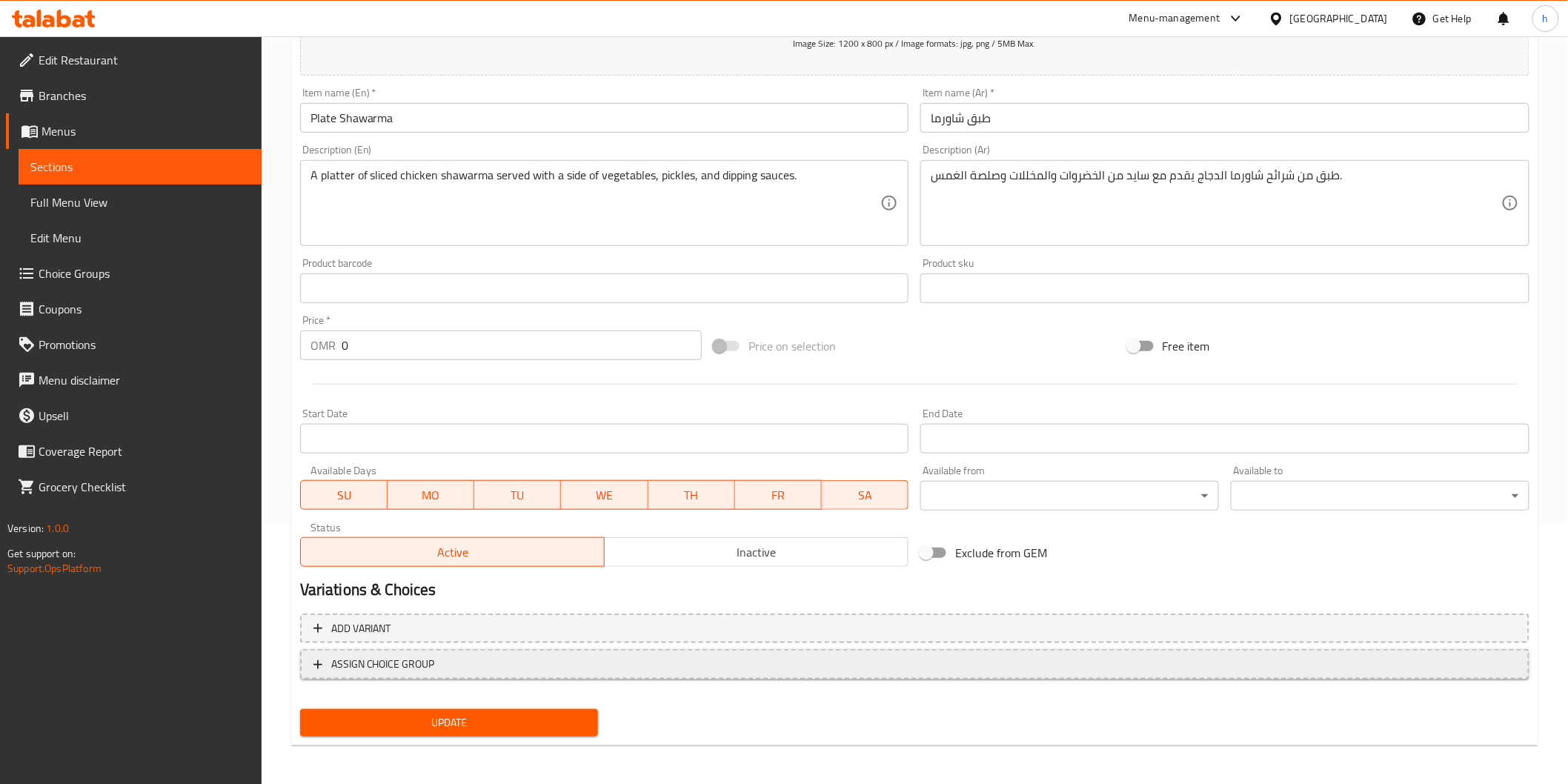
click at [389, 656] on span "ASSIGN CHOICE GROUP" at bounding box center [383, 665] width 103 height 19
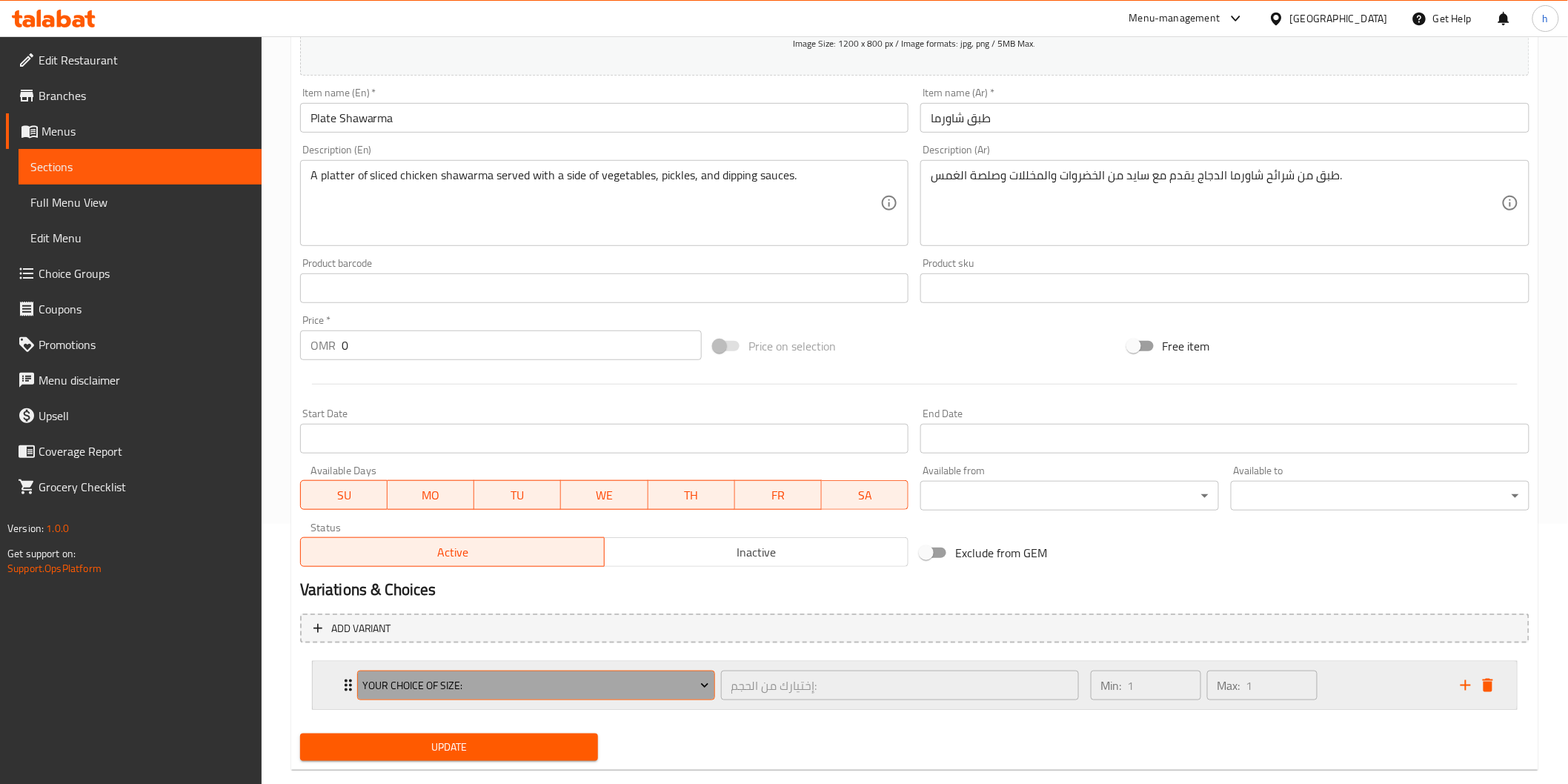
click at [427, 686] on span "Your Choice Of Size:" at bounding box center [536, 686] width 347 height 19
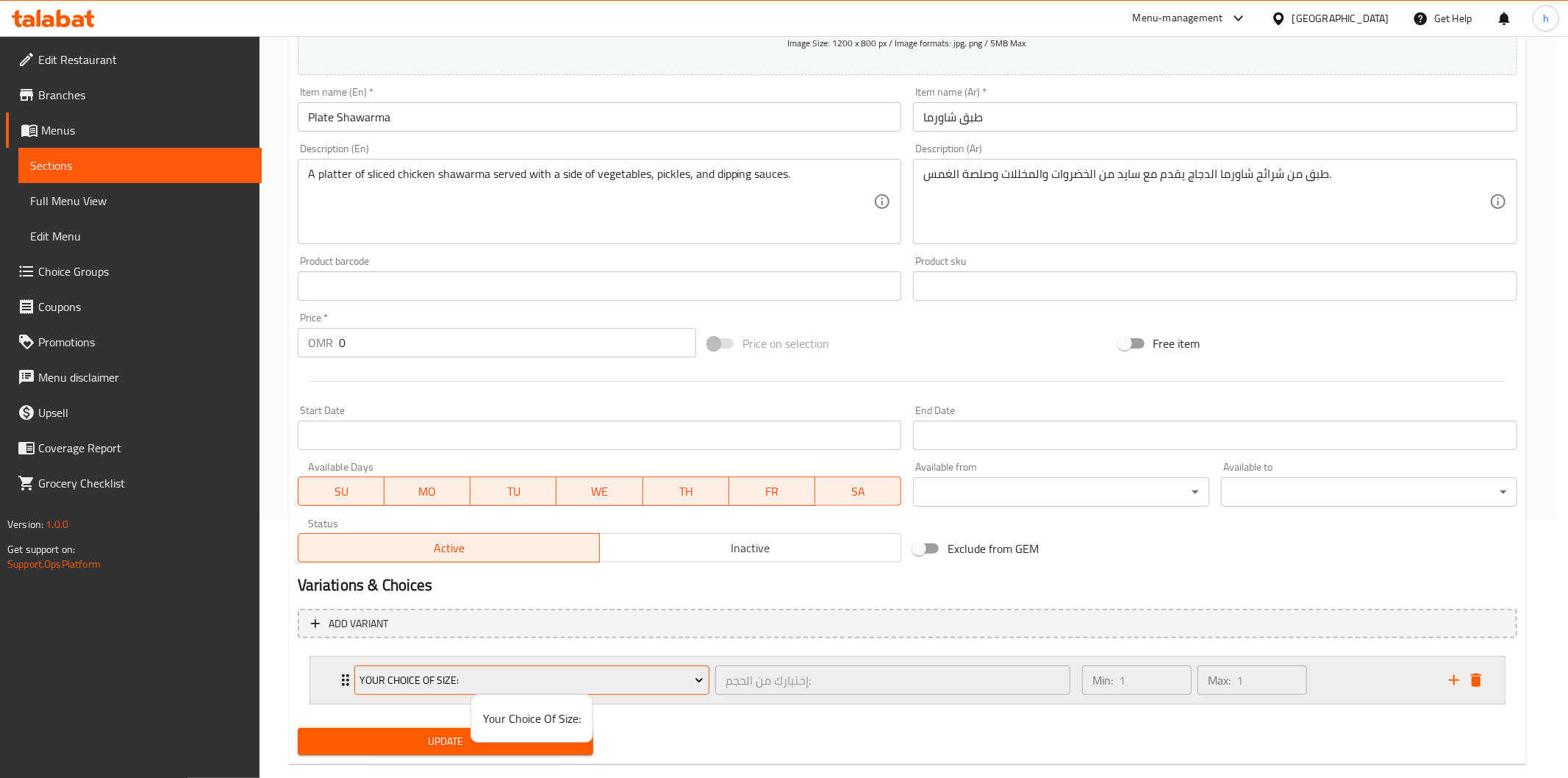
click at [698, 679] on div at bounding box center [784, 389] width 1568 height 778
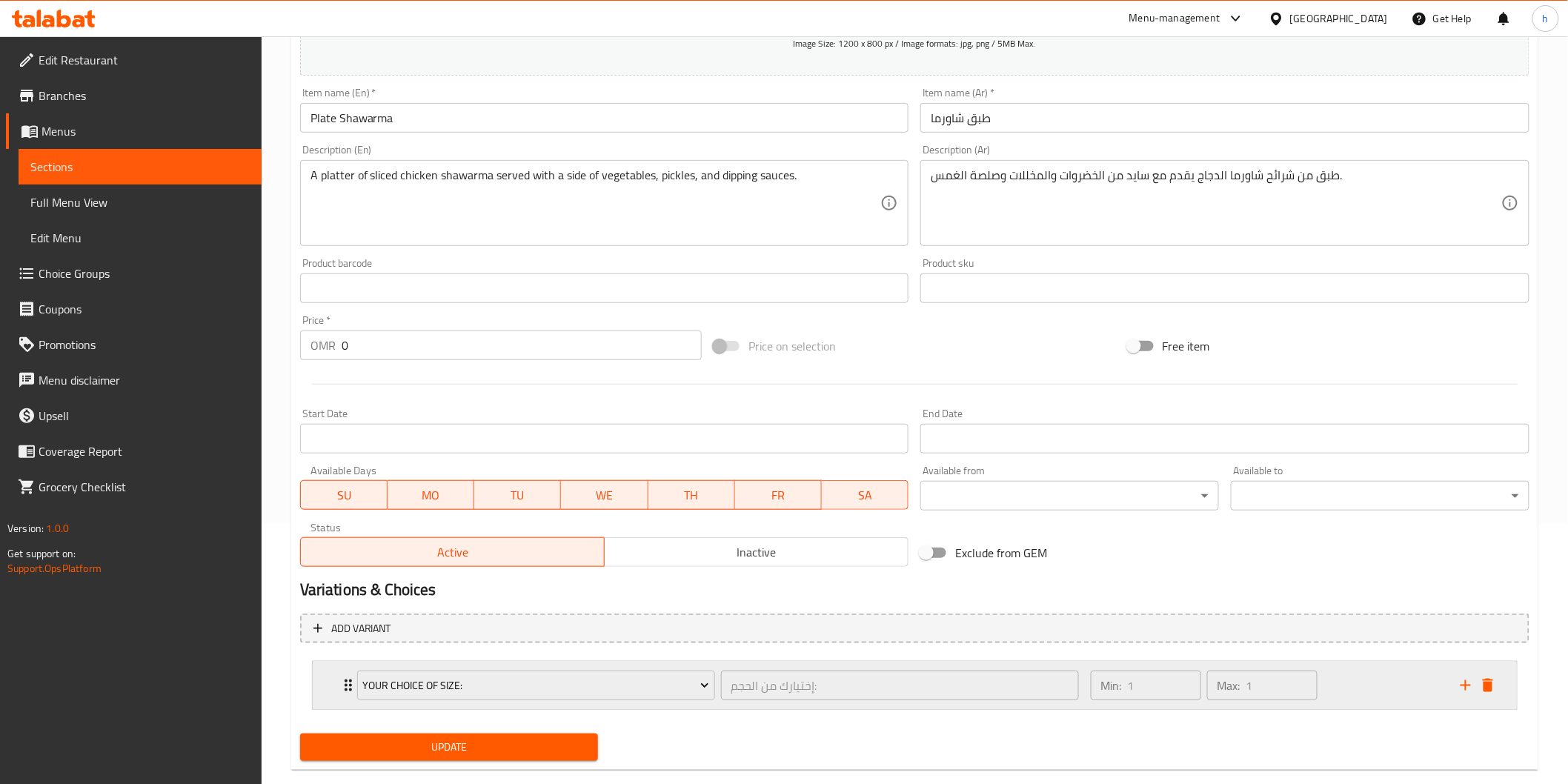
click at [348, 677] on div "Your Choice Of Size: إختيارك من الحجم: ​" at bounding box center [718, 686] width 739 height 47
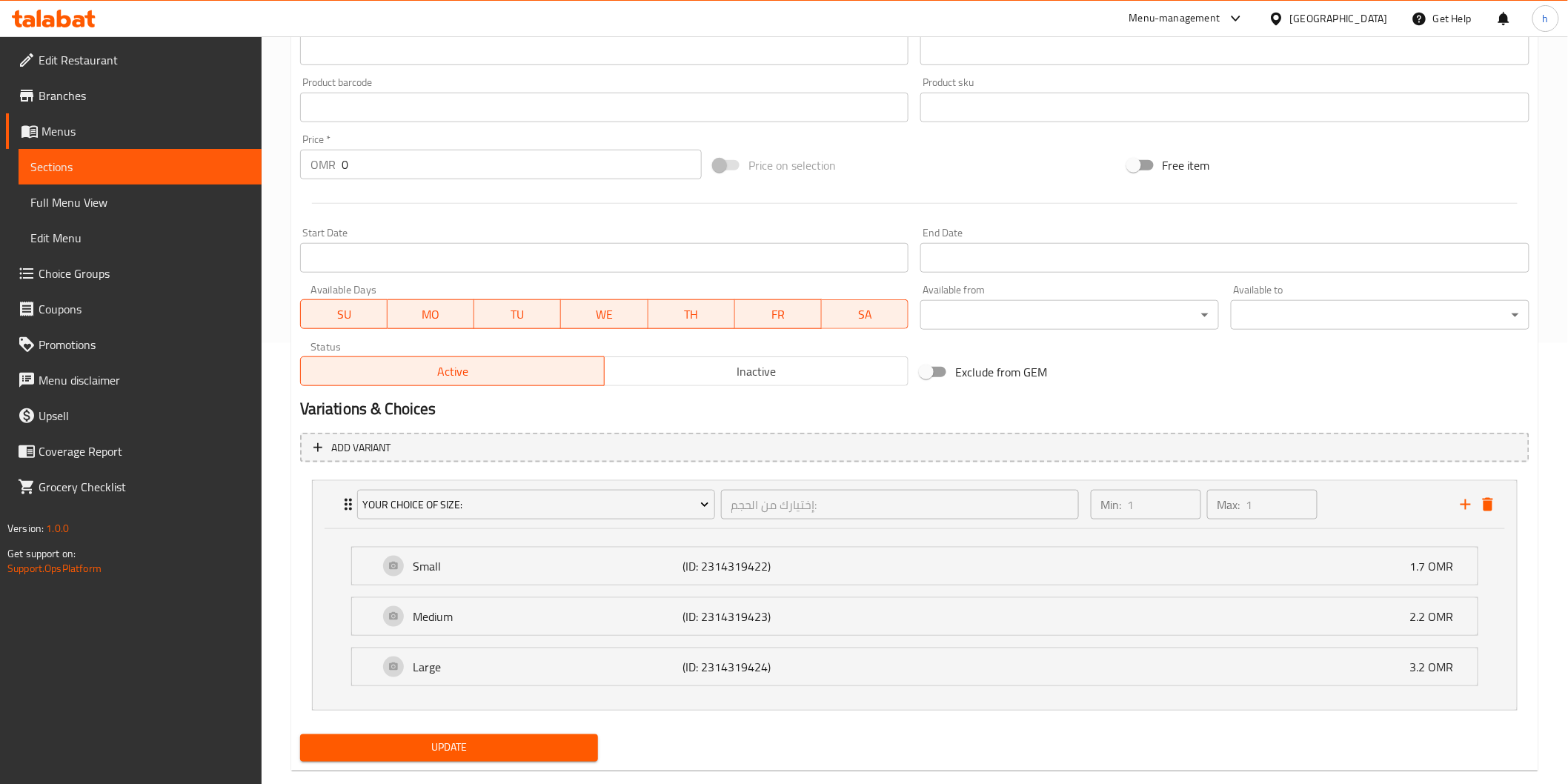
scroll to position [468, 0]
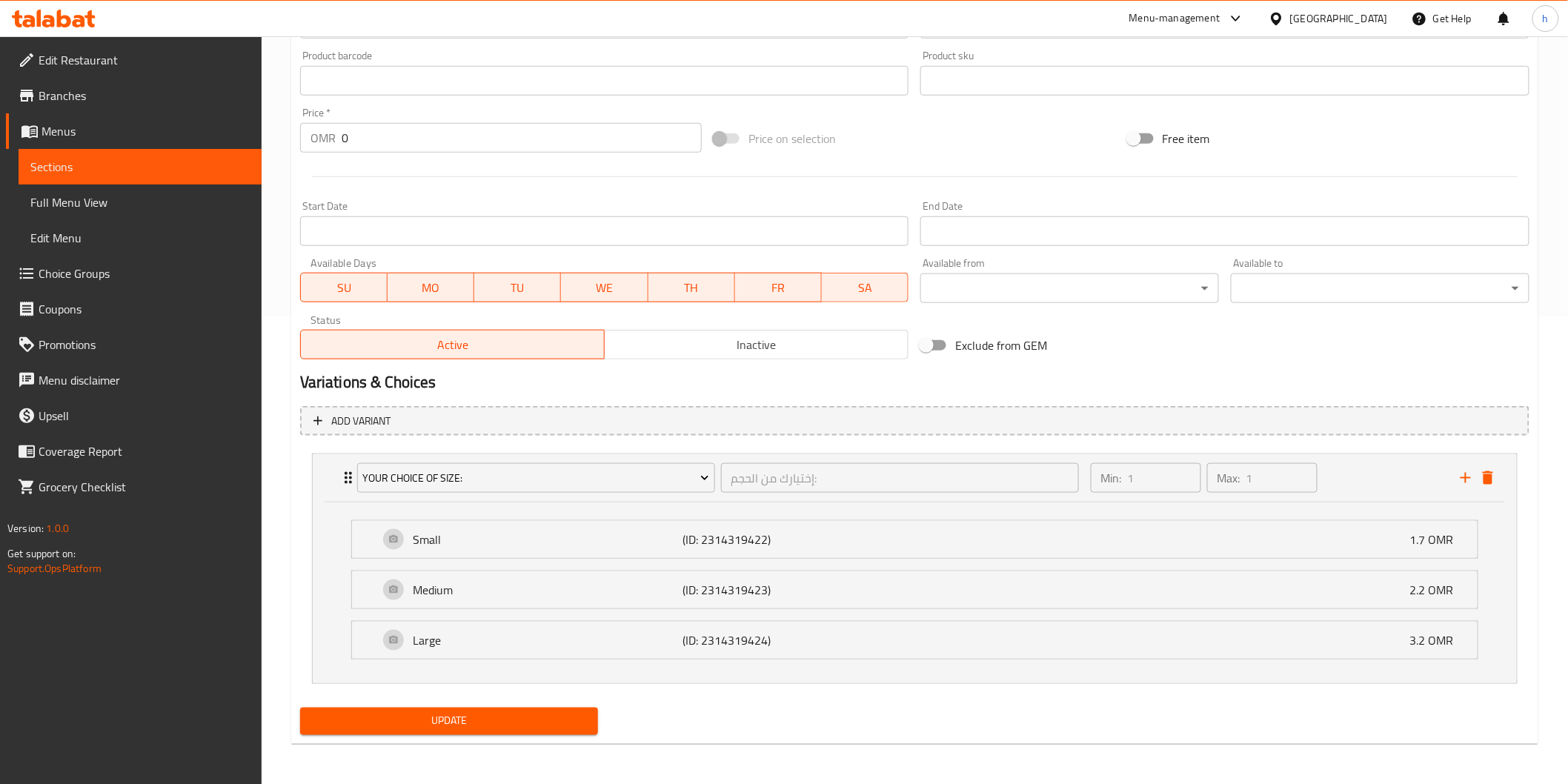
click at [448, 718] on span "Update" at bounding box center [449, 722] width 275 height 19
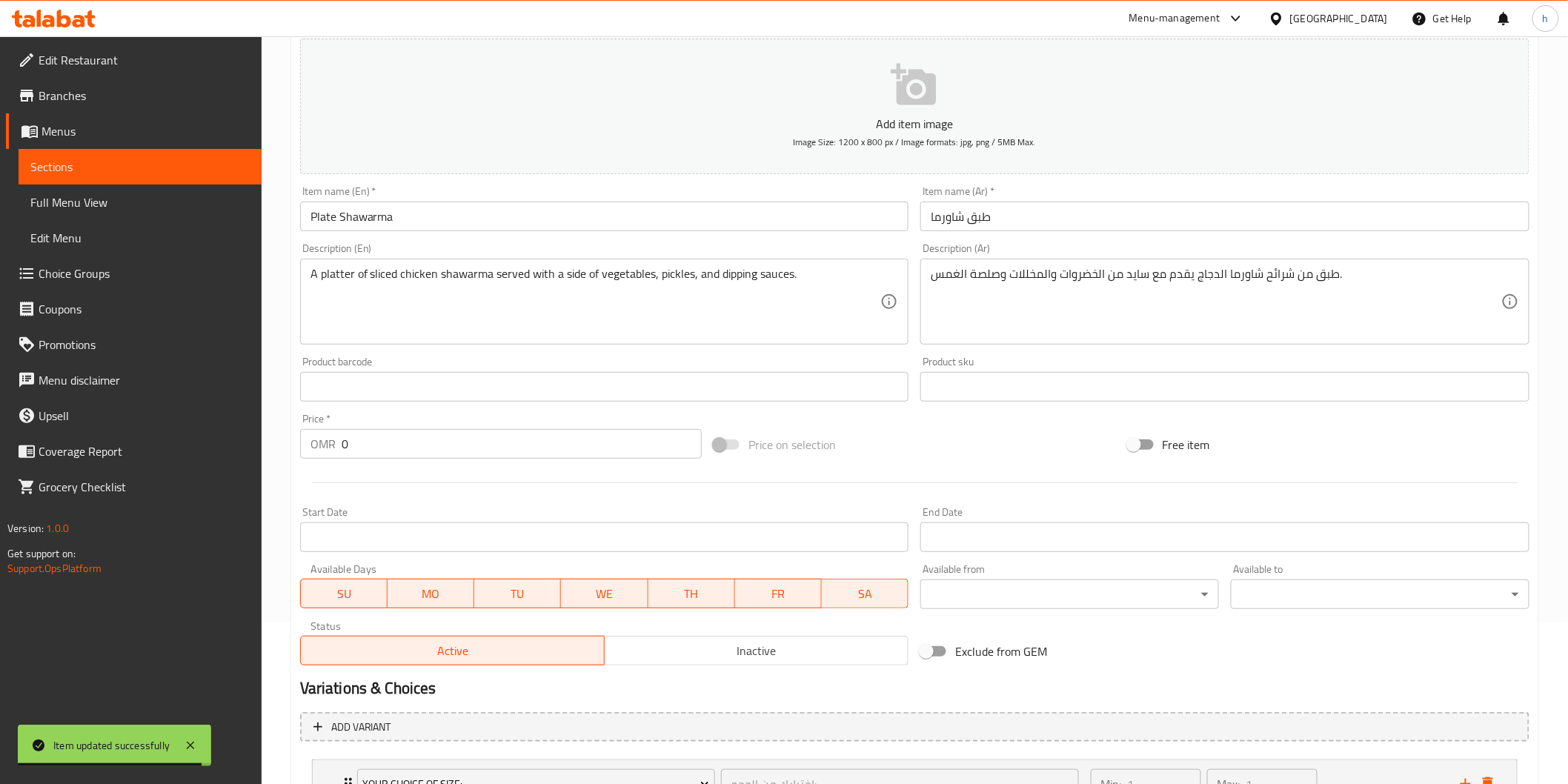
scroll to position [0, 0]
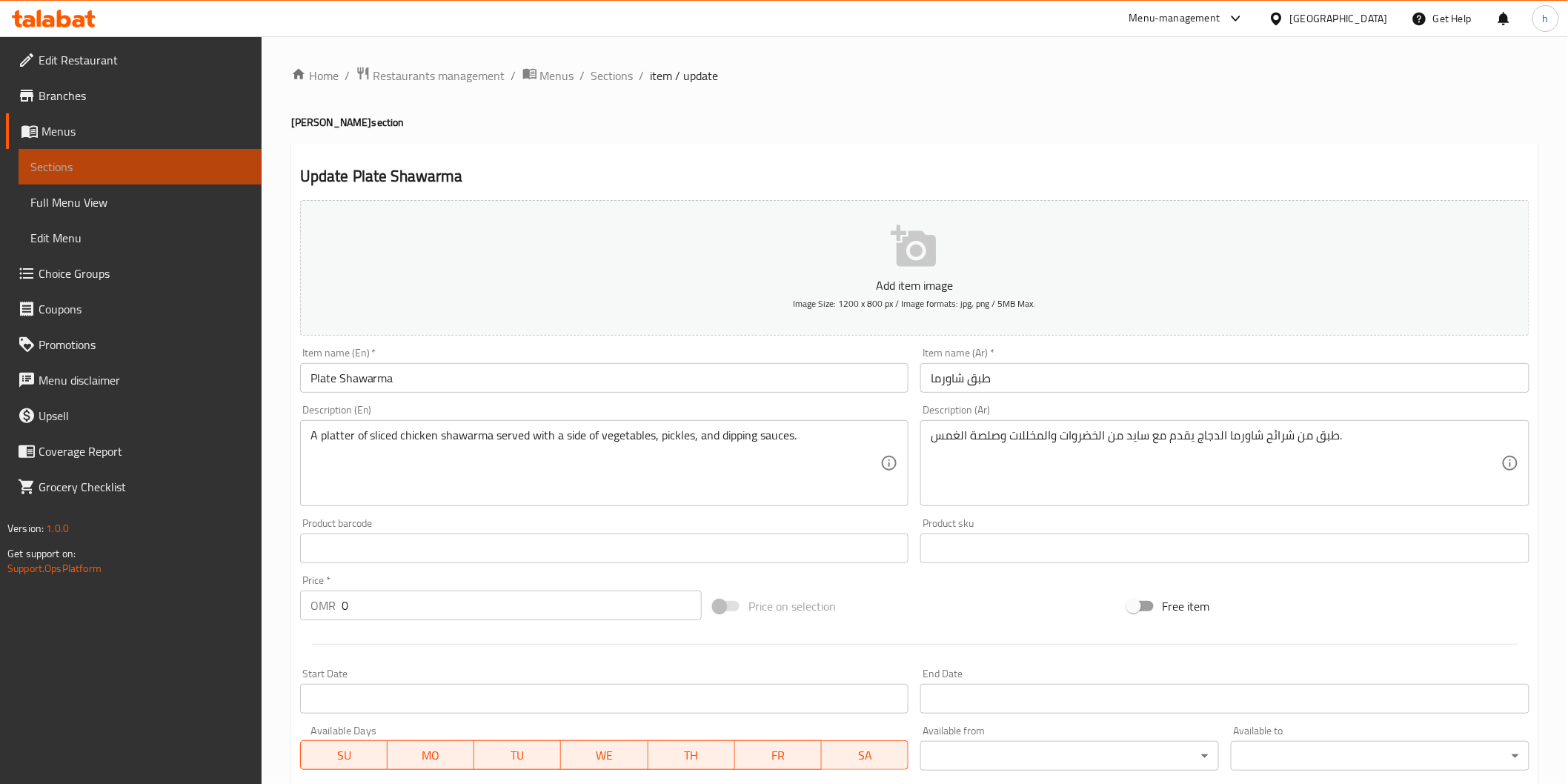
click at [171, 164] on span "Sections" at bounding box center [140, 167] width 220 height 18
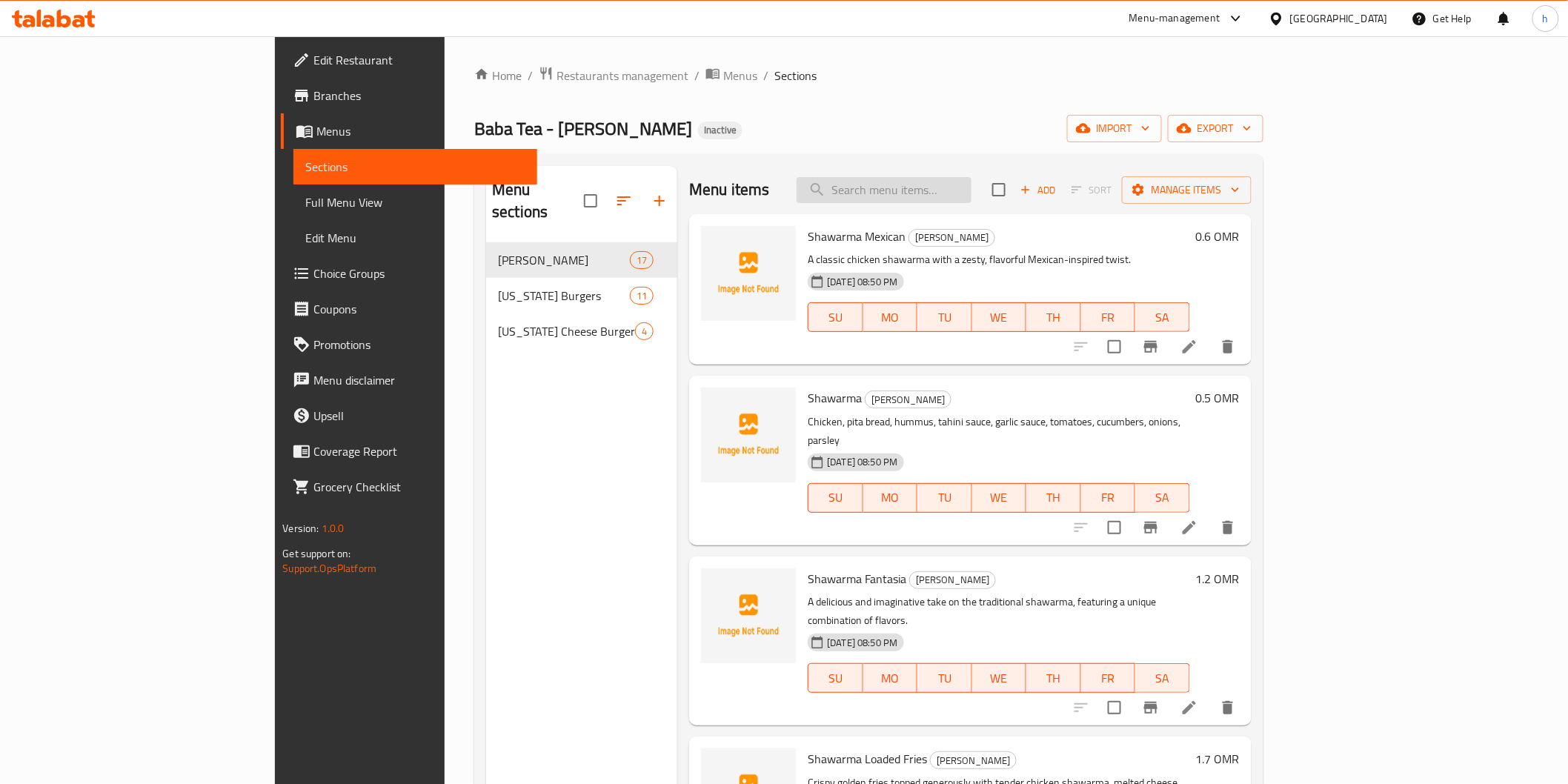
click at [972, 196] on input "search" at bounding box center [884, 190] width 175 height 26
paste input "[US_STATE] Cheese Burger"
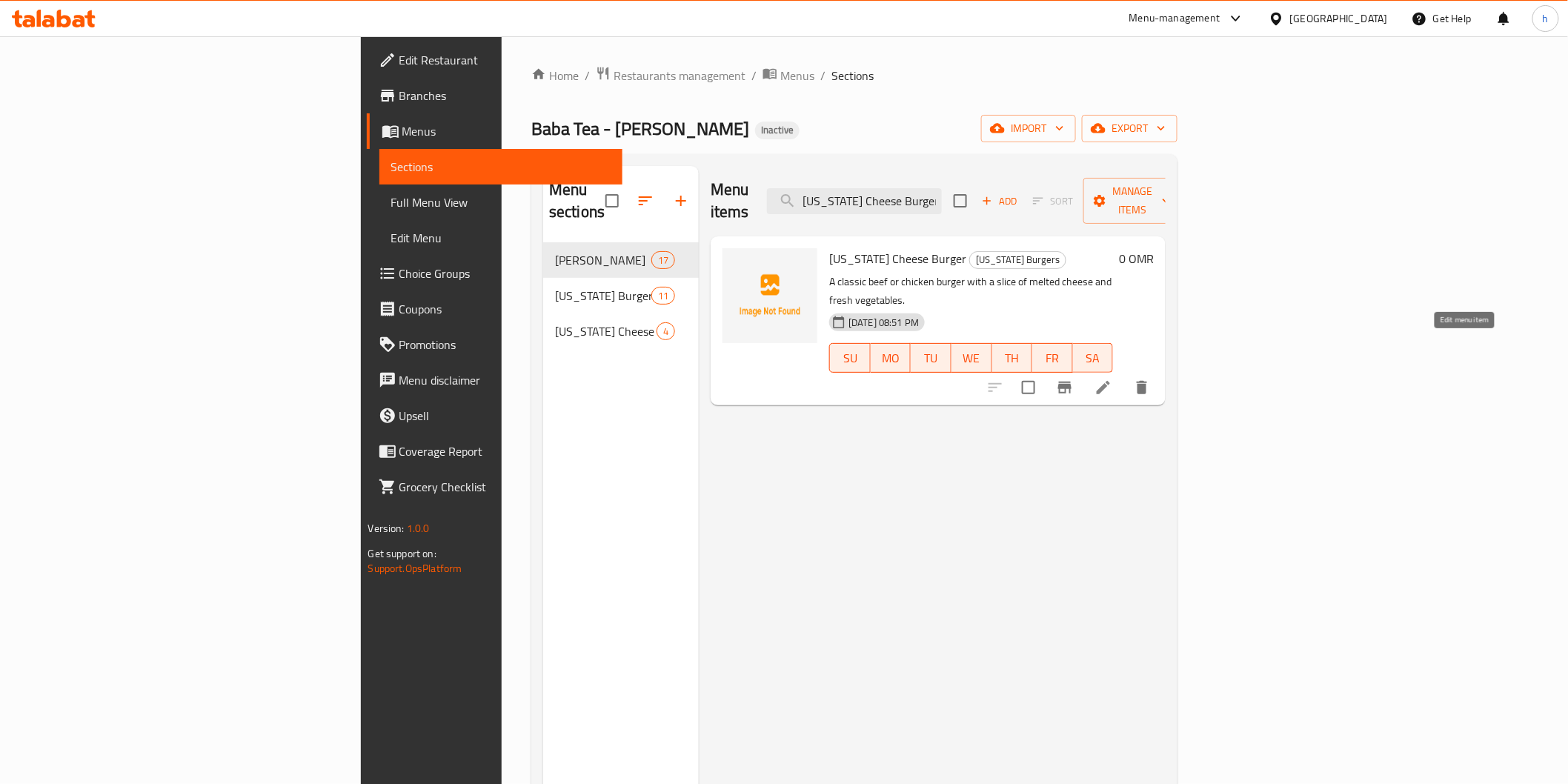
type input "[US_STATE] Cheese Burger"
click at [1112, 379] on icon at bounding box center [1103, 387] width 18 height 18
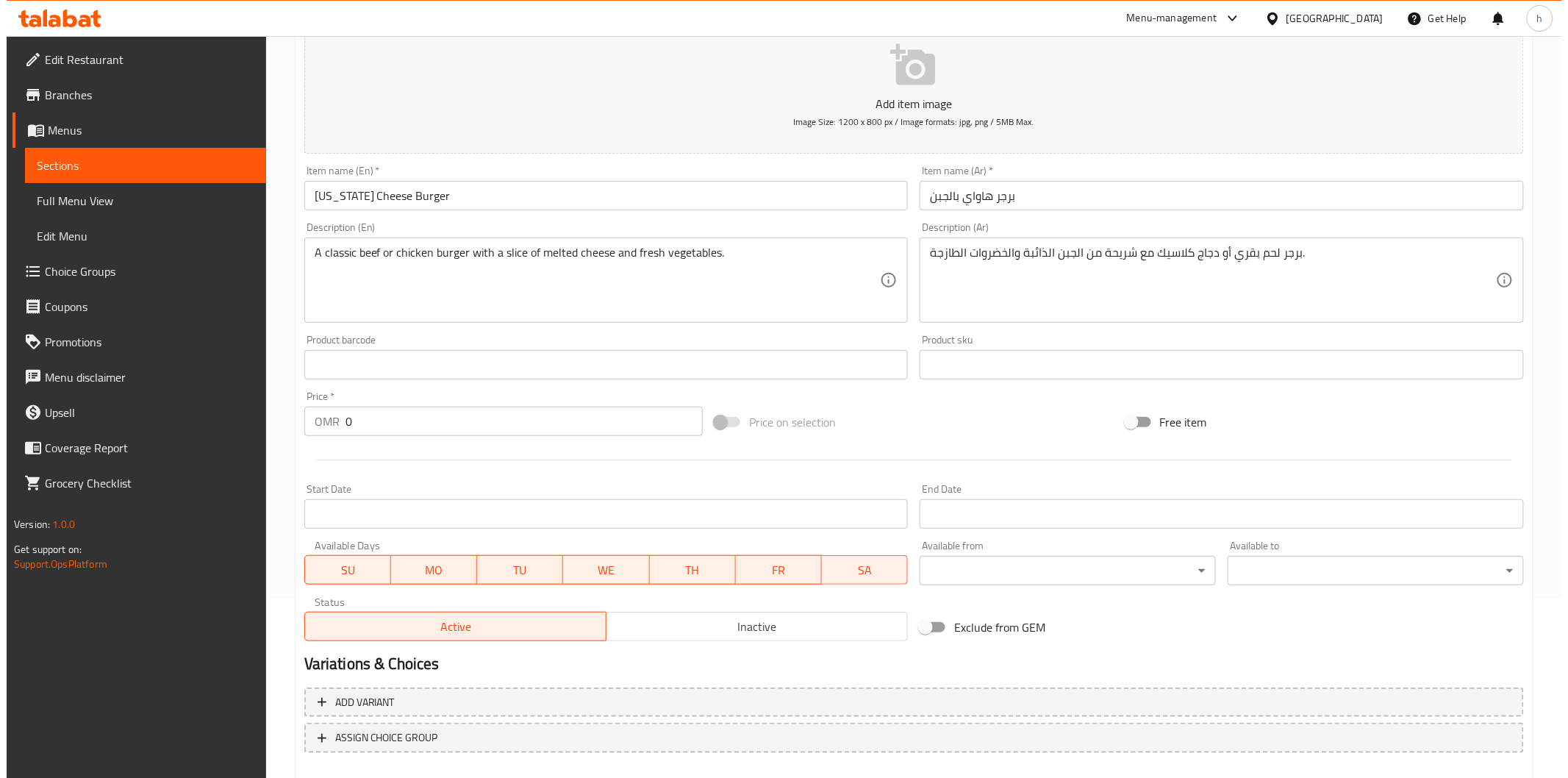
scroll to position [258, 0]
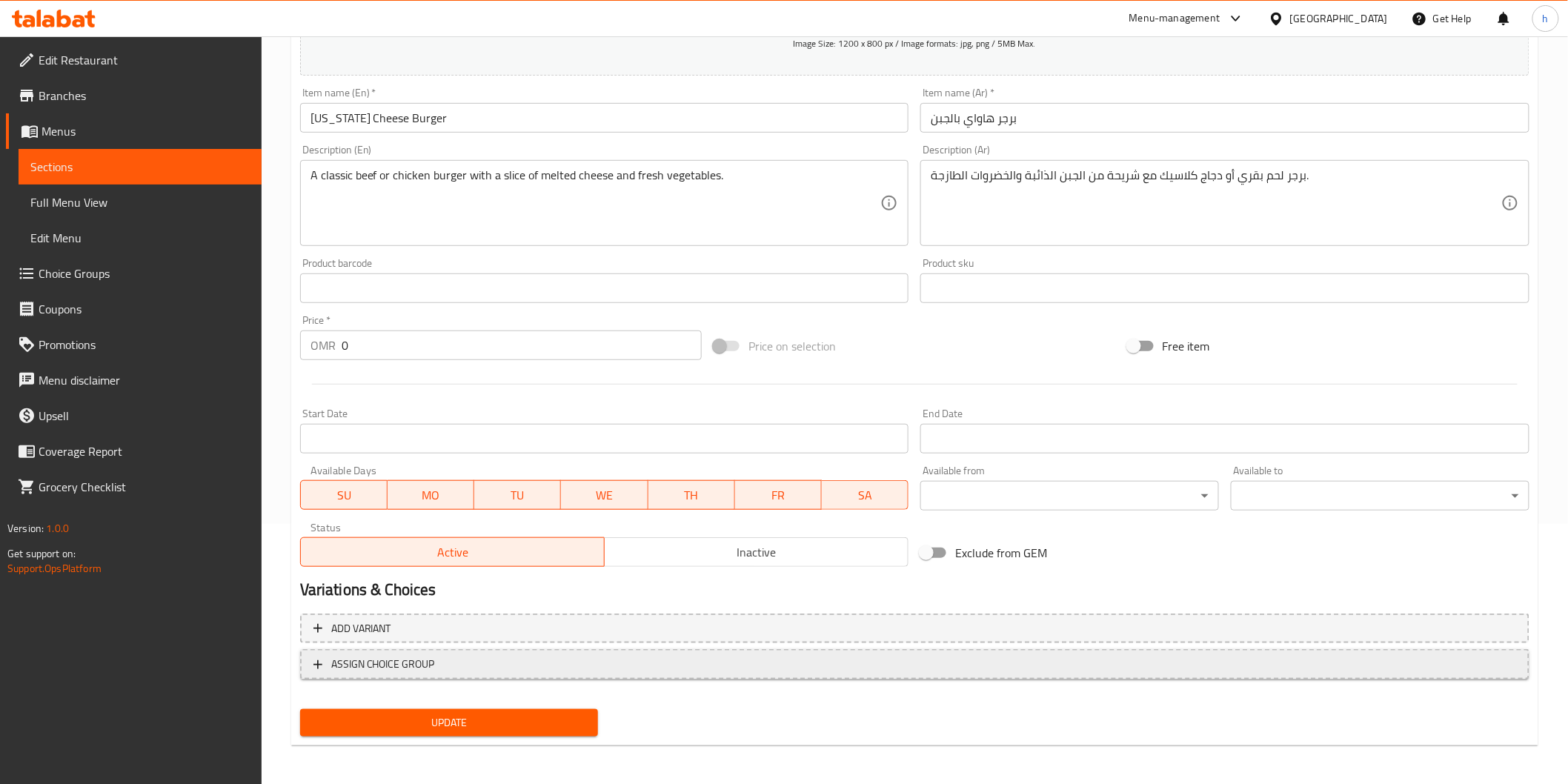
click at [337, 664] on span "ASSIGN CHOICE GROUP" at bounding box center [383, 665] width 103 height 19
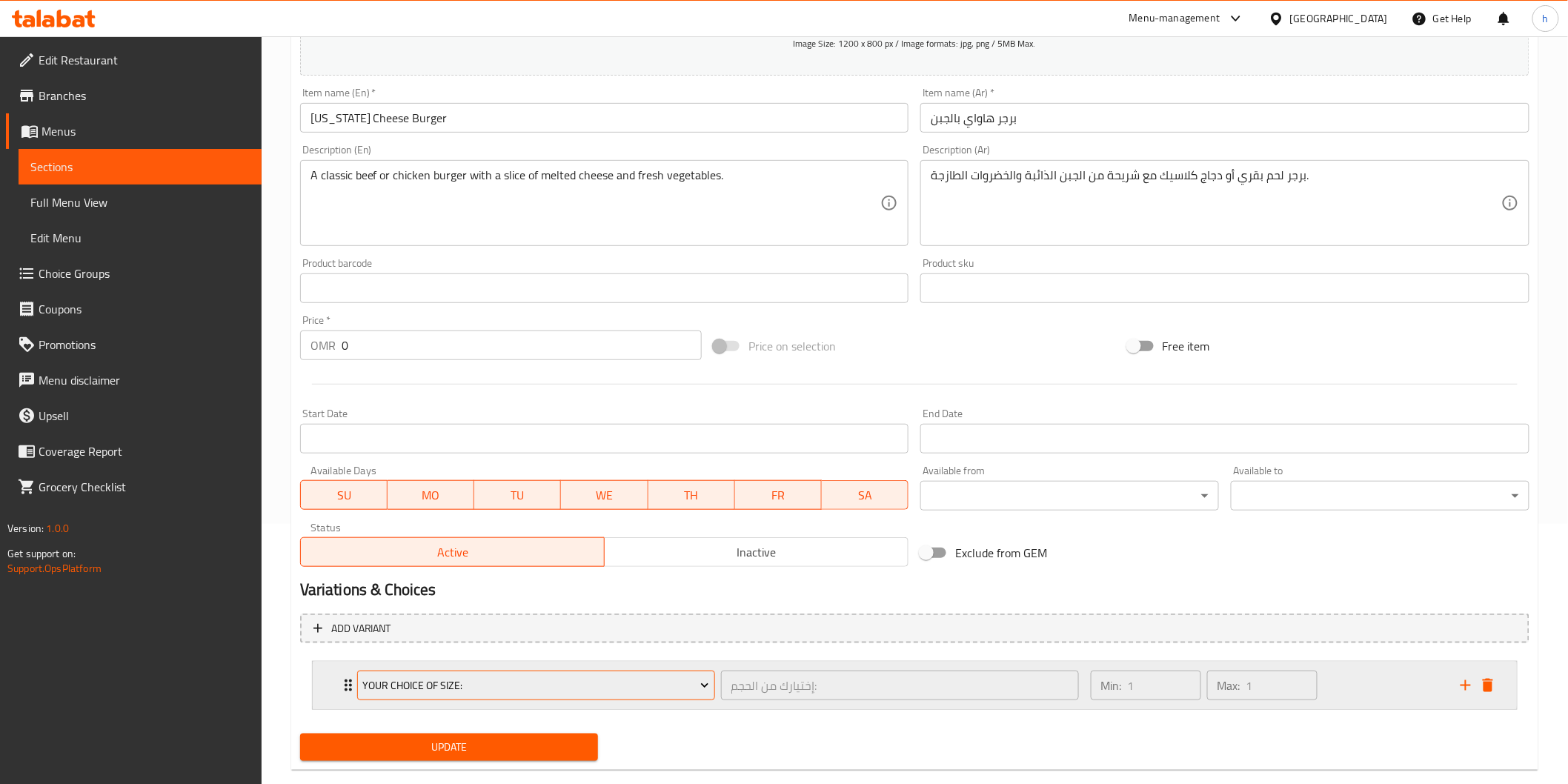
click at [381, 680] on span "Your Choice Of Size:" at bounding box center [536, 686] width 347 height 19
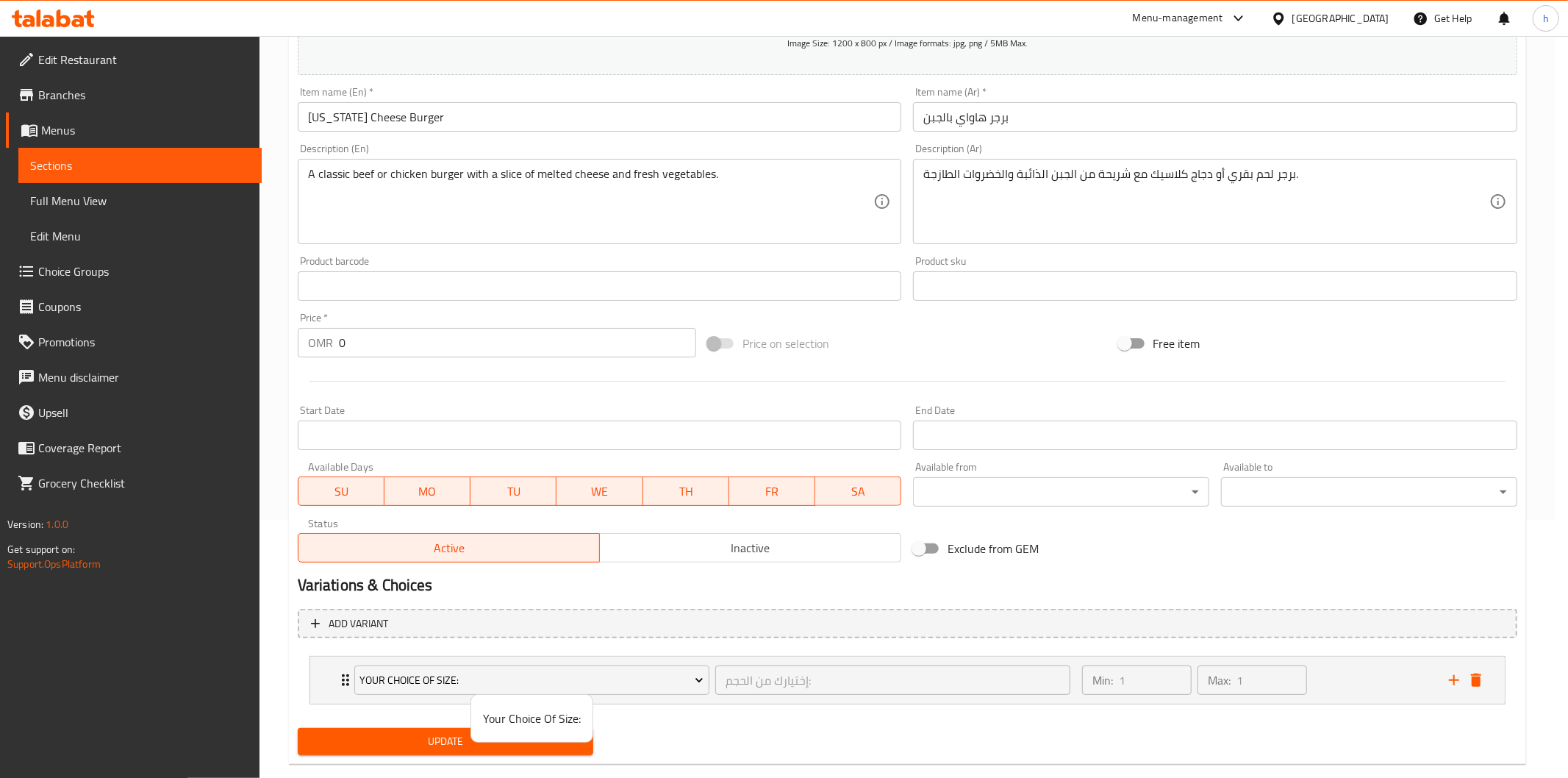
click at [701, 678] on div at bounding box center [784, 389] width 1568 height 778
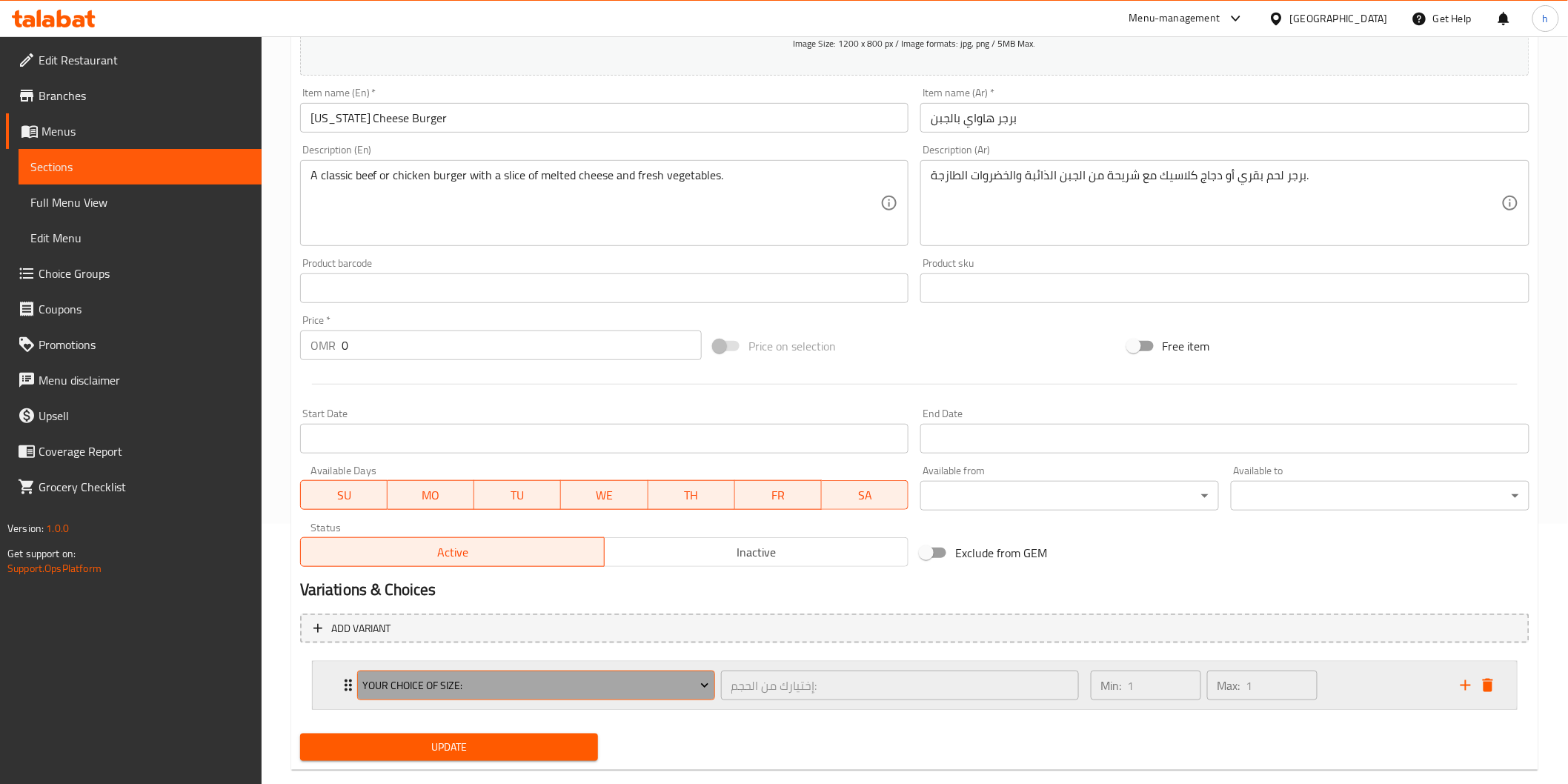
click at [507, 695] on button "Your Choice Of Size:" at bounding box center [537, 685] width 358 height 29
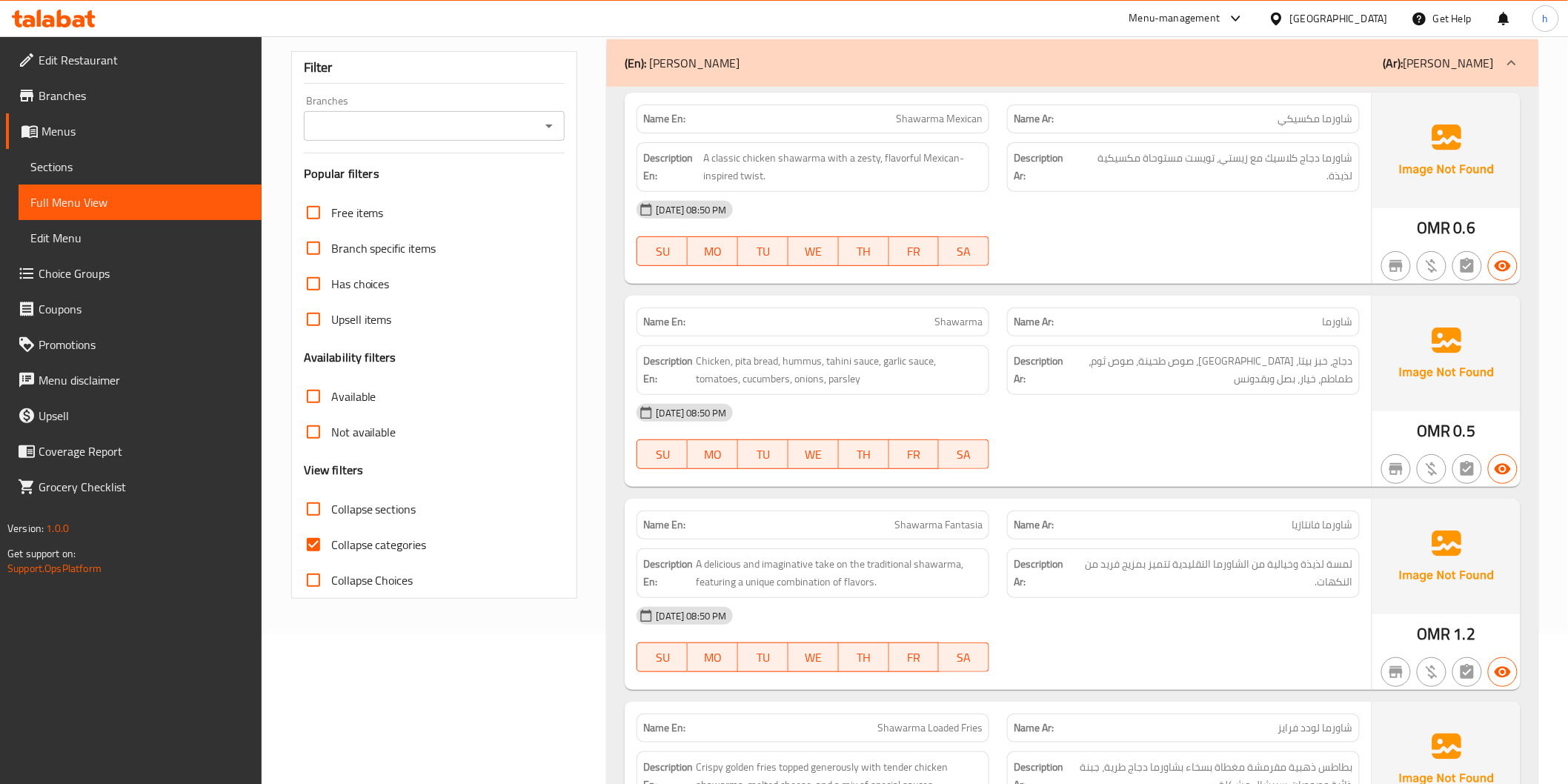
scroll to position [165, 0]
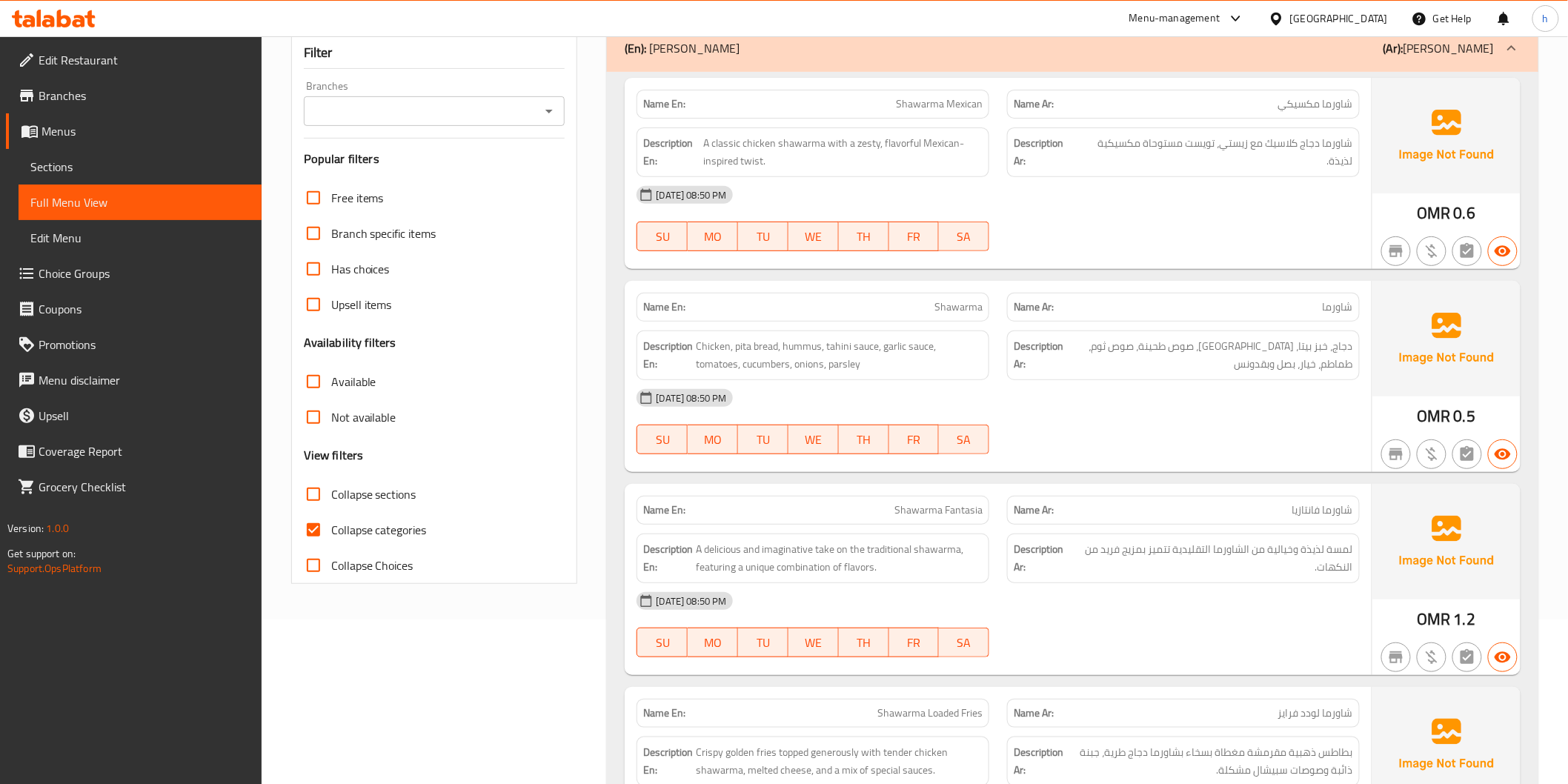
click at [395, 535] on span "Collapse categories" at bounding box center [379, 529] width 96 height 18
click at [331, 535] on input "Collapse categories" at bounding box center [314, 530] width 35 height 35
checkbox input "false"
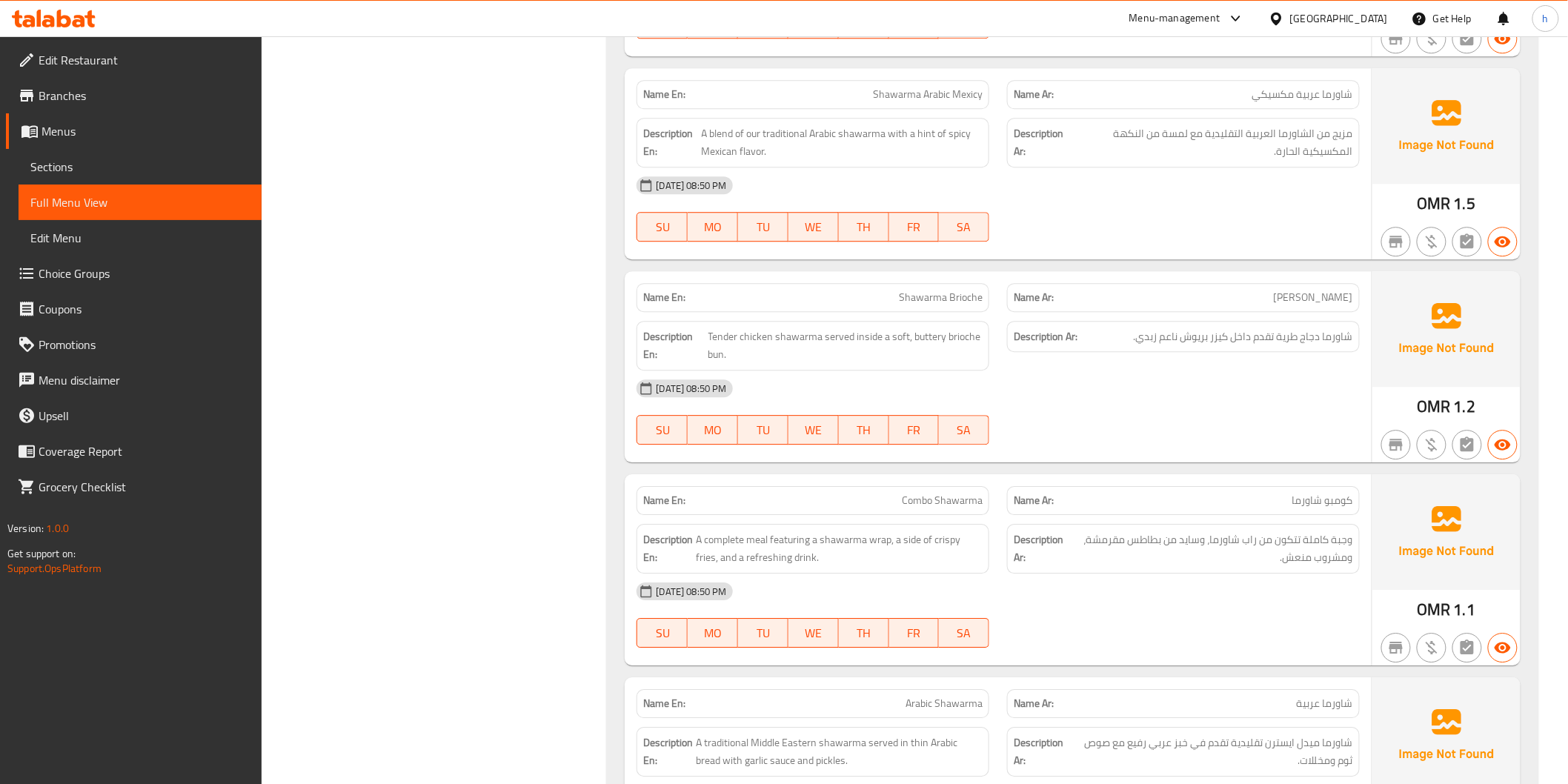
scroll to position [1482, 0]
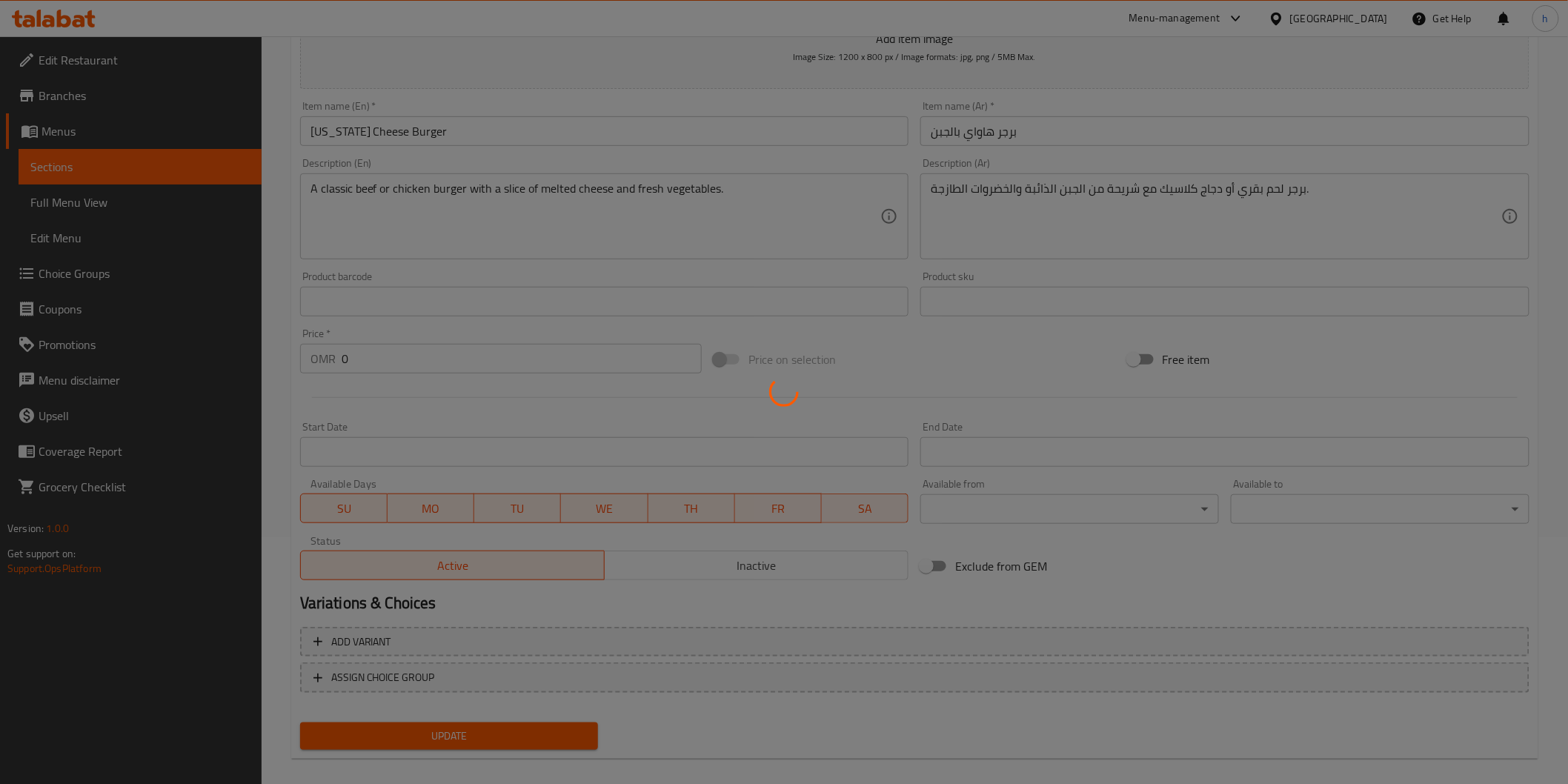
scroll to position [248, 0]
click at [366, 669] on div at bounding box center [784, 392] width 1568 height 784
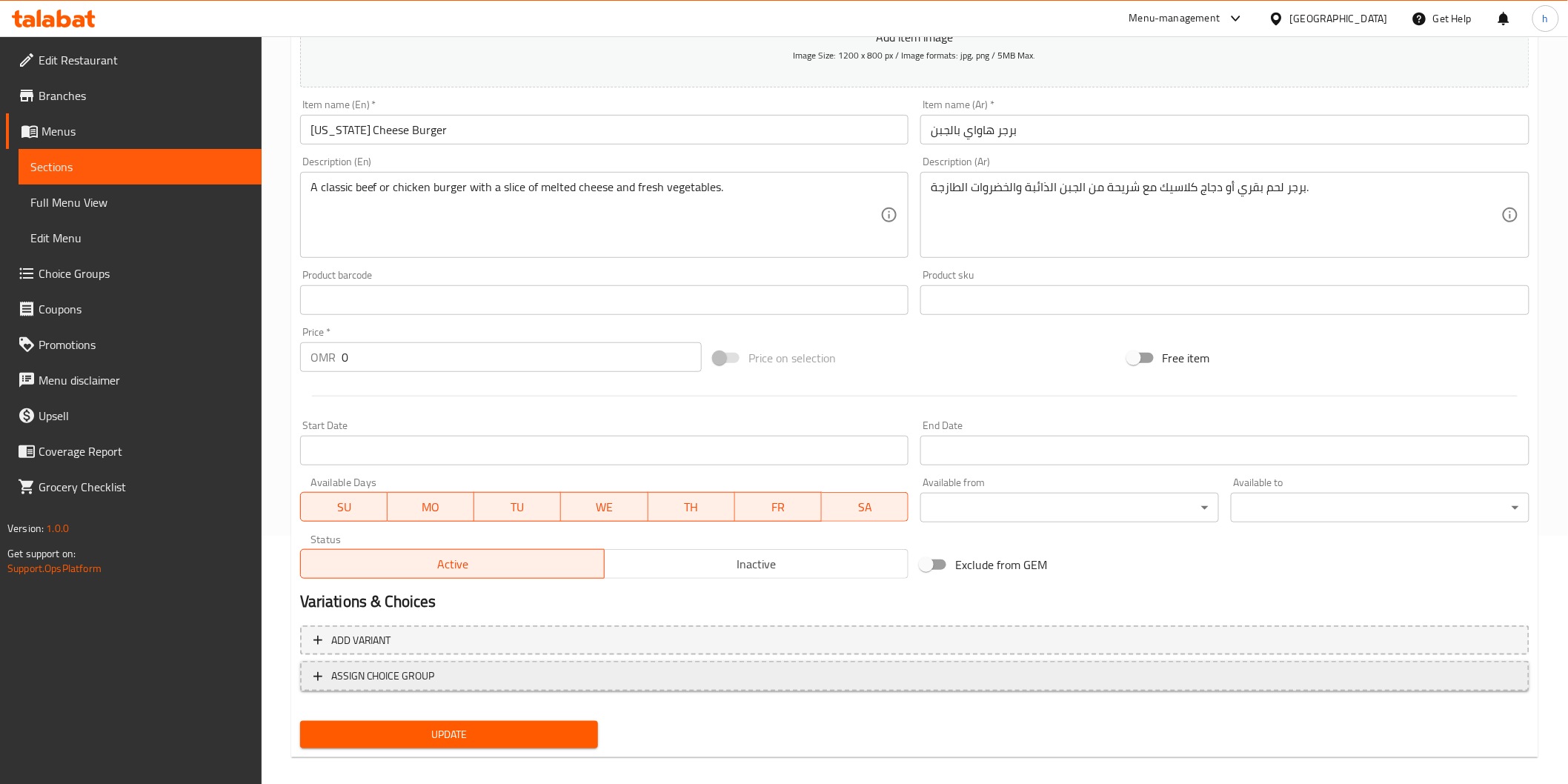
click at [376, 676] on span "ASSIGN CHOICE GROUP" at bounding box center [383, 676] width 103 height 19
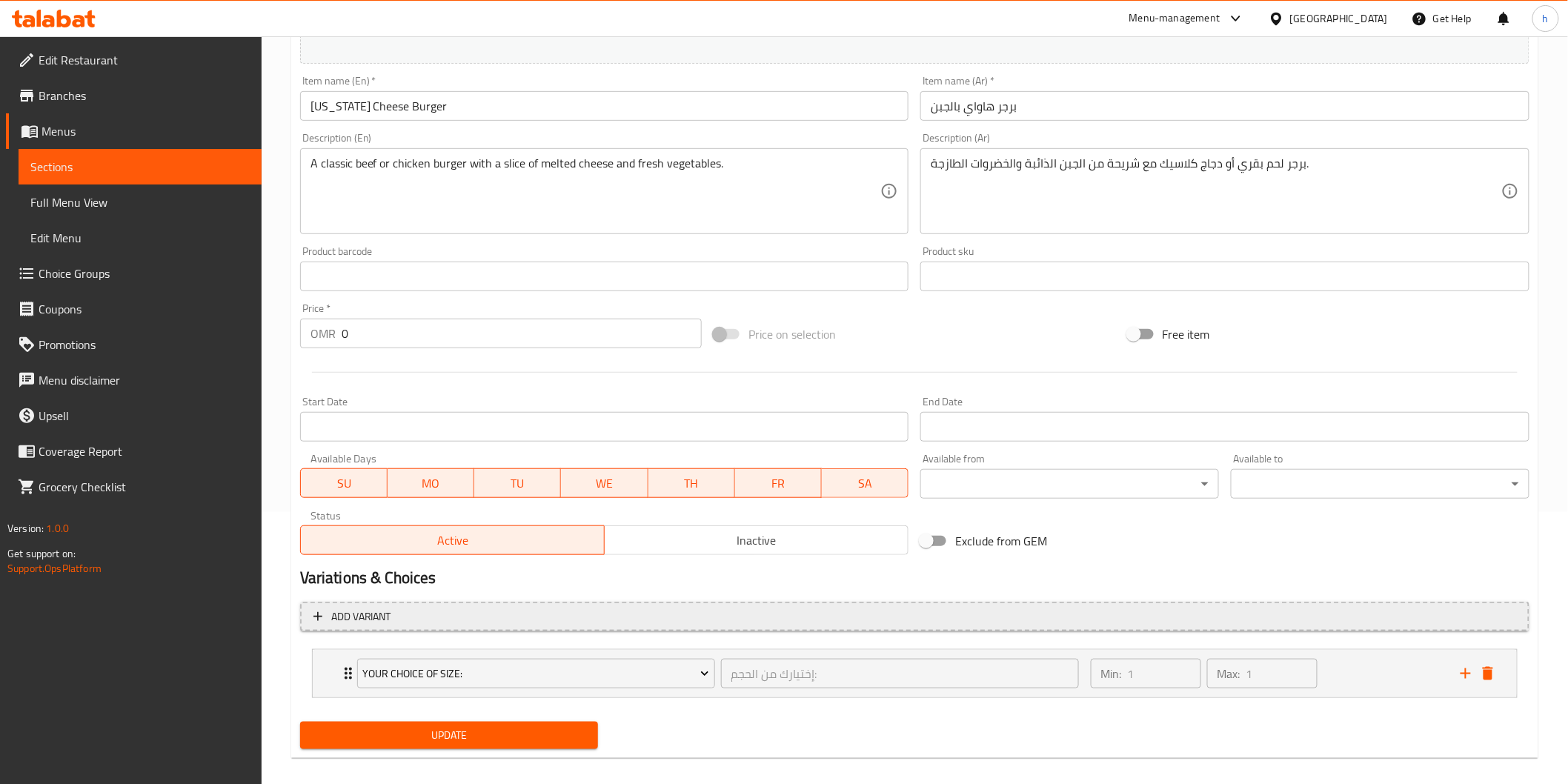
scroll to position [285, 0]
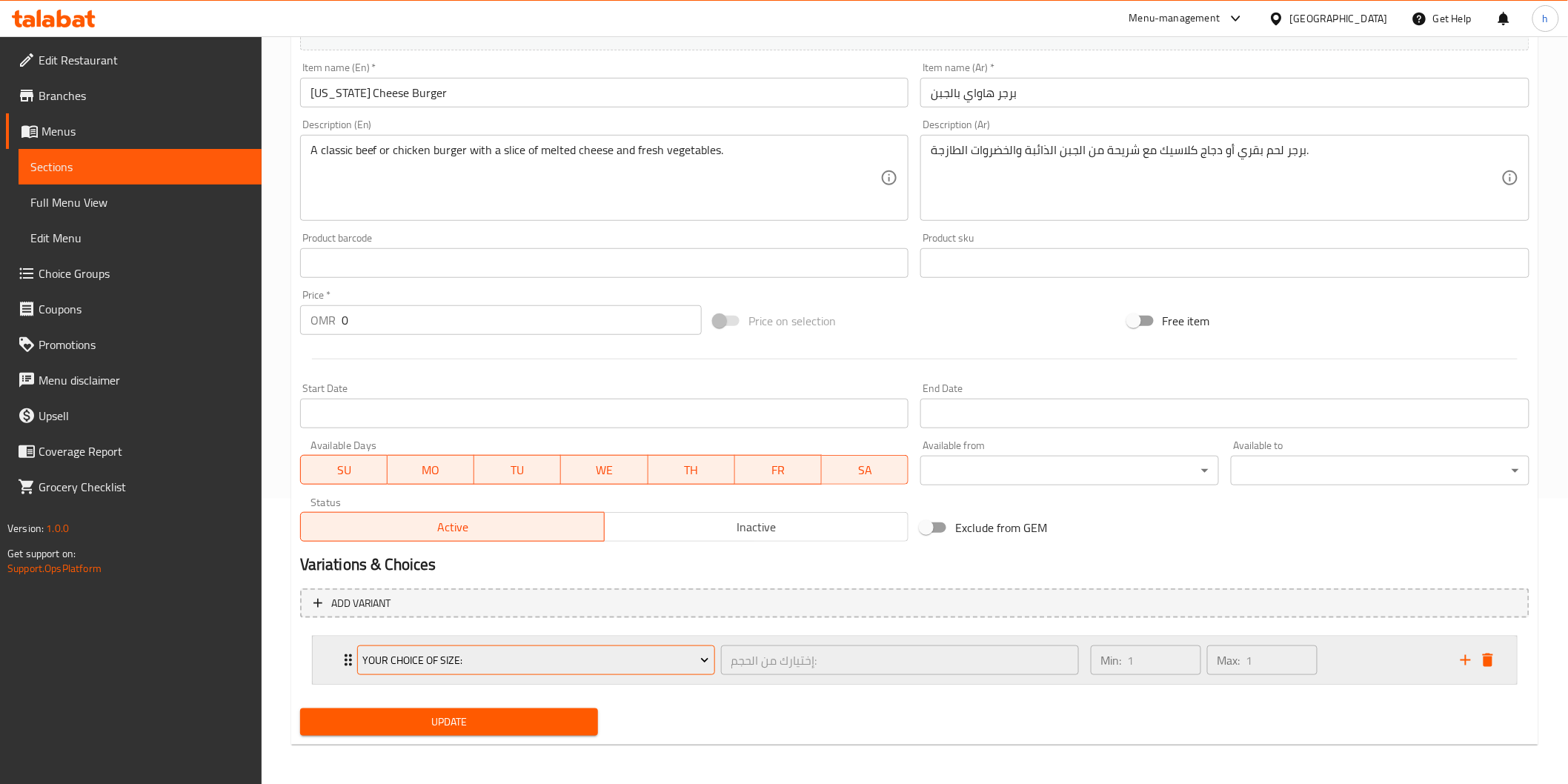
click at [698, 660] on icon "Expand" at bounding box center [705, 660] width 15 height 15
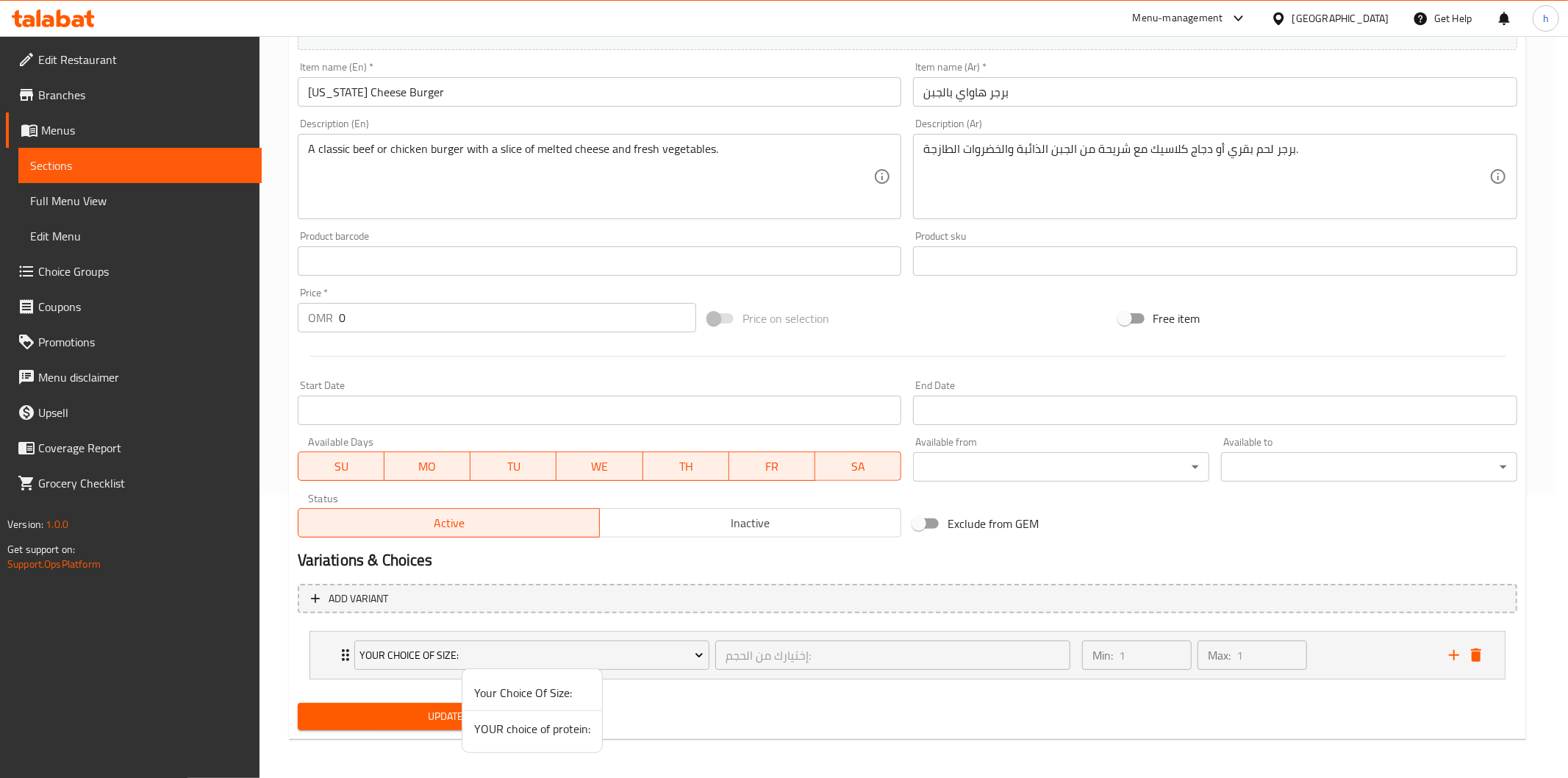
click at [554, 732] on span "YOUR choice of protein:" at bounding box center [532, 728] width 116 height 18
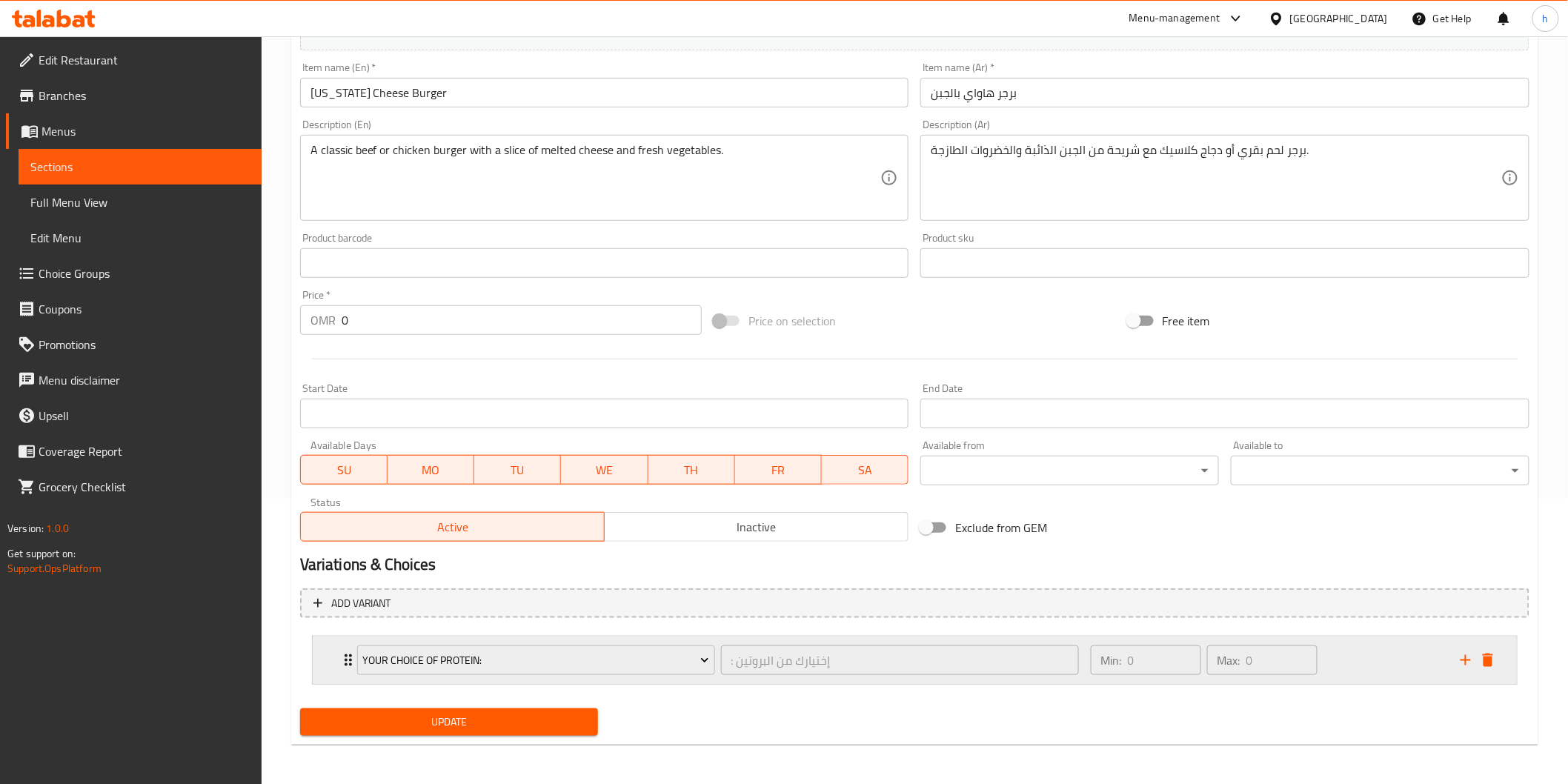
click at [351, 657] on div "YOUR choice of protein: : إختيارك من البروتين ​" at bounding box center [718, 660] width 739 height 47
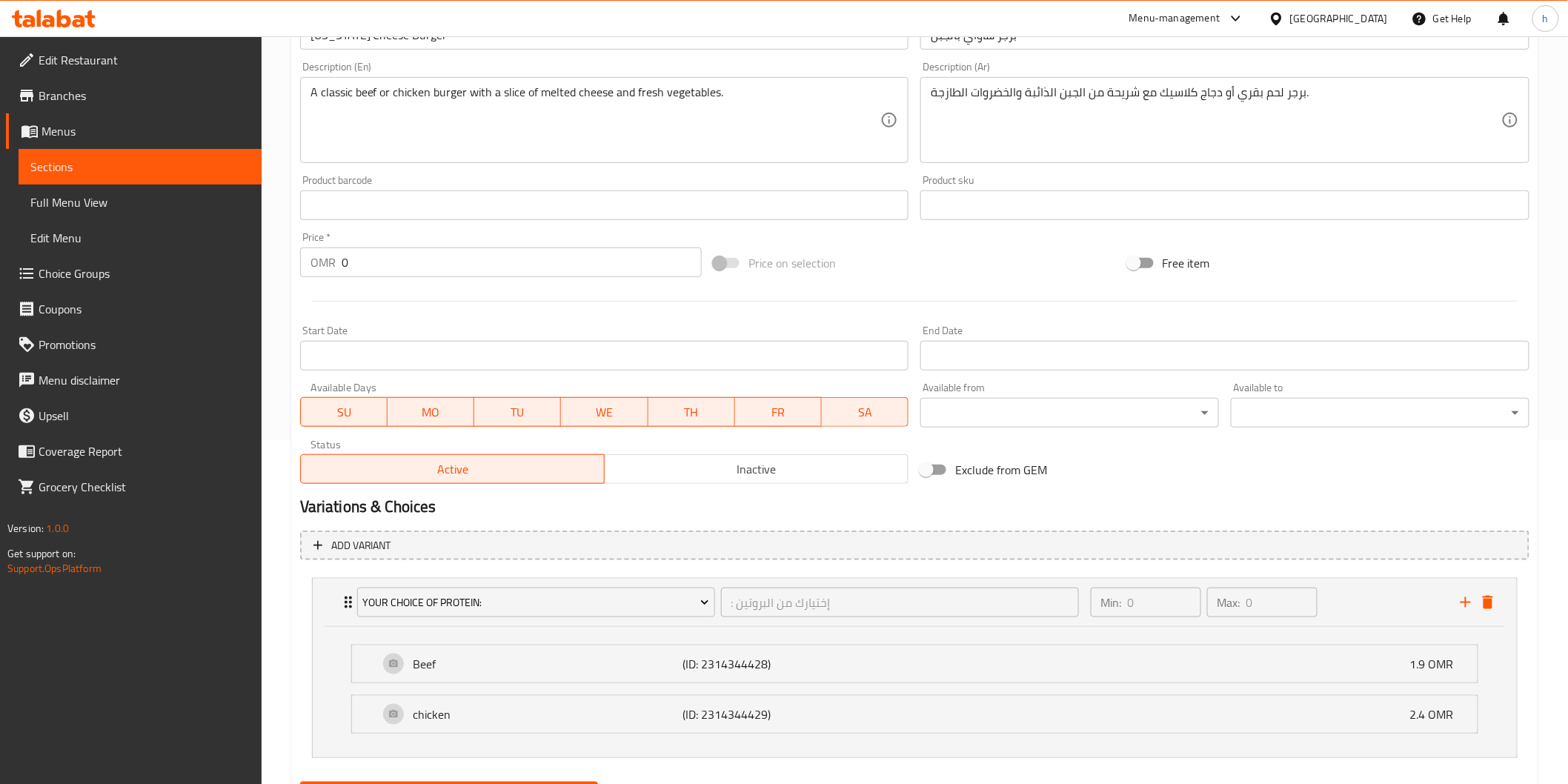
scroll to position [417, 0]
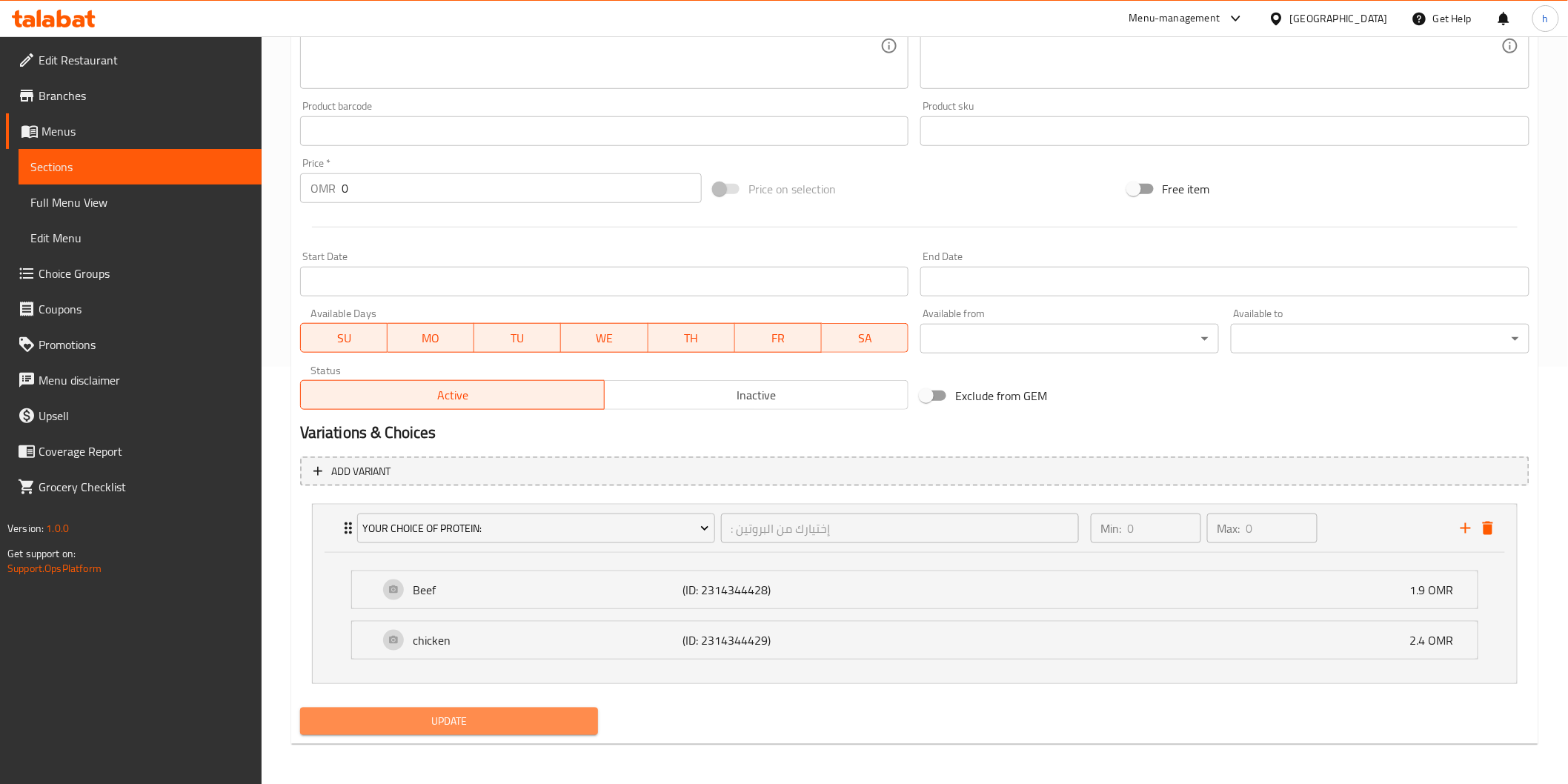
click at [520, 720] on span "Update" at bounding box center [449, 722] width 275 height 19
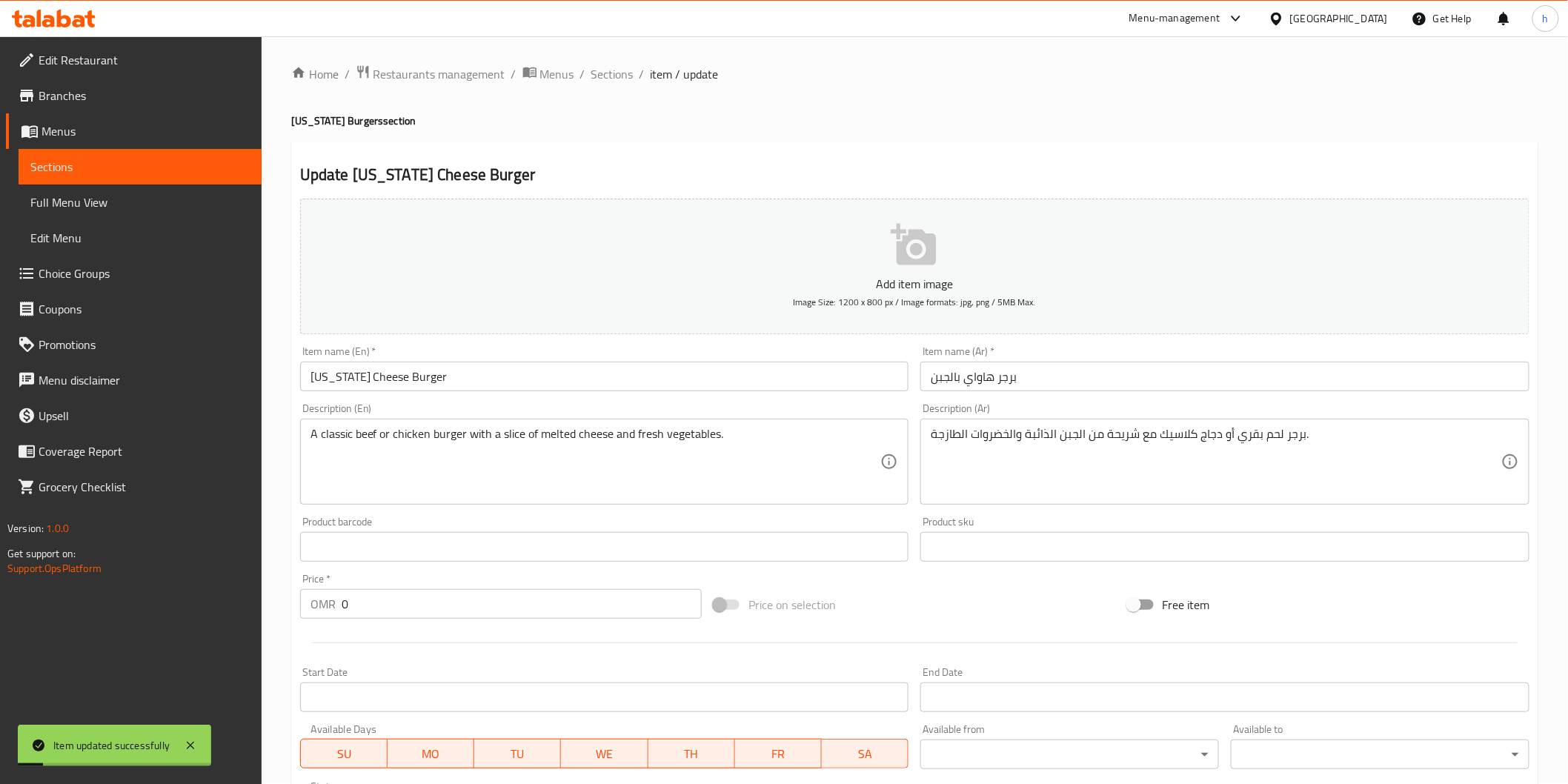
scroll to position [0, 0]
click at [83, 173] on span "Sections" at bounding box center [140, 167] width 220 height 18
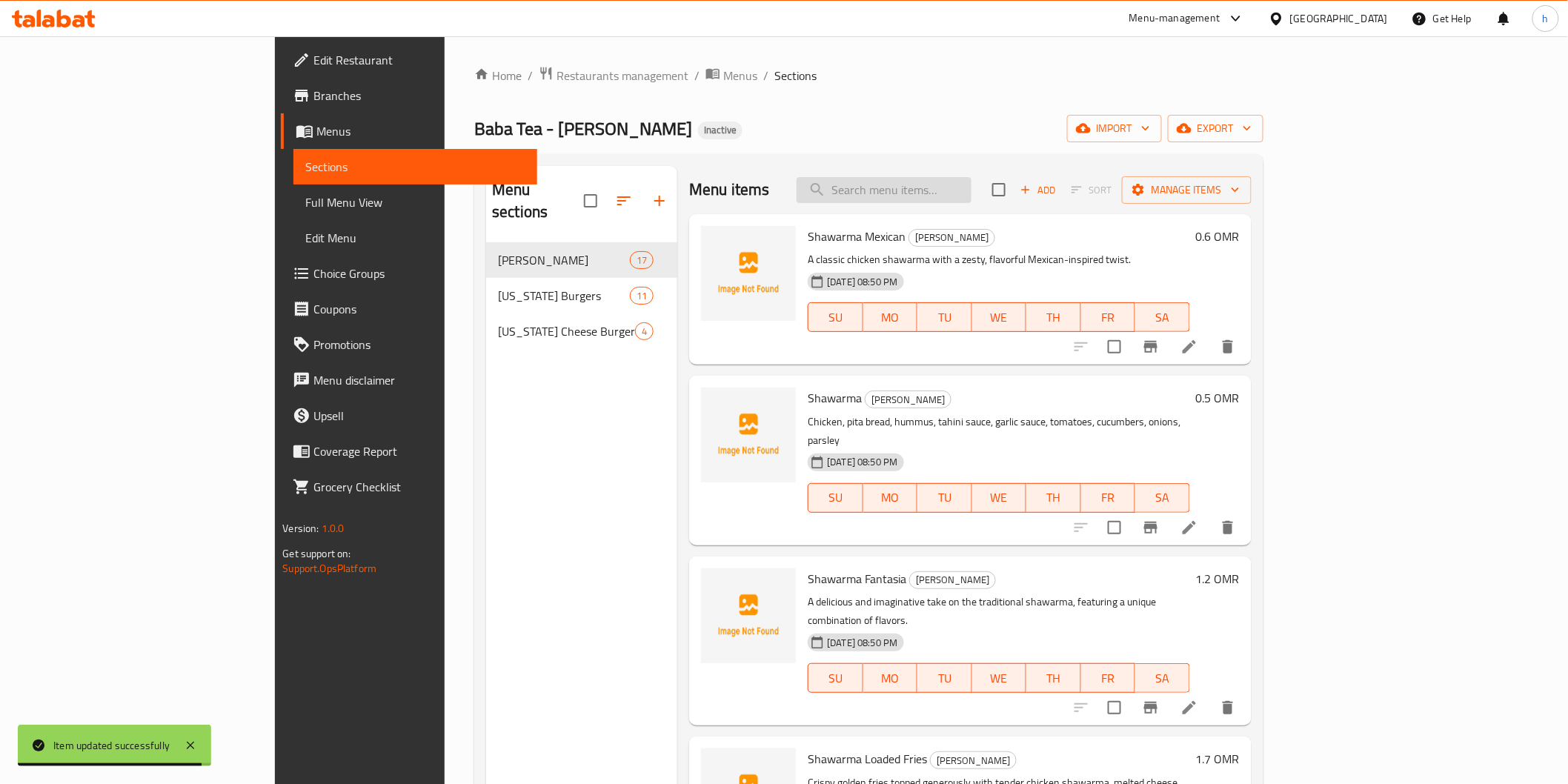
click at [950, 191] on input "search" at bounding box center [884, 190] width 175 height 26
paste input "[US_STATE] Pineapple Burger"
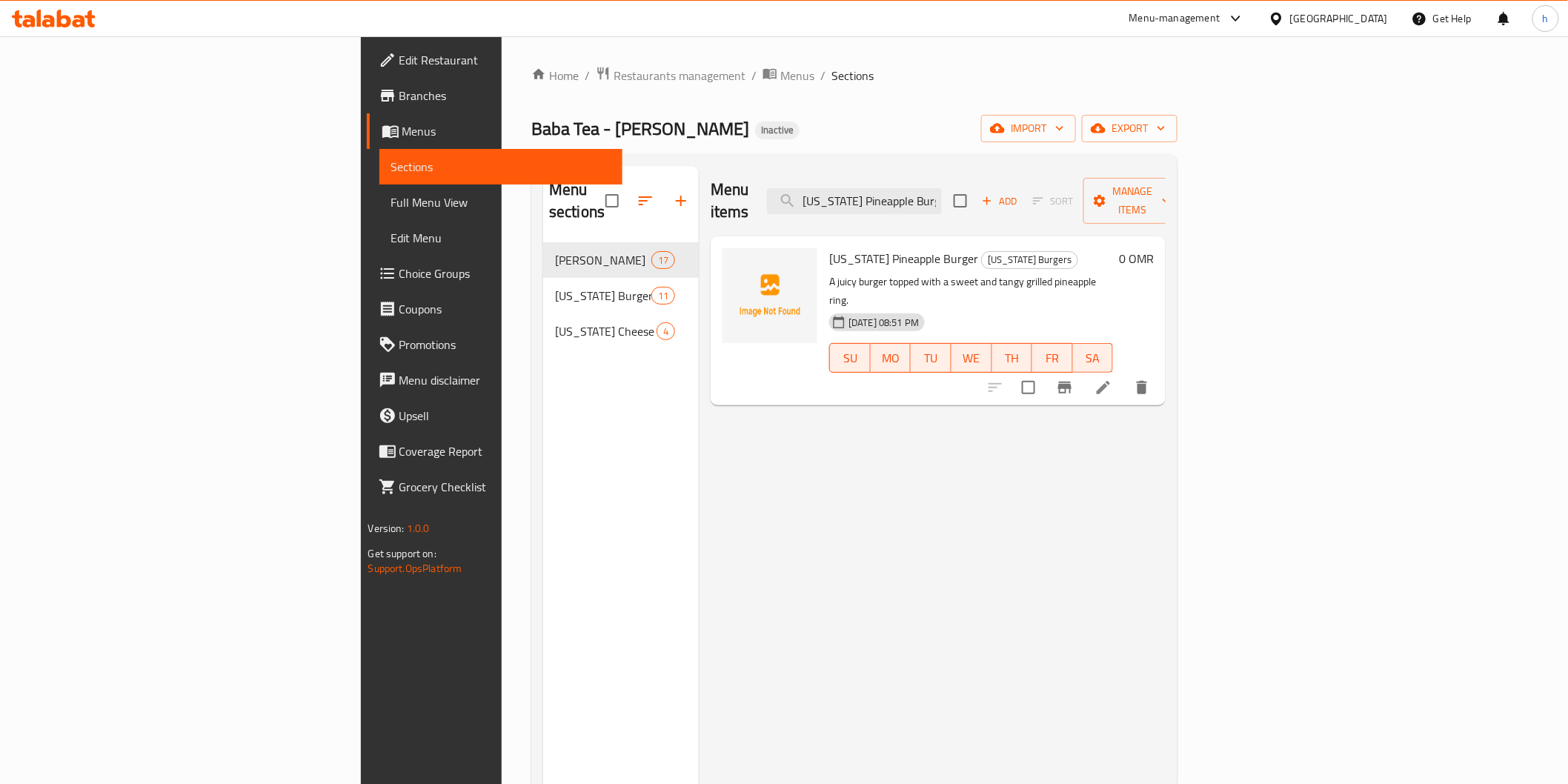
type input "[US_STATE] Pineapple Burger"
click at [1112, 379] on icon at bounding box center [1103, 387] width 18 height 18
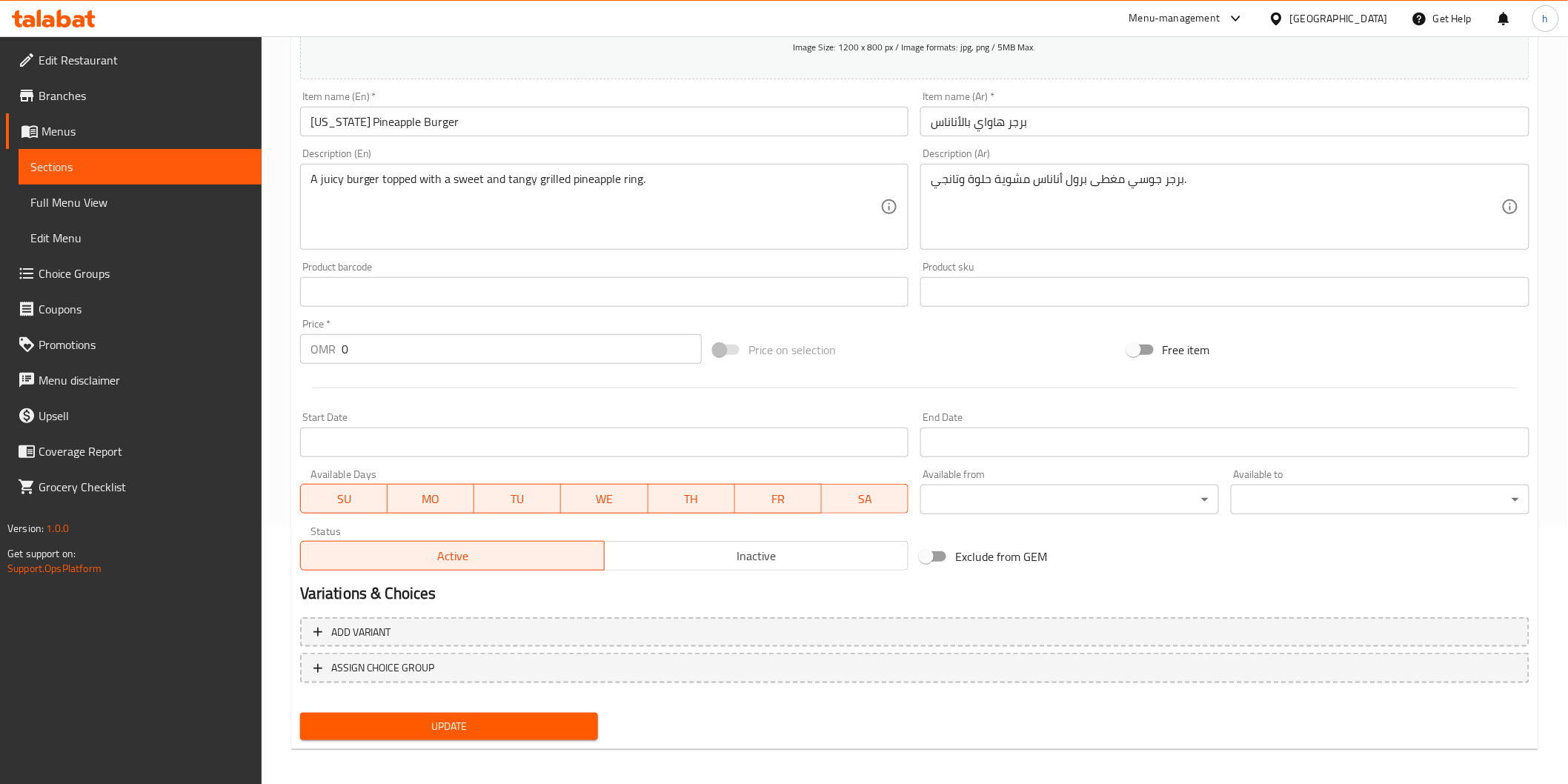
scroll to position [260, 0]
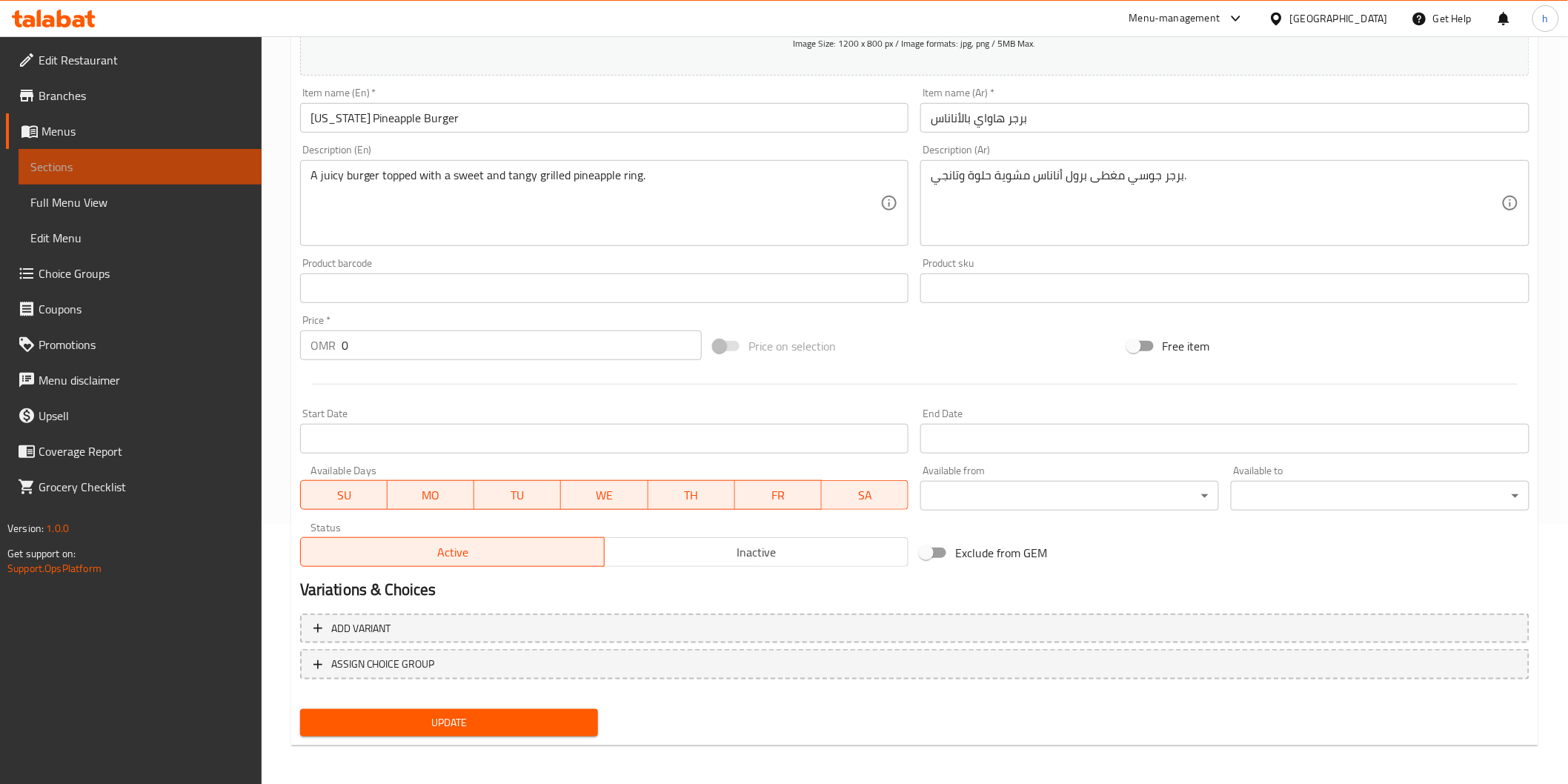
click at [114, 158] on span "Sections" at bounding box center [140, 167] width 220 height 18
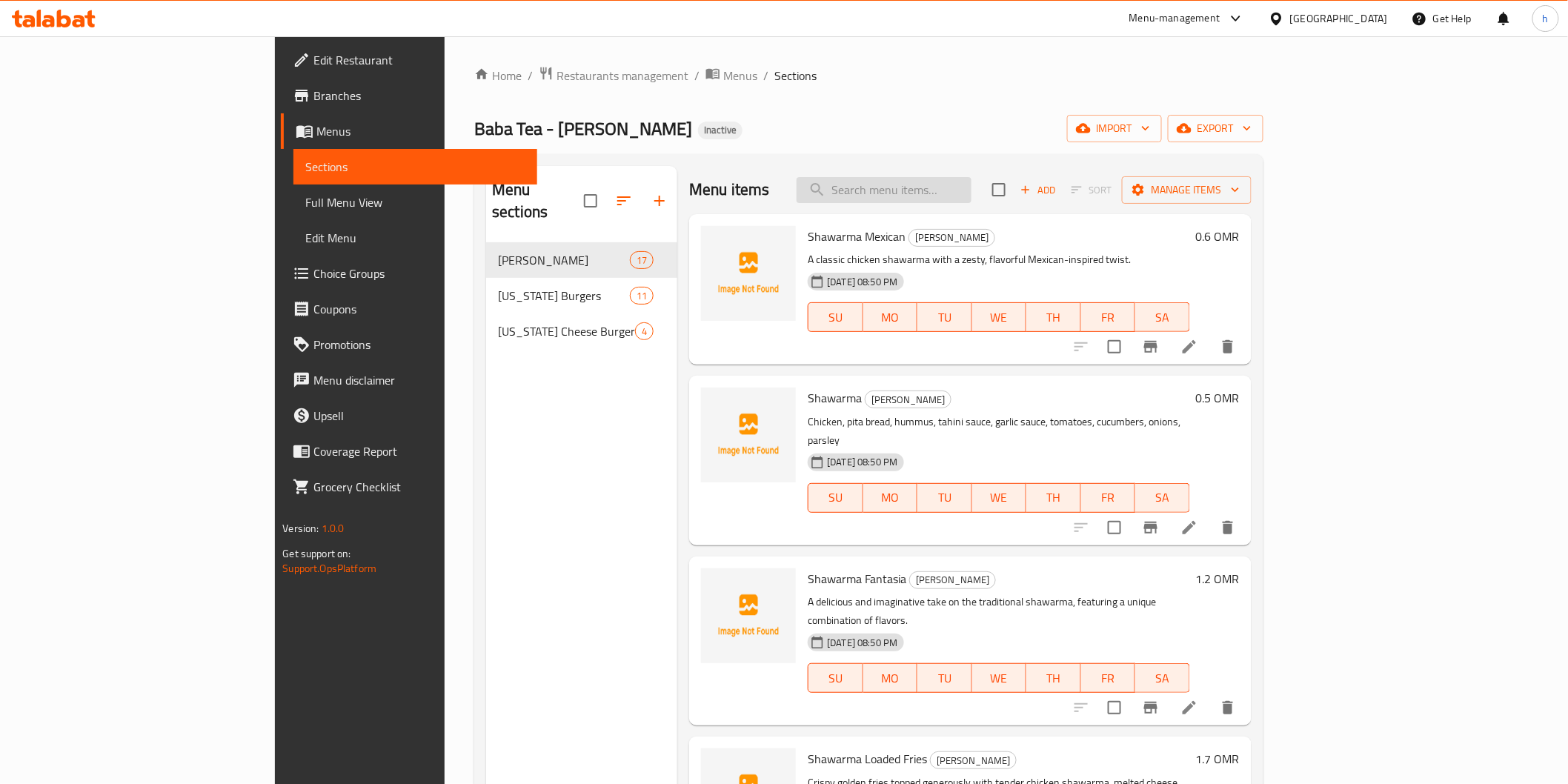
click at [941, 190] on input "search" at bounding box center [884, 190] width 175 height 26
paste input "Hawaii Cheese Burger"
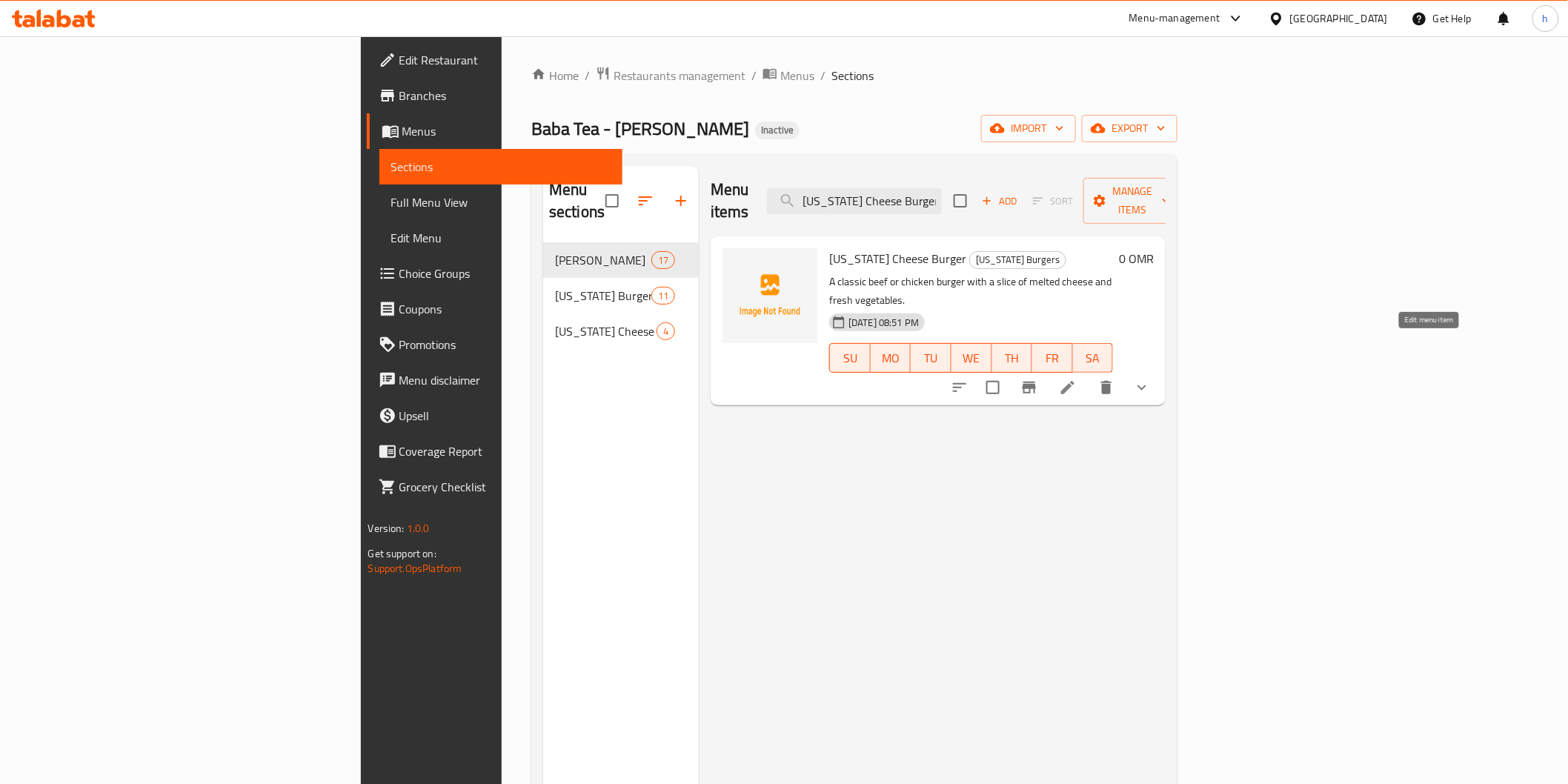
type input "Hawaii Cheese Burger"
click at [1077, 379] on icon at bounding box center [1067, 387] width 18 height 18
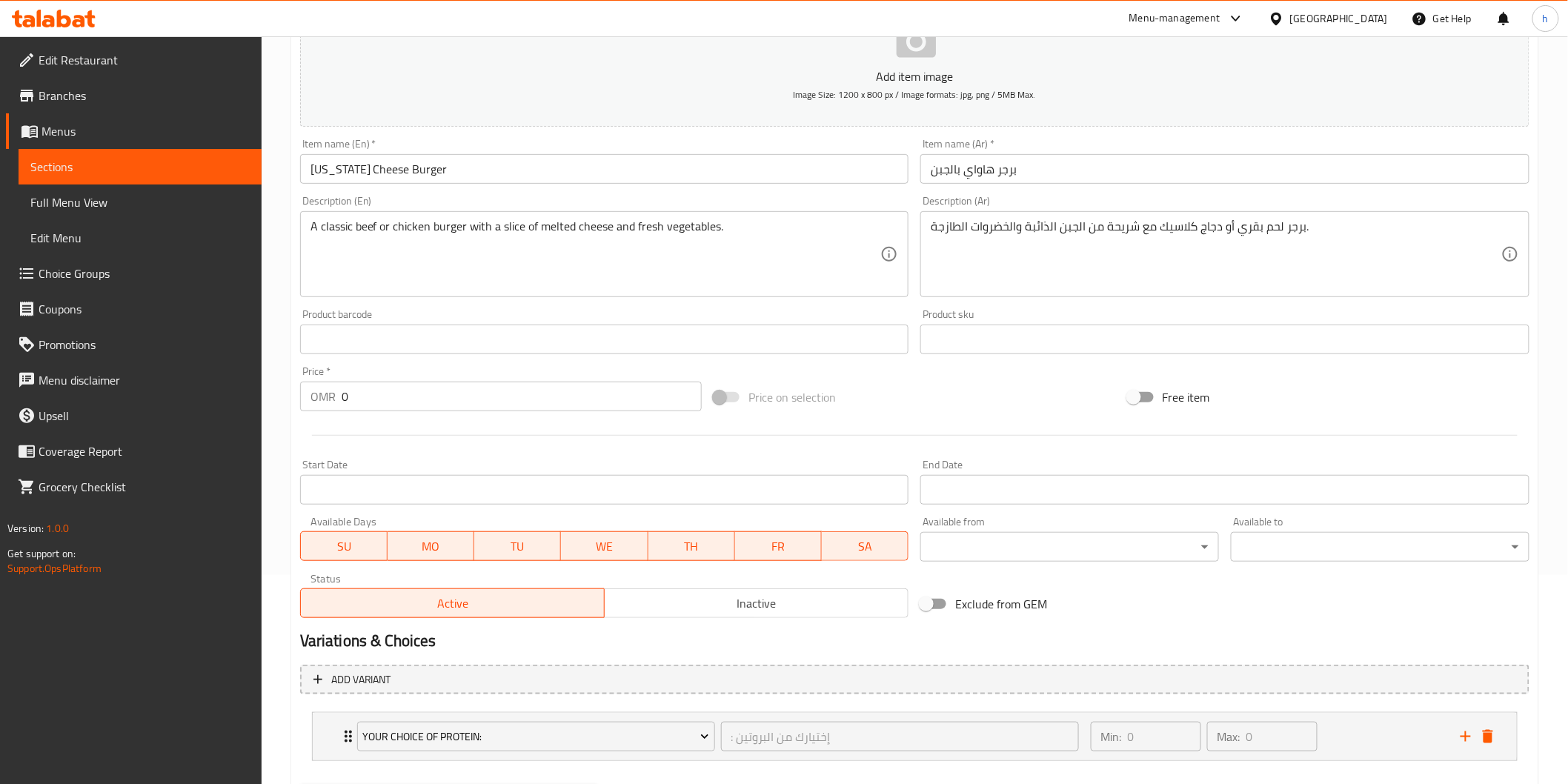
scroll to position [285, 0]
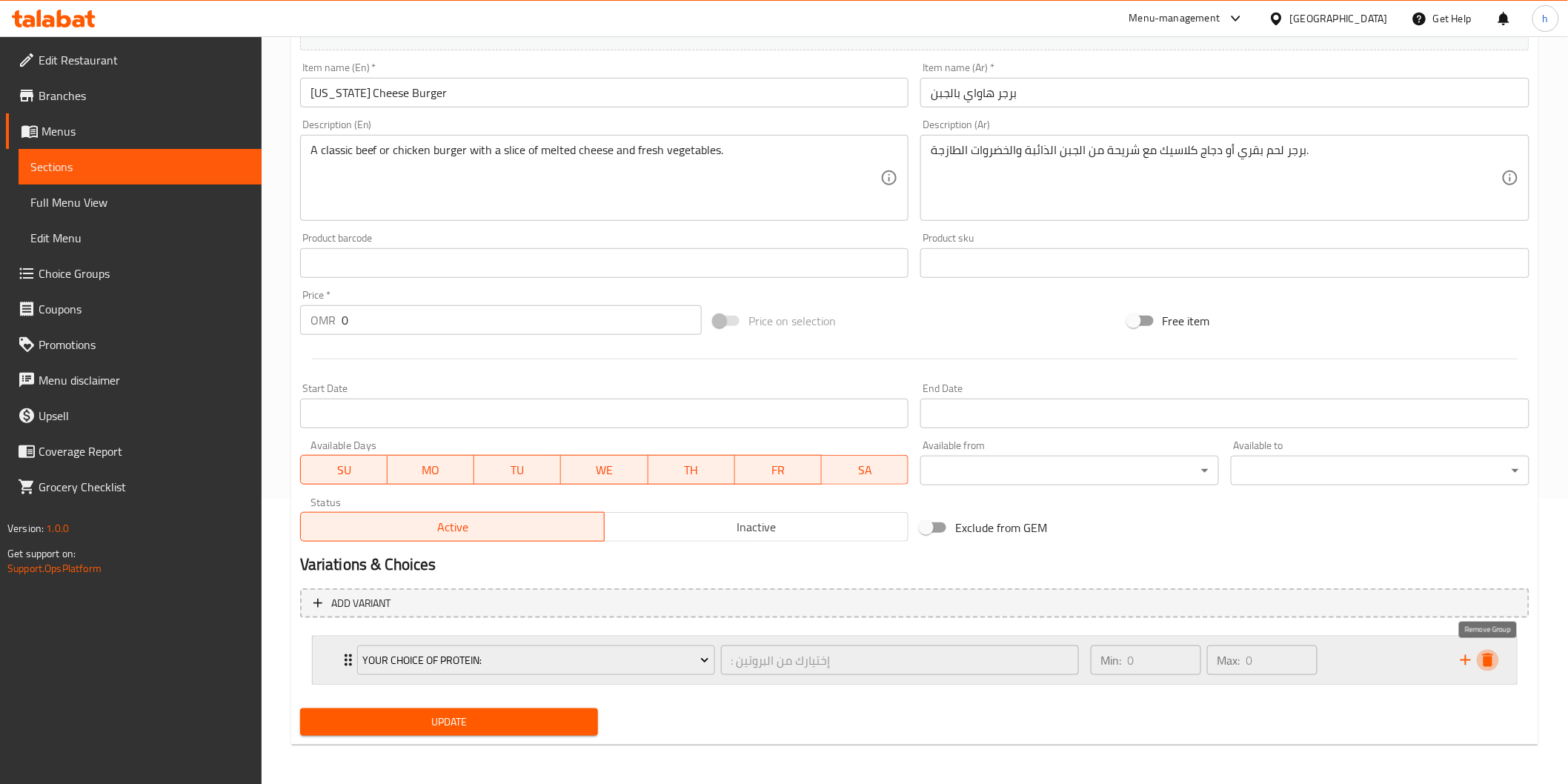
click at [1497, 665] on icon "delete" at bounding box center [1487, 660] width 18 height 18
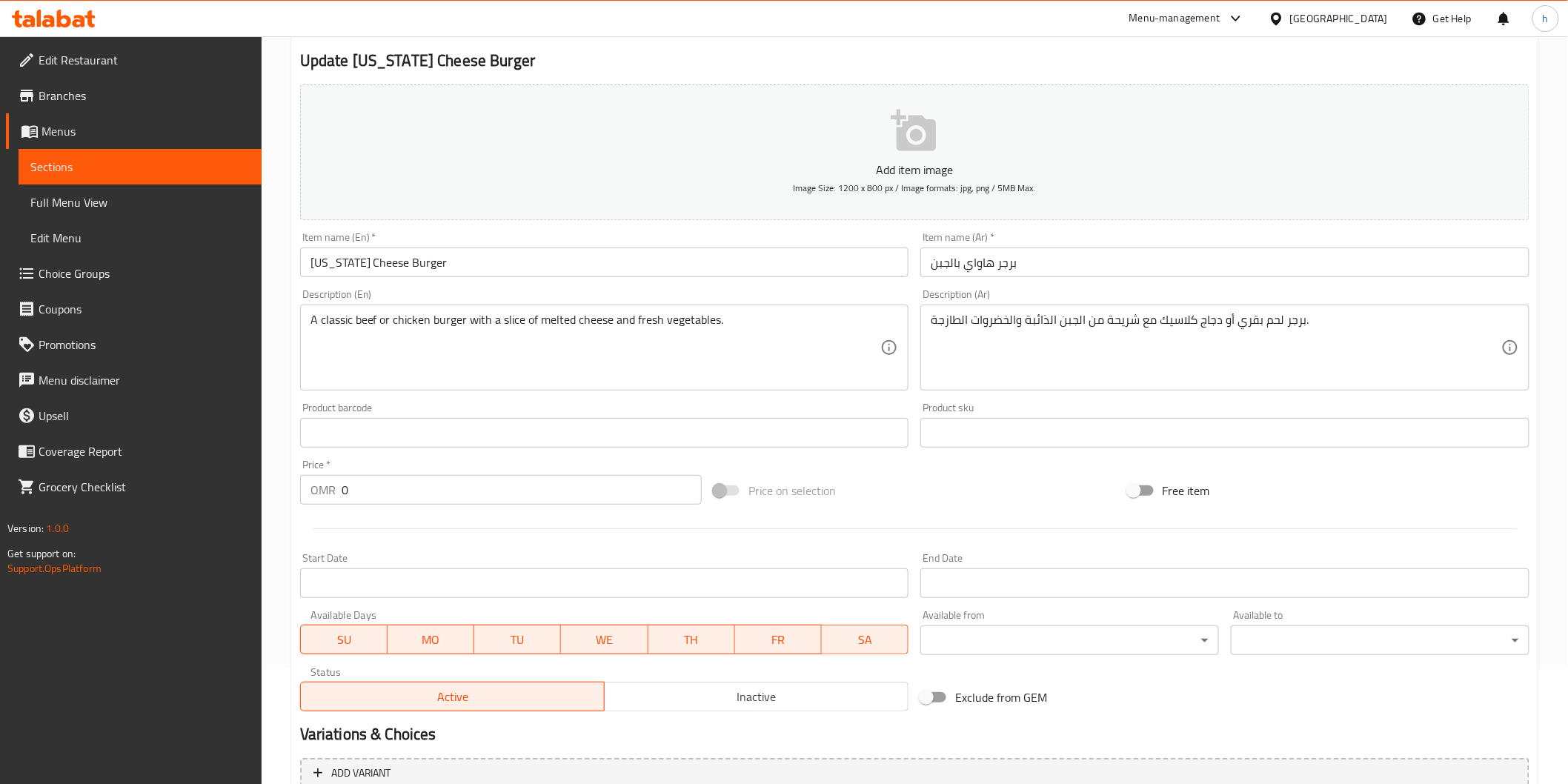
scroll to position [0, 0]
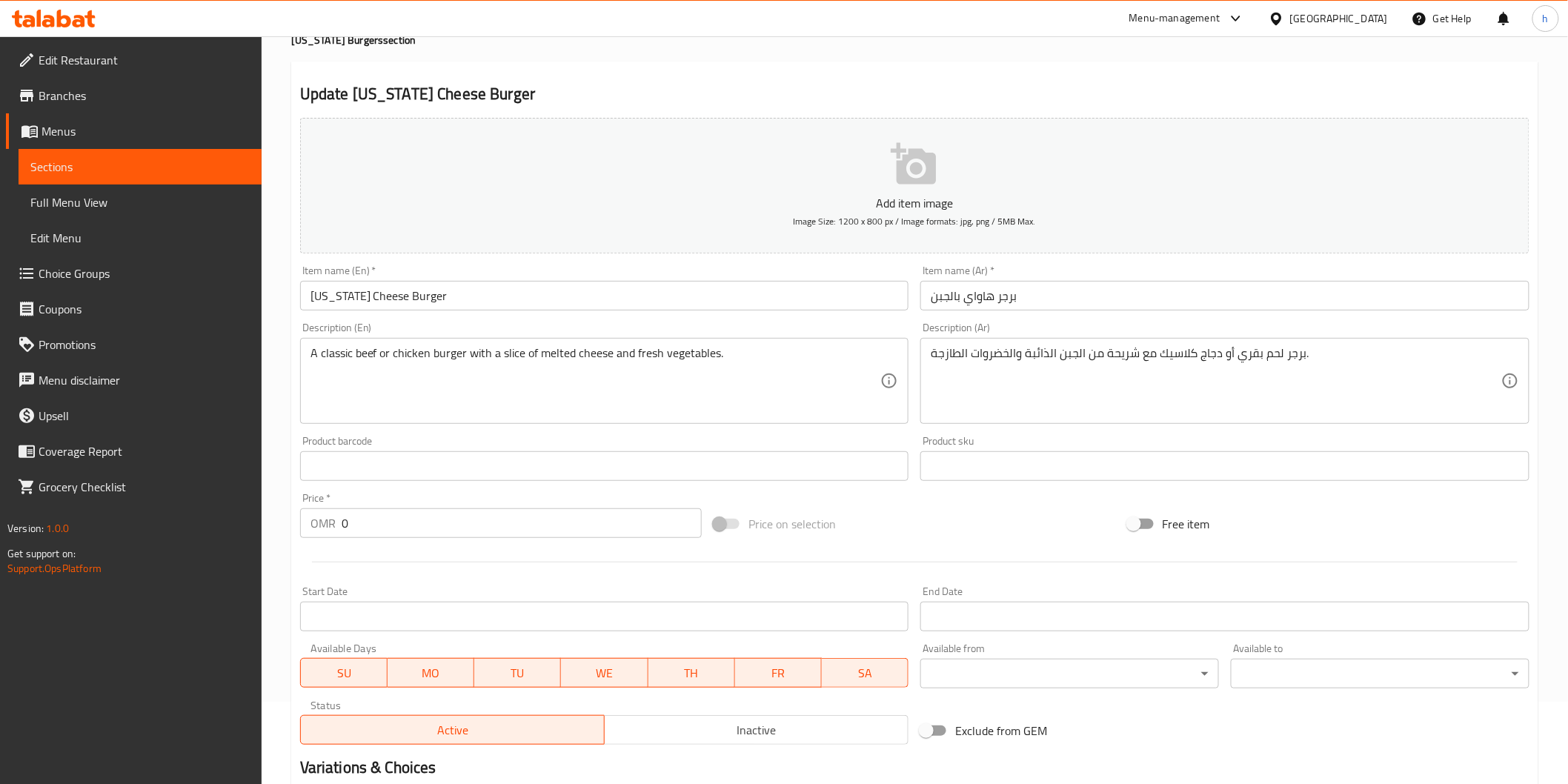
scroll to position [285, 0]
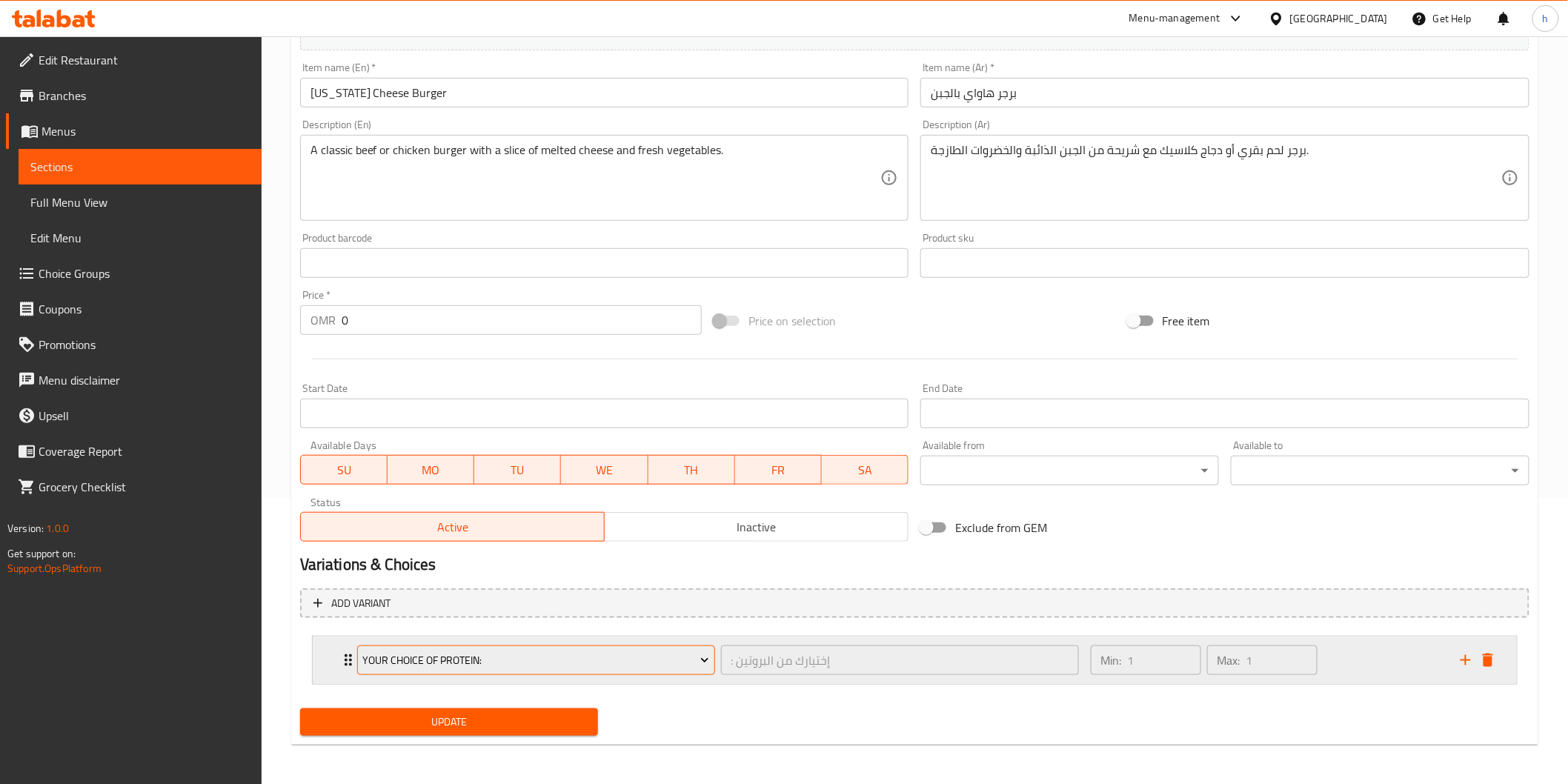
click at [501, 660] on span "YOUR choice of protein:" at bounding box center [536, 660] width 347 height 19
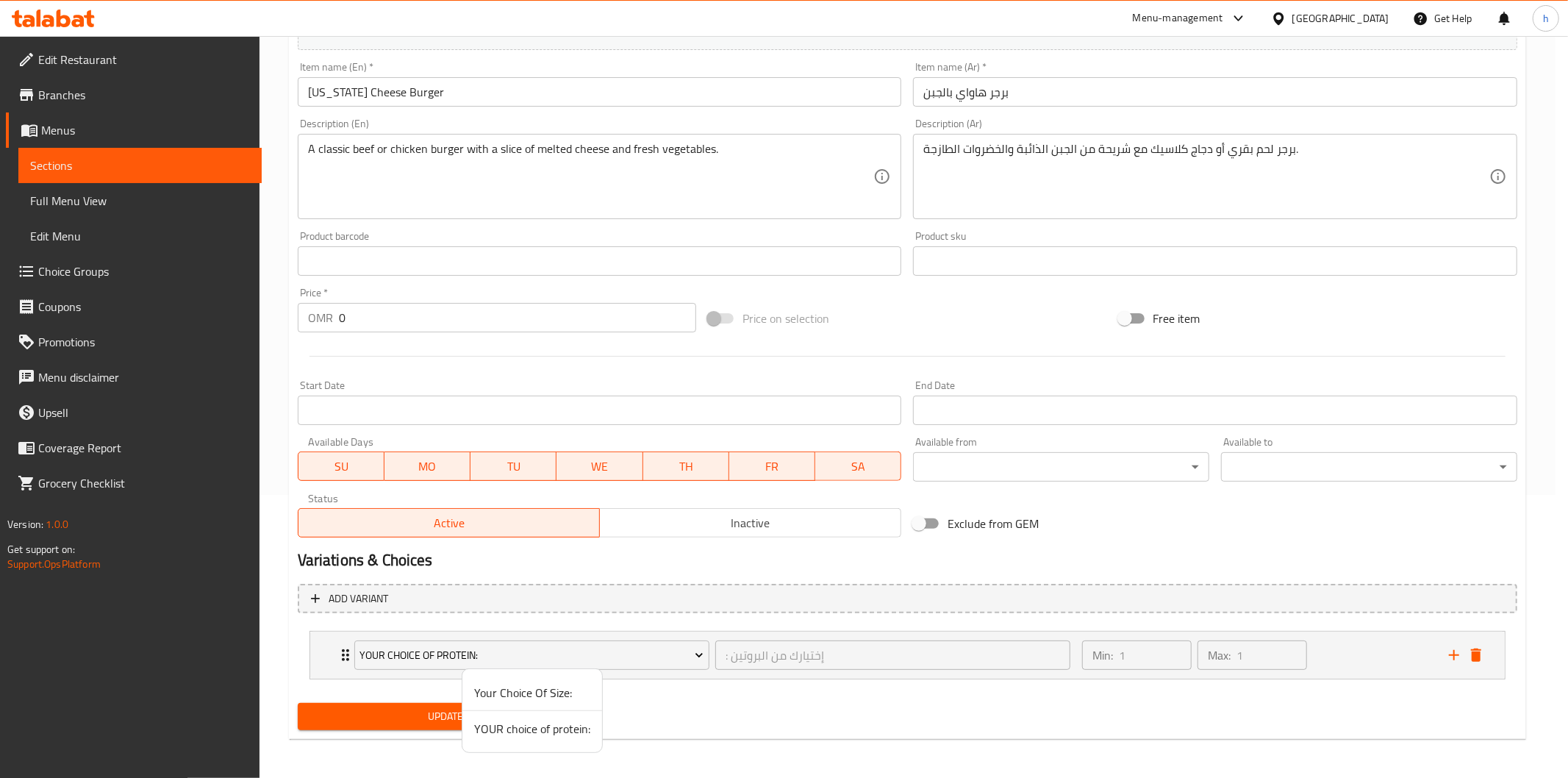
click at [794, 730] on div at bounding box center [784, 389] width 1568 height 778
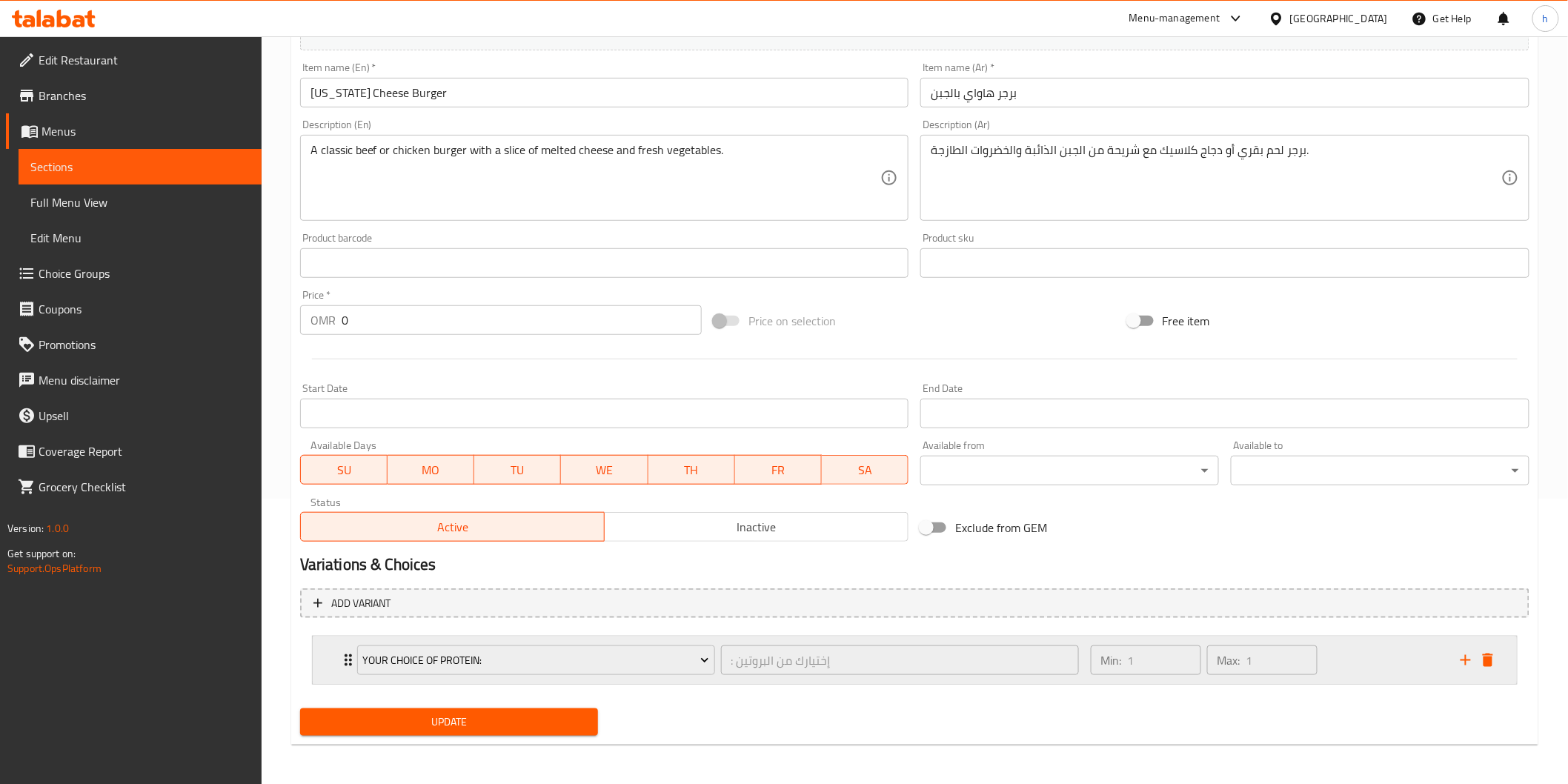
click at [352, 660] on div "YOUR choice of protein: : إختيارك من البروتين ​" at bounding box center [718, 660] width 739 height 47
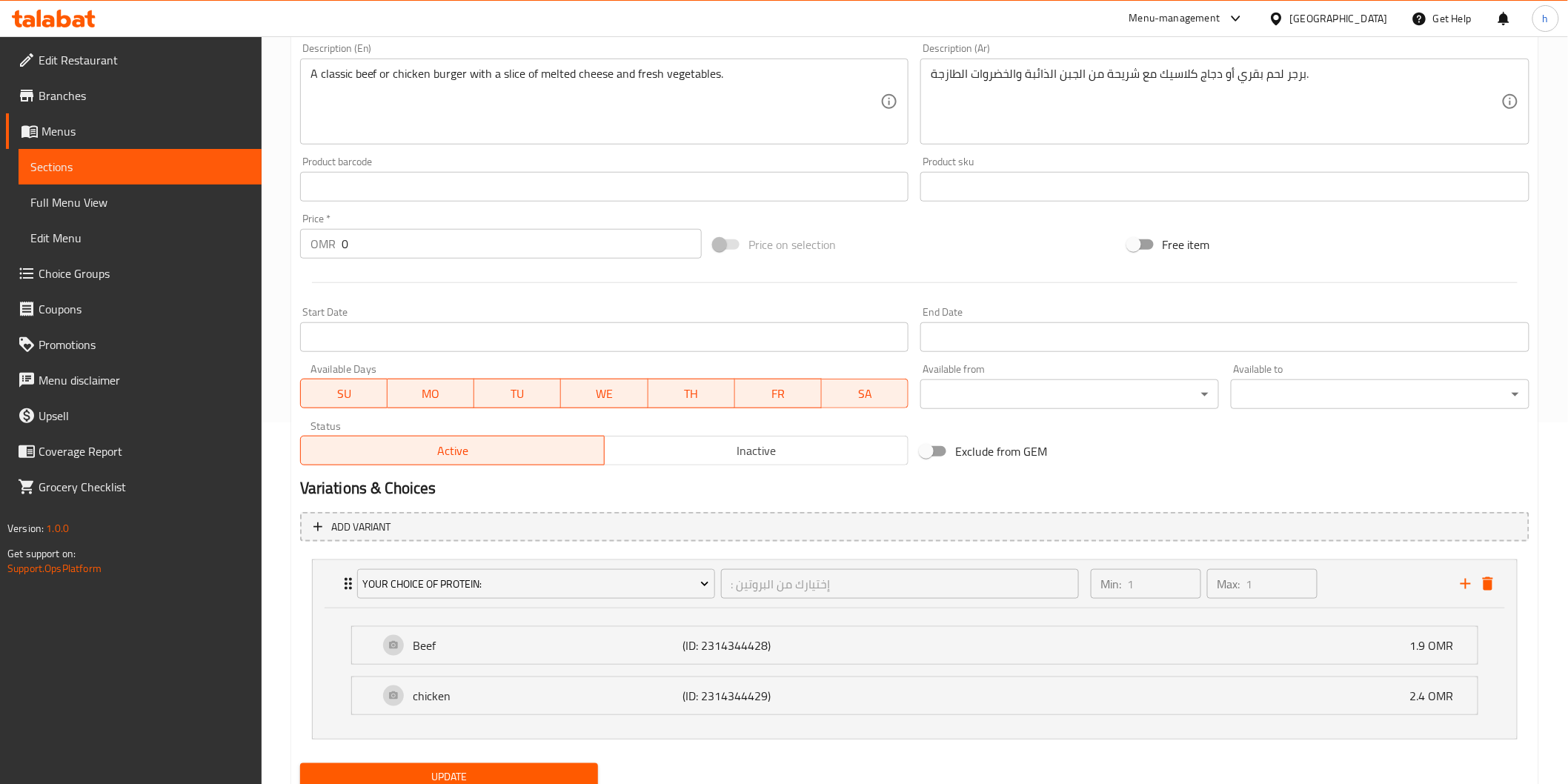
scroll to position [417, 0]
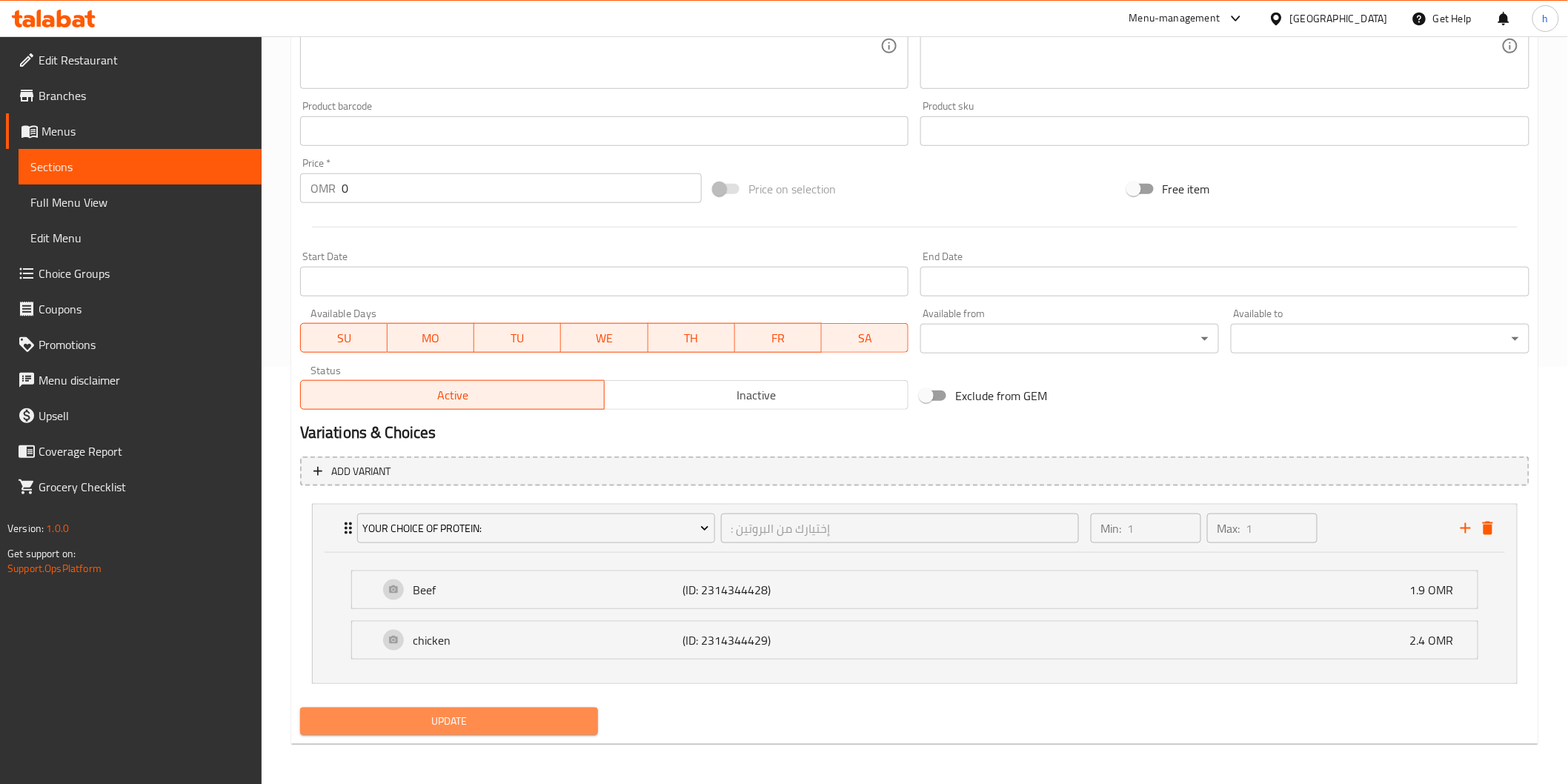
click at [557, 712] on span "Update" at bounding box center [449, 722] width 275 height 19
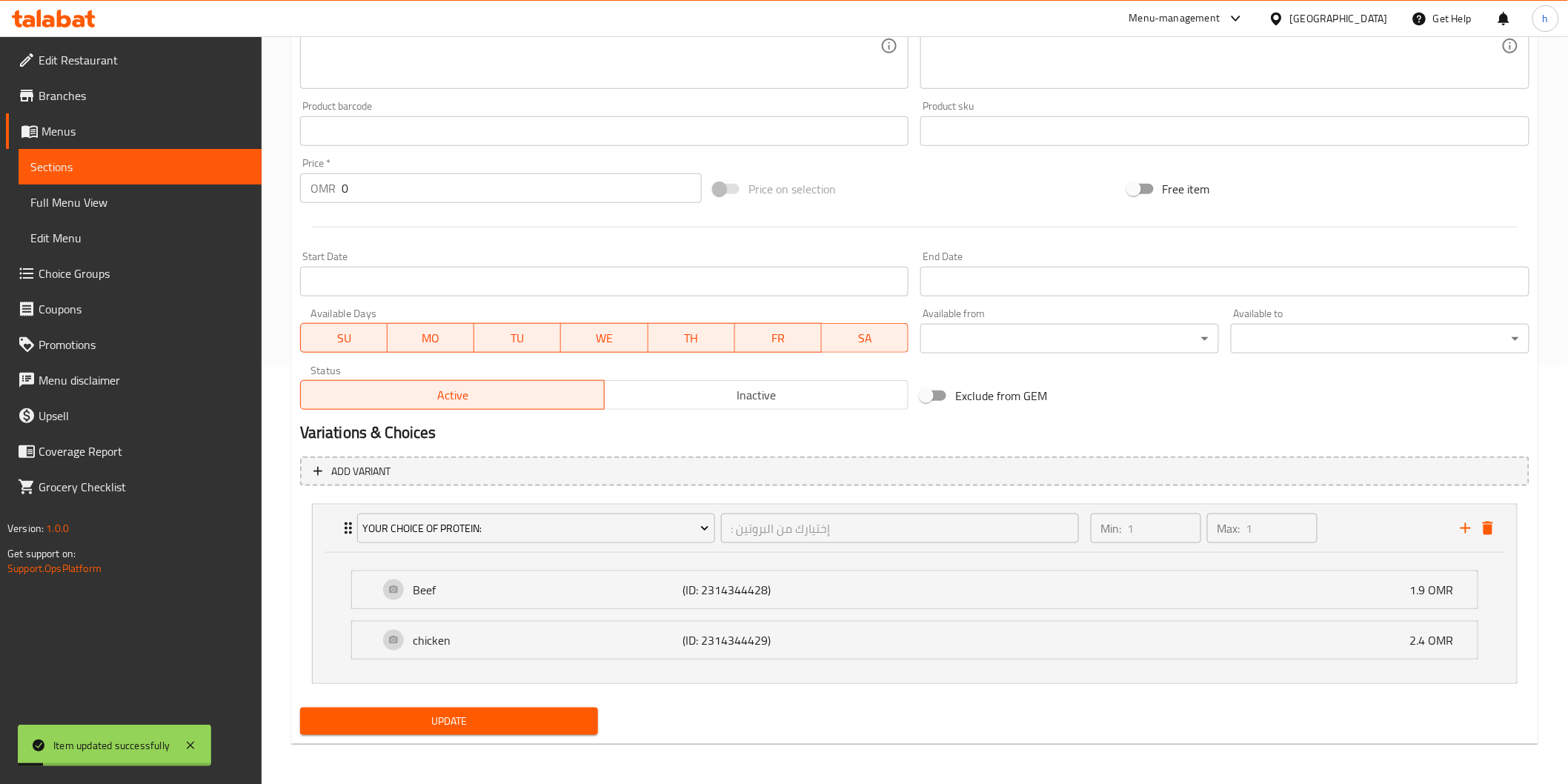
click at [174, 165] on span "Sections" at bounding box center [140, 167] width 220 height 18
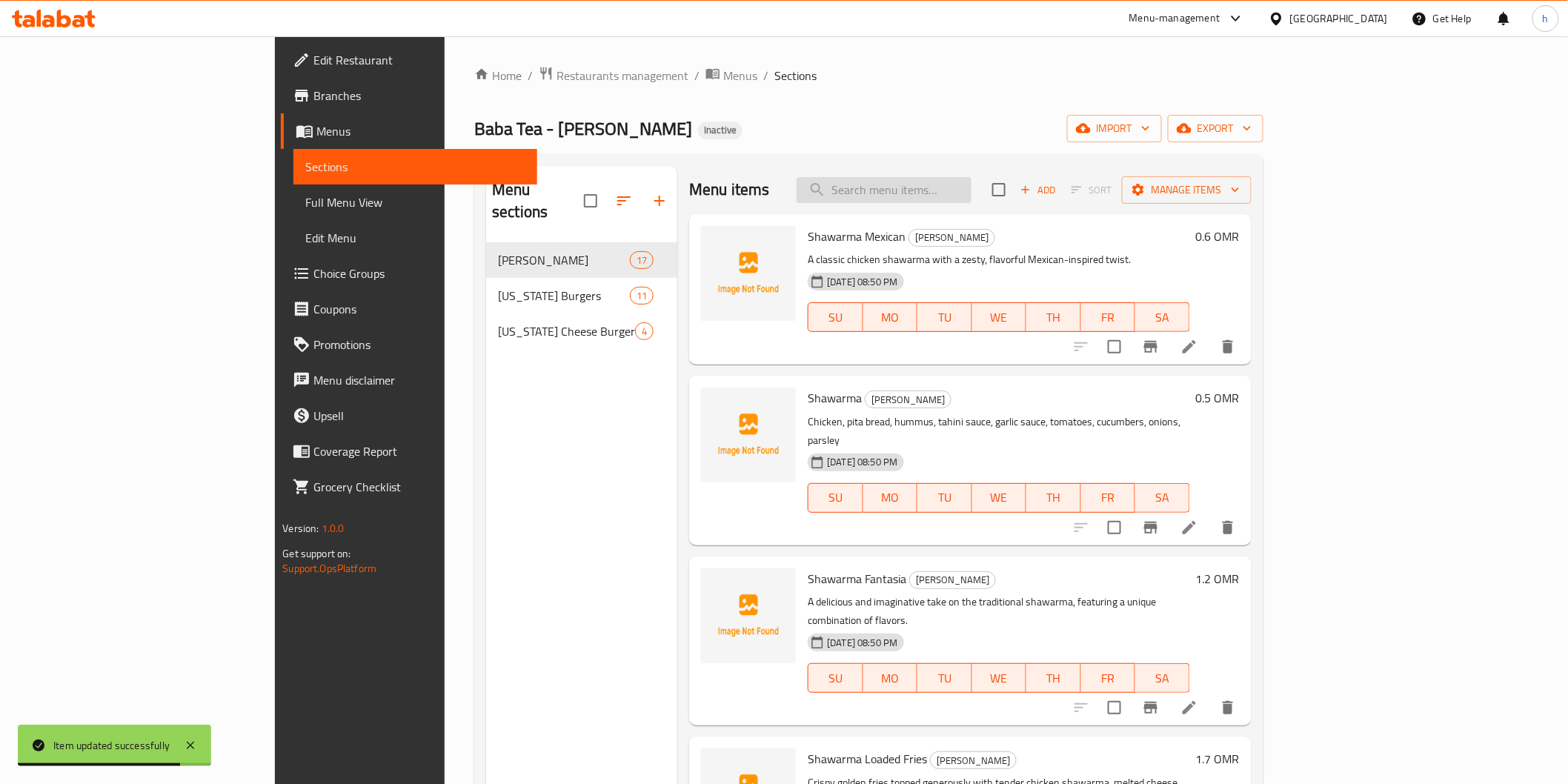
click at [956, 193] on input "search" at bounding box center [884, 190] width 175 height 26
paste input "[US_STATE] Pineapple Burger"
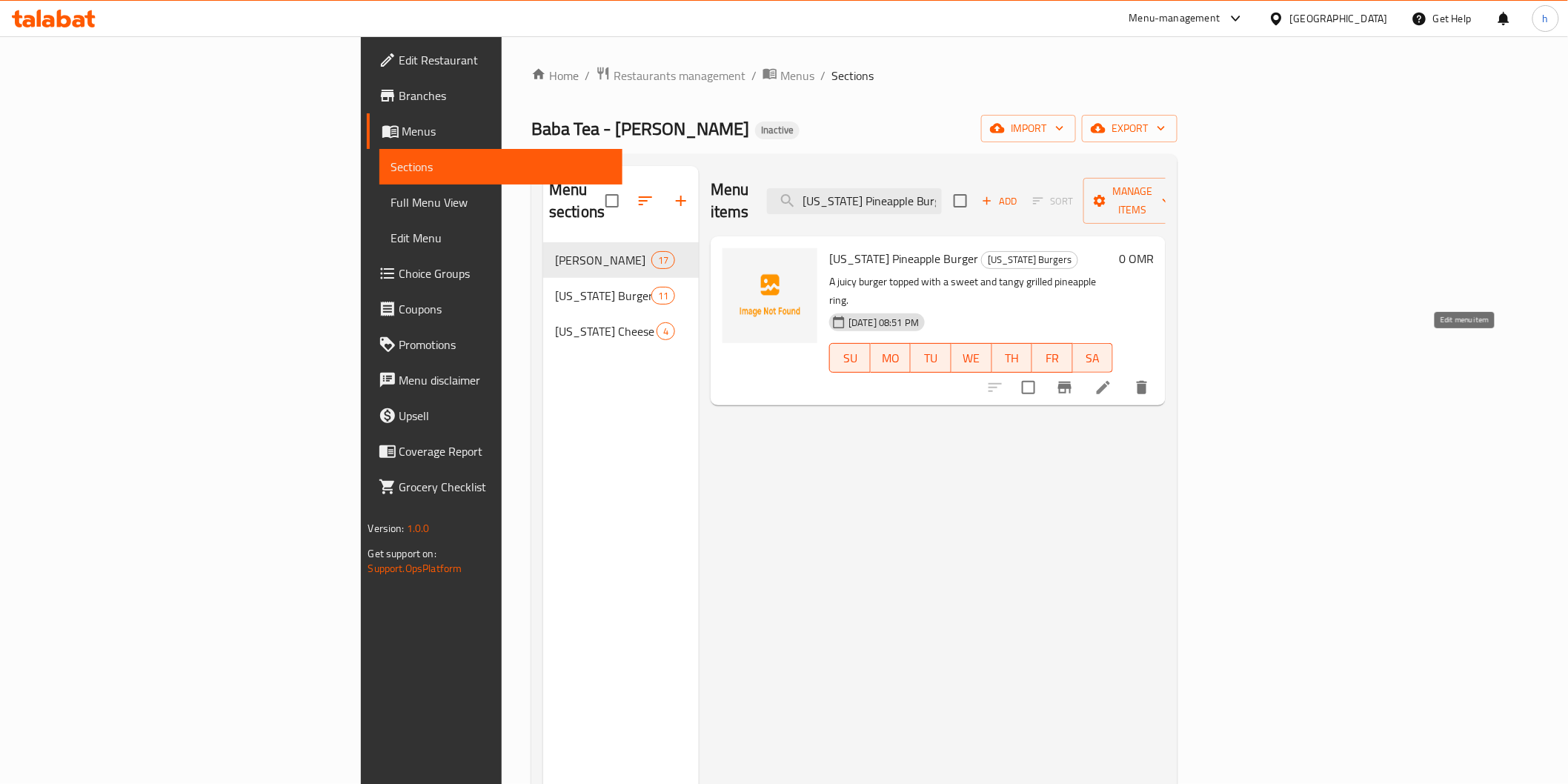
type input "[US_STATE] Pineapple Burger"
click at [1110, 381] on icon at bounding box center [1104, 388] width 13 height 13
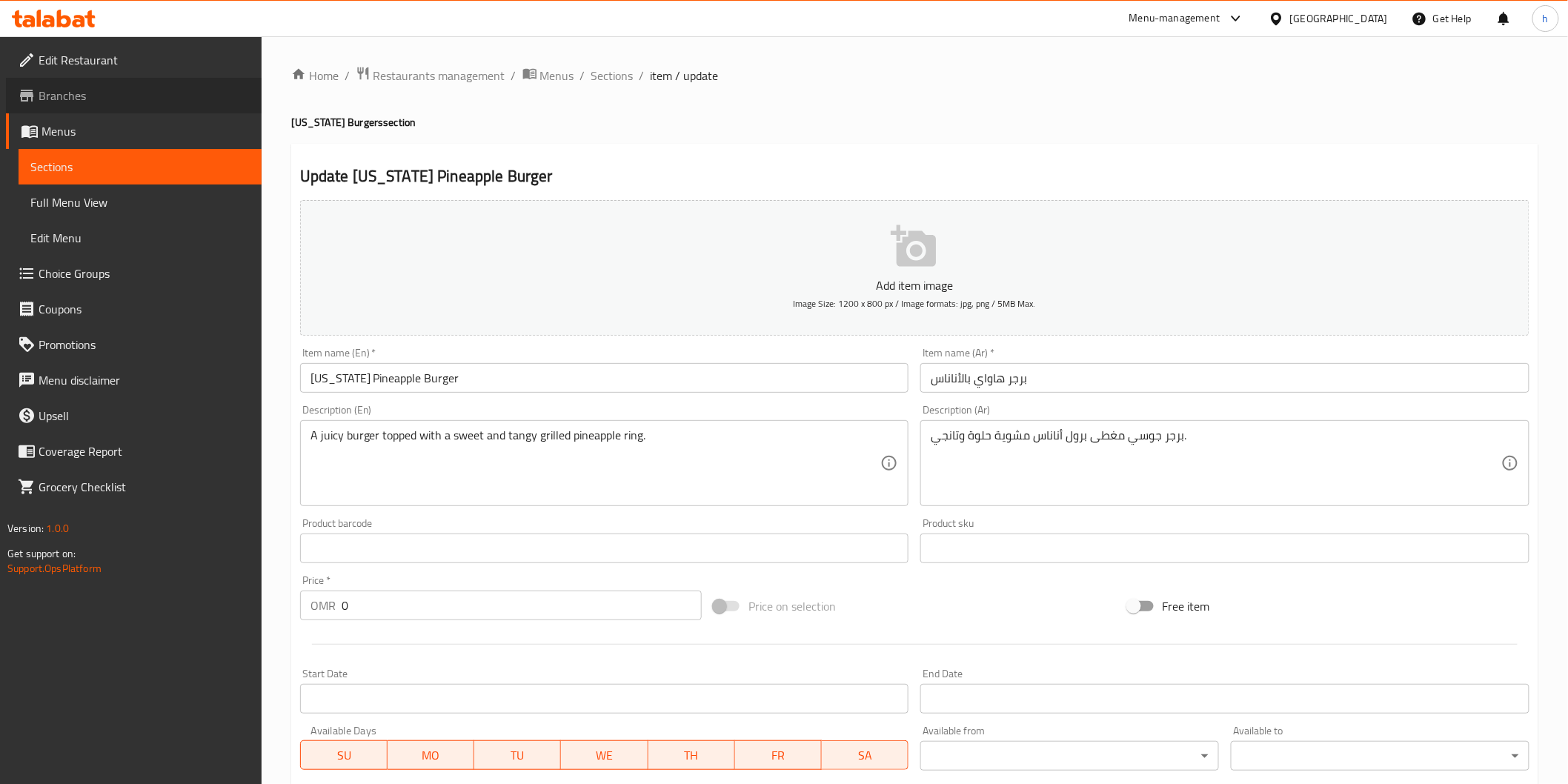
click at [139, 90] on span "Branches" at bounding box center [144, 95] width 211 height 18
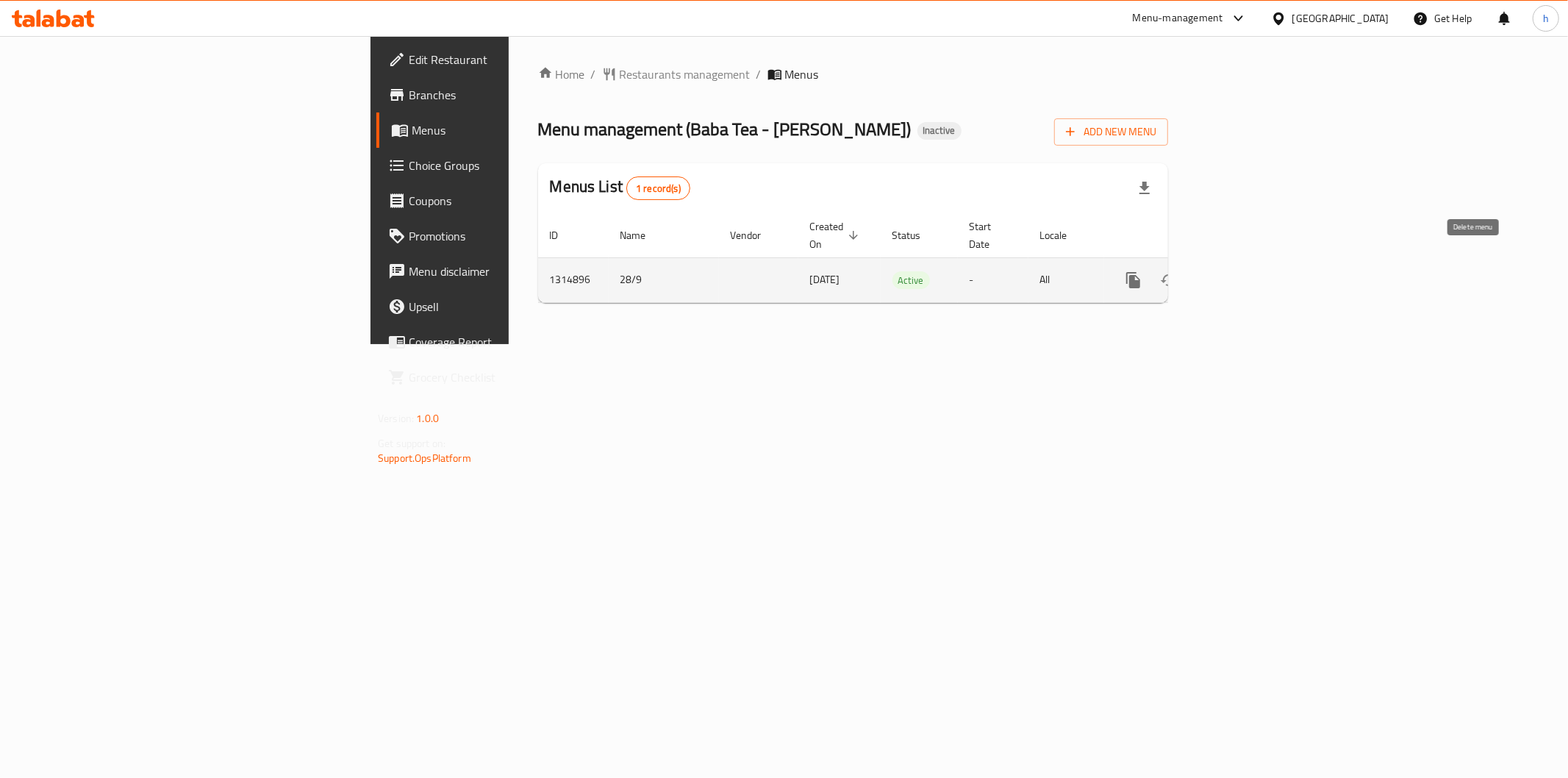
click at [1222, 263] on button "enhanced table" at bounding box center [1204, 280] width 35 height 35
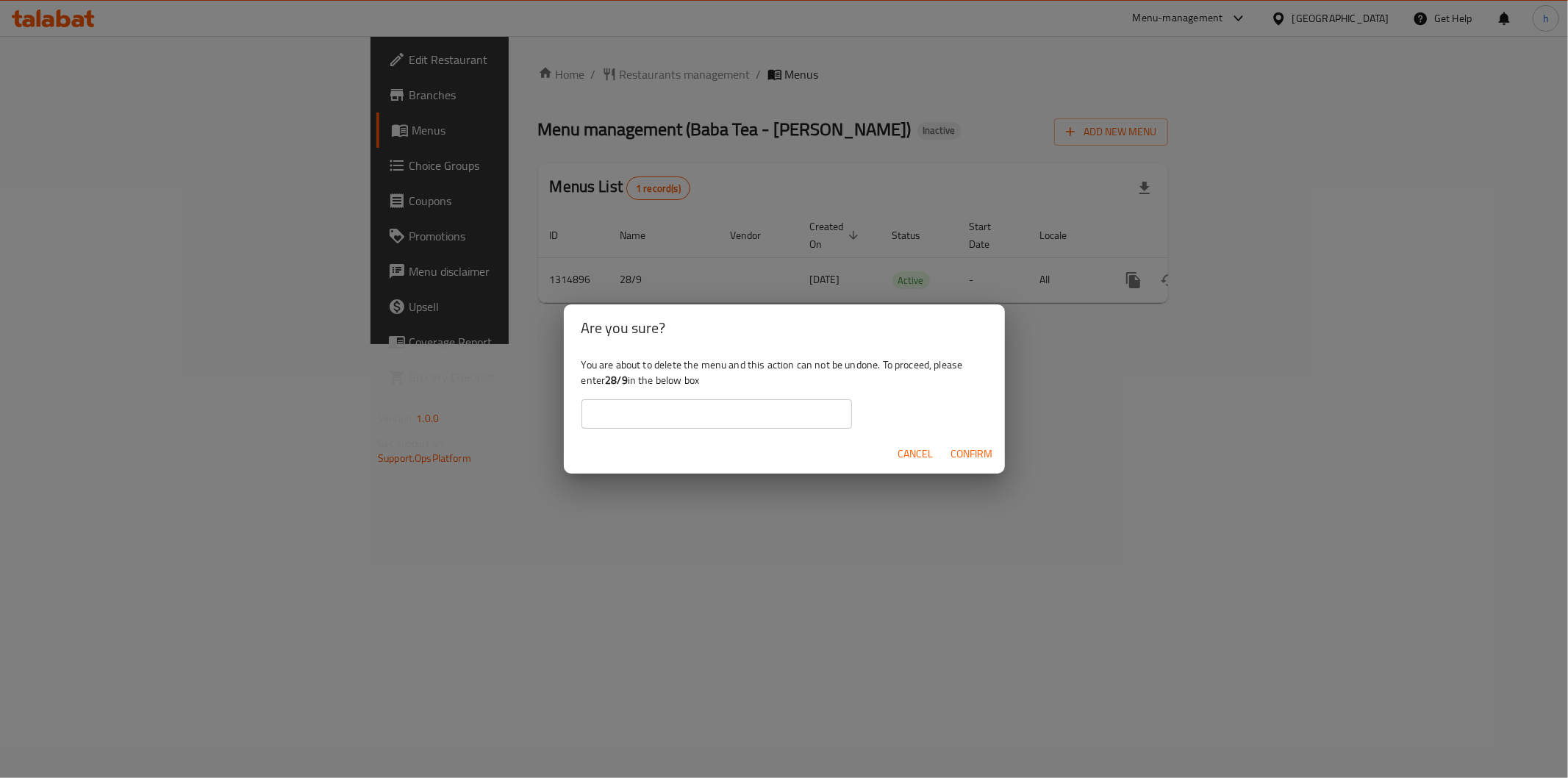
click at [696, 405] on input "text" at bounding box center [717, 413] width 270 height 29
type input "28/9"
click at [976, 449] on span "Confirm" at bounding box center [972, 454] width 42 height 18
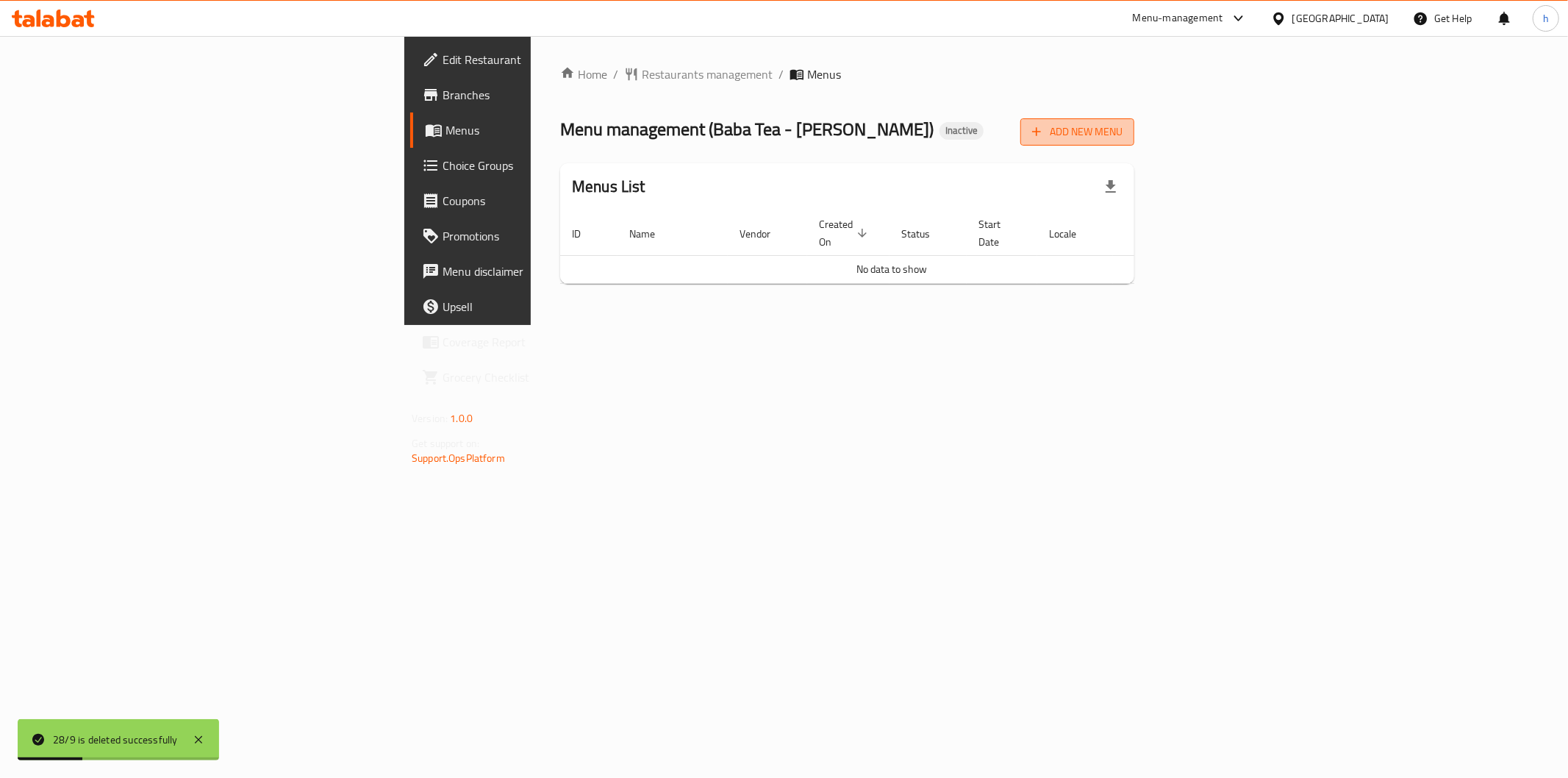
click at [1122, 137] on span "Add New Menu" at bounding box center [1077, 132] width 90 height 18
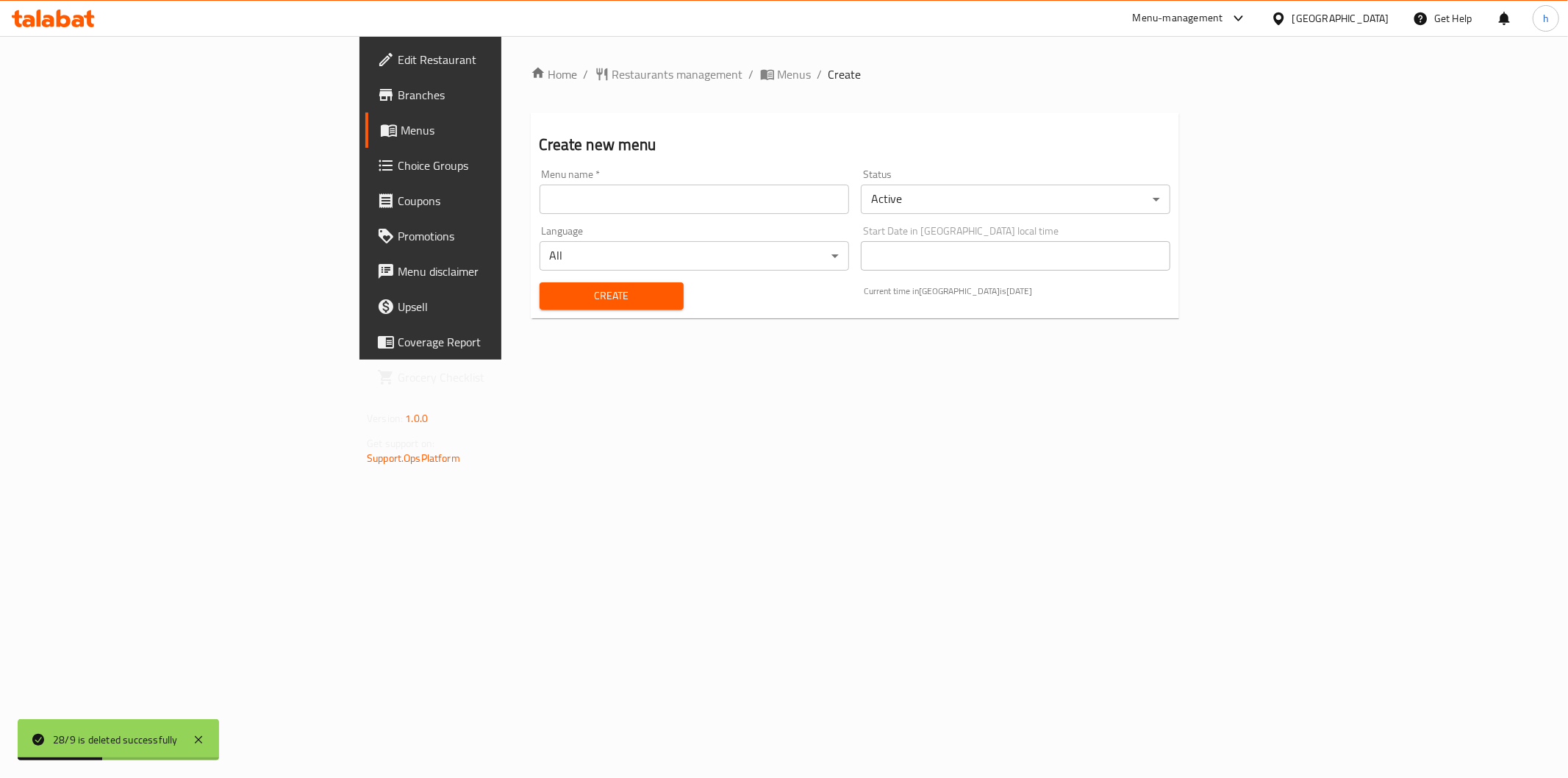
click at [626, 205] on input "text" at bounding box center [694, 199] width 310 height 29
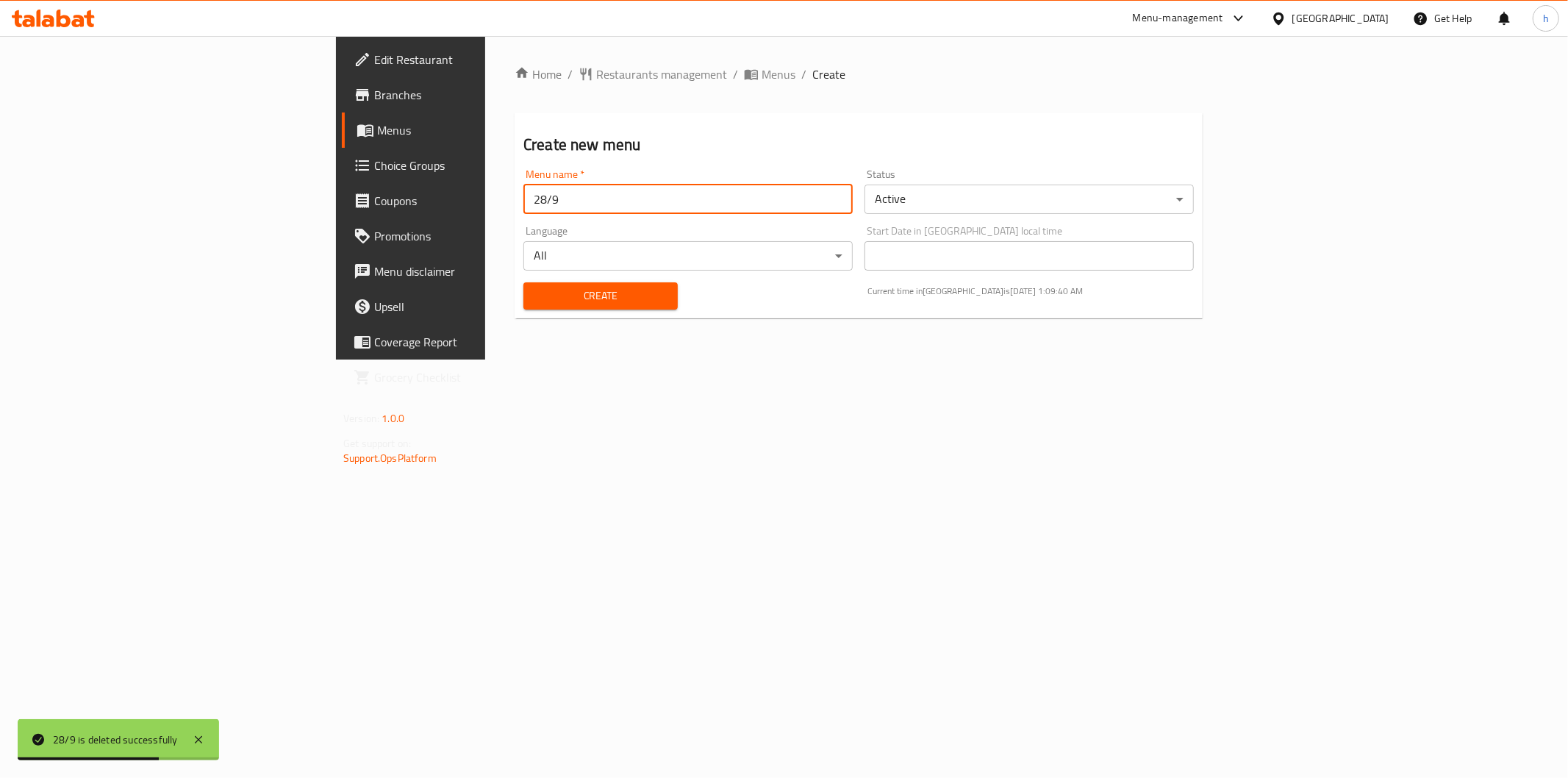
type input "28/9"
click at [538, 290] on span "Create" at bounding box center [600, 296] width 131 height 18
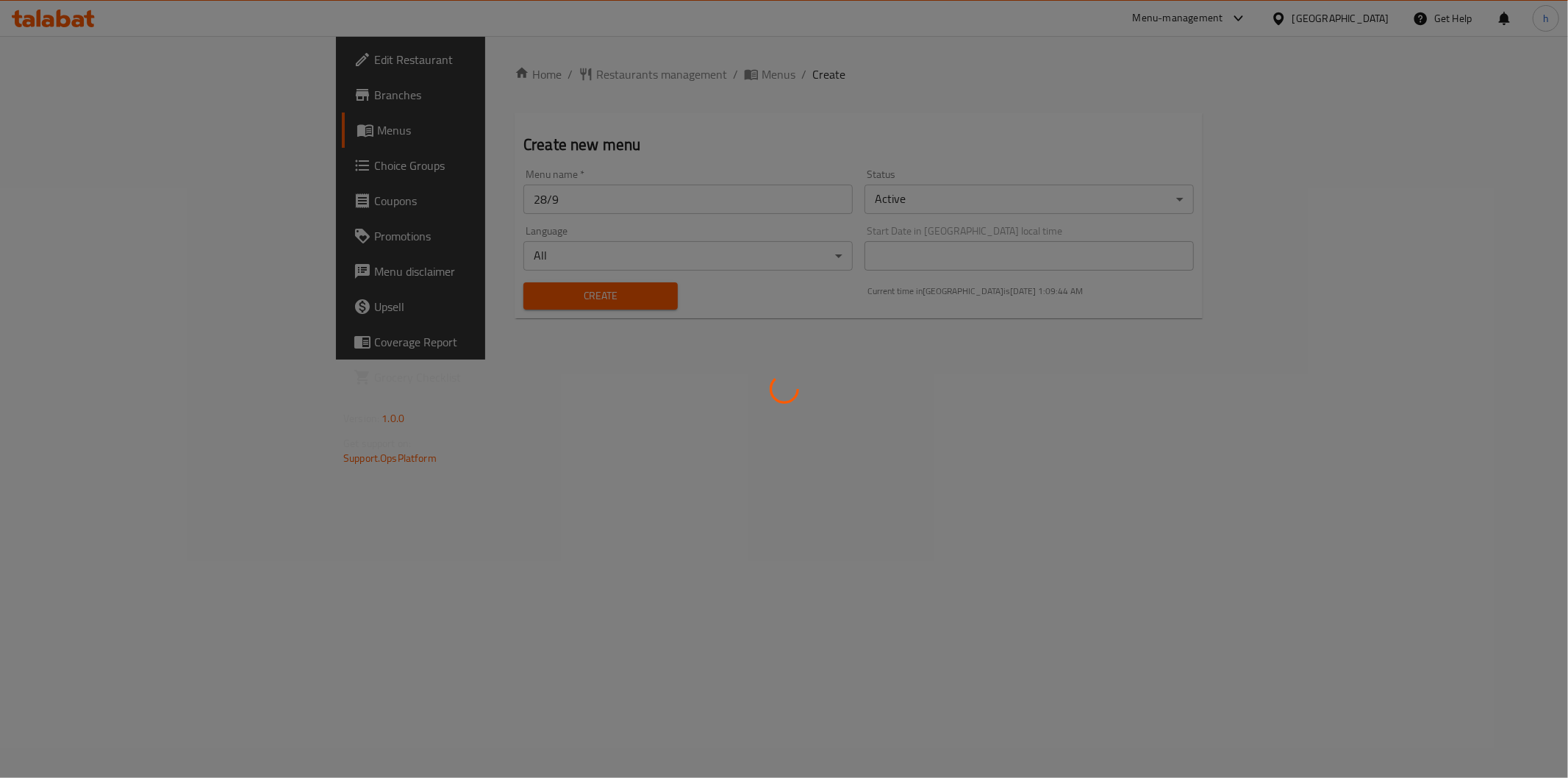
click at [119, 158] on div at bounding box center [784, 389] width 1568 height 778
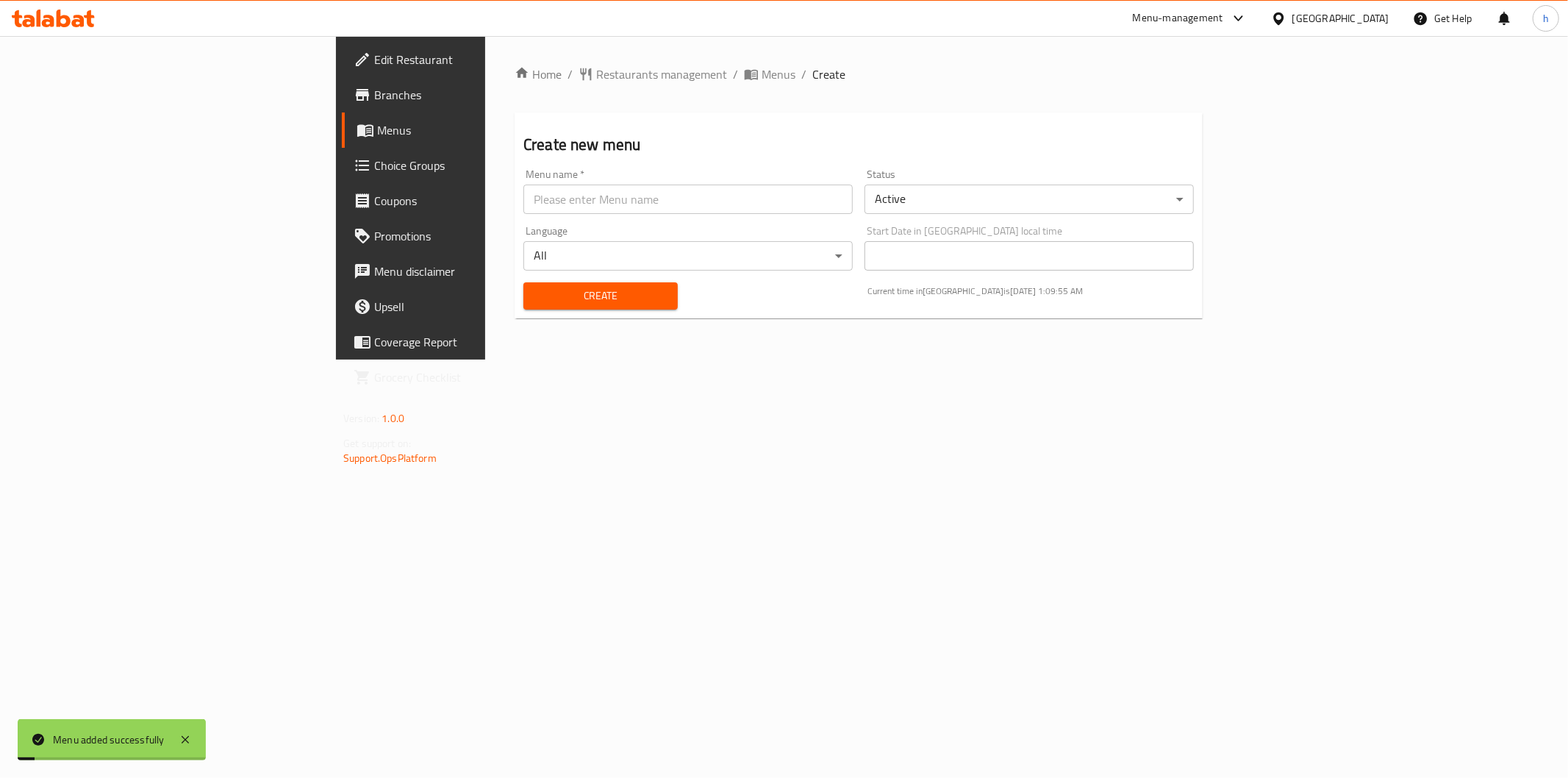
click at [377, 134] on span "Menus" at bounding box center [481, 129] width 209 height 18
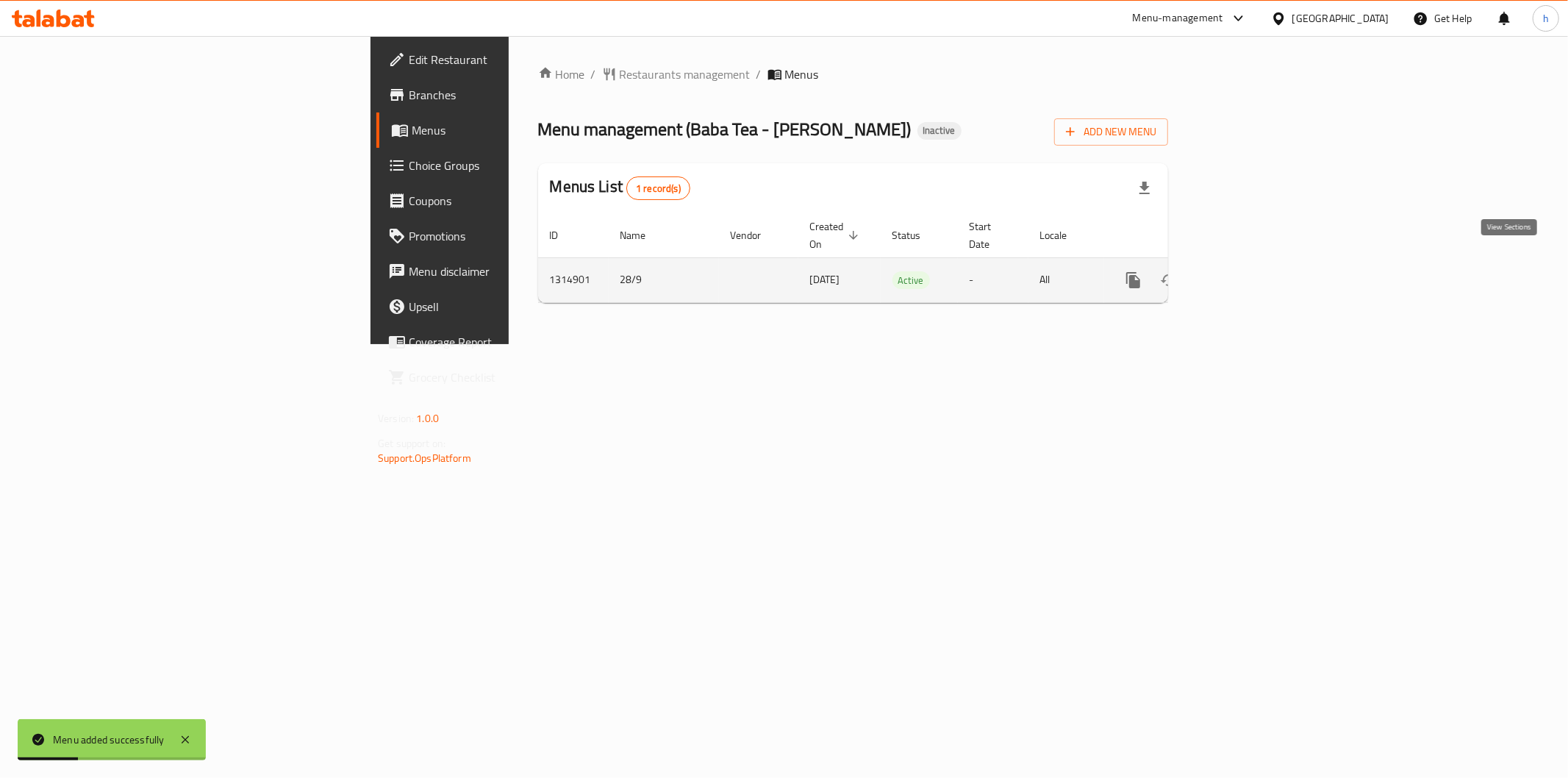
click at [1248, 271] on icon "enhanced table" at bounding box center [1239, 280] width 18 height 18
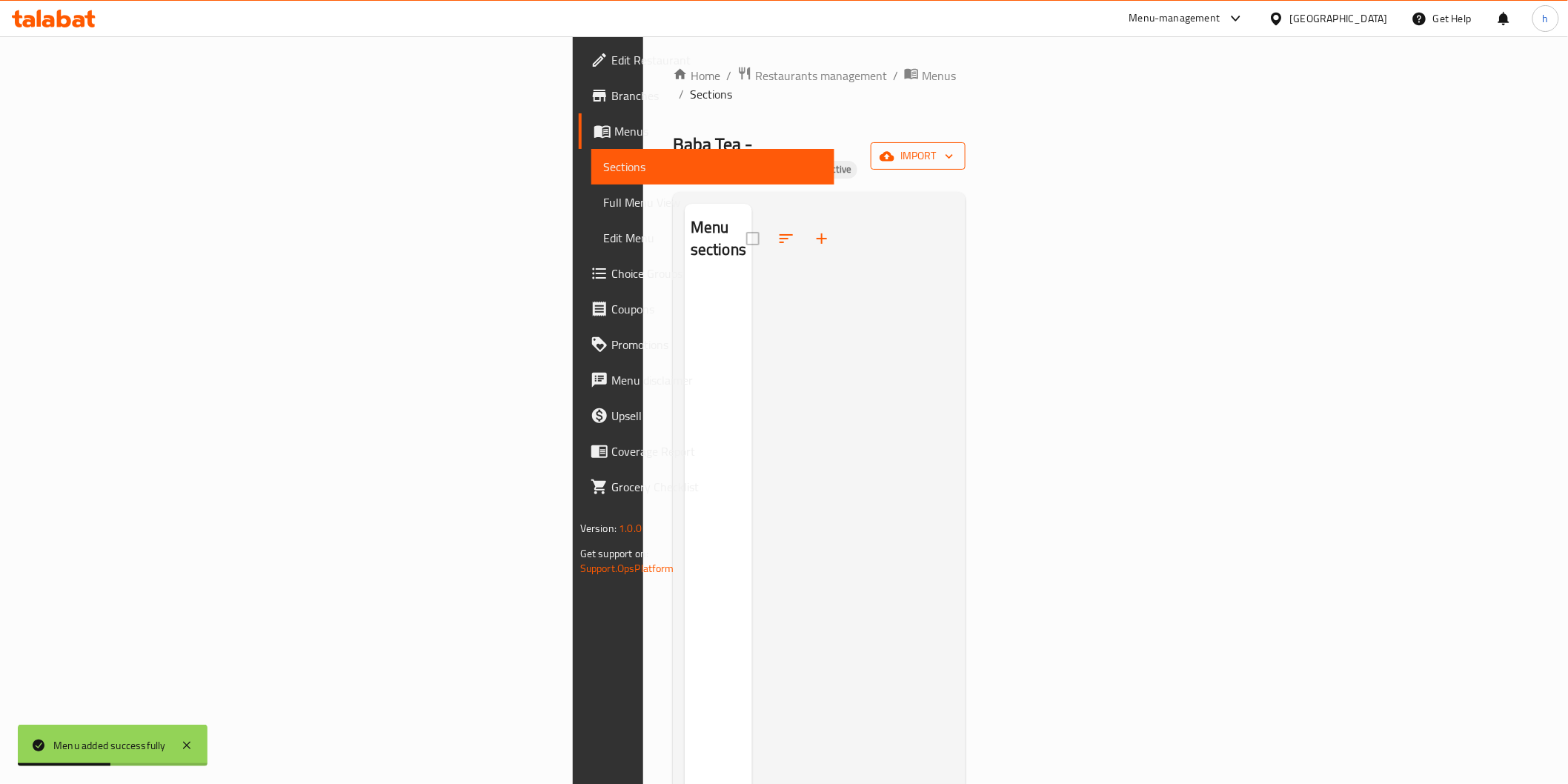
click at [954, 146] on span "import" at bounding box center [918, 156] width 72 height 19
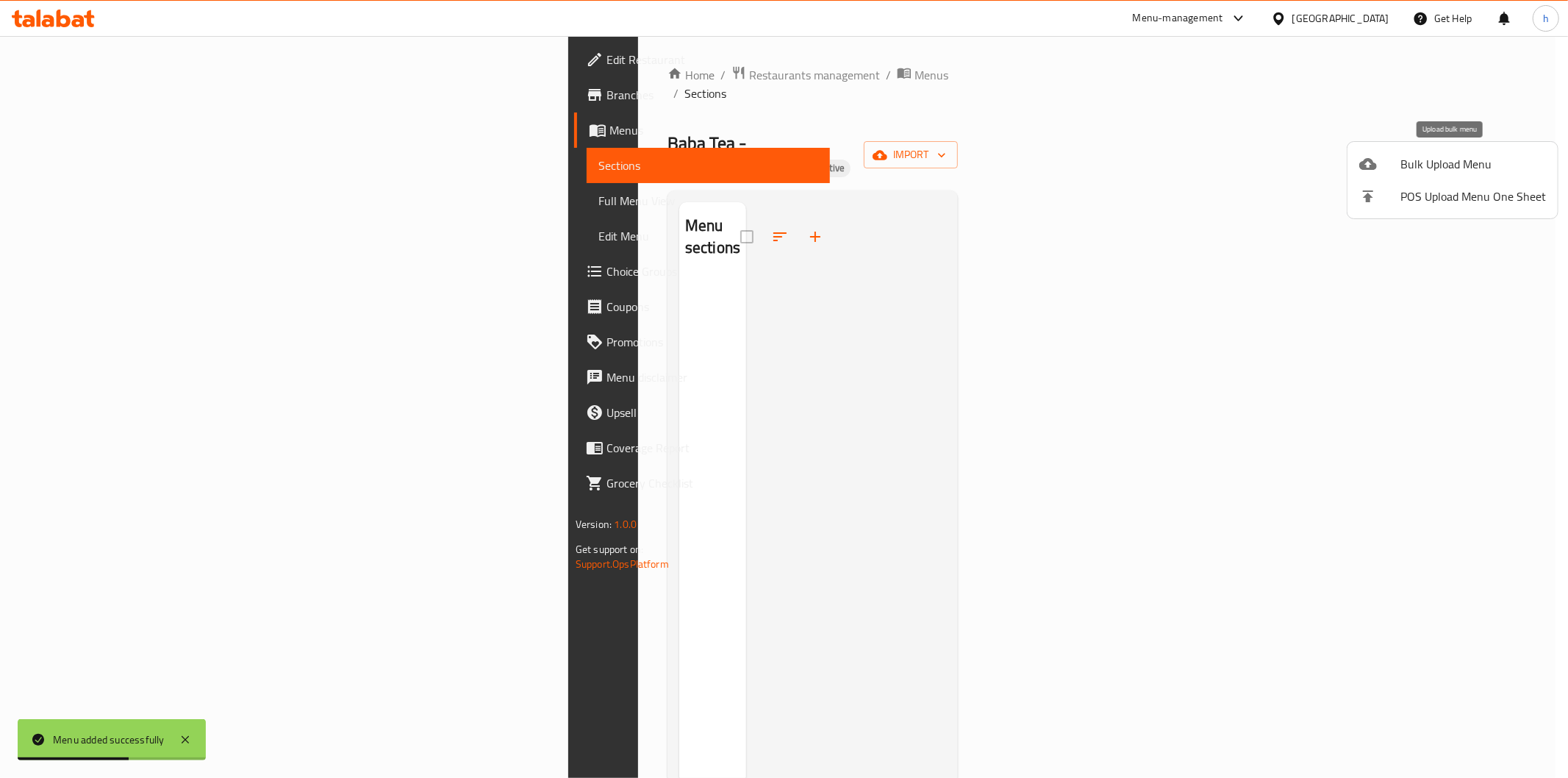
click at [1450, 155] on span "Bulk Upload Menu" at bounding box center [1473, 164] width 145 height 18
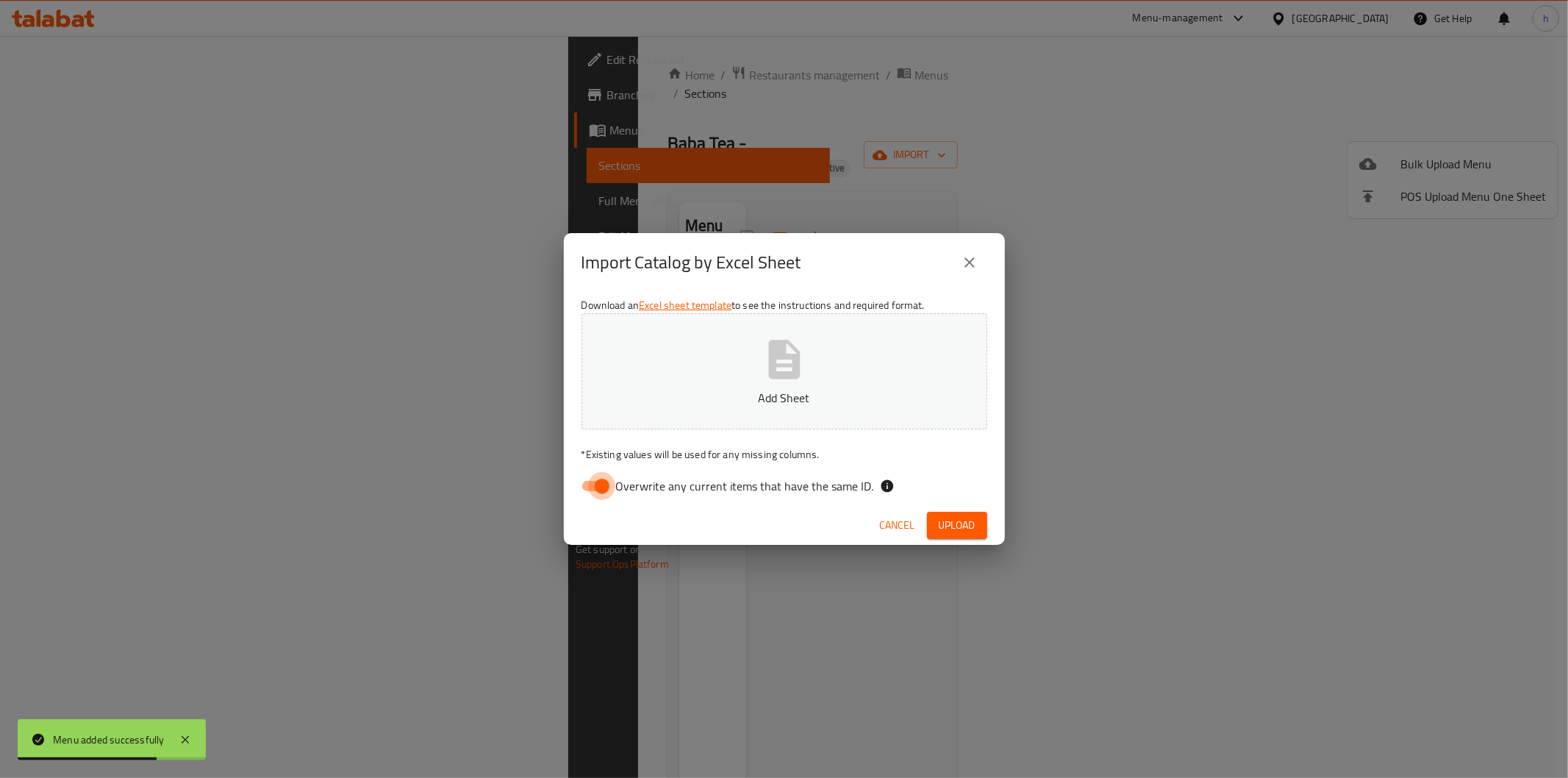
click at [602, 484] on input "Overwrite any current items that have the same ID." at bounding box center [602, 486] width 83 height 28
checkbox input "false"
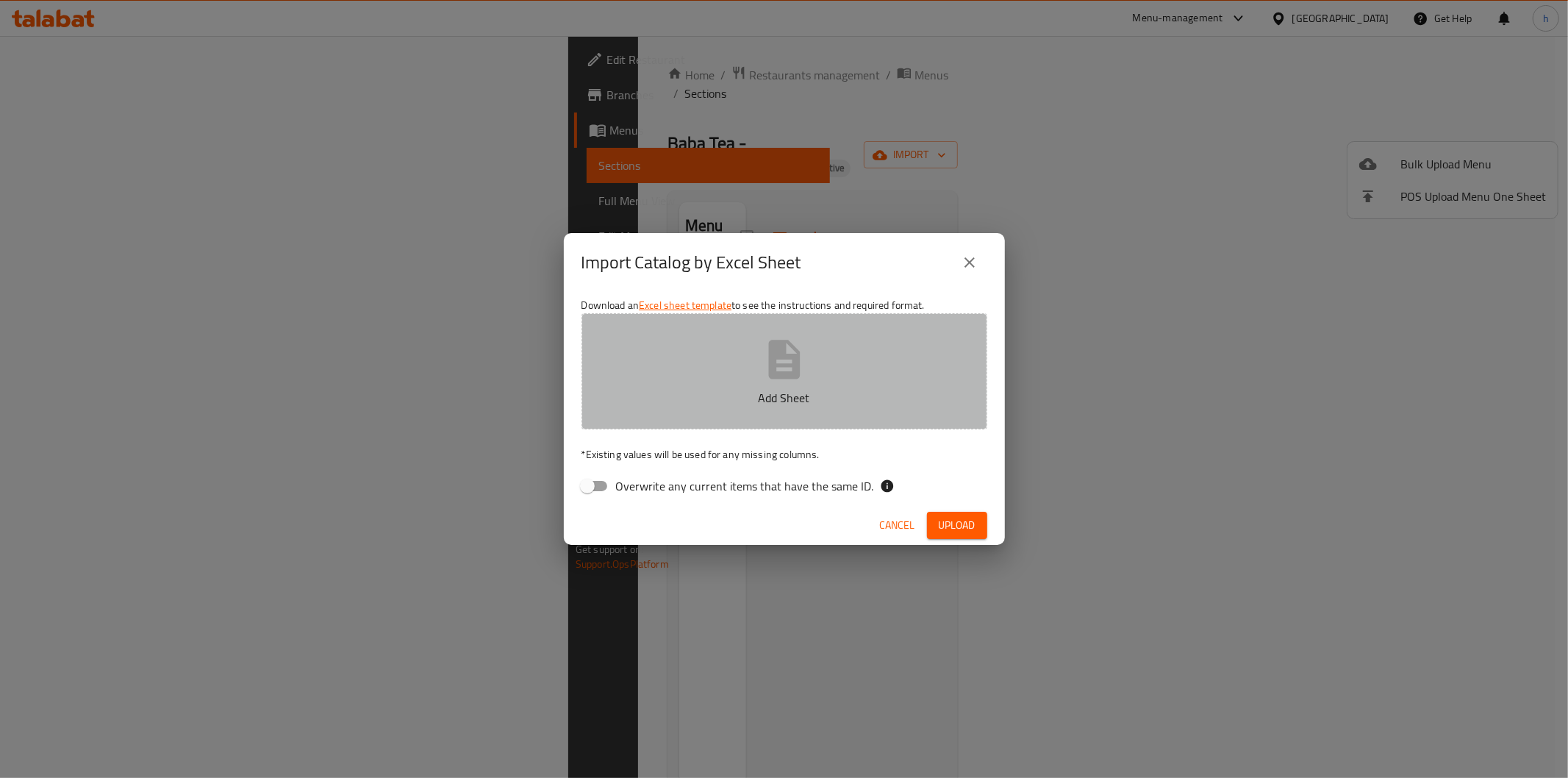
click at [799, 369] on icon "button" at bounding box center [784, 359] width 32 height 39
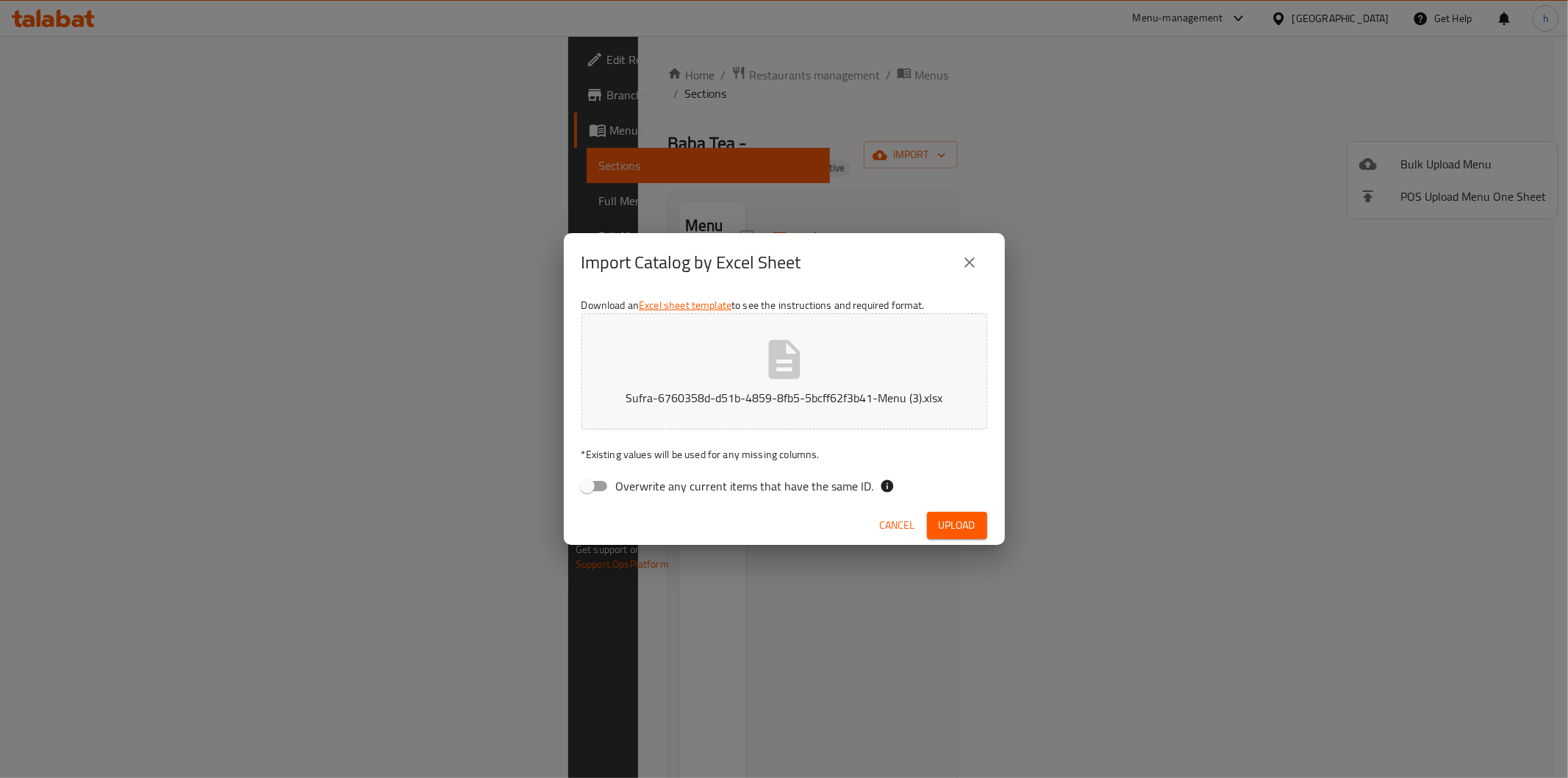
click at [960, 530] on span "Upload" at bounding box center [957, 525] width 37 height 18
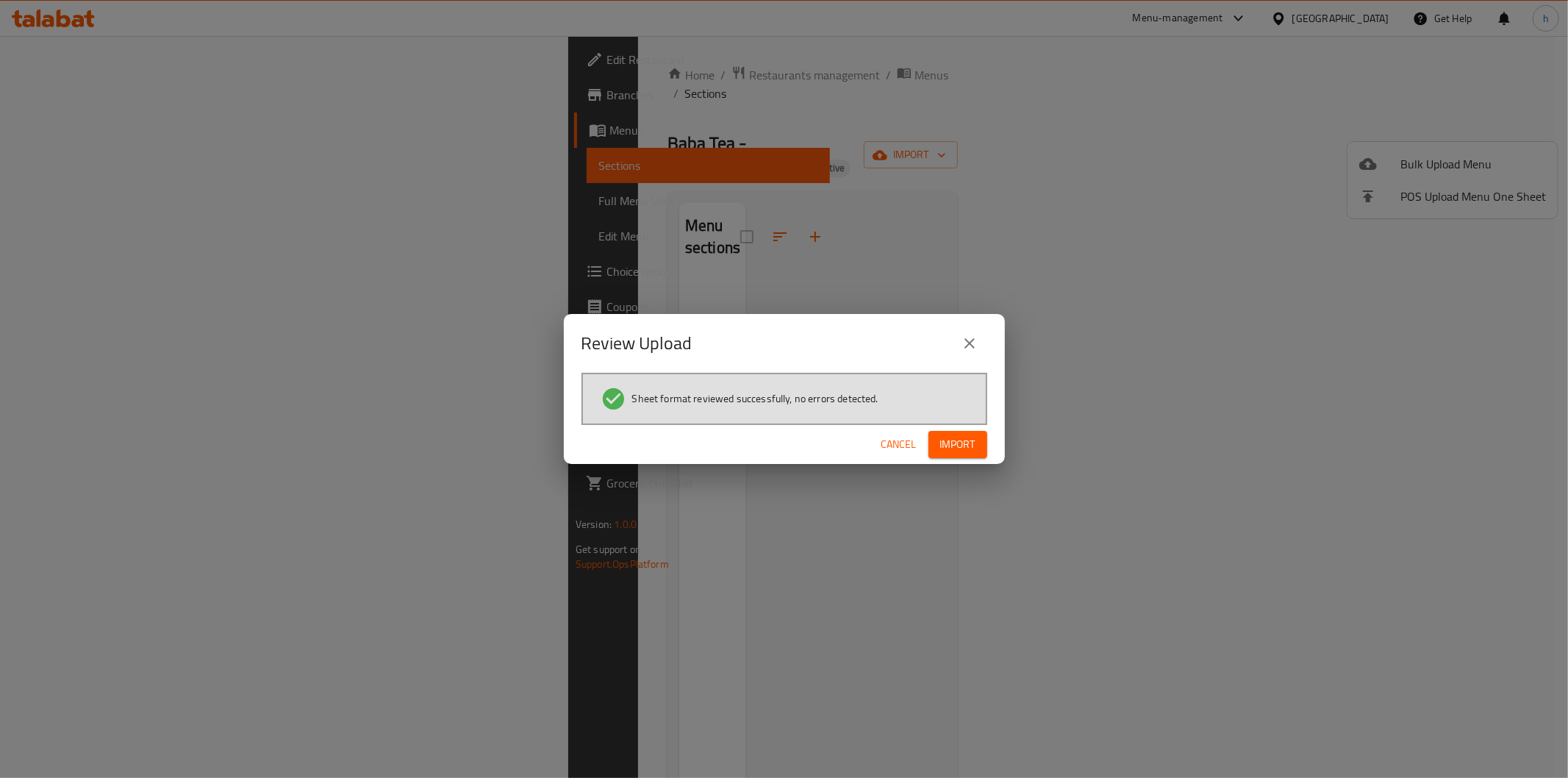
click at [964, 447] on span "Import" at bounding box center [958, 445] width 35 height 18
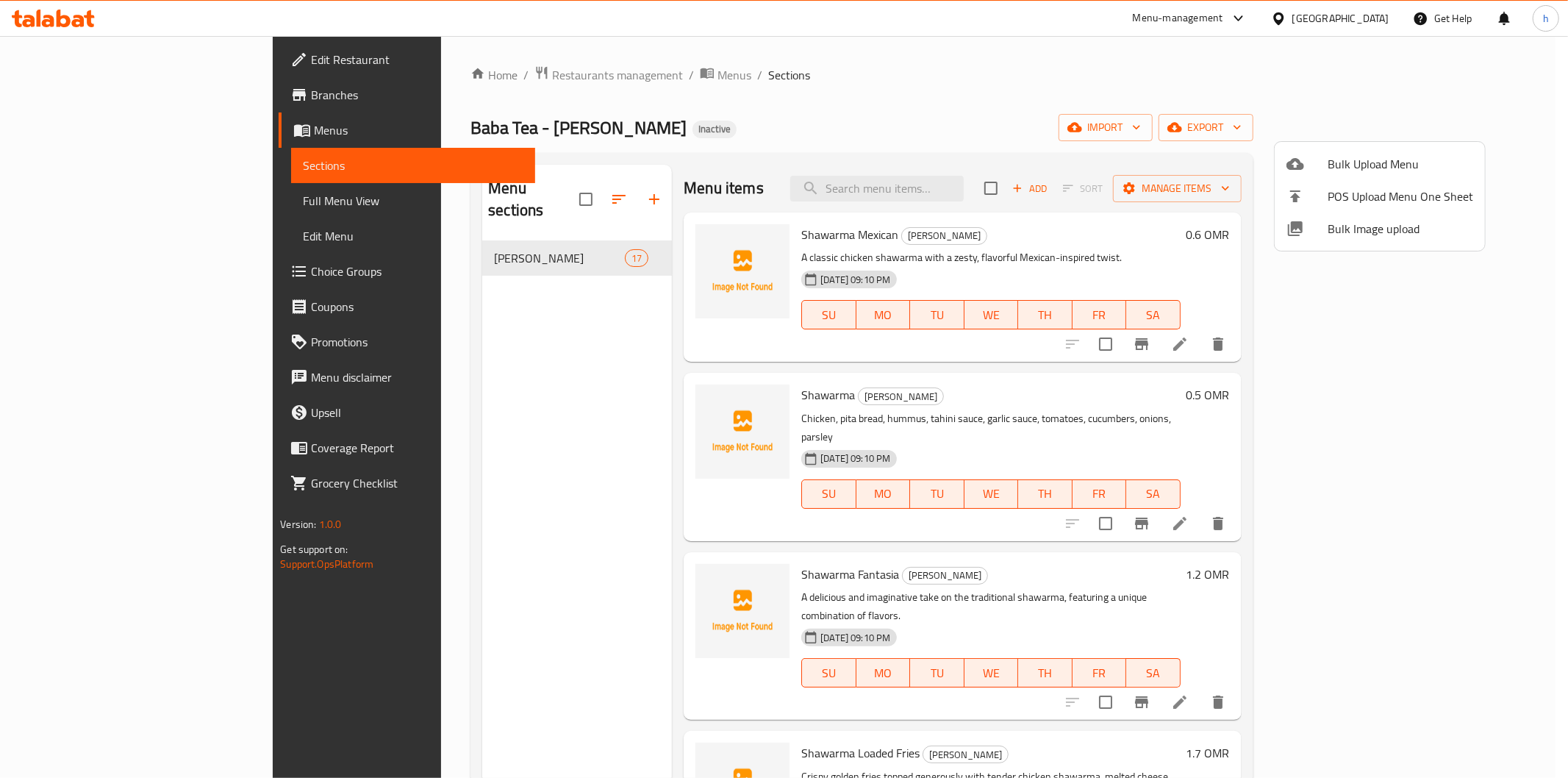
click at [983, 189] on div at bounding box center [784, 389] width 1568 height 778
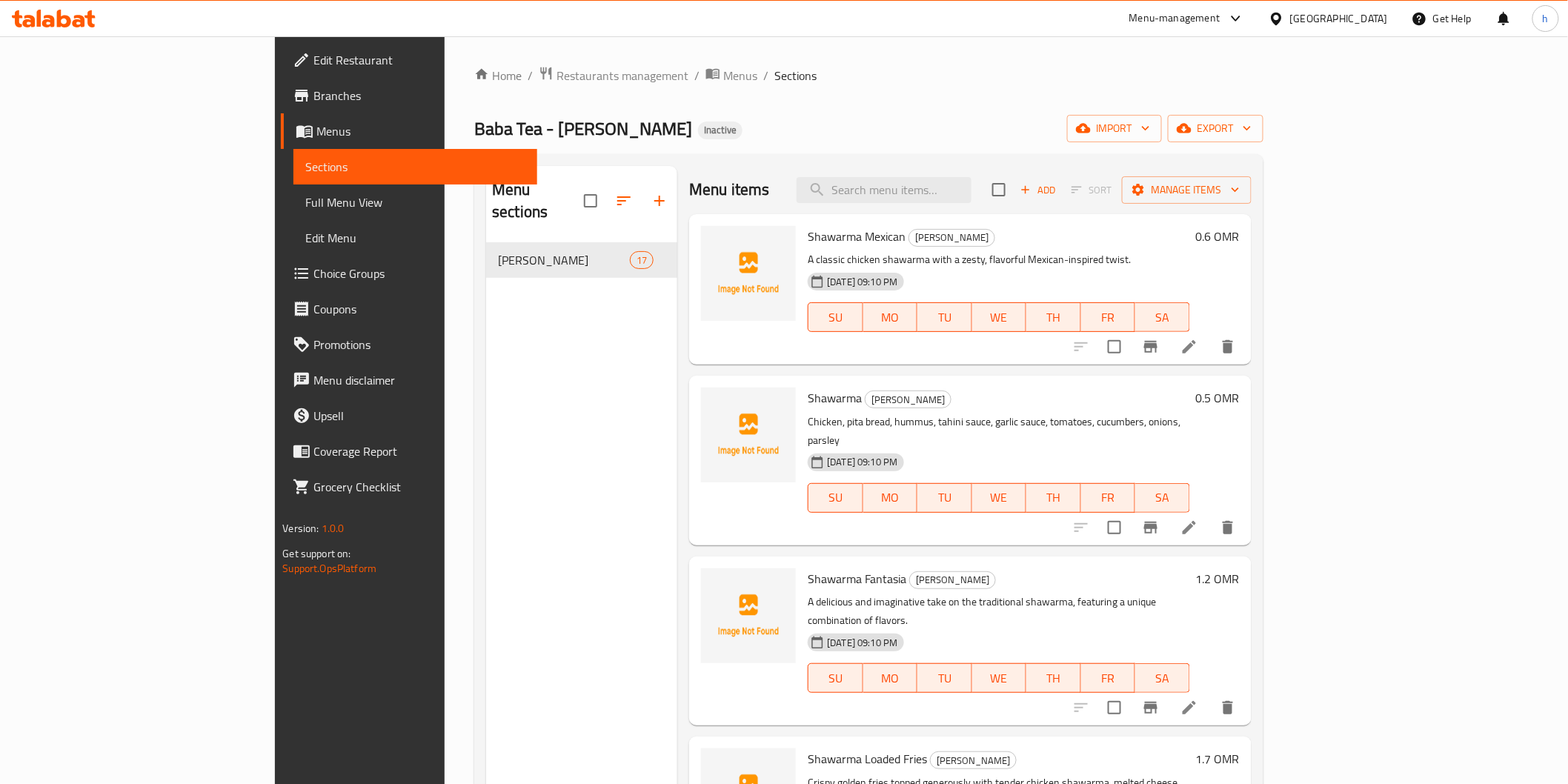
click at [972, 190] on input "search" at bounding box center [884, 190] width 175 height 26
paste input "Plate Shawarma"
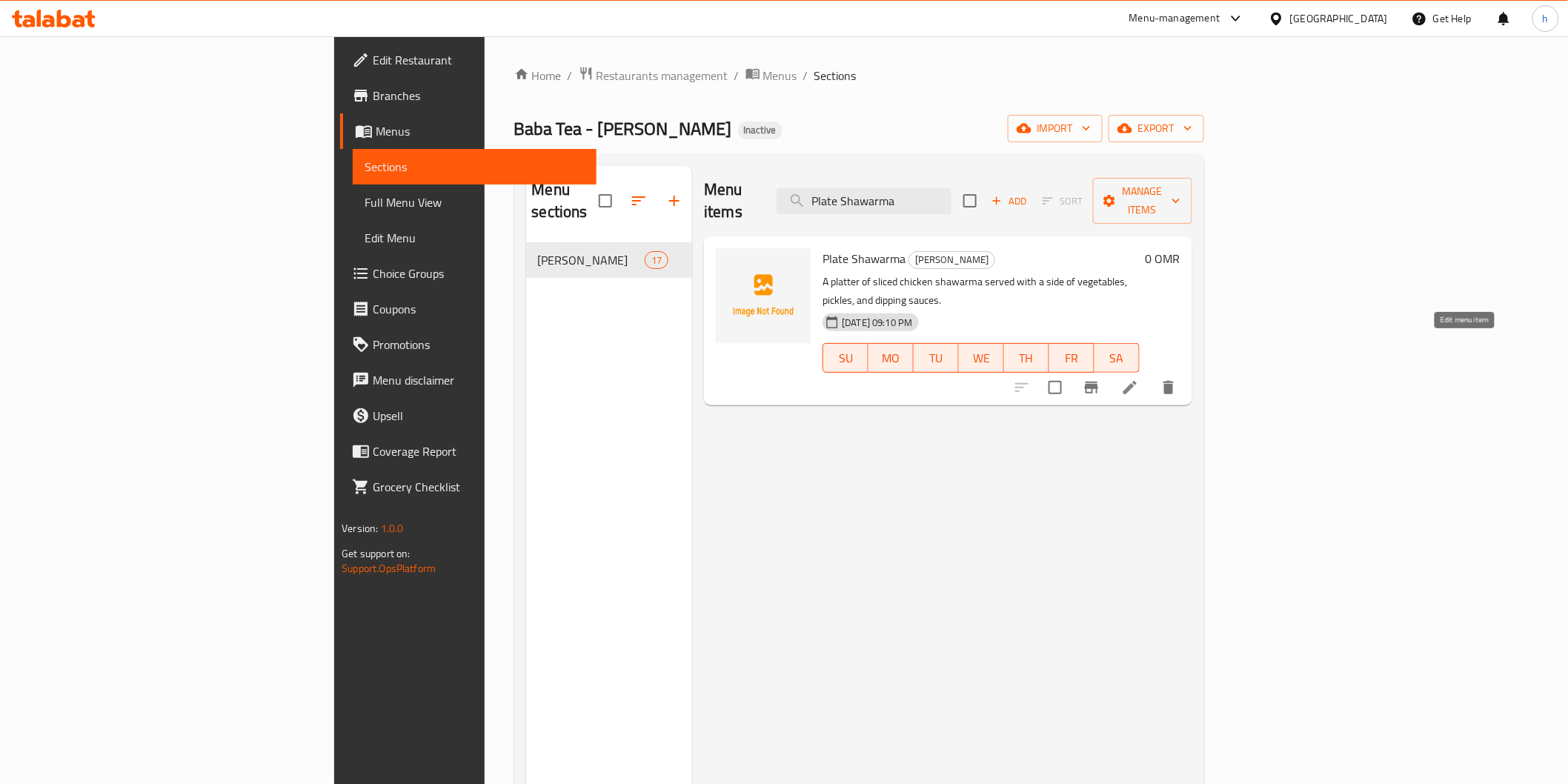
type input "Plate Shawarma"
click at [1139, 379] on icon at bounding box center [1130, 387] width 18 height 18
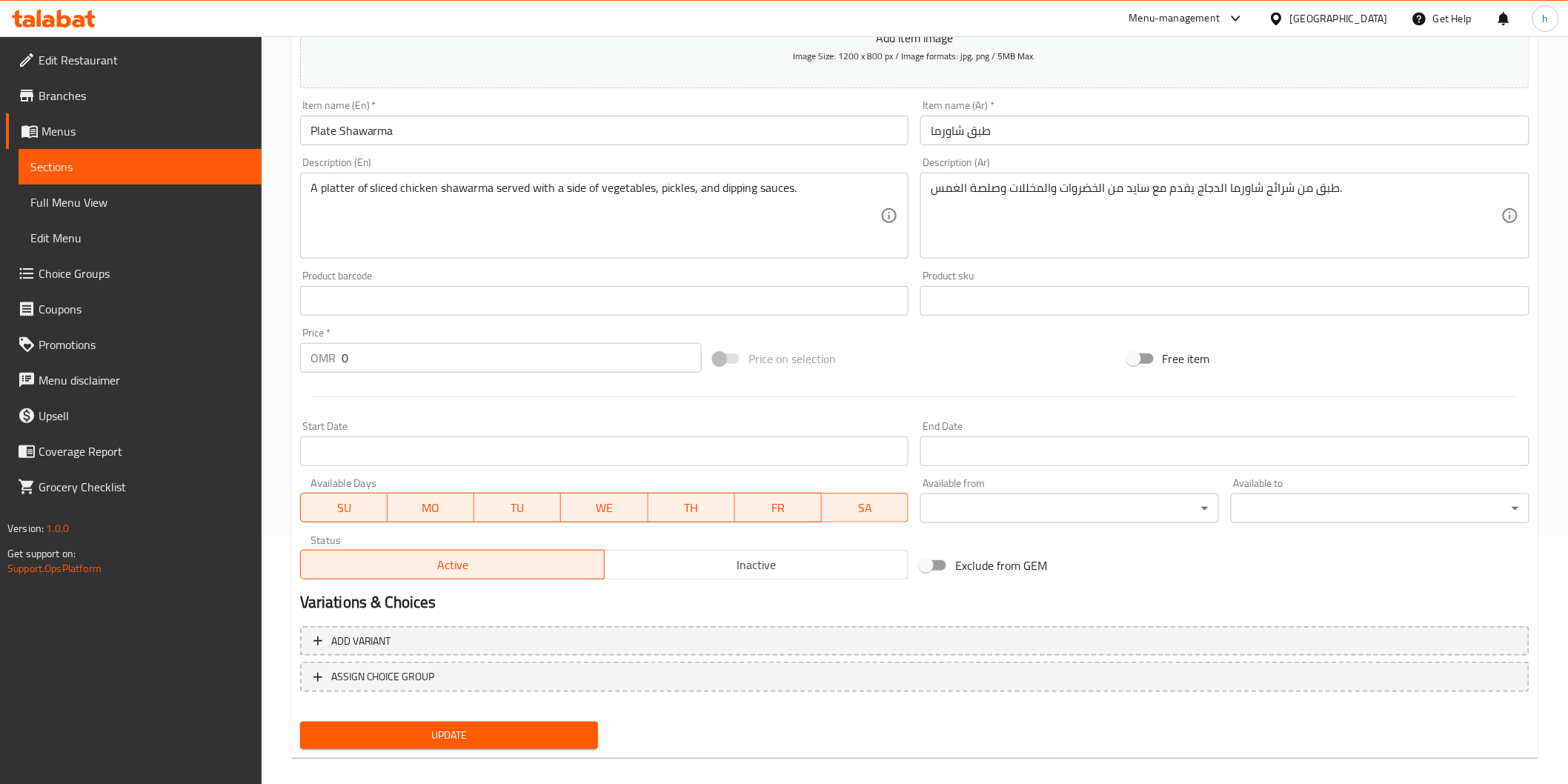
scroll to position [260, 0]
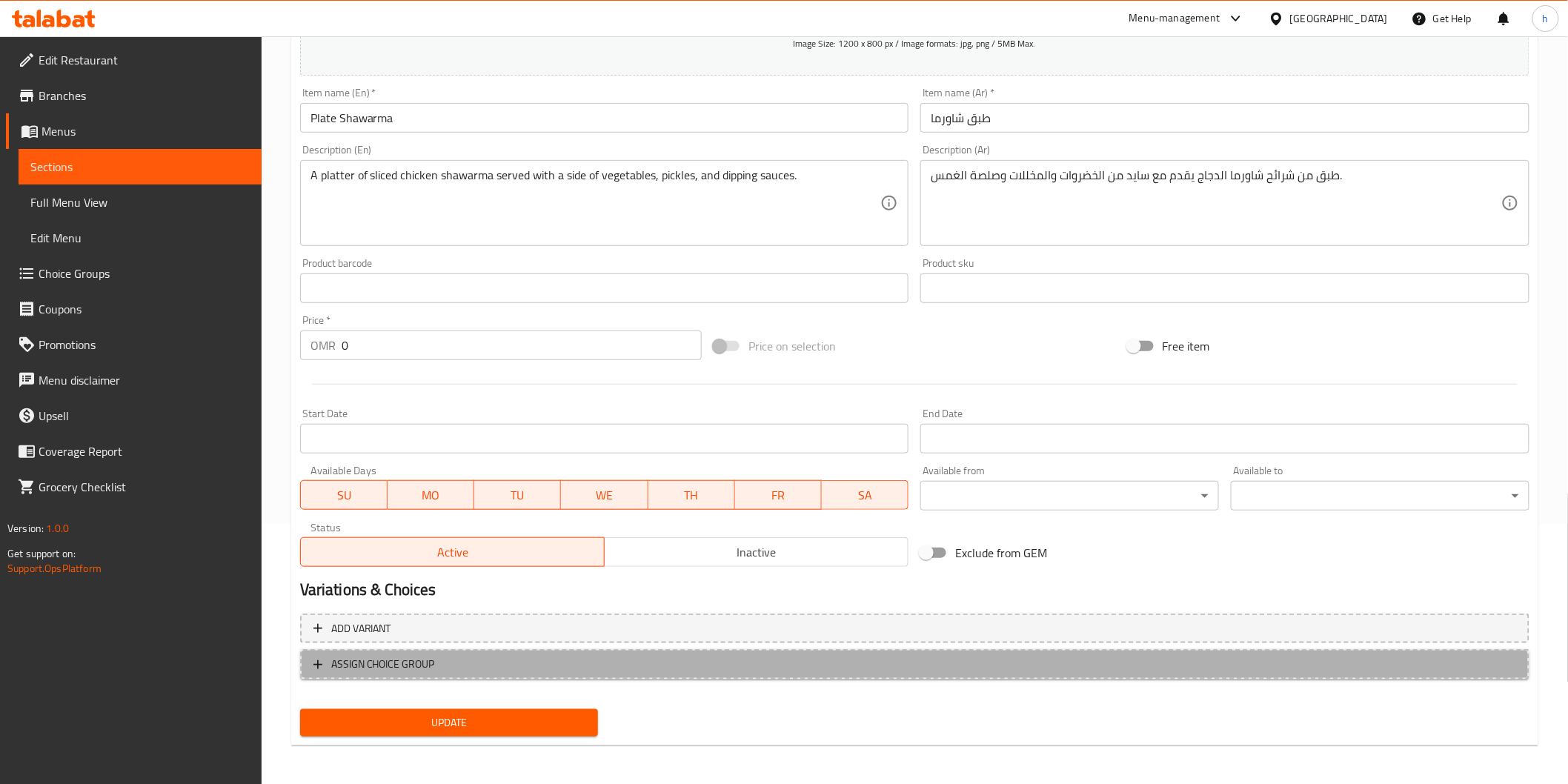
click at [379, 658] on span "ASSIGN CHOICE GROUP" at bounding box center [383, 665] width 103 height 19
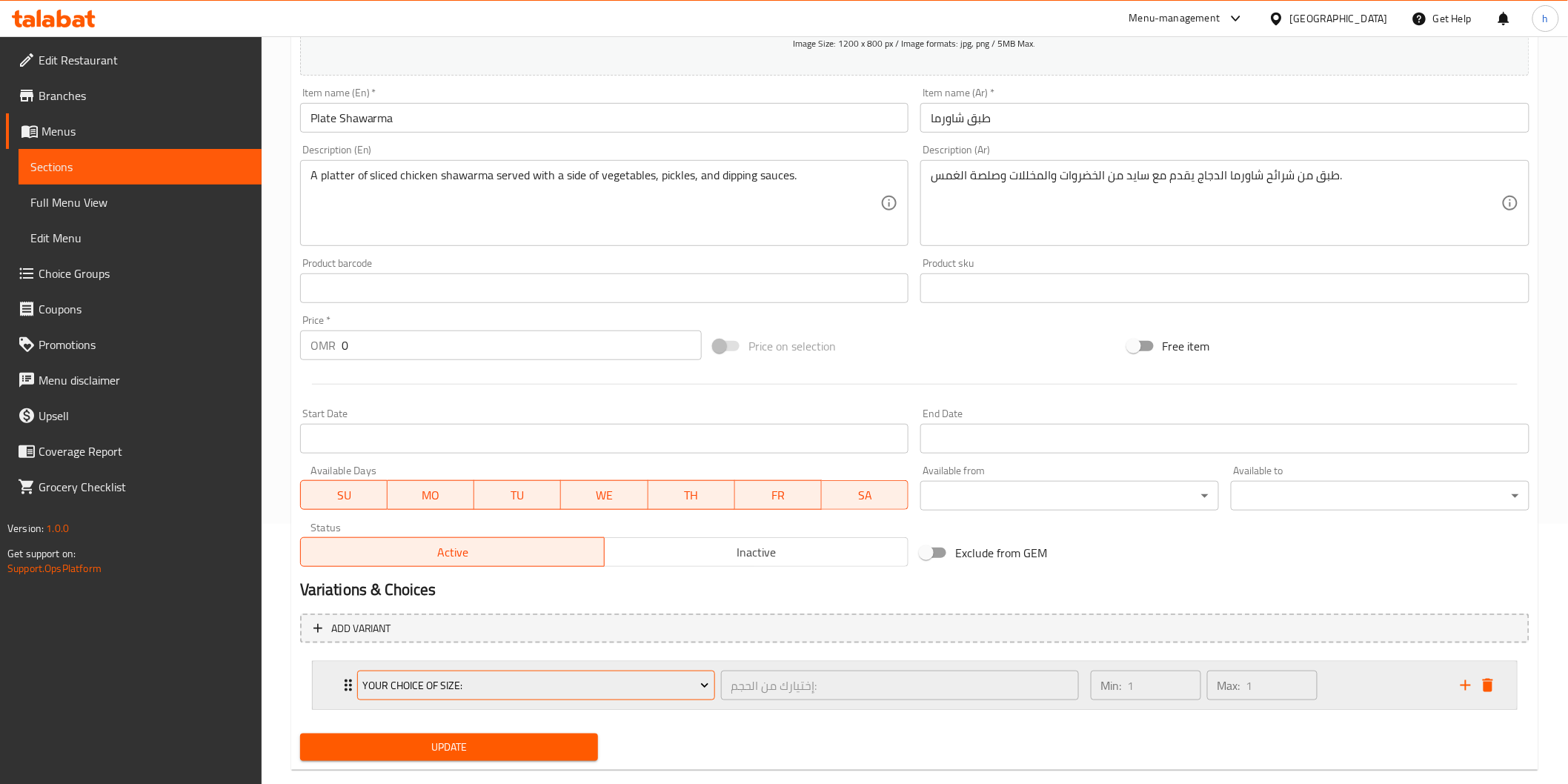
click at [510, 681] on span "Your Choice Of Size:" at bounding box center [536, 686] width 347 height 19
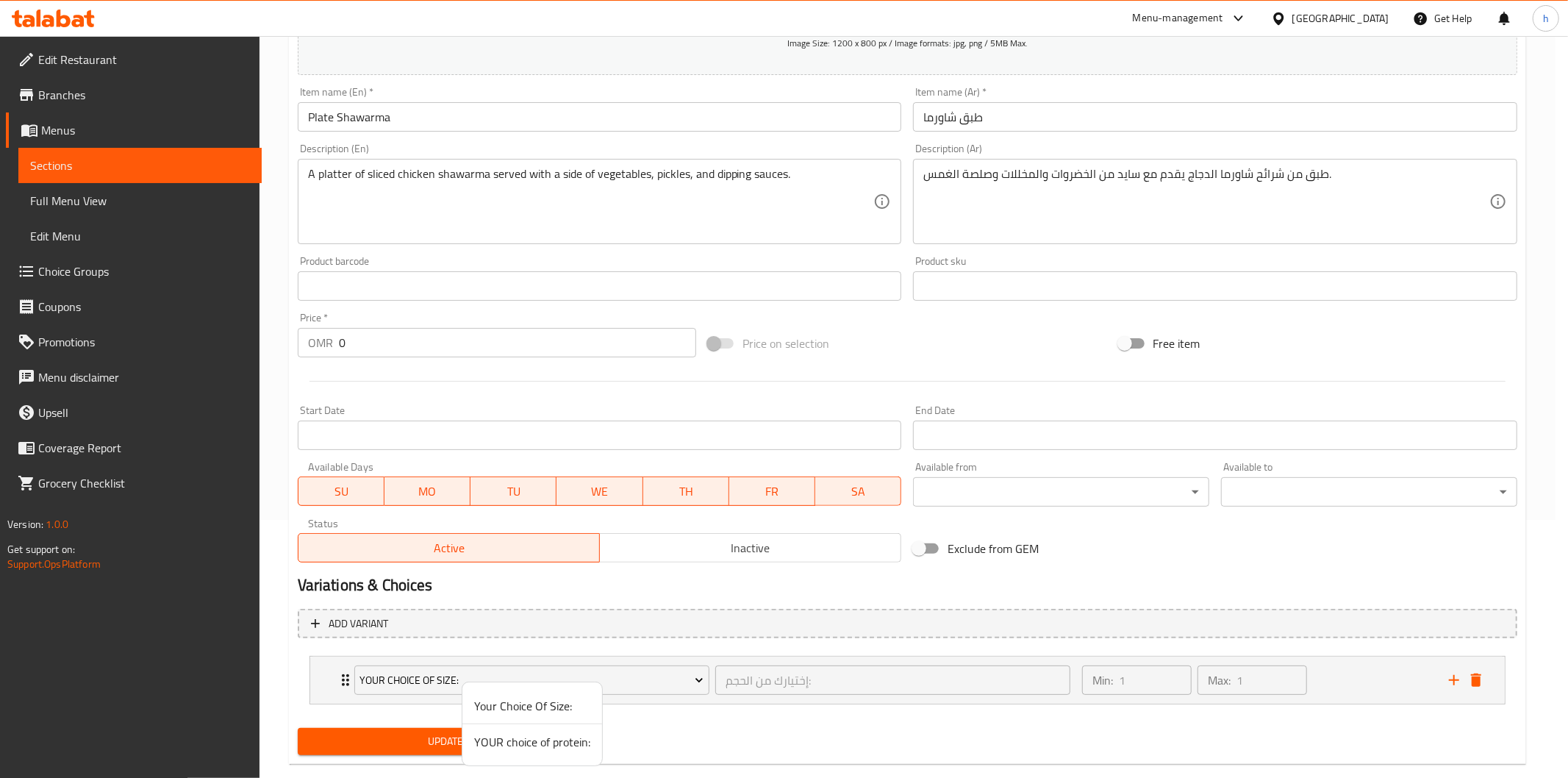
click at [346, 685] on div at bounding box center [784, 389] width 1568 height 778
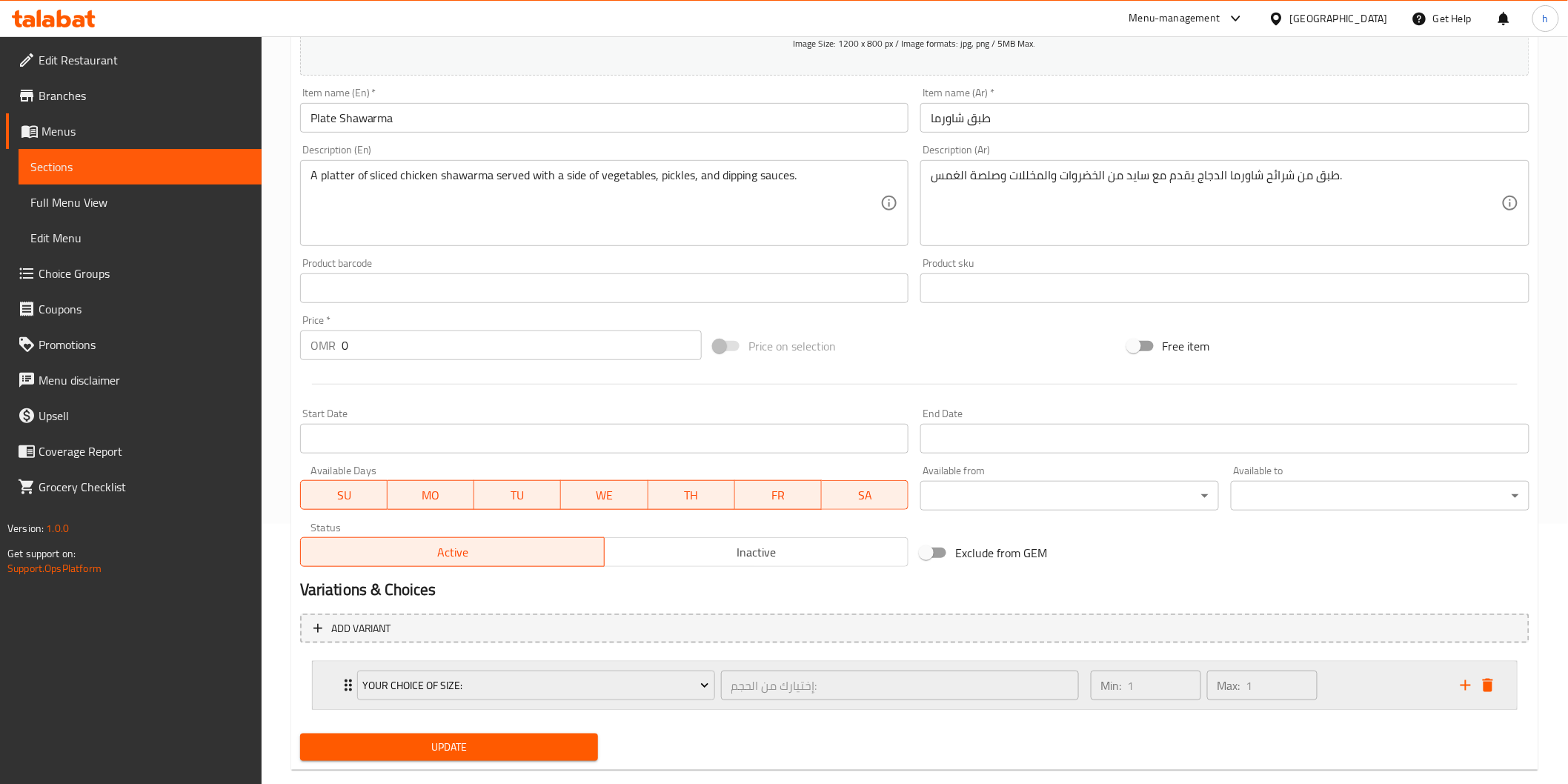
click at [351, 681] on div "Your Choice Of Size: إختيارك من الحجم: ​" at bounding box center [718, 686] width 739 height 47
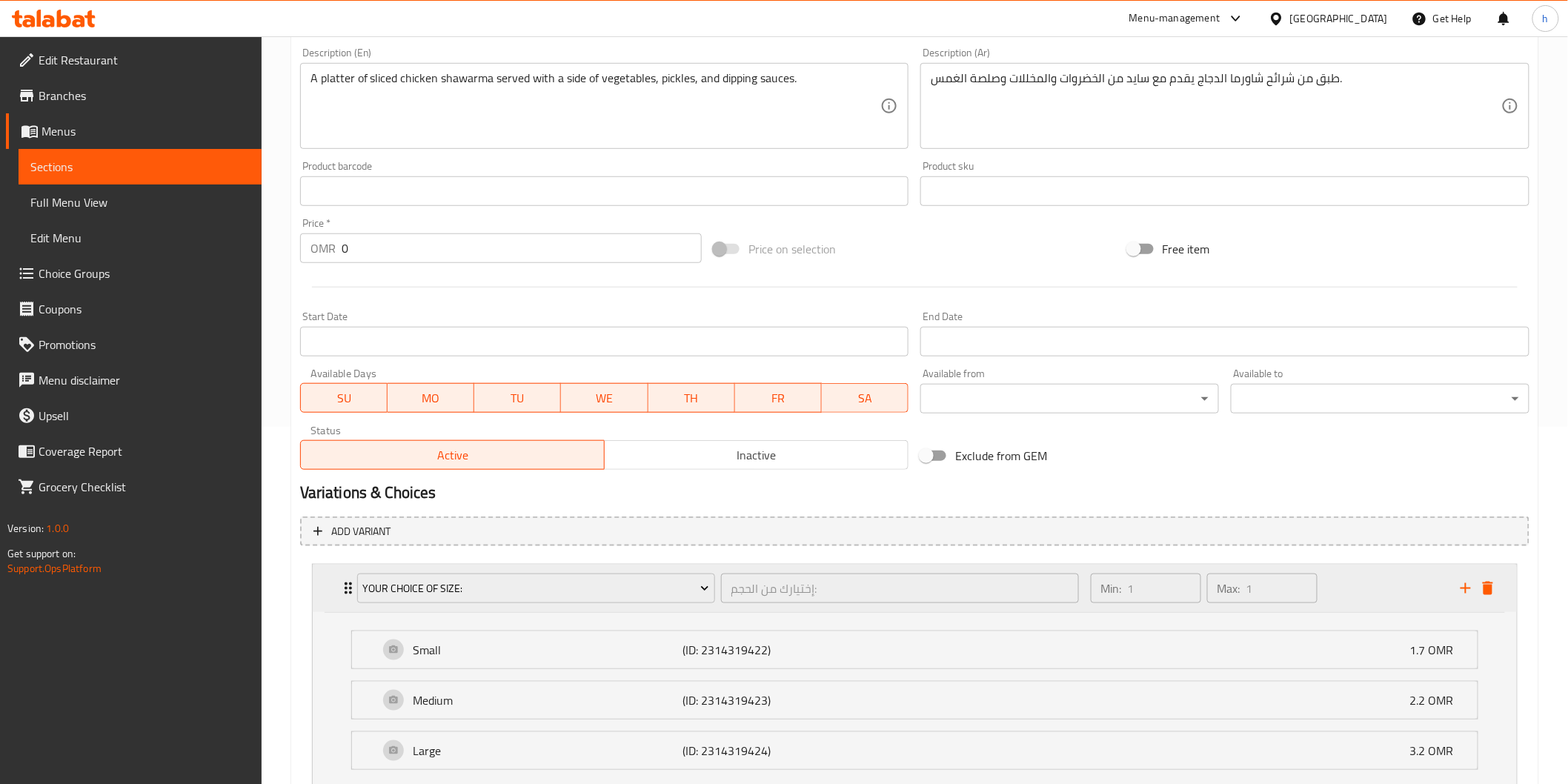
scroll to position [468, 0]
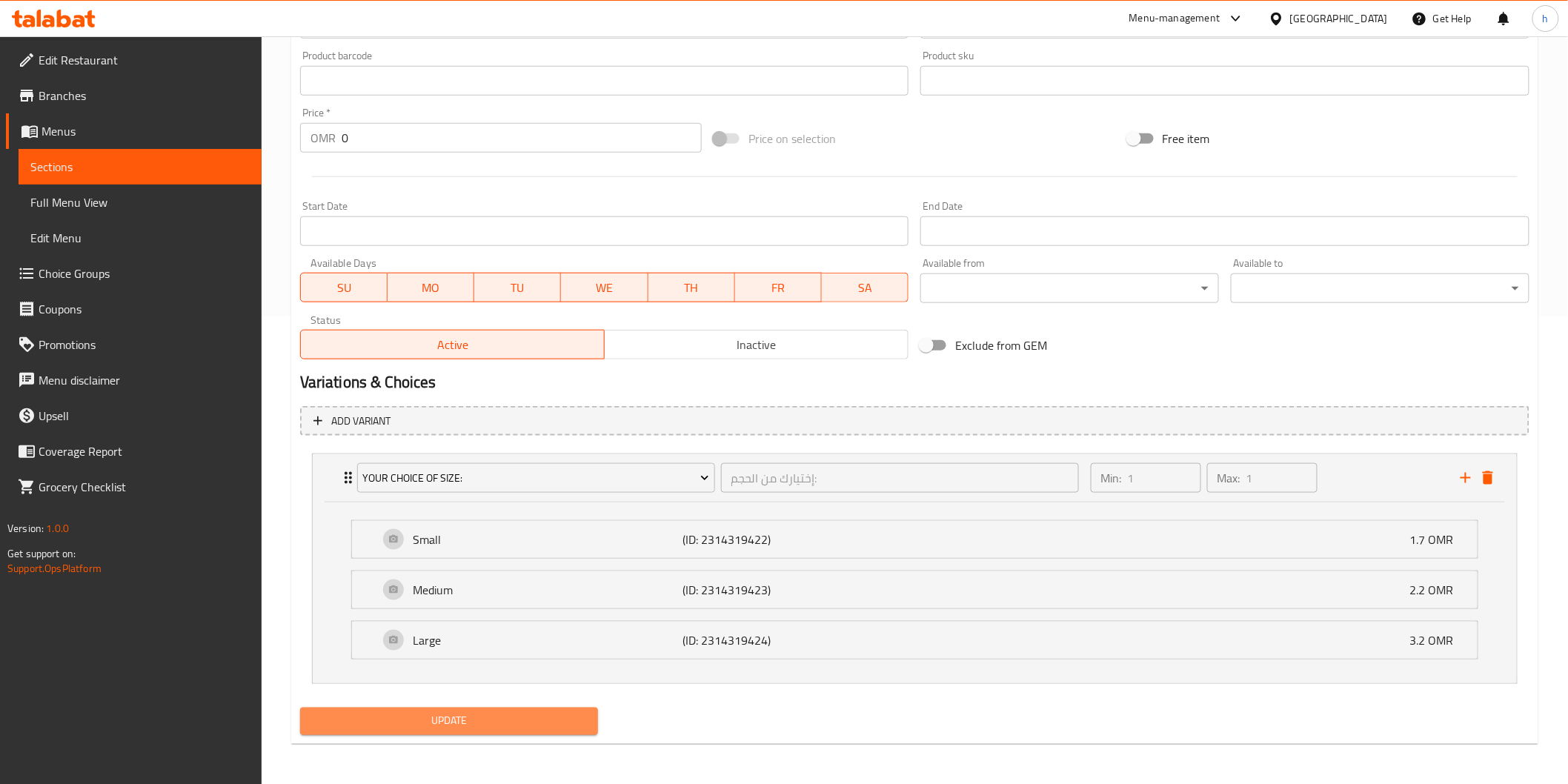
click at [479, 722] on span "Update" at bounding box center [449, 722] width 275 height 19
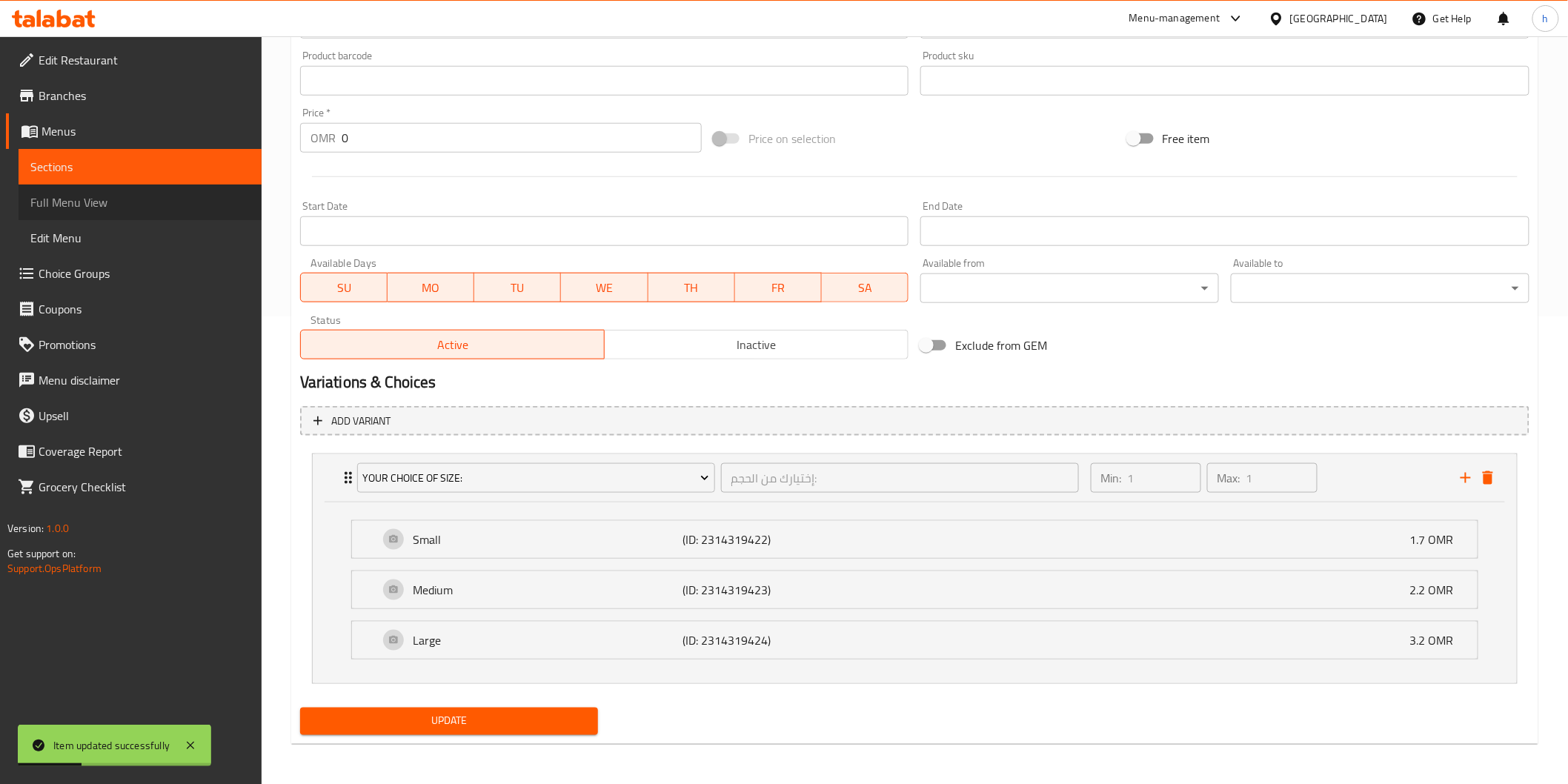
click at [98, 197] on span "Full Menu View" at bounding box center [140, 202] width 220 height 18
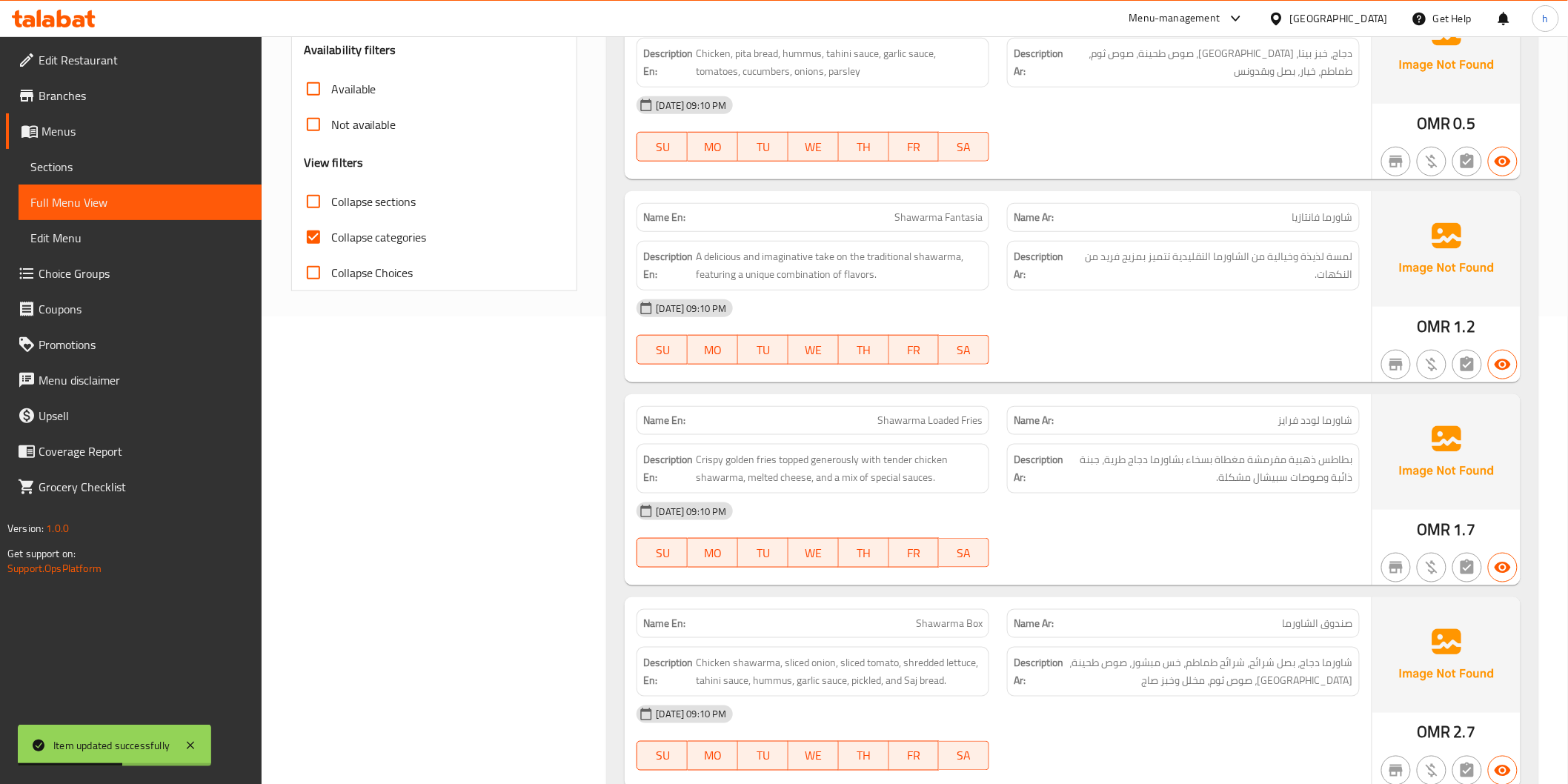
click at [339, 230] on span "Collapse categories" at bounding box center [379, 236] width 96 height 18
click at [331, 230] on input "Collapse categories" at bounding box center [314, 237] width 35 height 35
checkbox input "false"
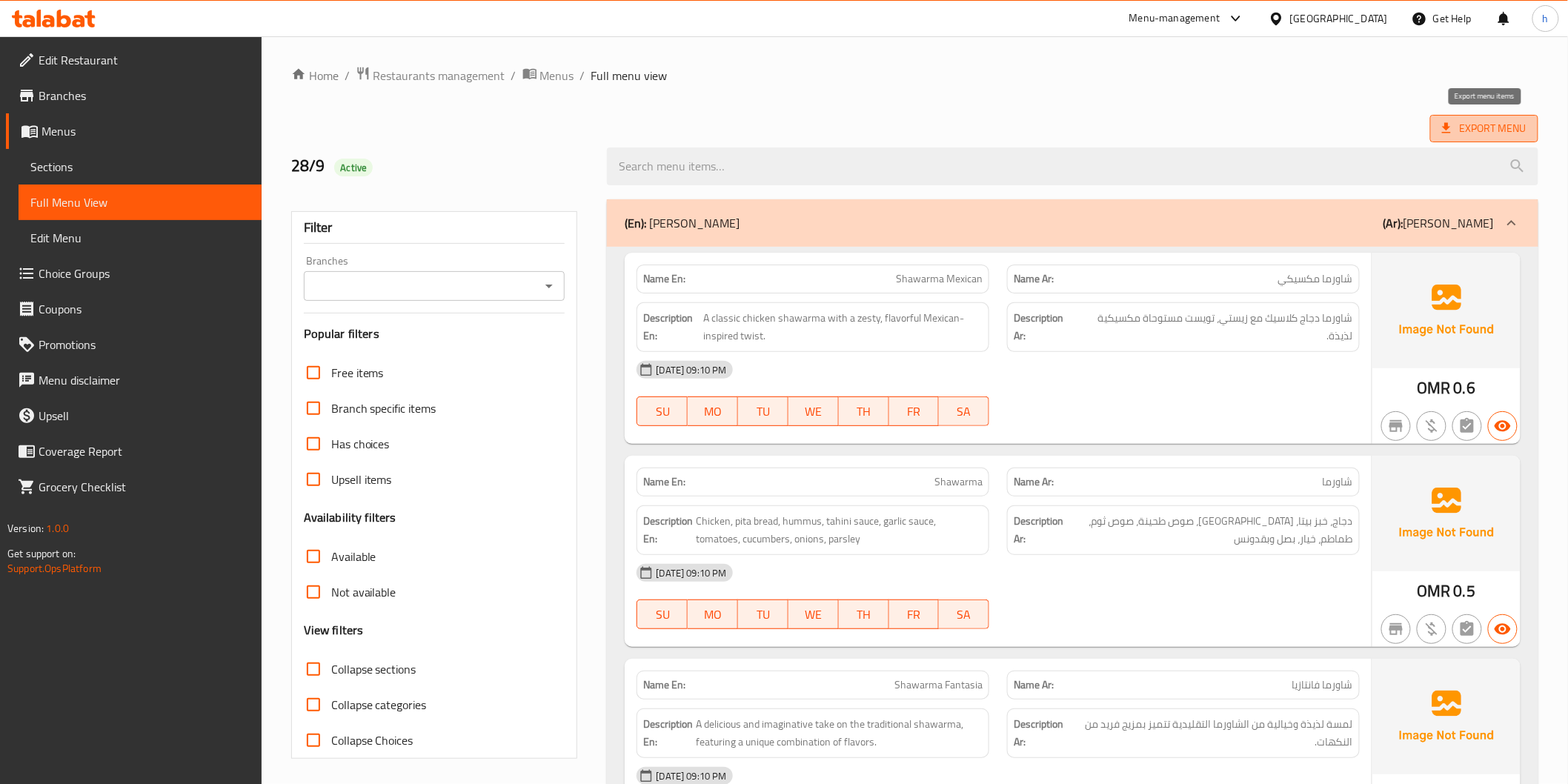
click at [1459, 124] on span "Export Menu" at bounding box center [1484, 129] width 84 height 19
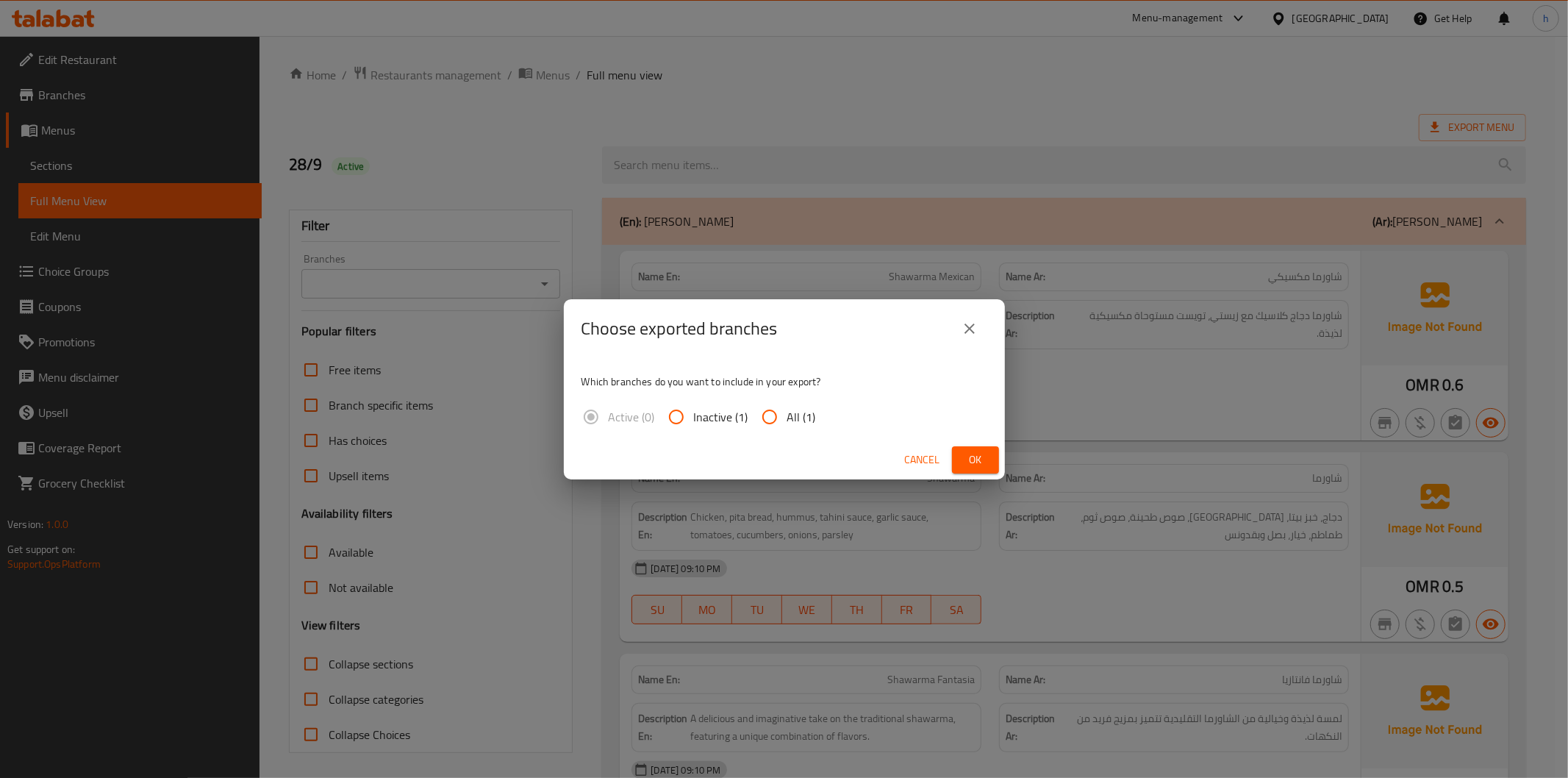
click at [759, 410] on input "All (1)" at bounding box center [769, 417] width 35 height 35
radio input "true"
click at [966, 456] on span "Ok" at bounding box center [976, 460] width 23 height 18
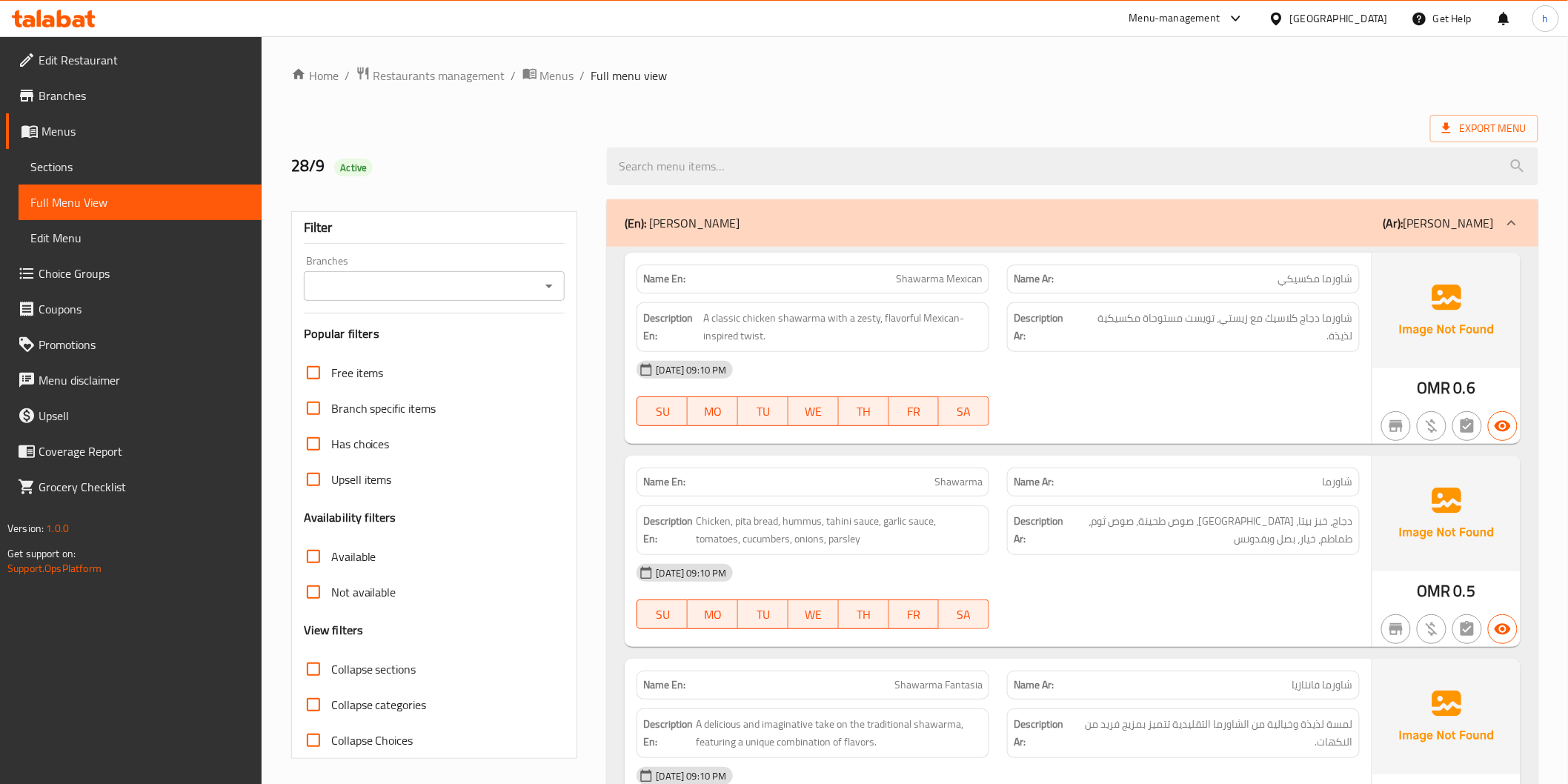
drag, startPoint x: 744, startPoint y: 220, endPoint x: 694, endPoint y: 220, distance: 50.0
click at [694, 220] on div "(En): Baba Shawarma (Ar): بابا شاورما" at bounding box center [1059, 223] width 869 height 18
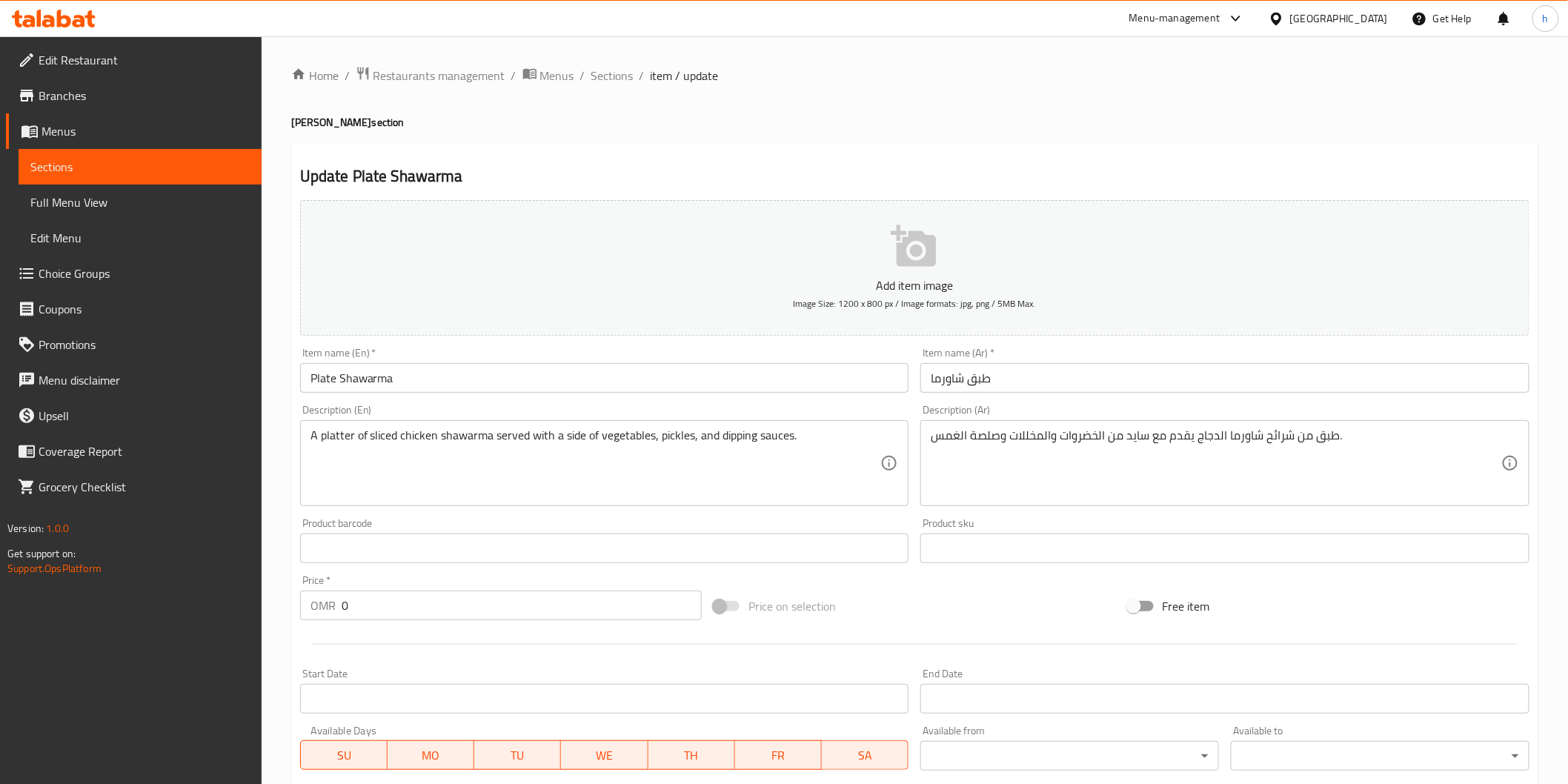
click at [52, 282] on span "Choice Groups" at bounding box center [144, 273] width 211 height 18
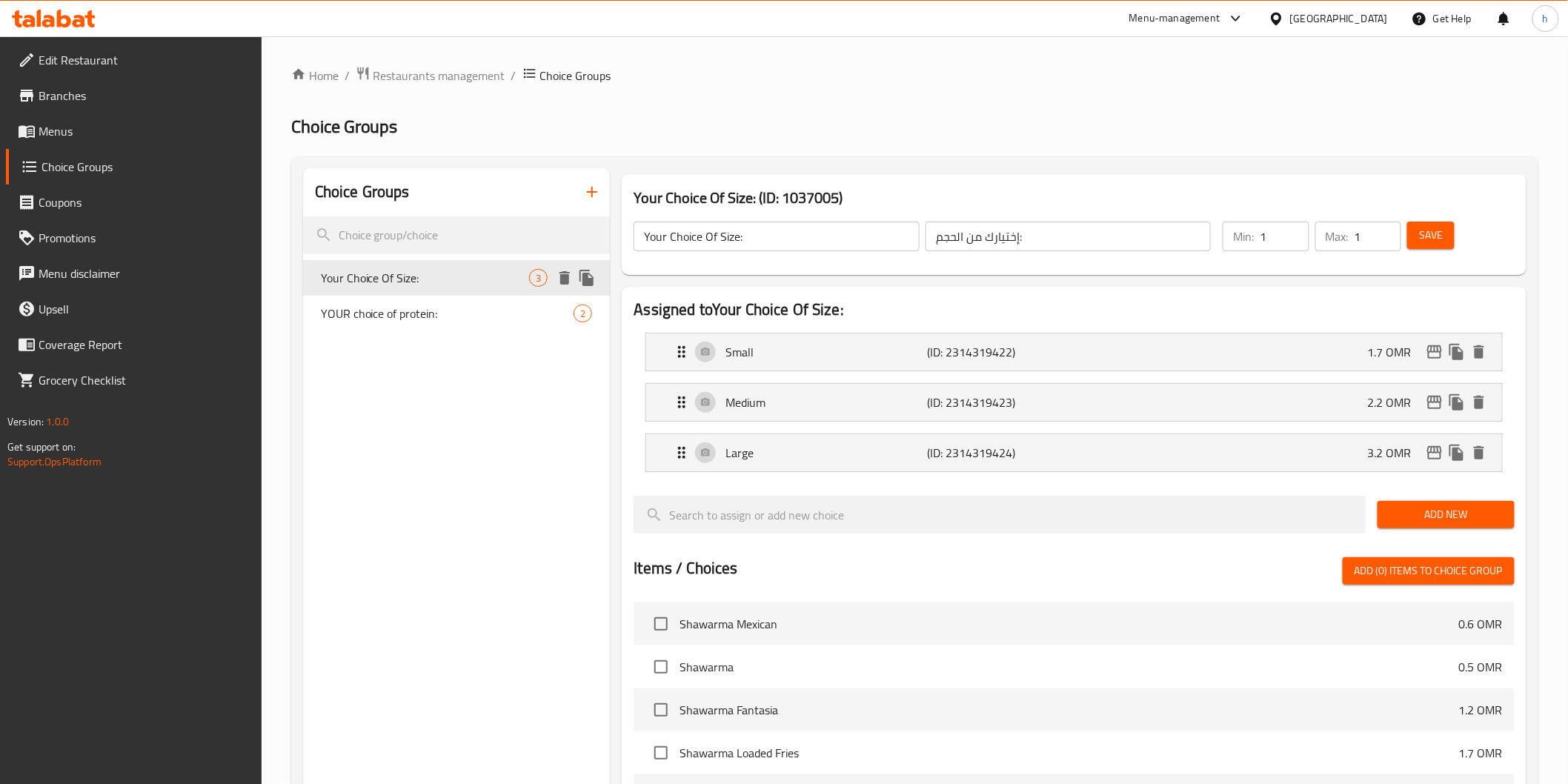
click at [498, 280] on span "Your Choice Of Size:" at bounding box center [425, 278] width 209 height 18
